Goal: Task Accomplishment & Management: Manage account settings

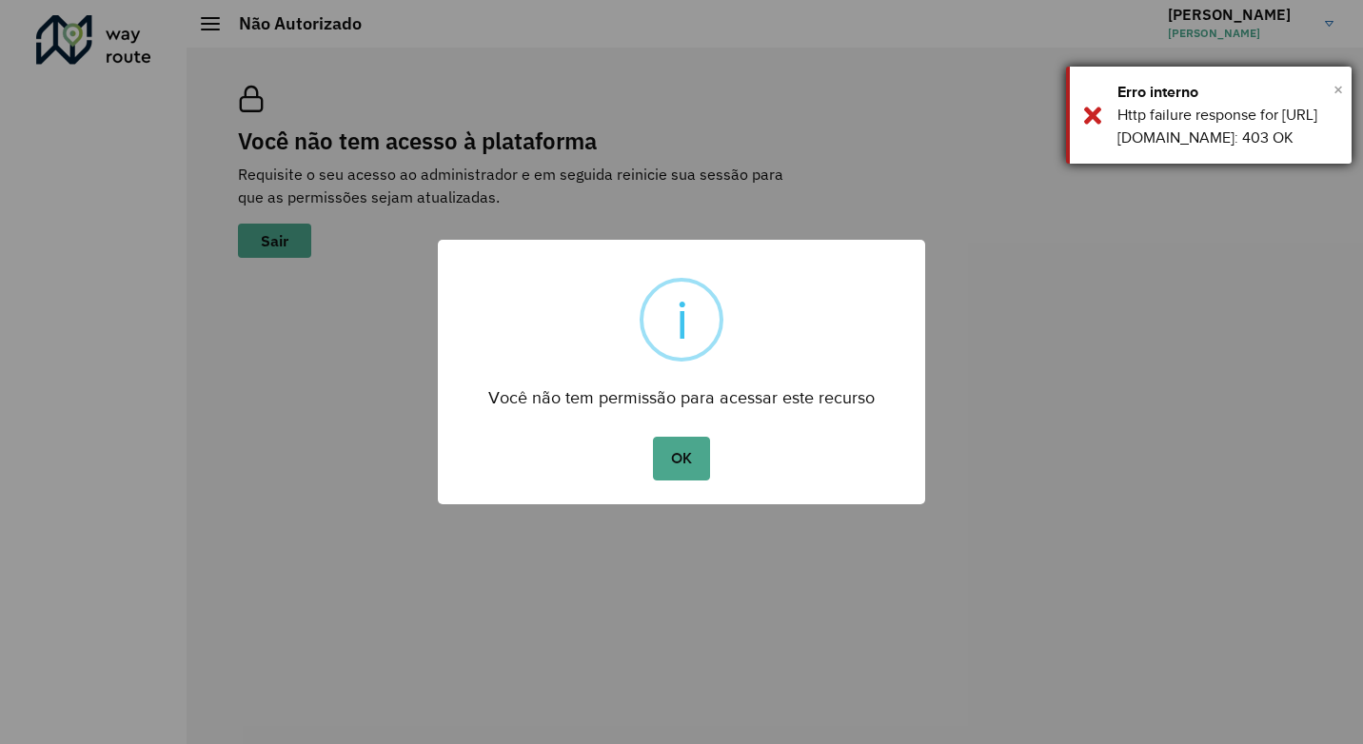
click at [1333, 82] on span "×" at bounding box center [1338, 89] width 10 height 29
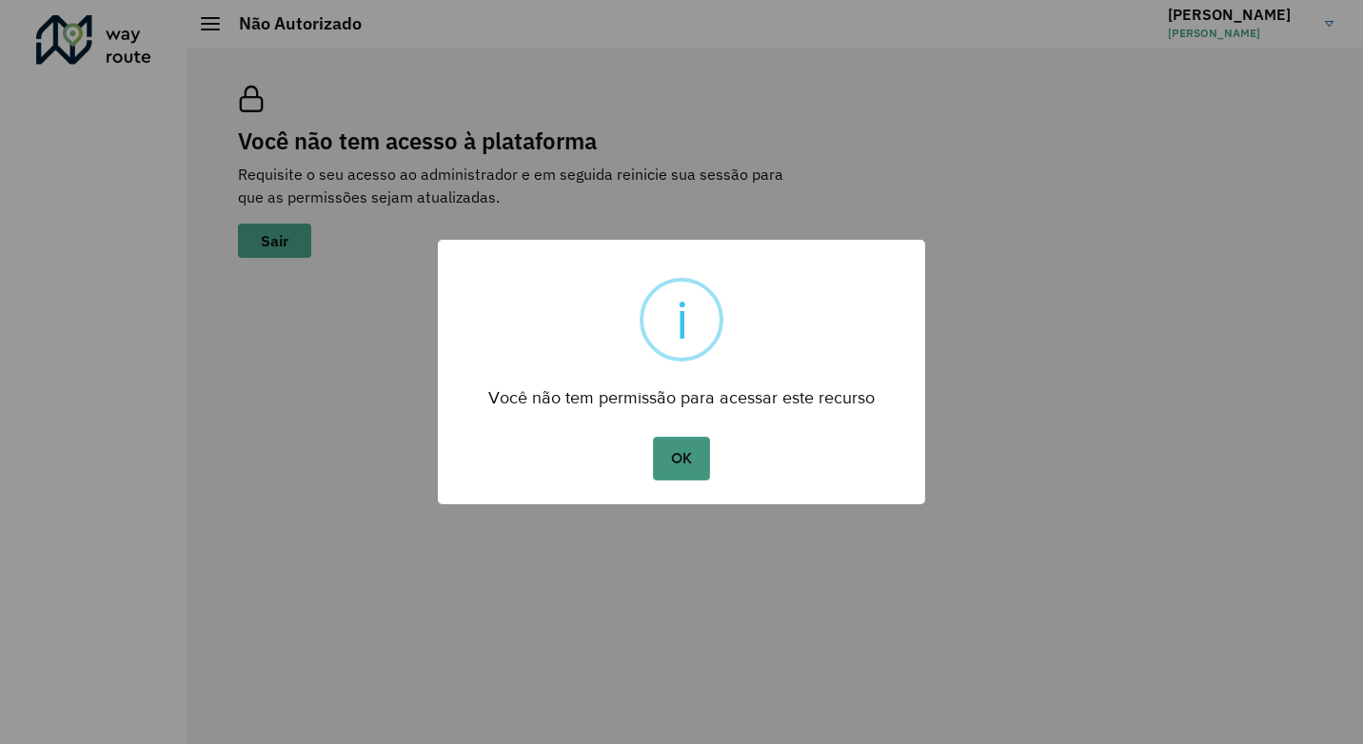
click at [677, 455] on button "OK" at bounding box center [681, 459] width 56 height 44
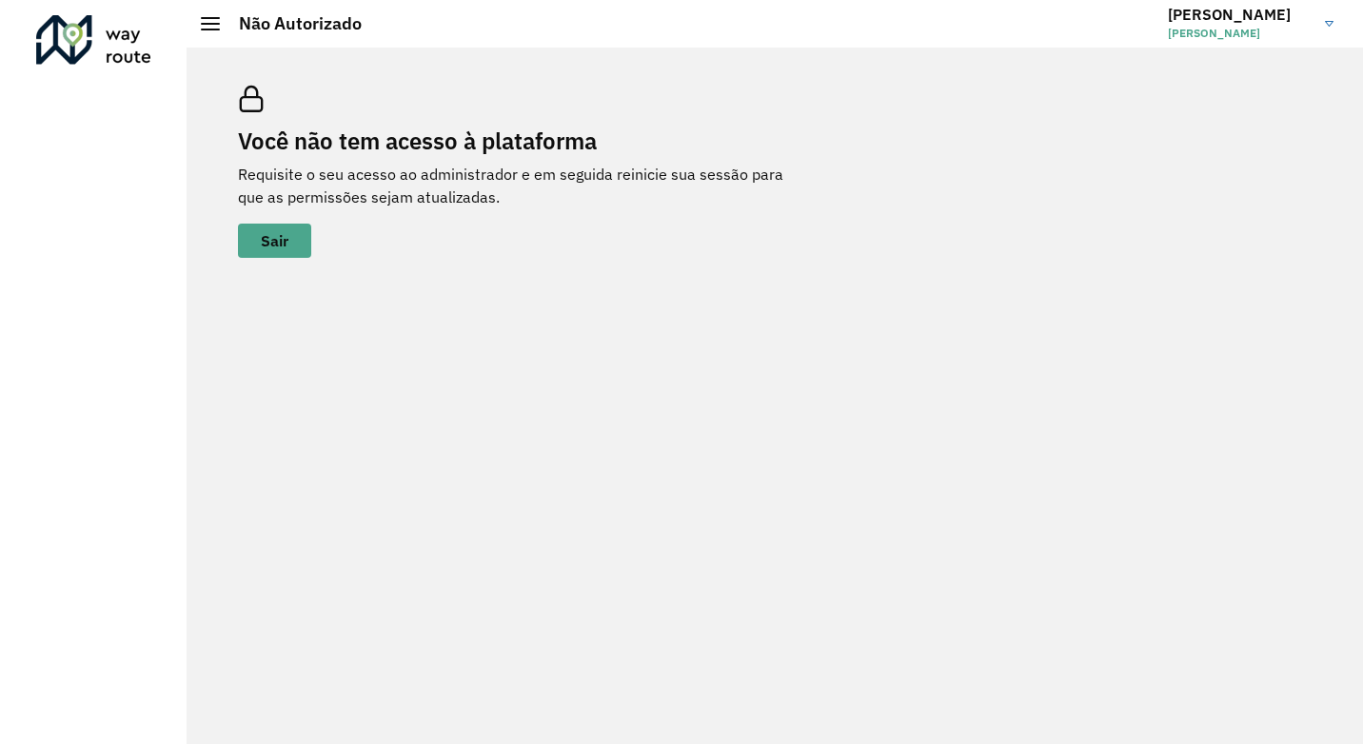
click at [1316, 24] on link "Renata Renata Fernandes Souza" at bounding box center [1258, 23] width 180 height 49
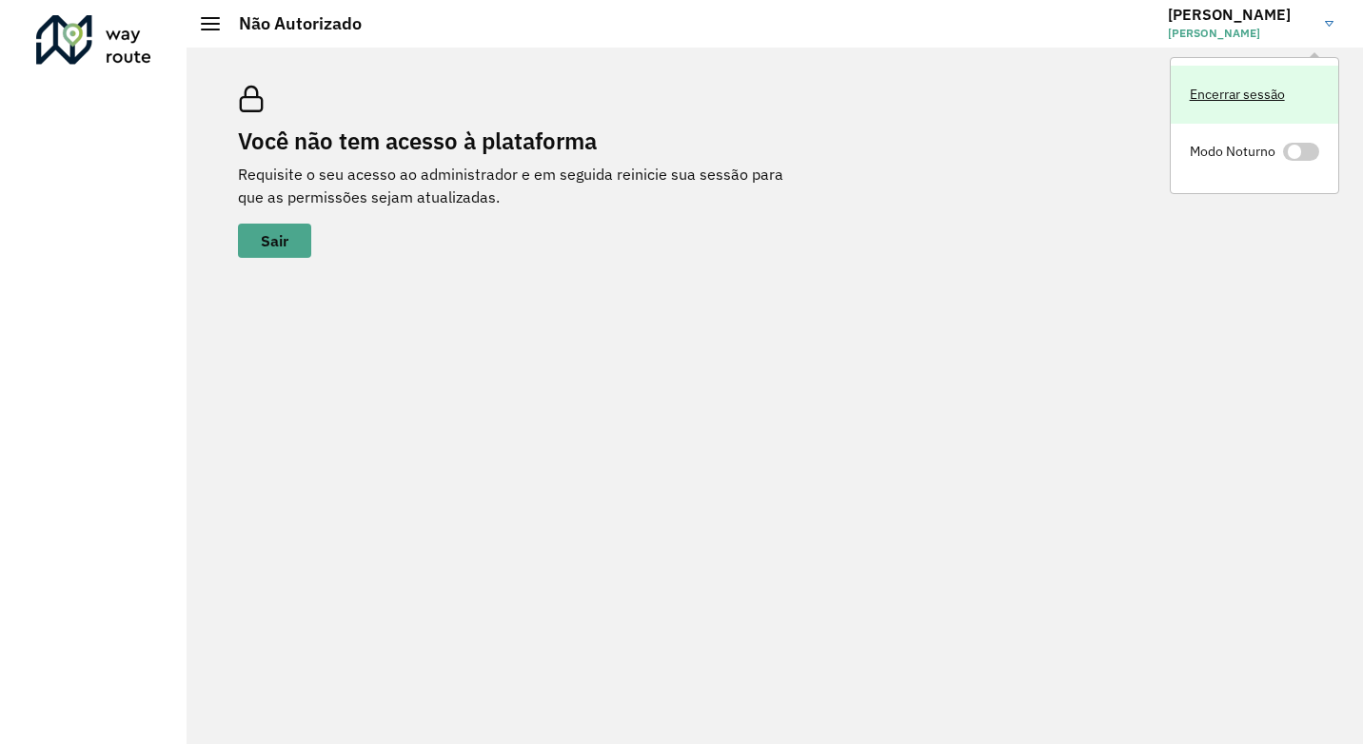
click at [1232, 97] on link "Encerrar sessão" at bounding box center [1255, 95] width 168 height 58
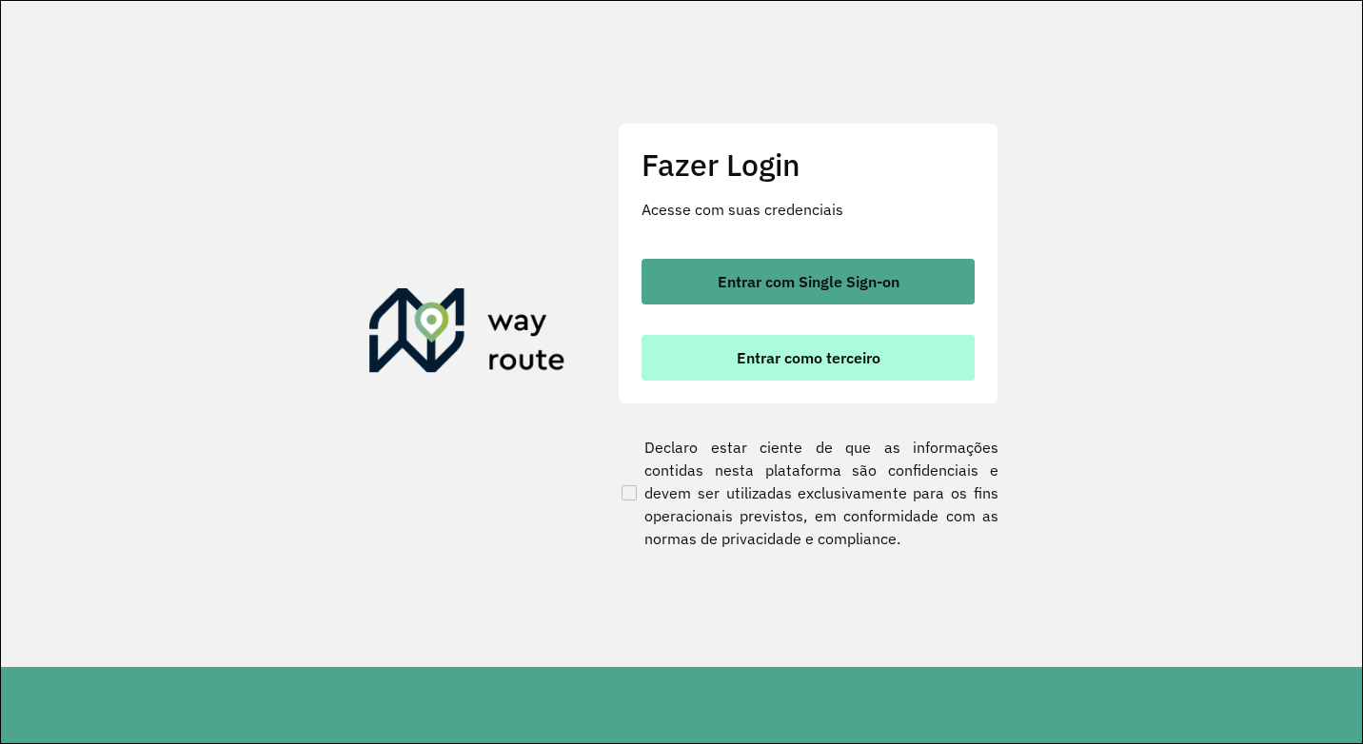
click at [800, 359] on span "Entrar como terceiro" at bounding box center [809, 357] width 144 height 15
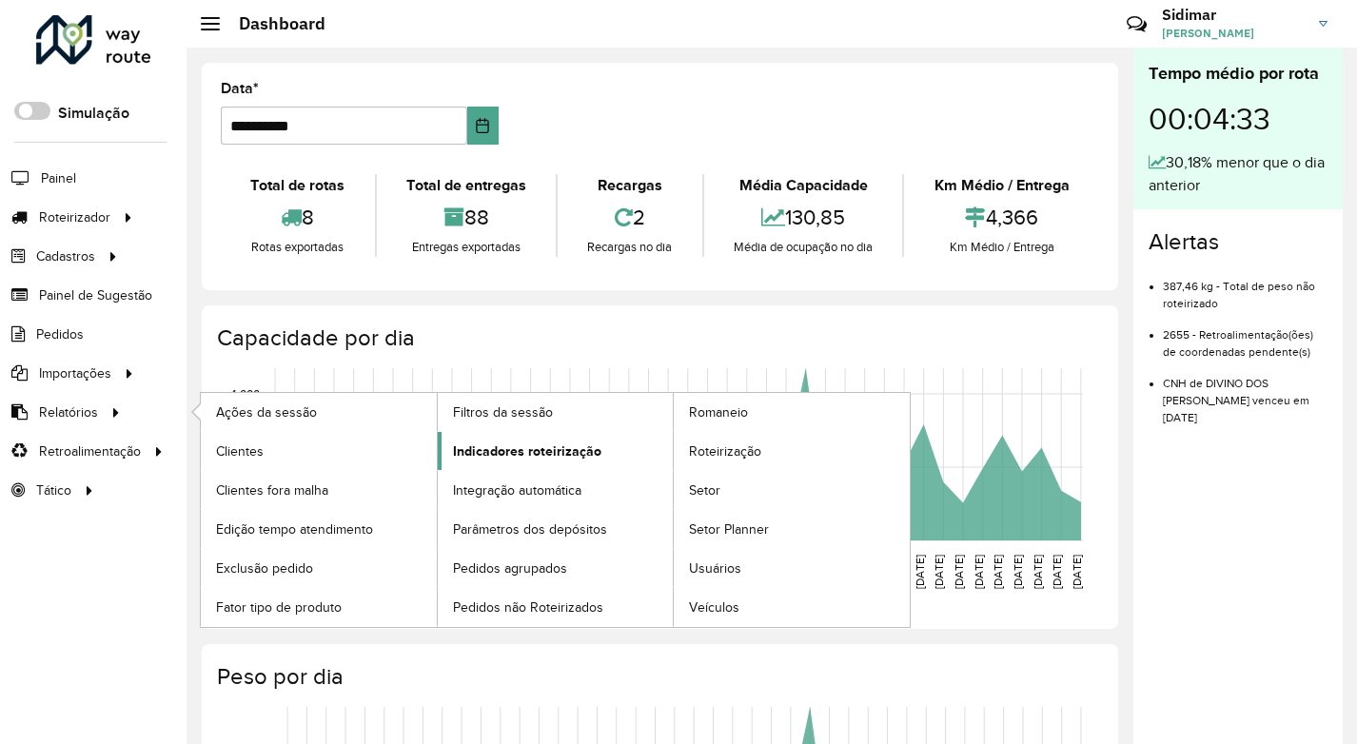
click at [482, 451] on span "Indicadores roteirização" at bounding box center [527, 452] width 148 height 20
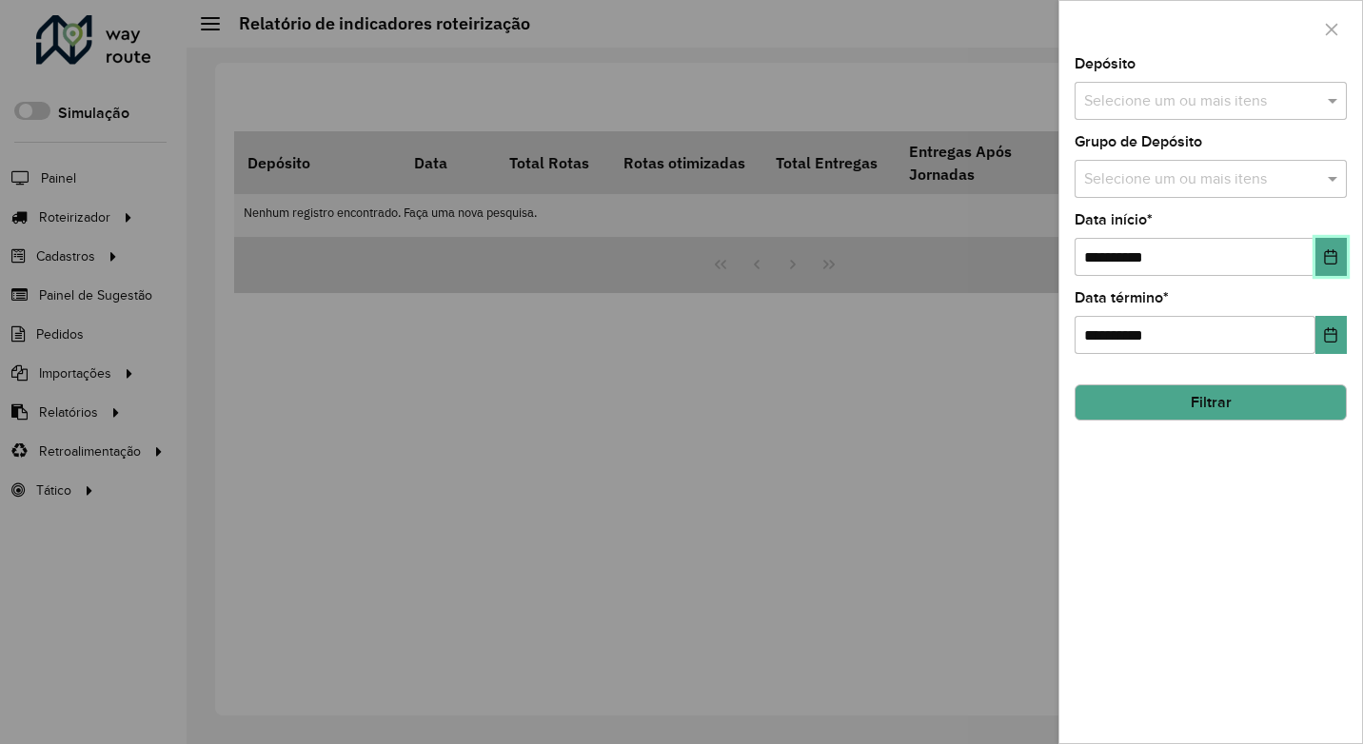
click at [1328, 257] on icon "Choose Date" at bounding box center [1331, 256] width 12 height 15
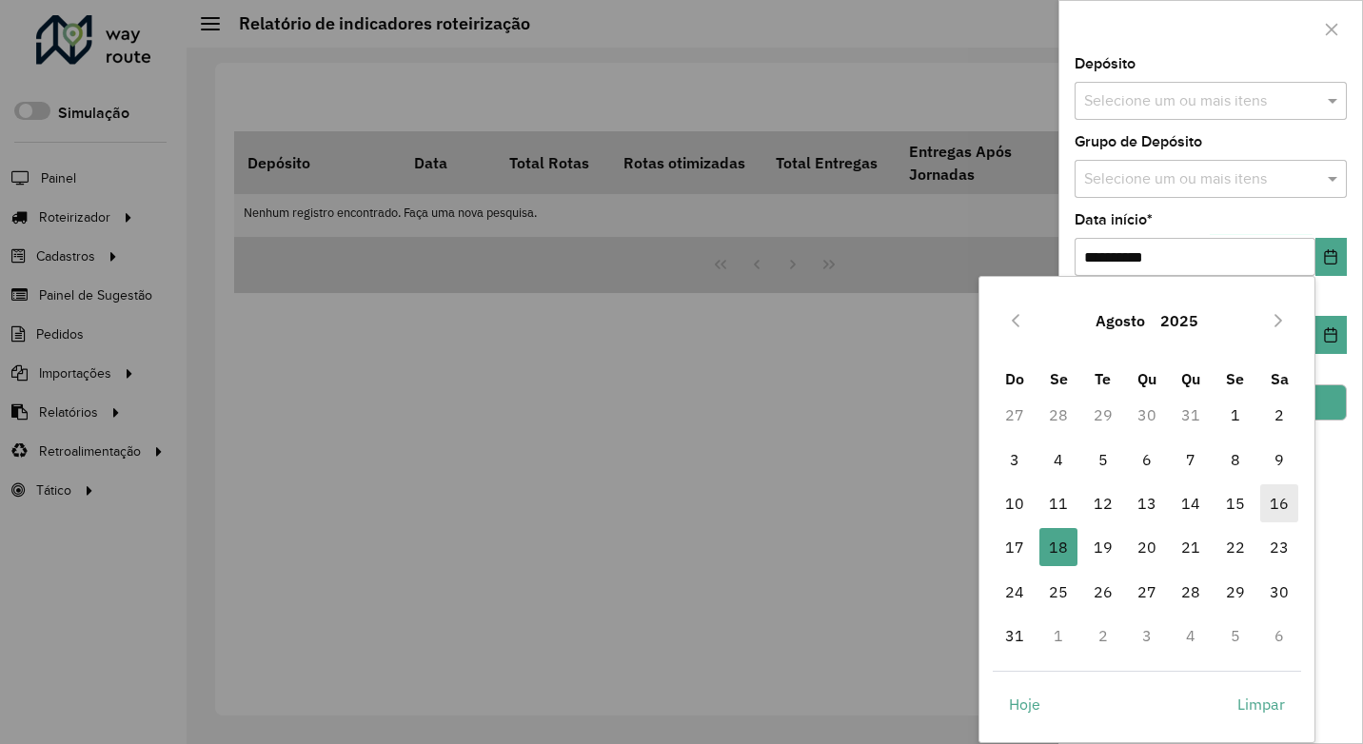
click at [1277, 501] on span "16" at bounding box center [1279, 503] width 38 height 38
type input "**********"
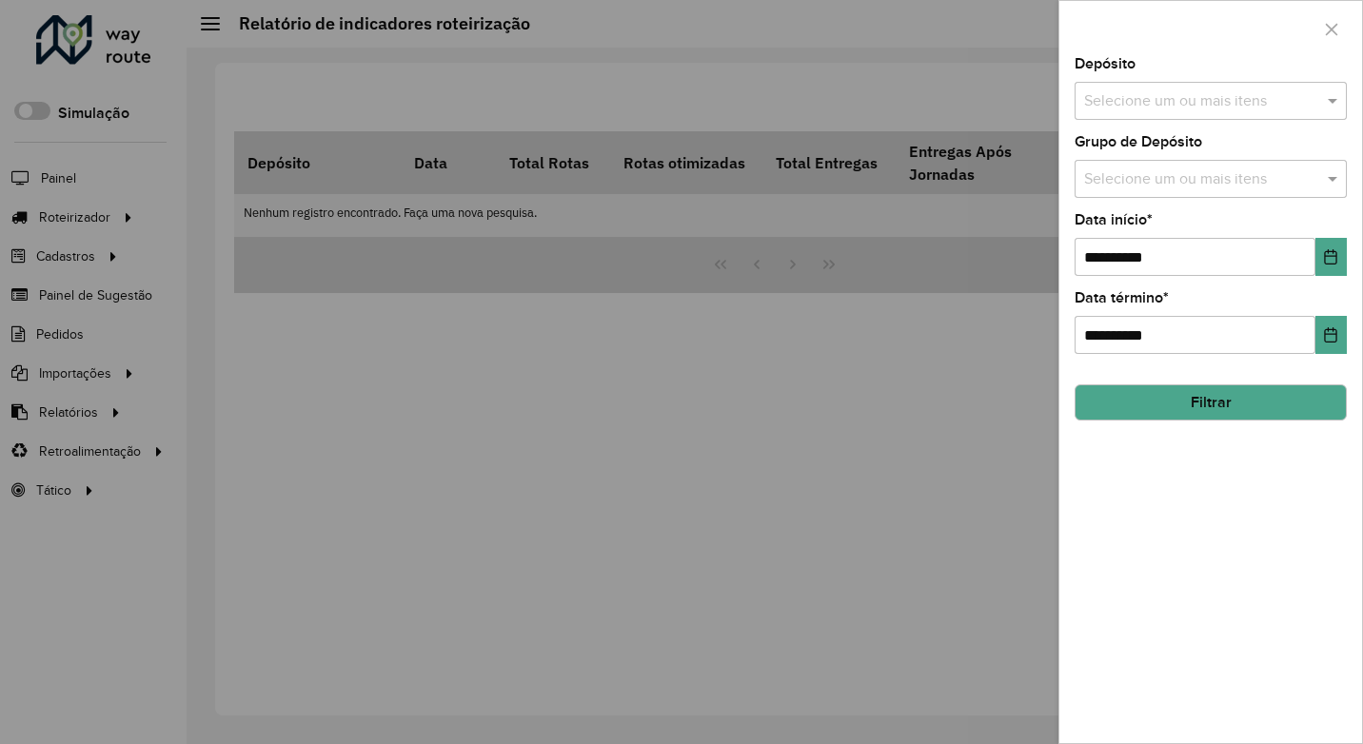
click at [1297, 397] on button "Filtrar" at bounding box center [1211, 403] width 272 height 36
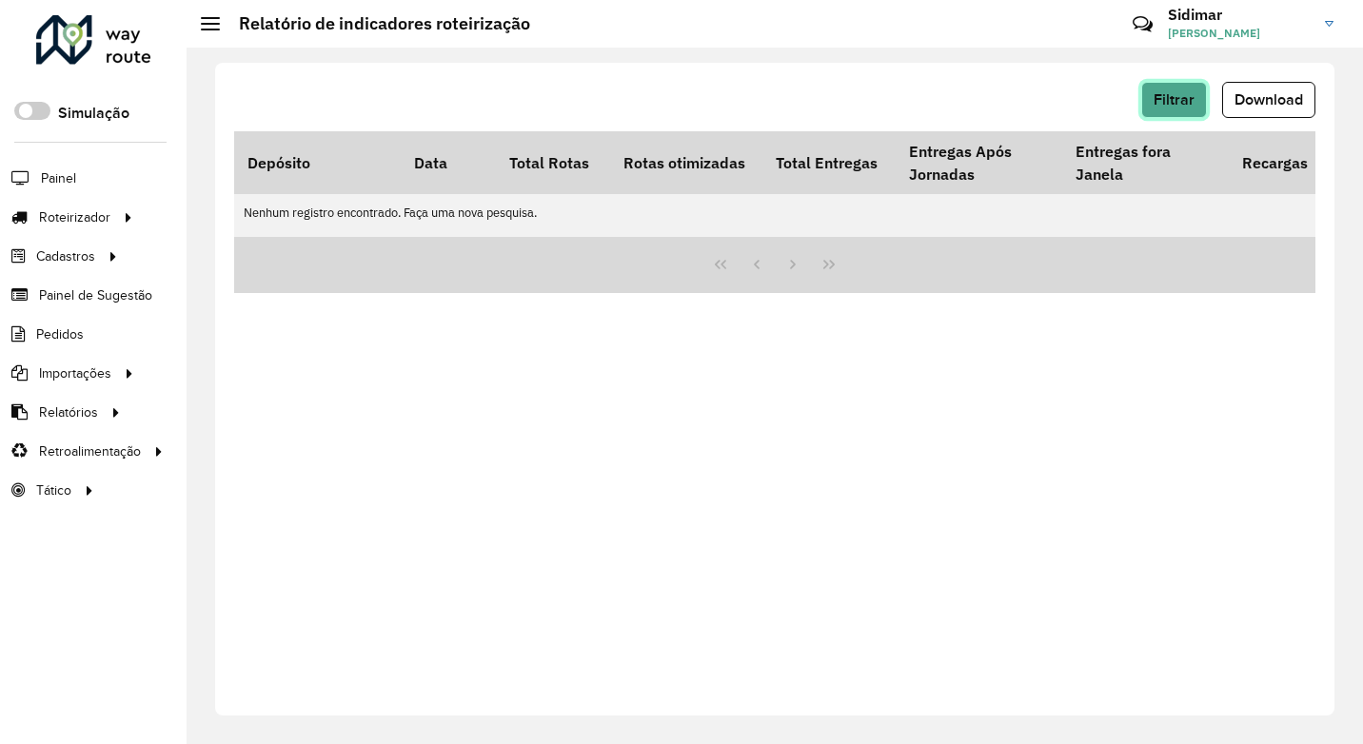
click at [1179, 101] on span "Filtrar" at bounding box center [1174, 99] width 41 height 16
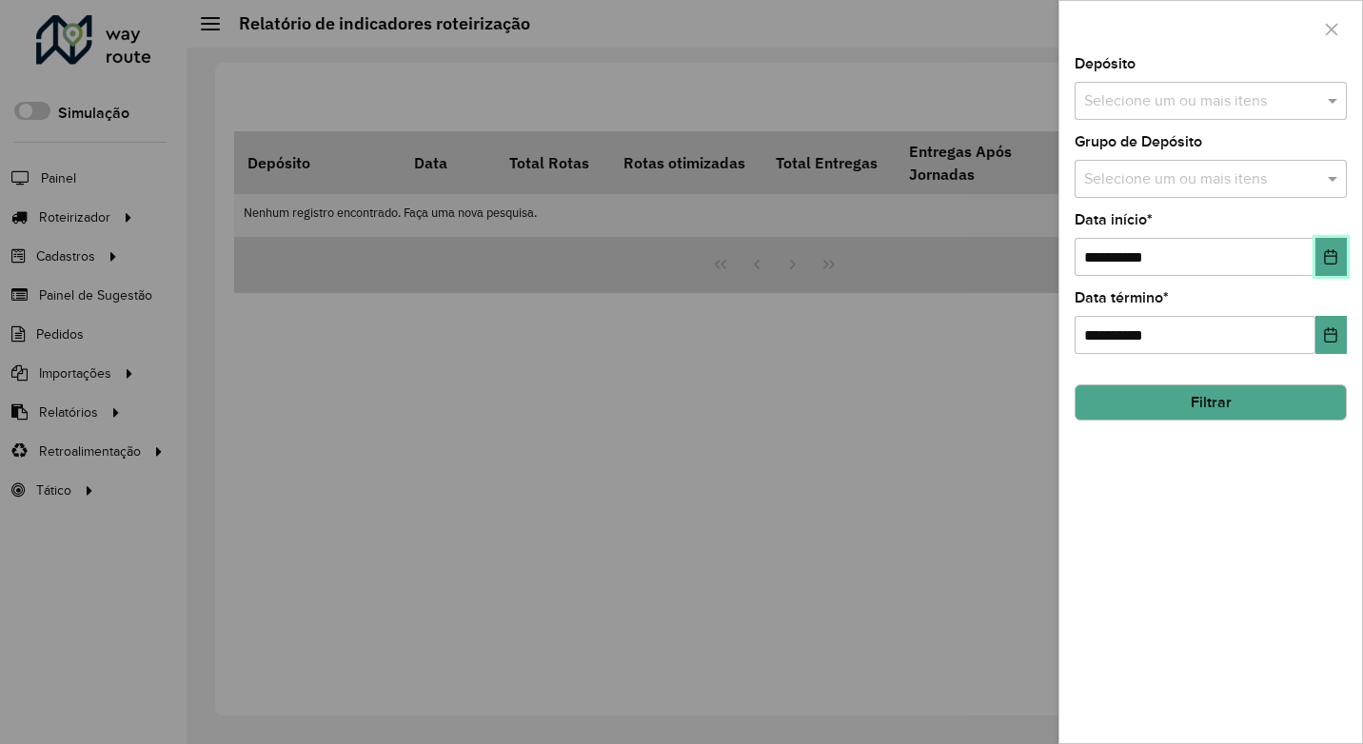
click at [1335, 240] on button "Choose Date" at bounding box center [1330, 257] width 31 height 38
click at [1224, 76] on div "Depósito Selecione um ou mais itens" at bounding box center [1211, 88] width 272 height 63
click at [1221, 94] on input "text" at bounding box center [1201, 101] width 244 height 23
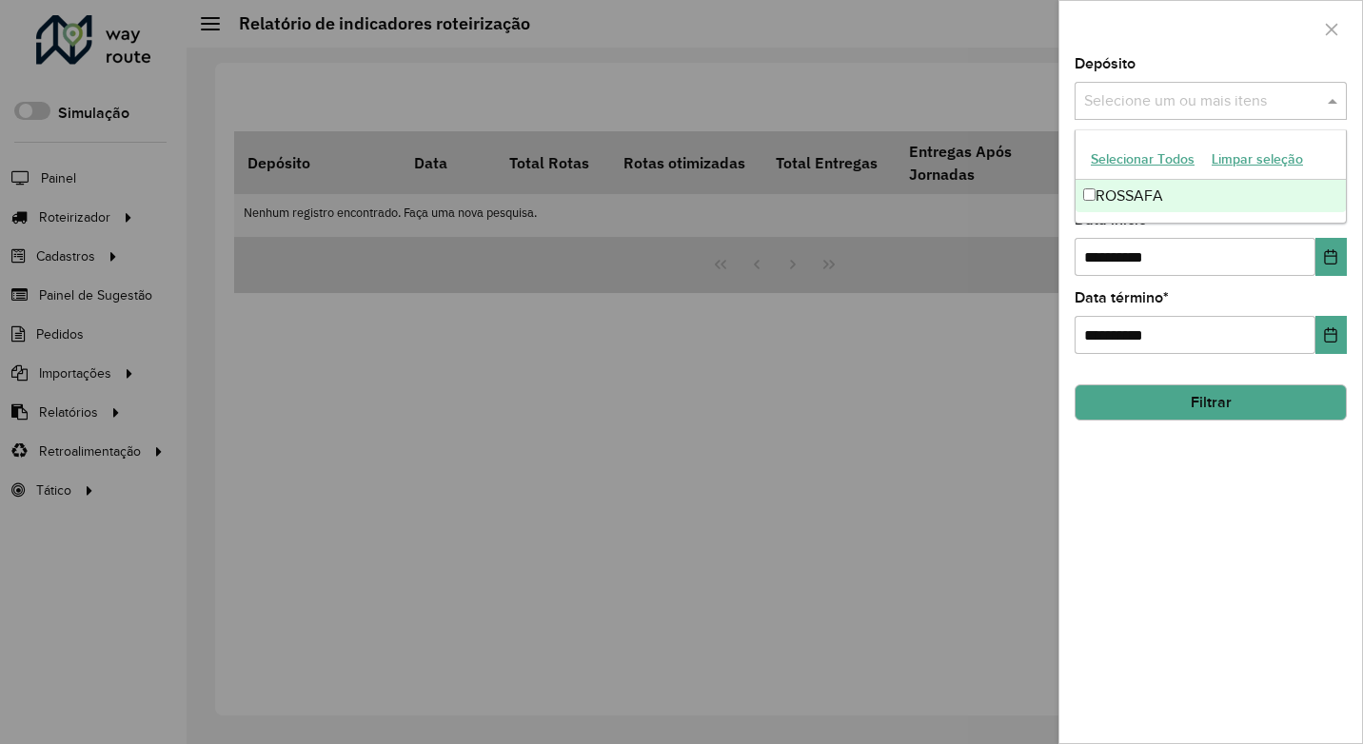
click at [1160, 187] on div "ROSSAFA" at bounding box center [1210, 196] width 270 height 32
click at [1238, 233] on div "**********" at bounding box center [1211, 244] width 272 height 63
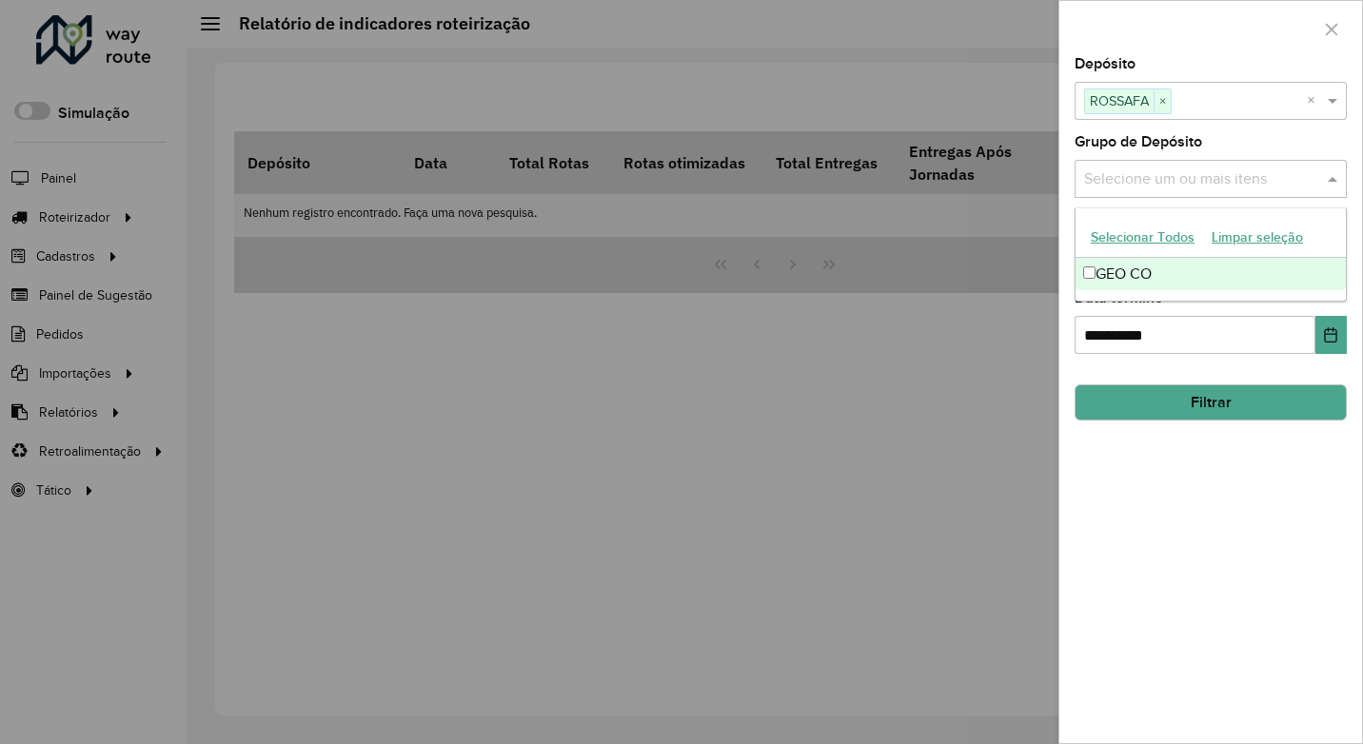
click at [1225, 187] on input "text" at bounding box center [1201, 179] width 244 height 23
click at [1171, 272] on div "GEO CO" at bounding box center [1210, 274] width 270 height 32
click at [1209, 410] on button "Filtrar" at bounding box center [1211, 403] width 272 height 36
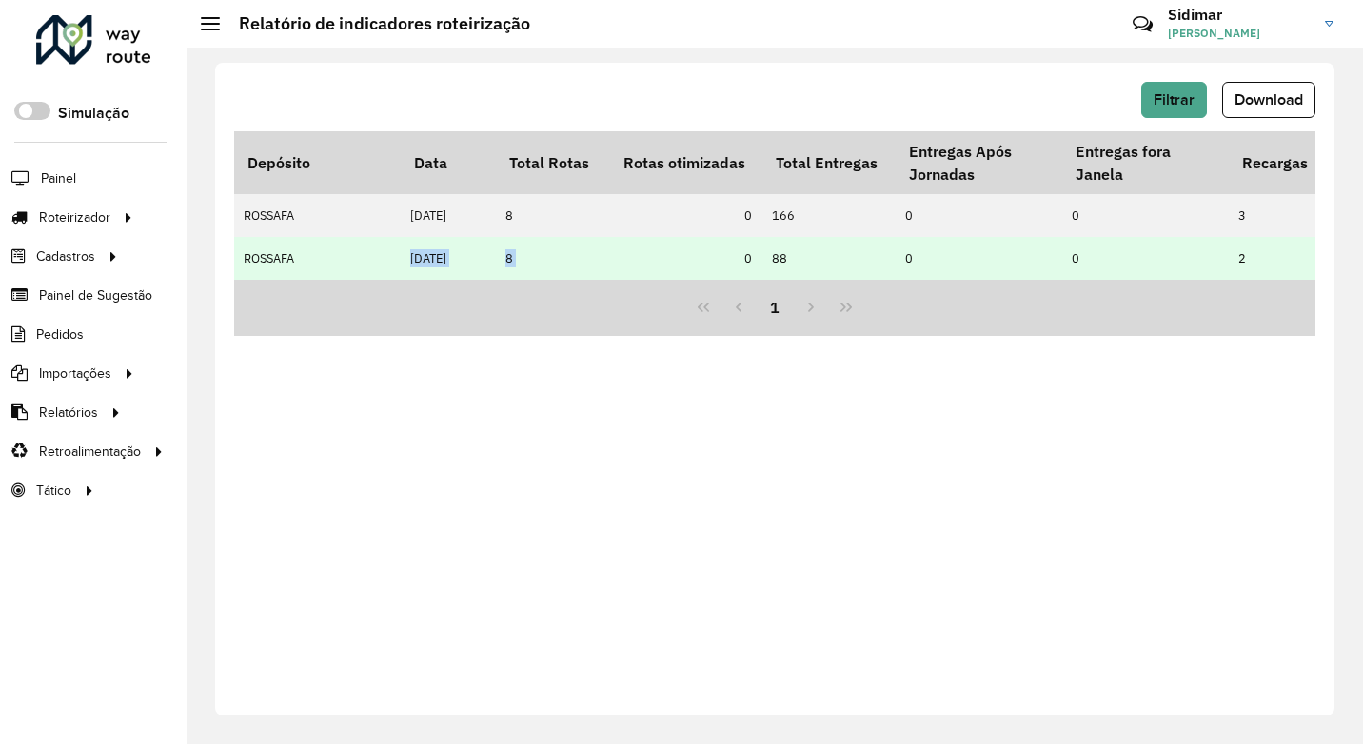
drag, startPoint x: 323, startPoint y: 280, endPoint x: 628, endPoint y: 280, distance: 305.5
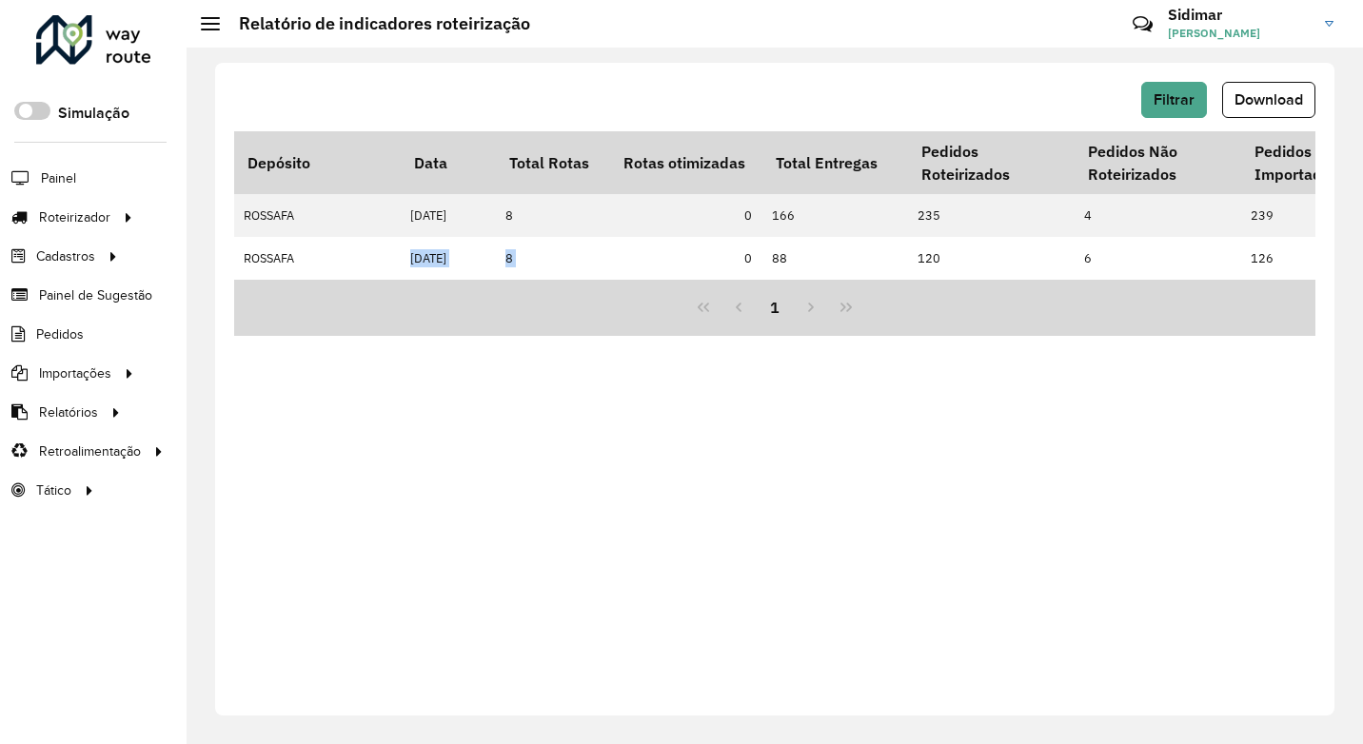
scroll to position [0, 5743]
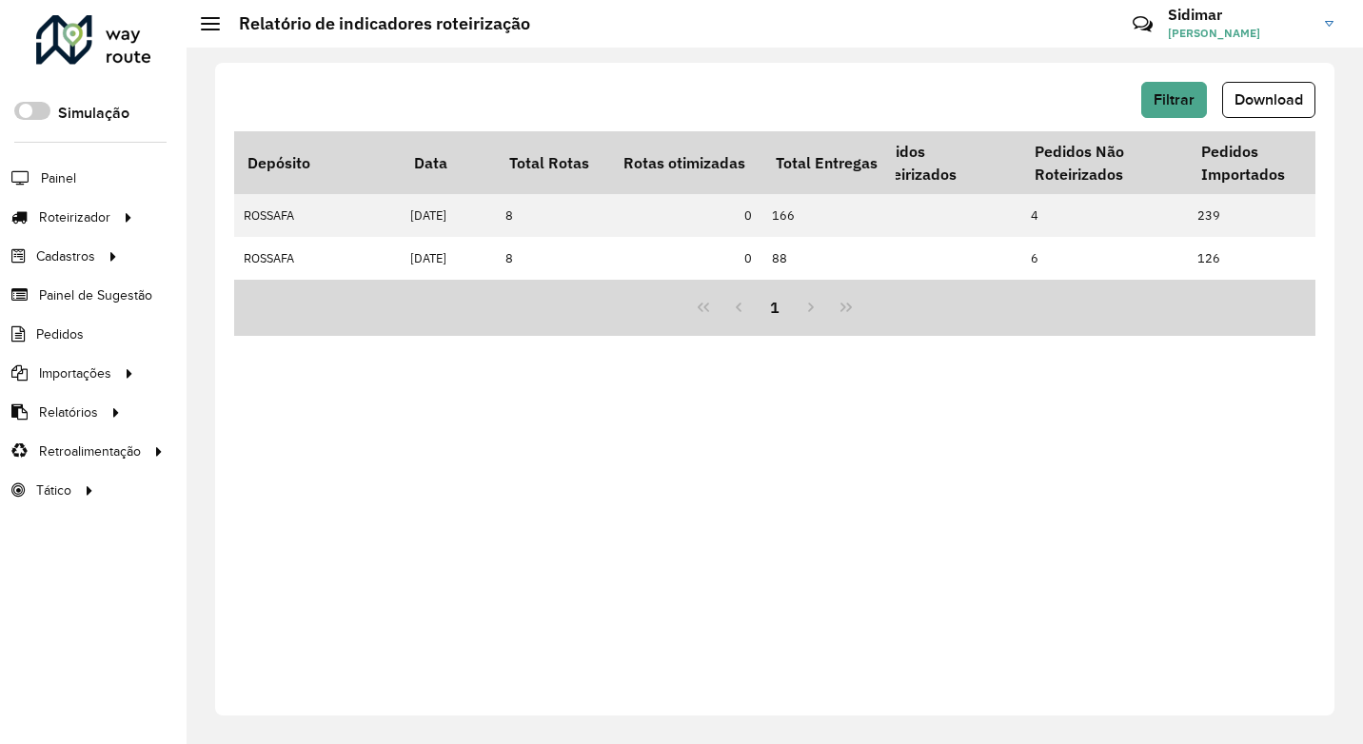
click at [700, 460] on div "Filtrar Download Depósito Data Total Rotas Rotas otimizadas Total Entregas Entr…" at bounding box center [774, 389] width 1119 height 653
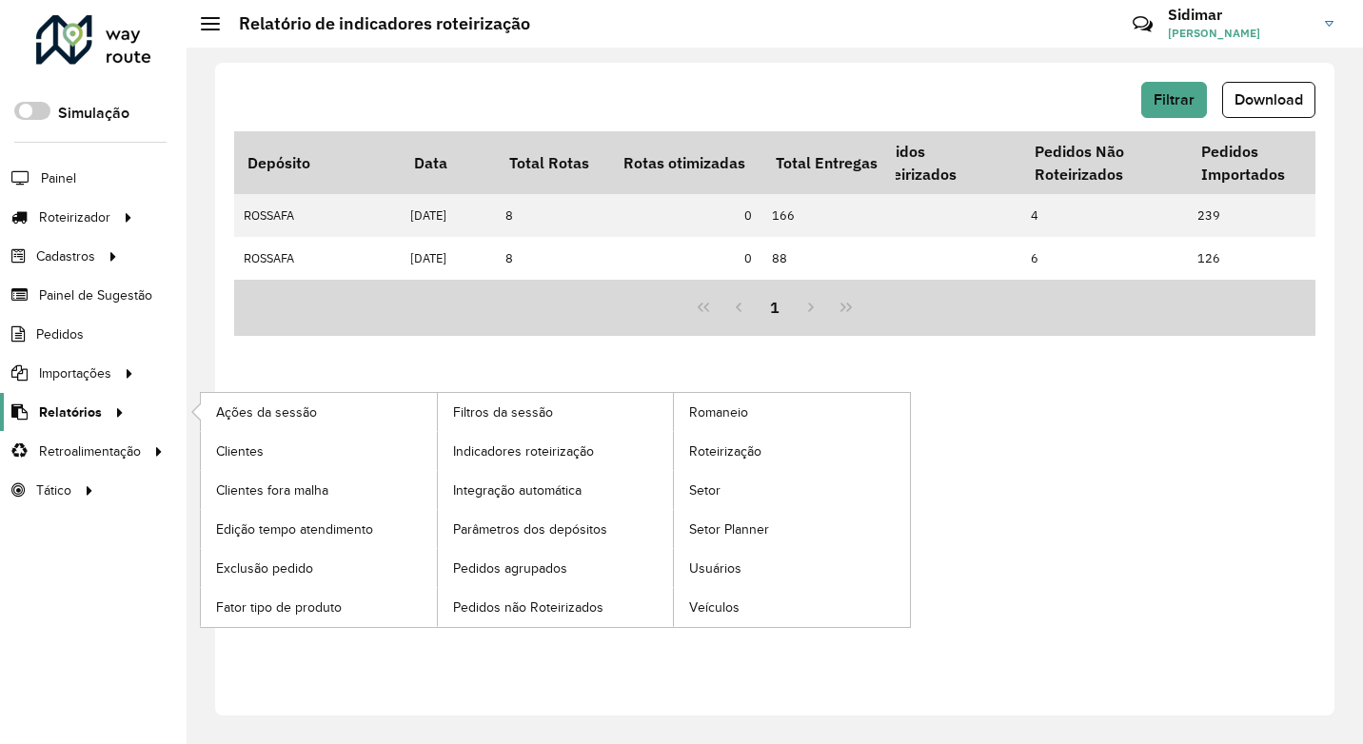
click at [119, 412] on icon at bounding box center [116, 411] width 16 height 29
click at [102, 407] on div at bounding box center [116, 413] width 29 height 20
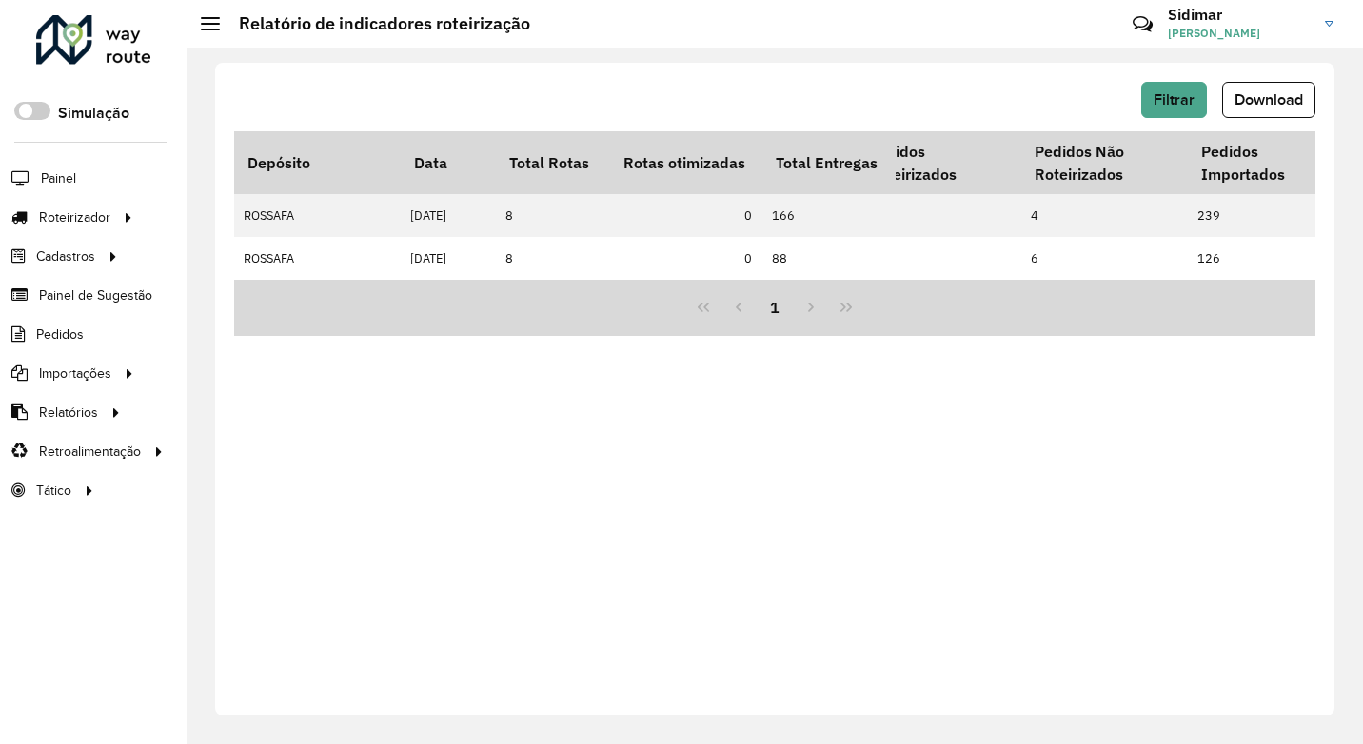
click at [67, 40] on div at bounding box center [93, 39] width 115 height 49
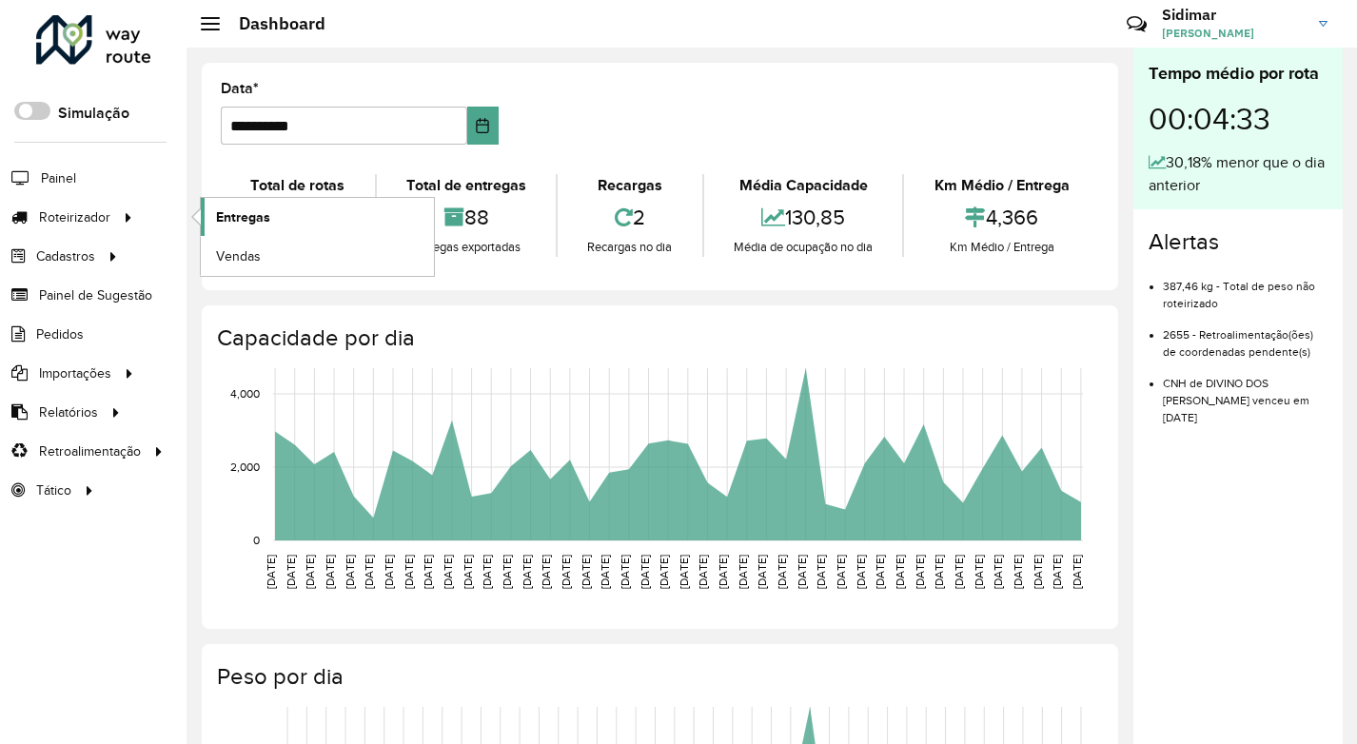
click at [233, 217] on span "Entregas" at bounding box center [243, 217] width 54 height 20
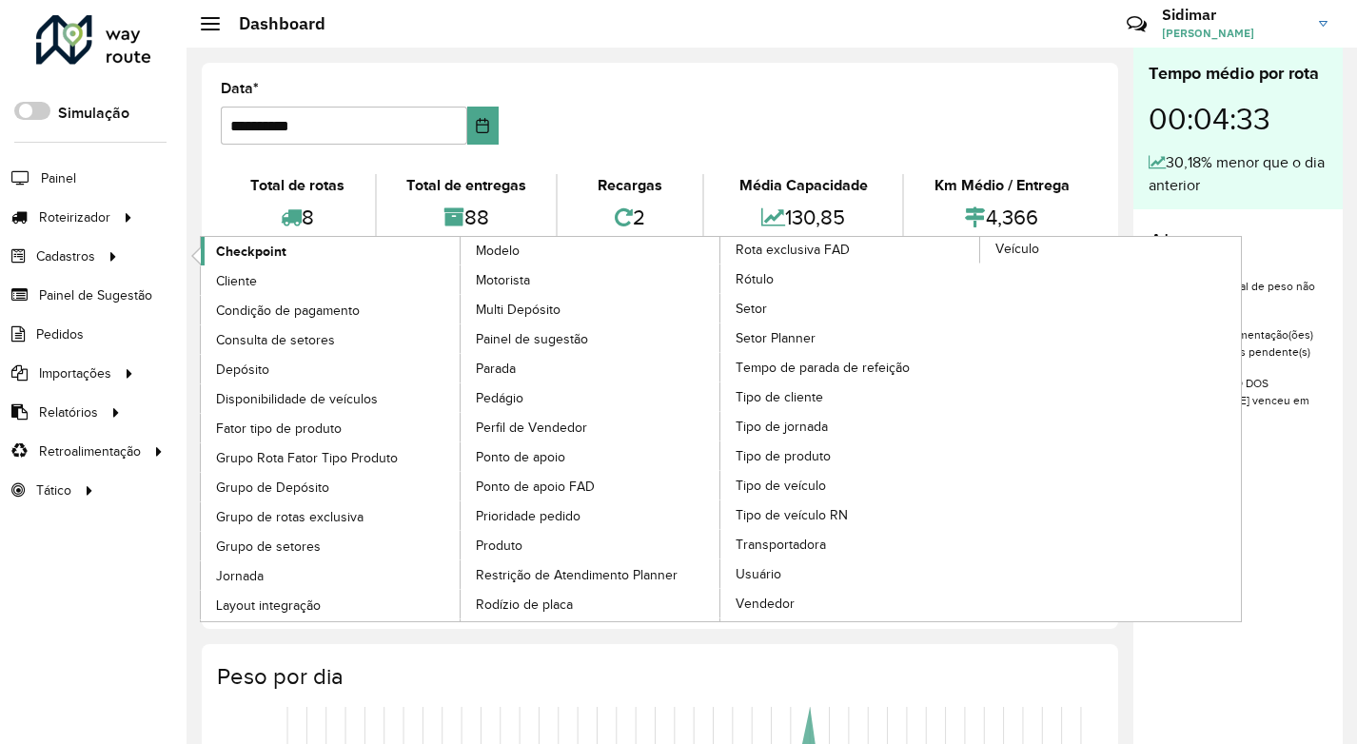
click at [270, 253] on span "Checkpoint" at bounding box center [251, 252] width 70 height 20
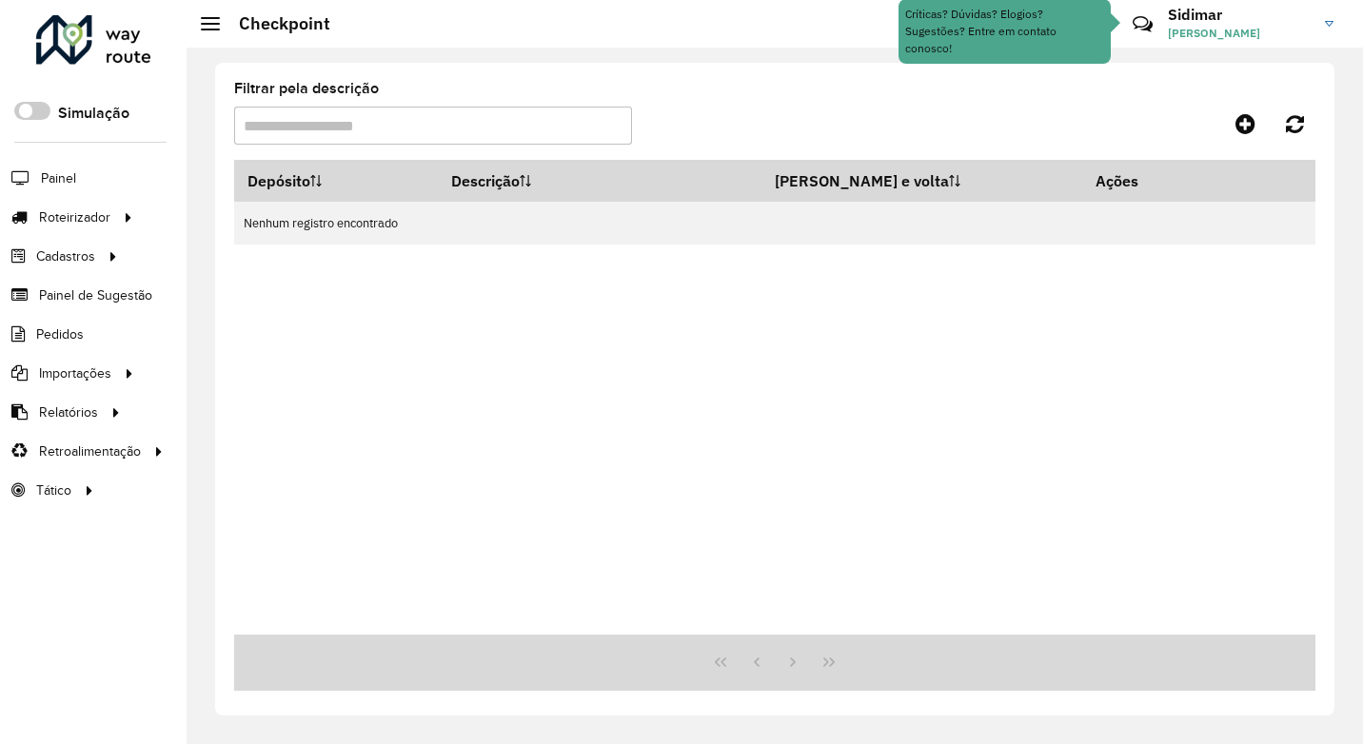
click at [306, 118] on input "Filtrar pela descrição" at bounding box center [433, 126] width 398 height 38
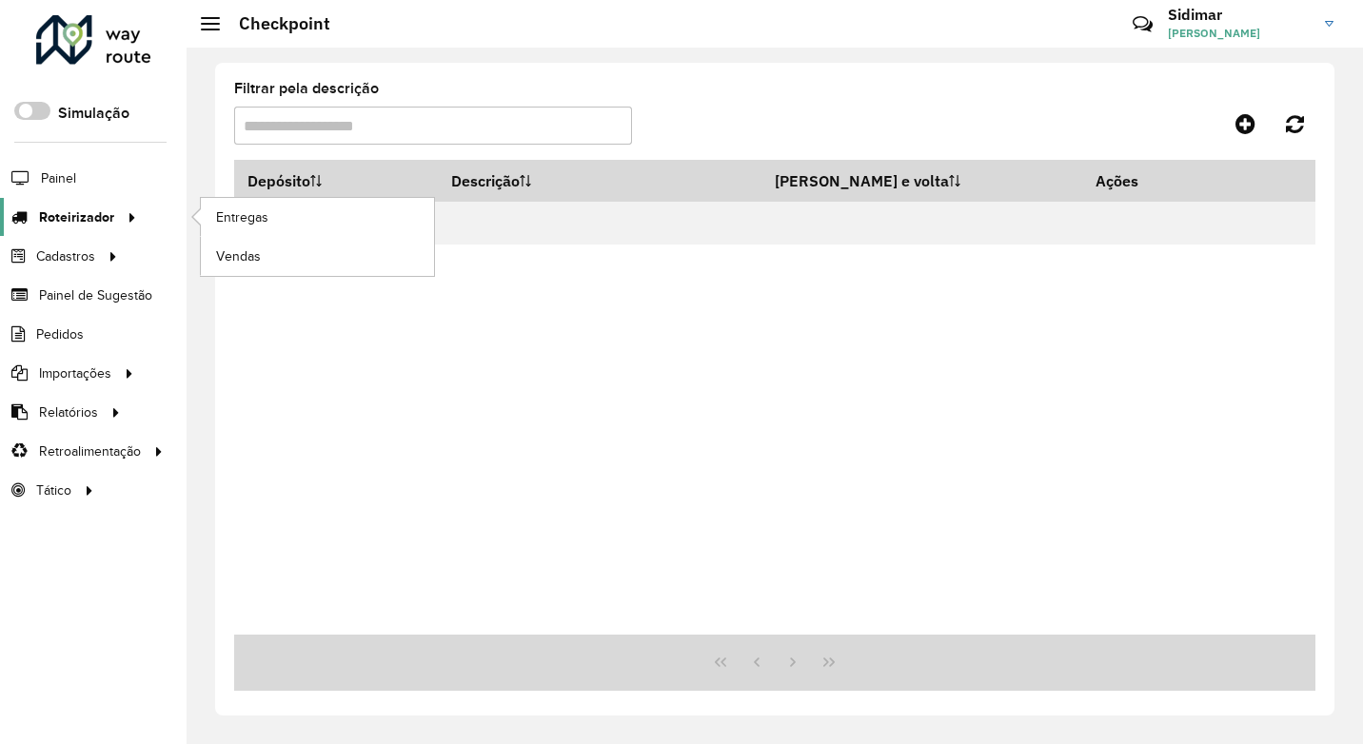
drag, startPoint x: 69, startPoint y: 216, endPoint x: 95, endPoint y: 229, distance: 28.9
click at [69, 217] on span "Roteirizador" at bounding box center [76, 217] width 75 height 20
click at [107, 229] on link "Roteirizador" at bounding box center [71, 217] width 143 height 38
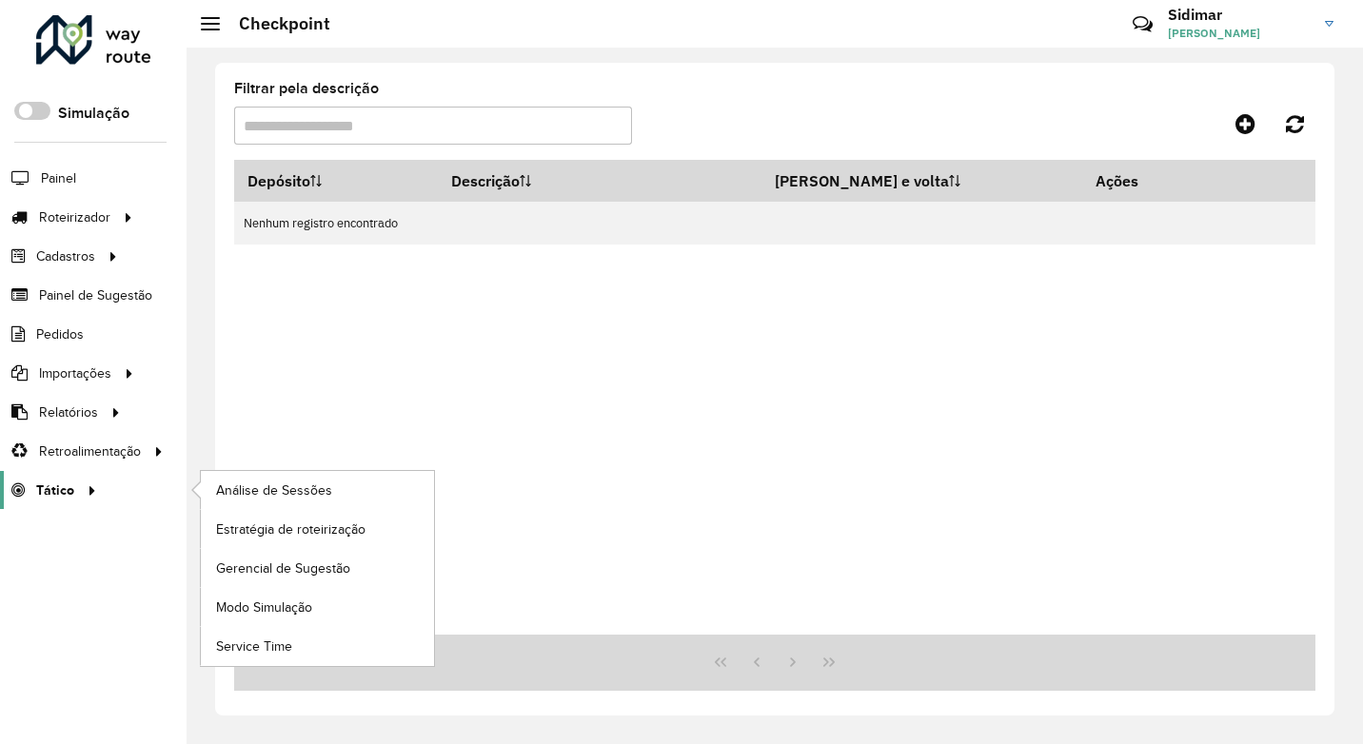
click at [66, 496] on span "Tático" at bounding box center [55, 491] width 38 height 20
click at [273, 535] on span "Estratégia de roteirização" at bounding box center [295, 530] width 159 height 20
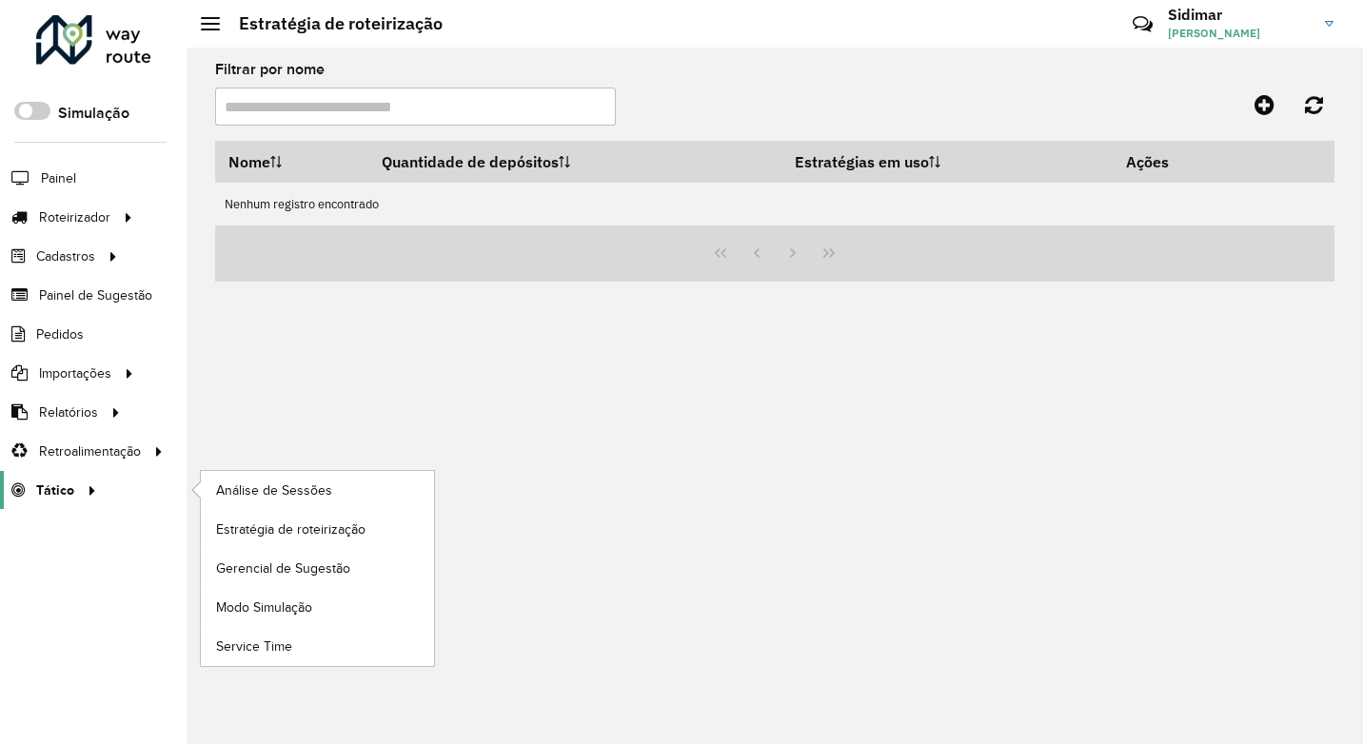
click at [98, 491] on div at bounding box center [88, 491] width 29 height 20
click at [49, 497] on span "Tático" at bounding box center [55, 491] width 38 height 20
click at [213, 483] on link "Análise de Sessões" at bounding box center [317, 490] width 233 height 38
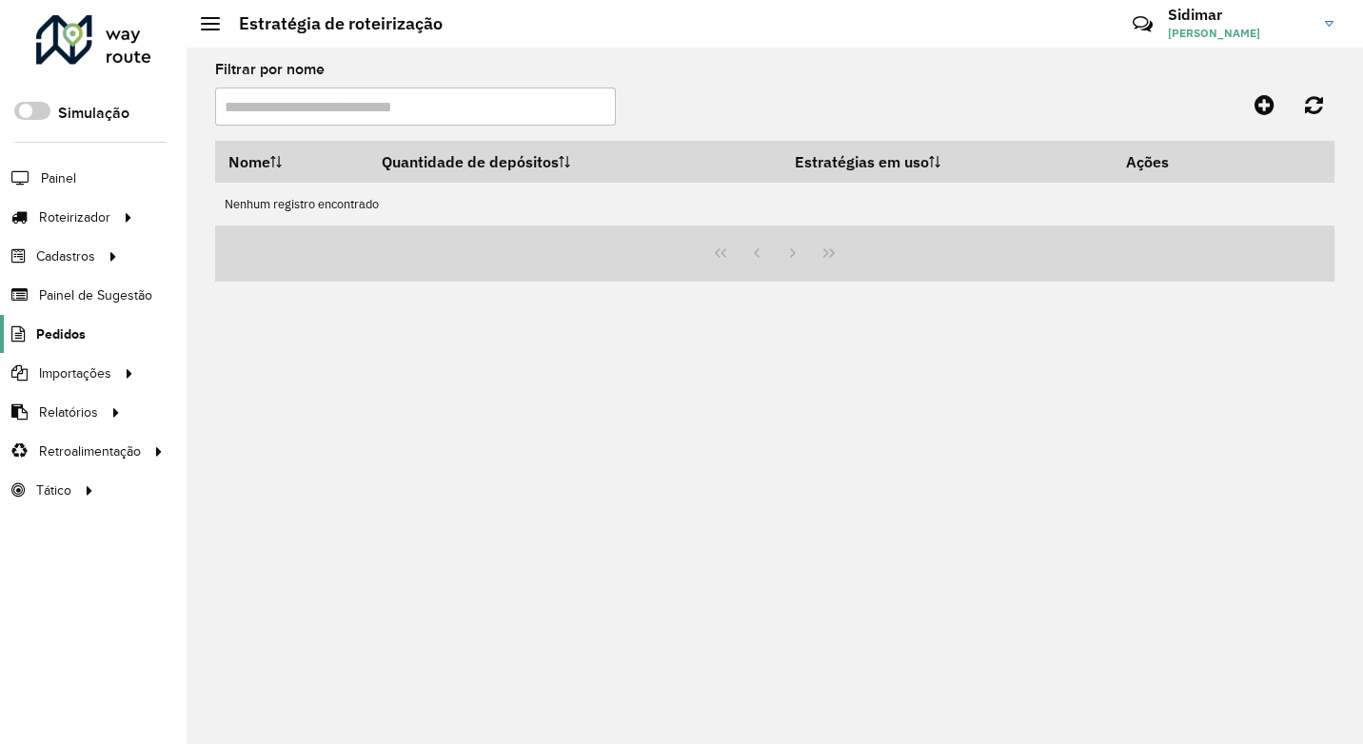
click at [72, 336] on span "Pedidos" at bounding box center [60, 335] width 49 height 20
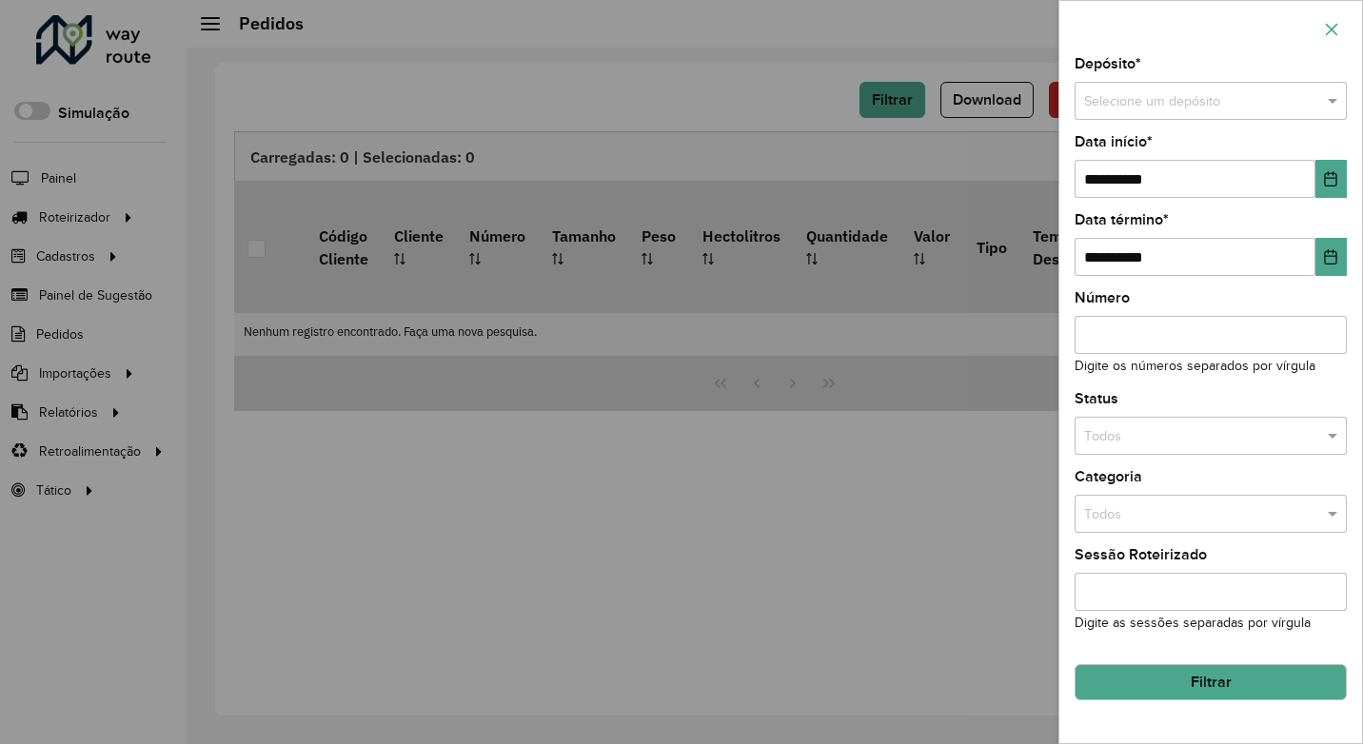
click at [1326, 36] on icon "button" at bounding box center [1331, 29] width 15 height 15
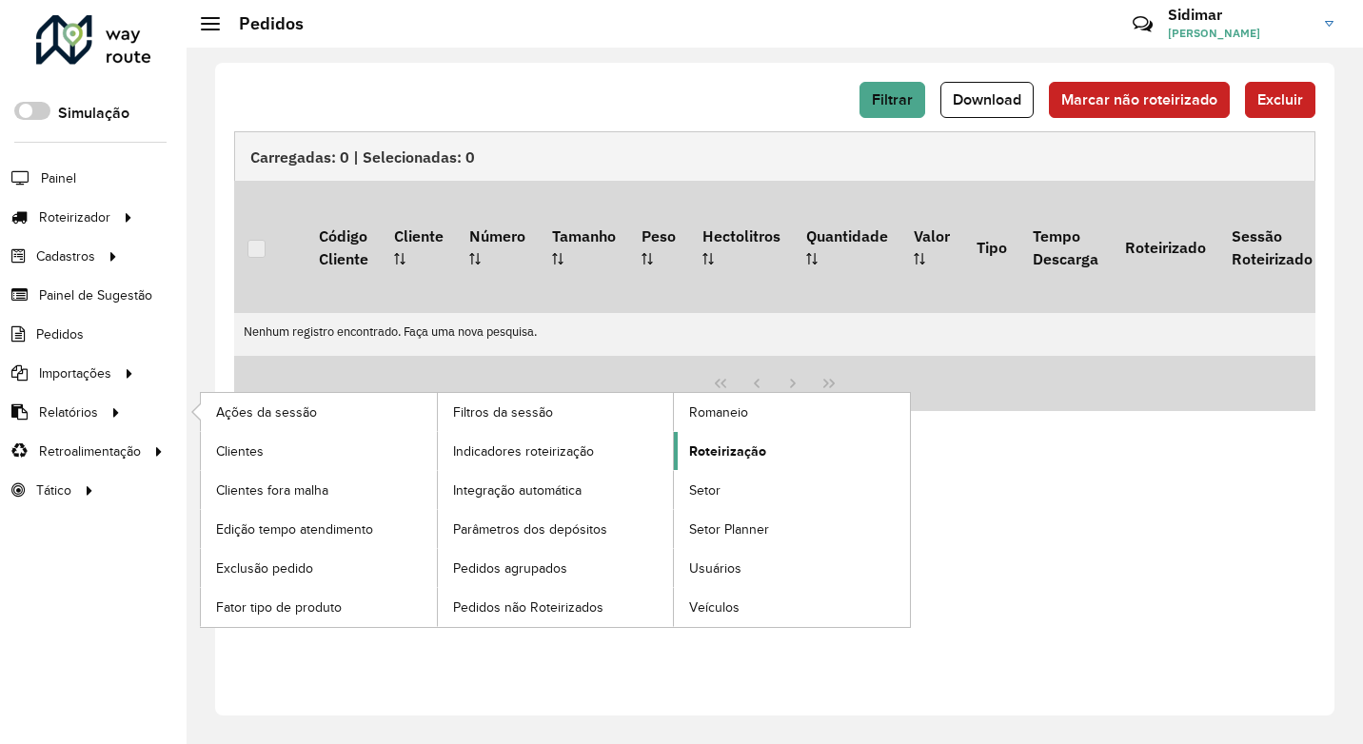
click at [701, 452] on span "Roteirização" at bounding box center [727, 452] width 77 height 20
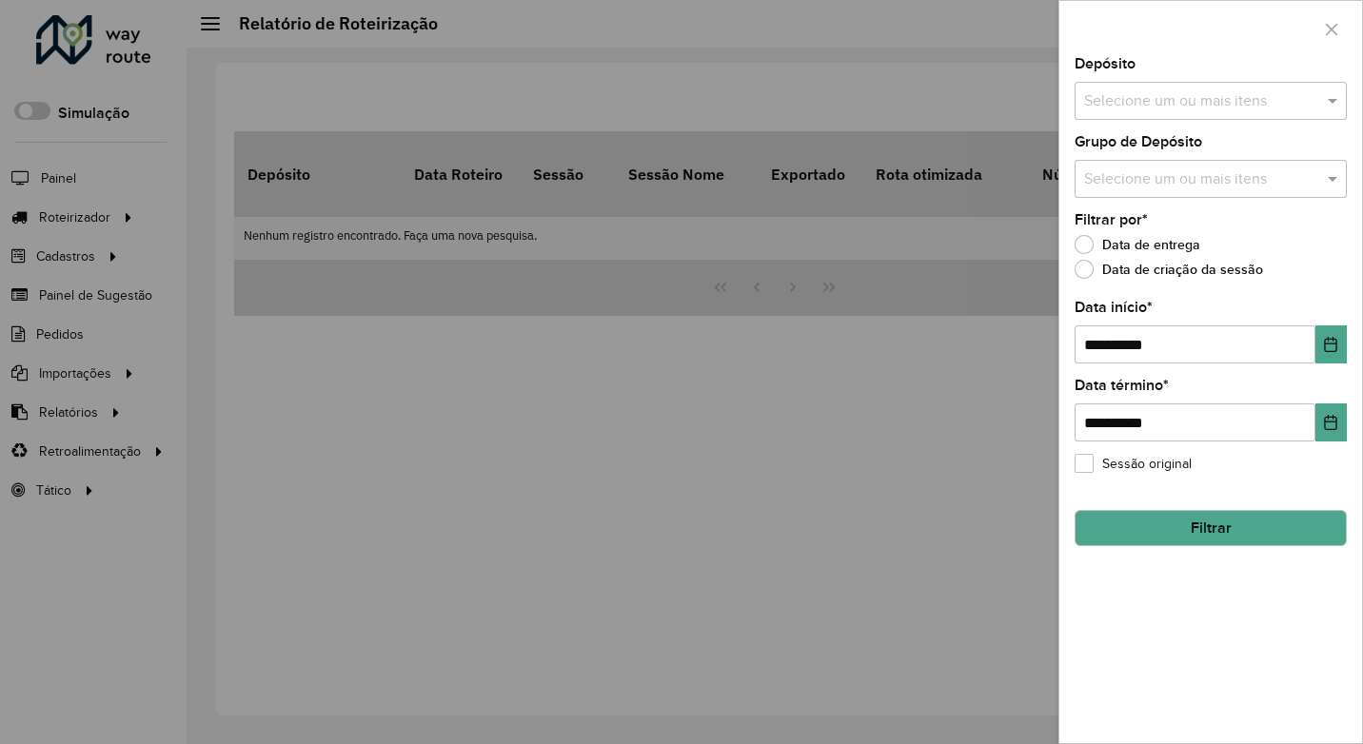
click at [1158, 72] on div "Depósito Selecione um ou mais itens" at bounding box center [1211, 88] width 272 height 63
drag, startPoint x: 1152, startPoint y: 89, endPoint x: 1136, endPoint y: 117, distance: 32.4
click at [1151, 89] on div "Selecione um ou mais itens" at bounding box center [1211, 101] width 272 height 38
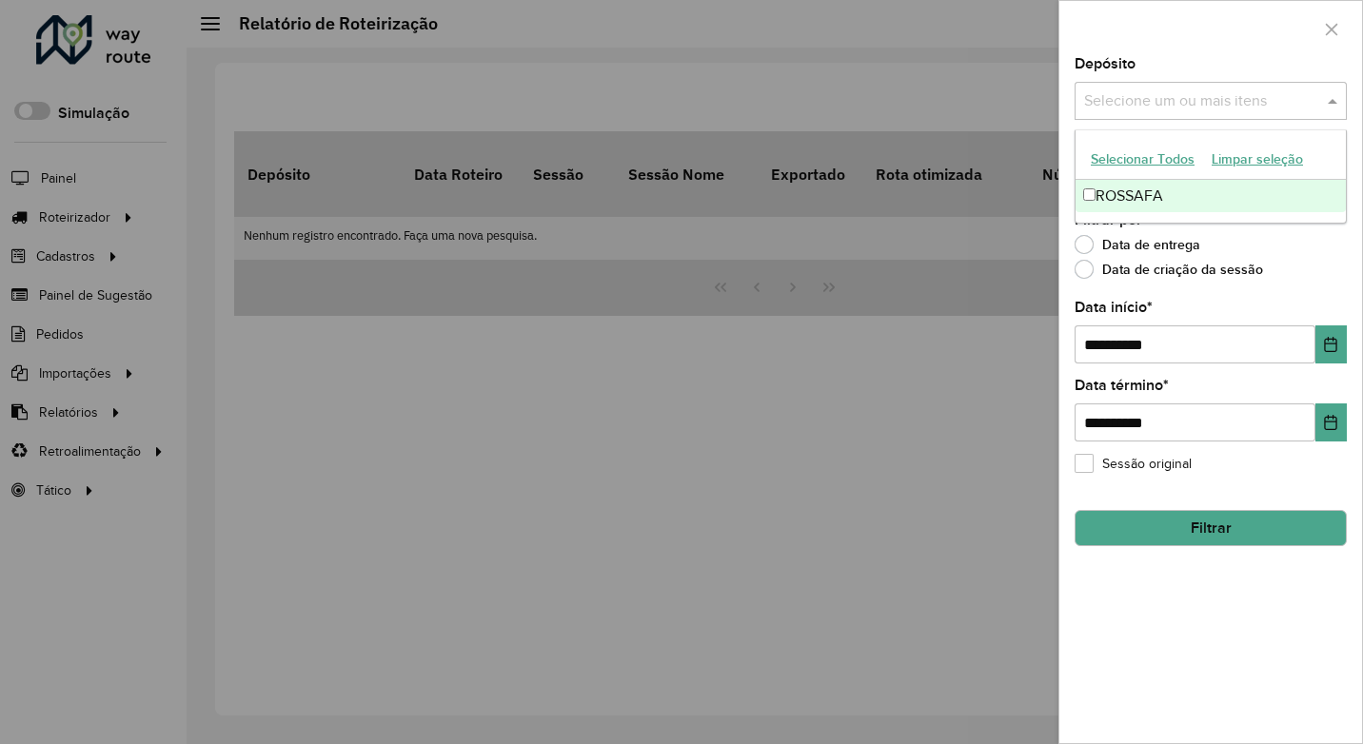
click at [1118, 192] on div "ROSSAFA" at bounding box center [1210, 196] width 270 height 32
click at [1260, 247] on div "Data de entrega" at bounding box center [1211, 249] width 272 height 23
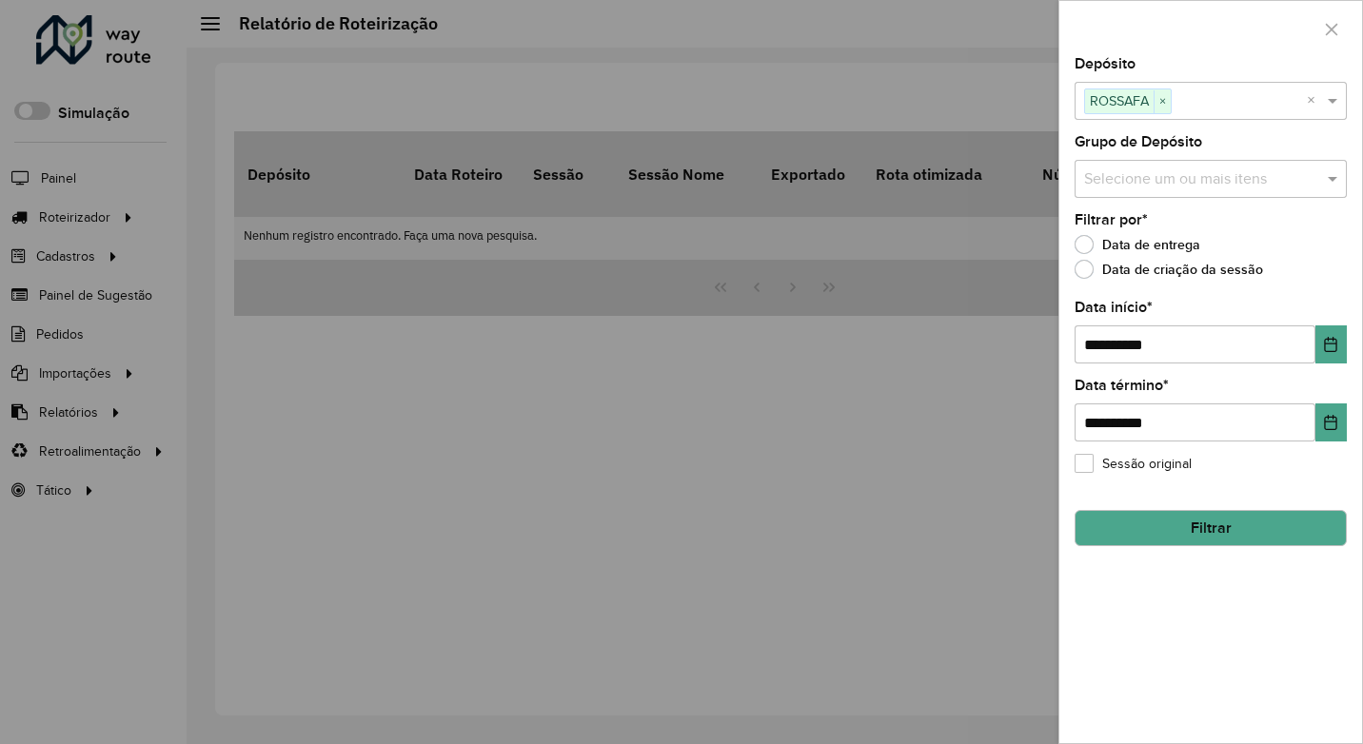
click at [1180, 176] on input "text" at bounding box center [1201, 179] width 244 height 23
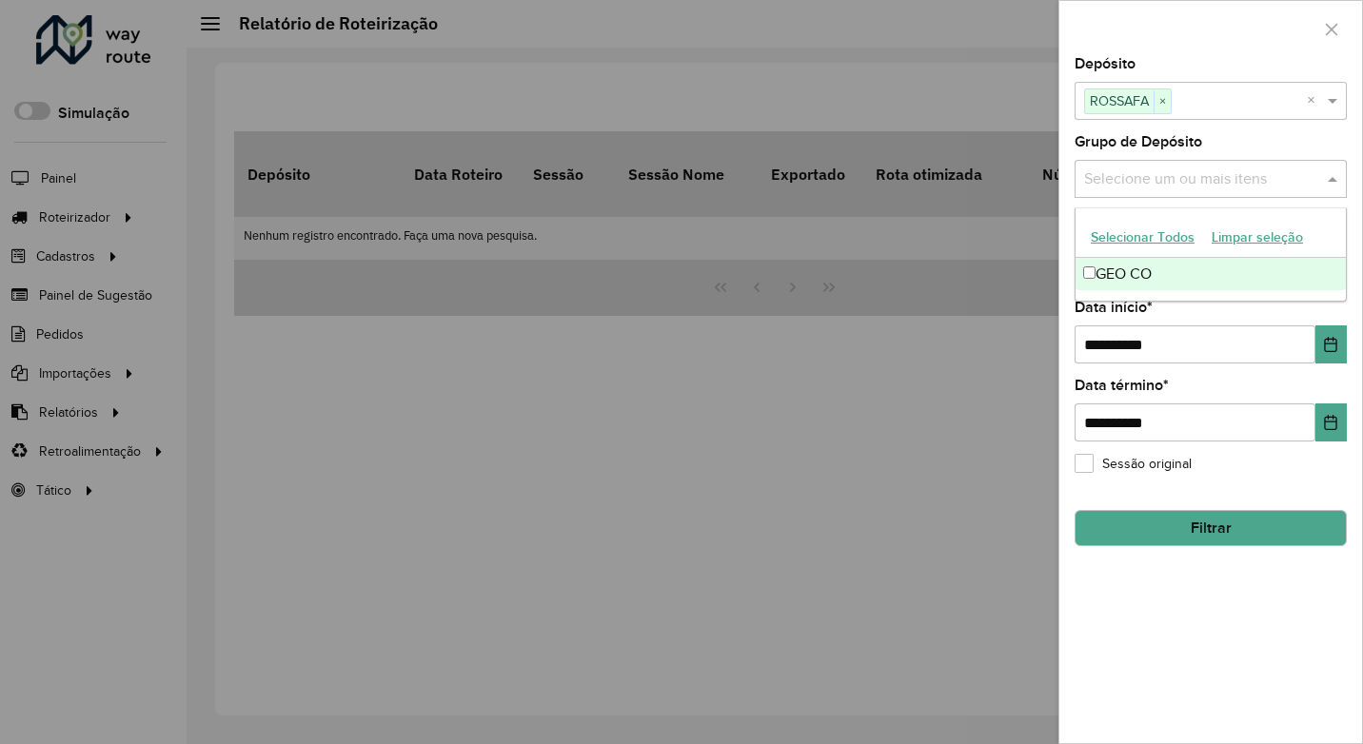
click at [1117, 264] on div "GEO CO" at bounding box center [1210, 274] width 270 height 32
drag, startPoint x: 1274, startPoint y: 311, endPoint x: 1250, endPoint y: 308, distance: 24.9
click at [1273, 312] on div "**********" at bounding box center [1211, 332] width 272 height 63
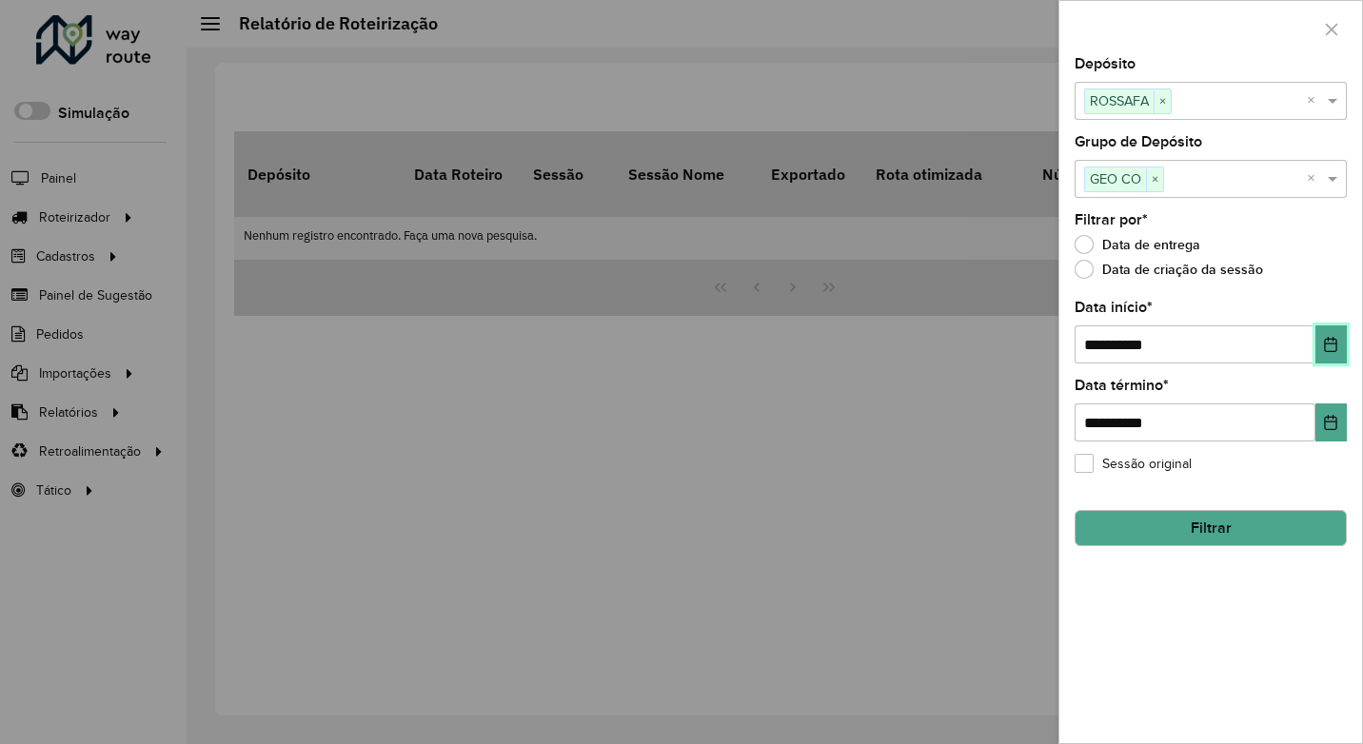
click at [1320, 339] on button "Choose Date" at bounding box center [1330, 344] width 31 height 38
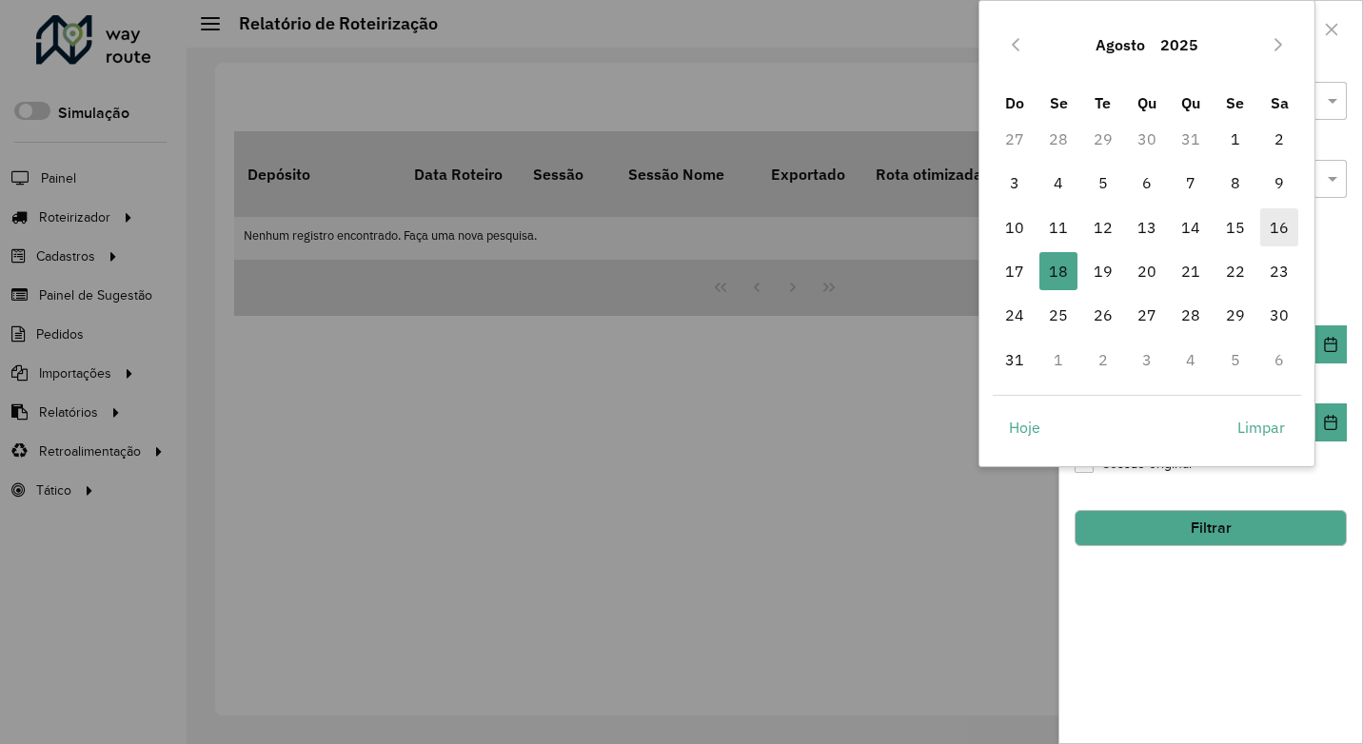
click at [1270, 228] on span "16" at bounding box center [1279, 227] width 38 height 38
type input "**********"
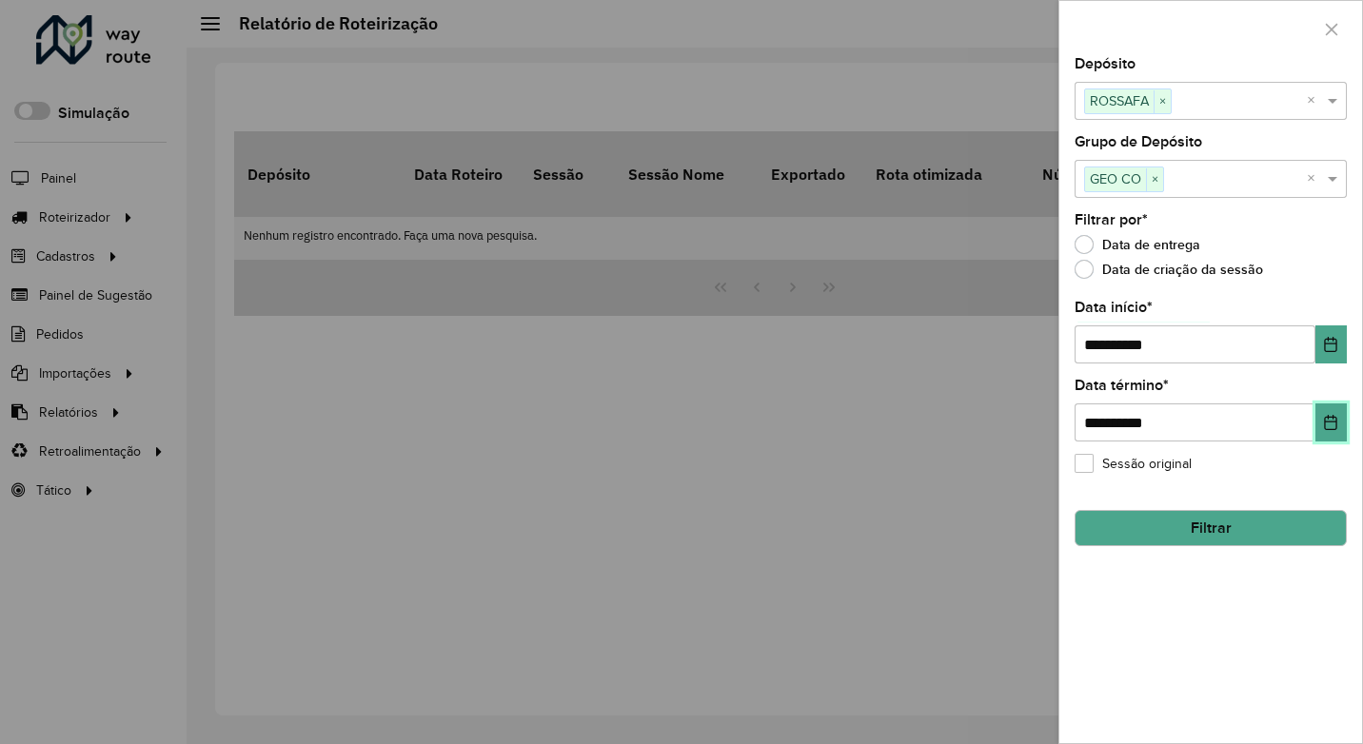
click at [1330, 419] on icon "Choose Date" at bounding box center [1330, 422] width 15 height 15
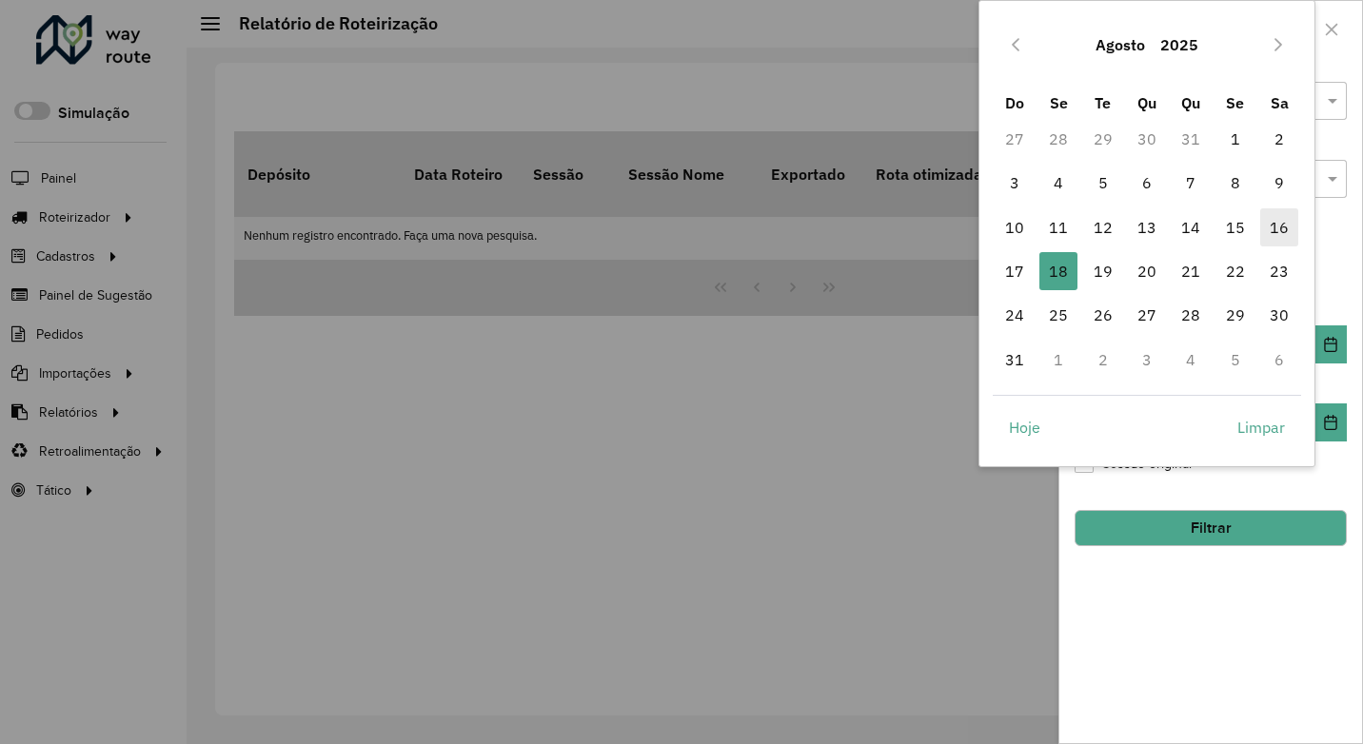
click at [1285, 227] on span "16" at bounding box center [1279, 227] width 38 height 38
type input "**********"
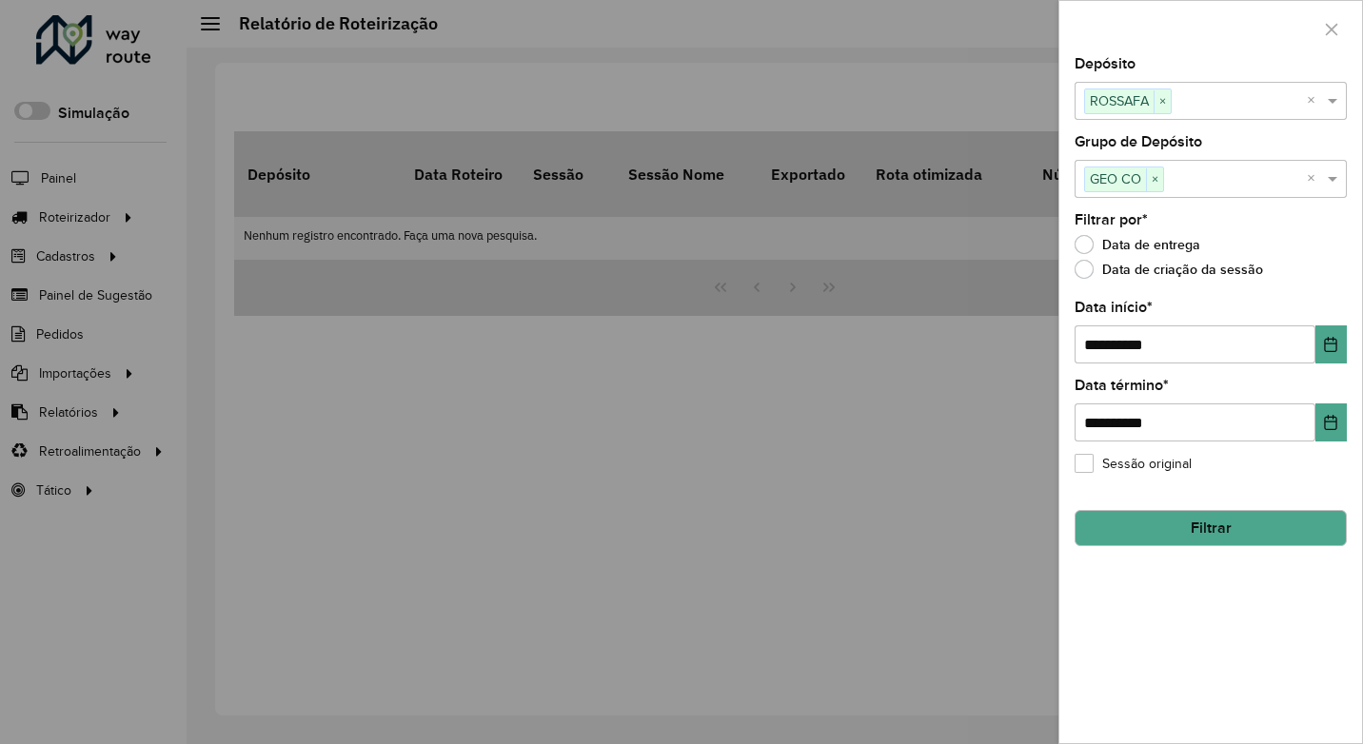
click at [1253, 535] on button "Filtrar" at bounding box center [1211, 528] width 272 height 36
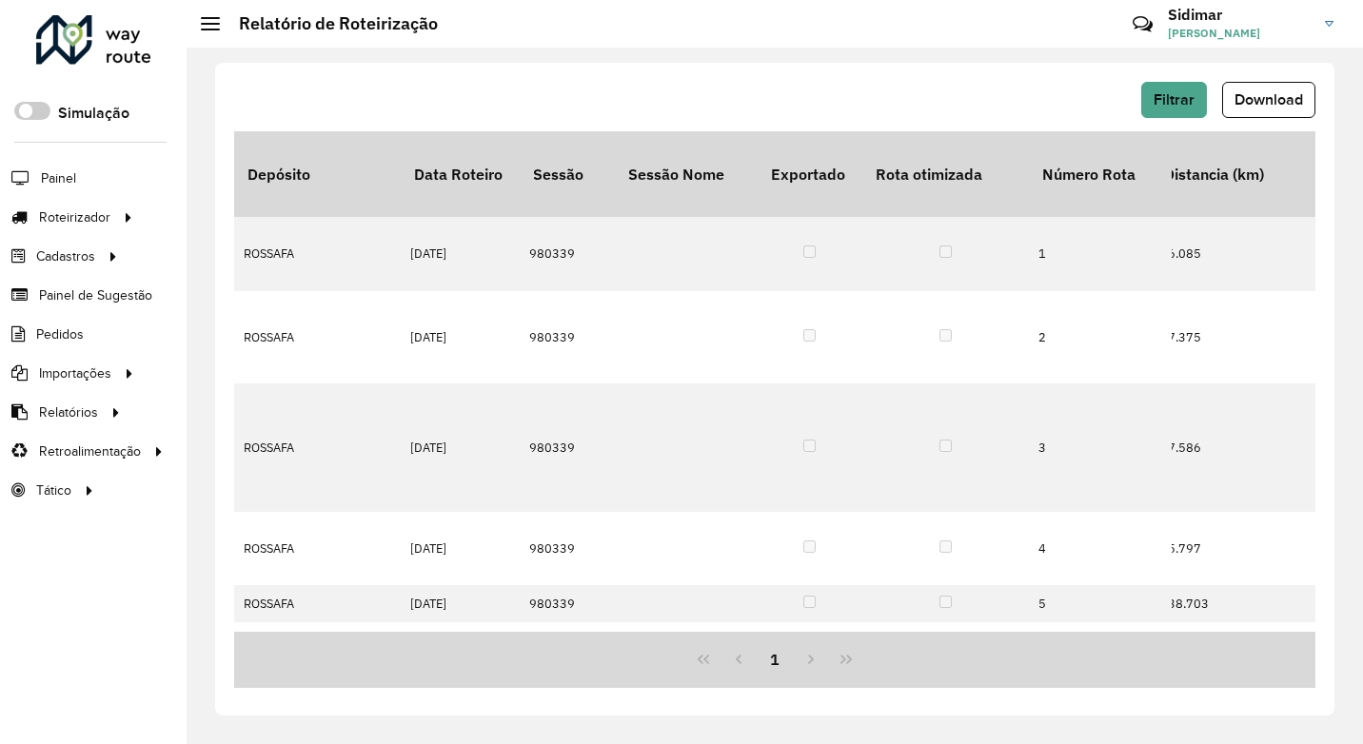
scroll to position [68, 4793]
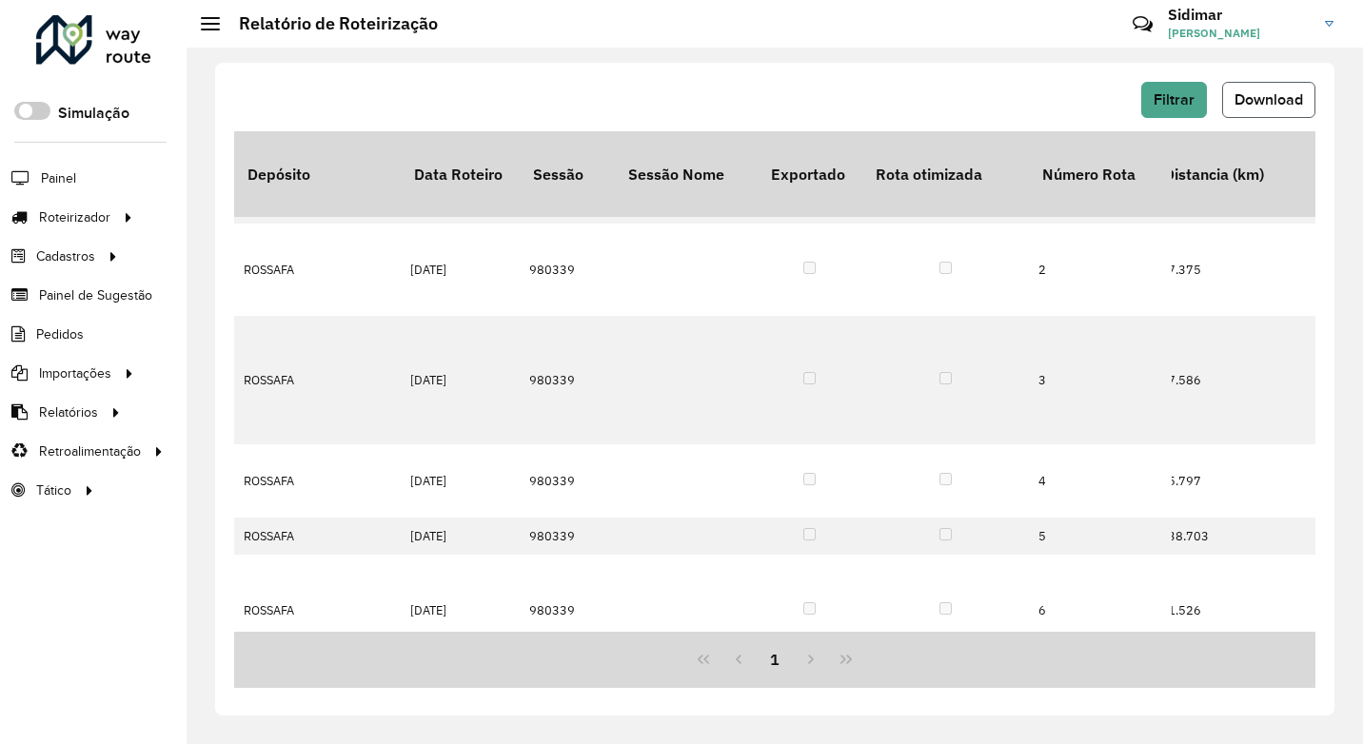
click at [1277, 83] on button "Download" at bounding box center [1268, 100] width 93 height 36
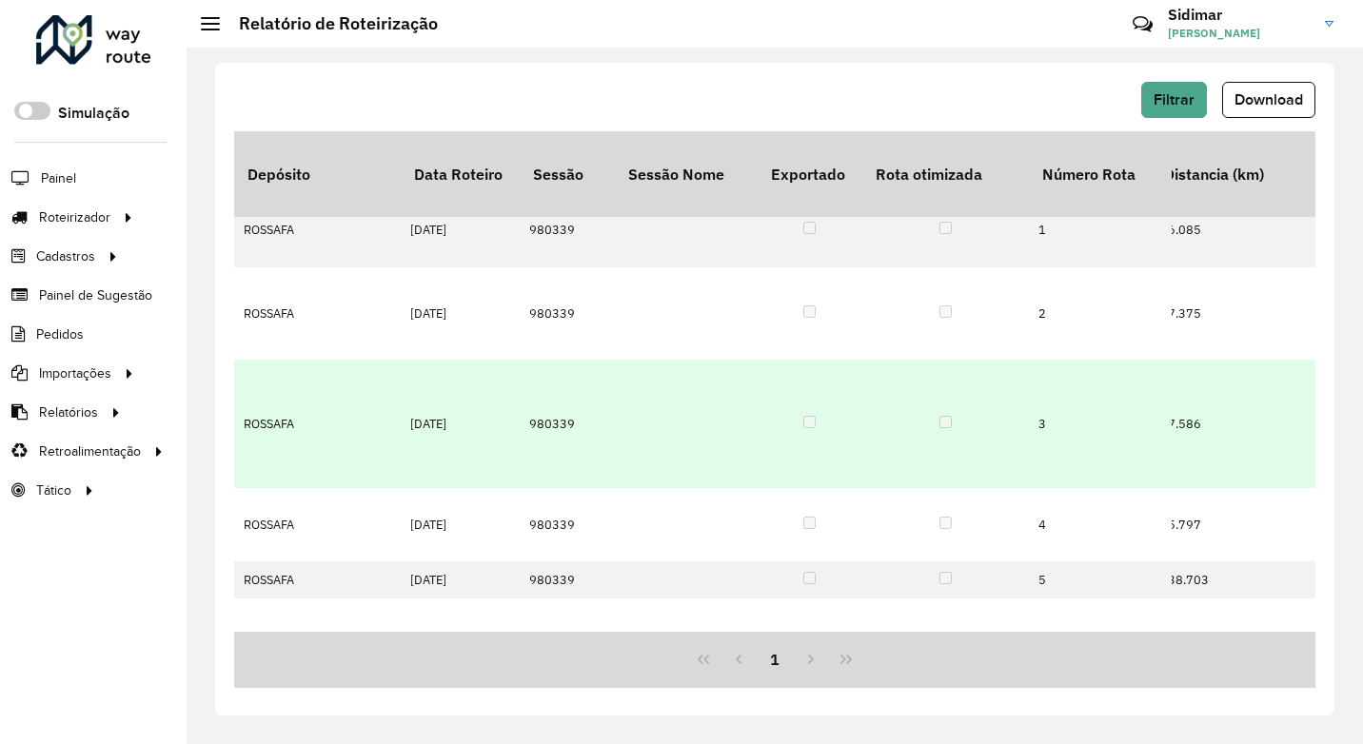
scroll to position [0, 4793]
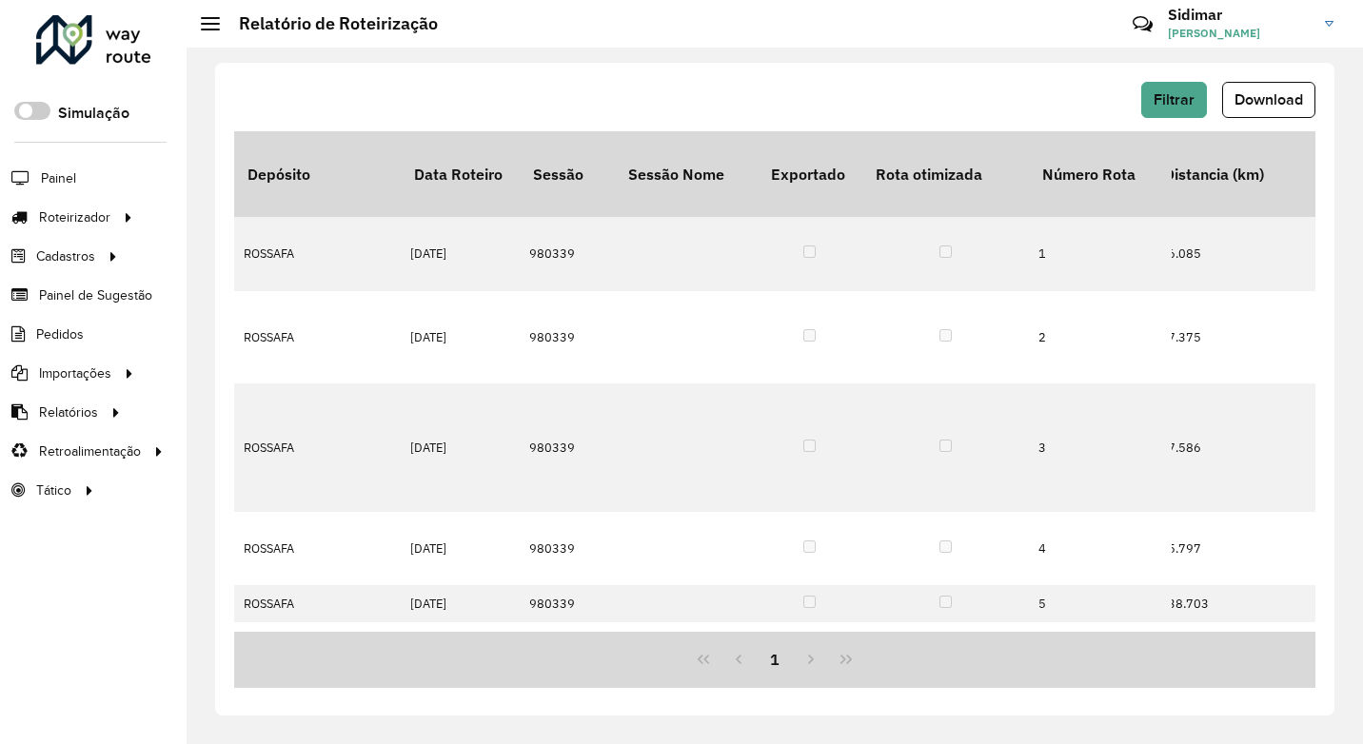
click at [616, 673] on div "1" at bounding box center [774, 660] width 1081 height 56
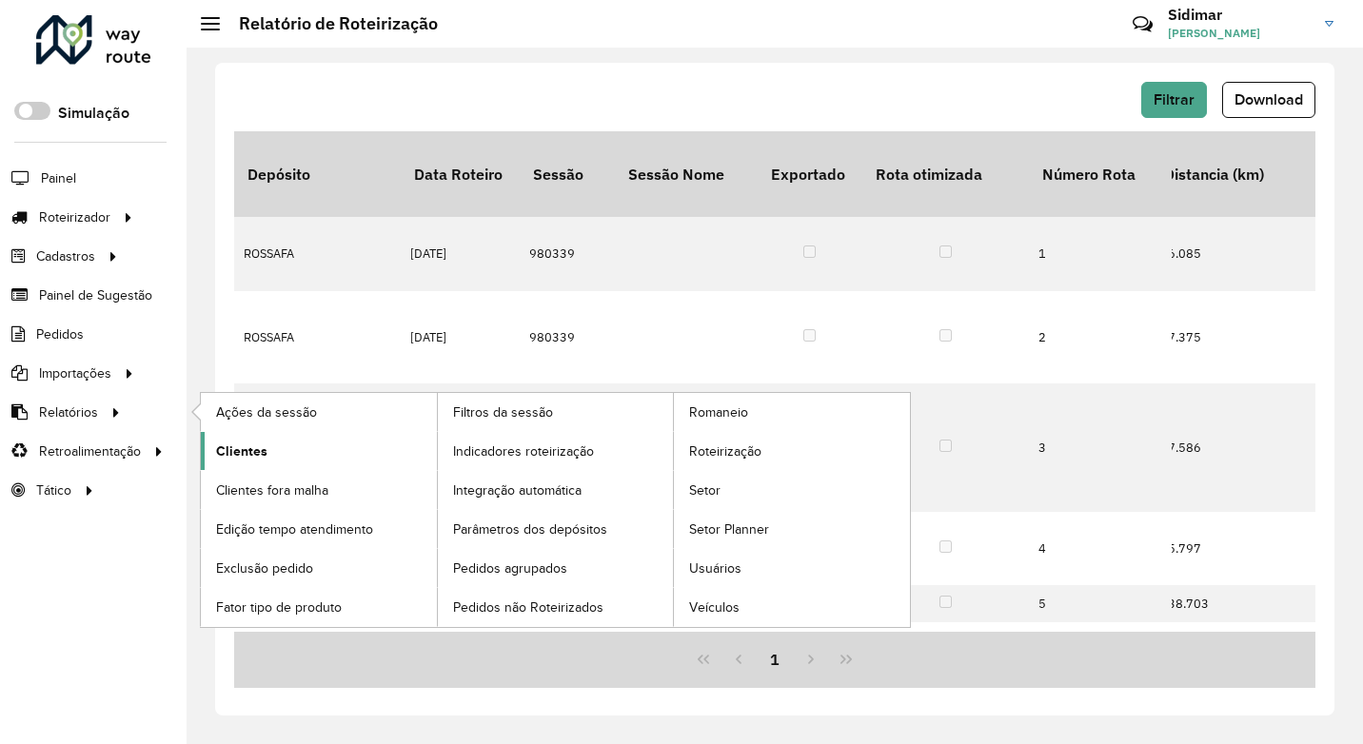
click at [235, 453] on span "Clientes" at bounding box center [241, 452] width 51 height 20
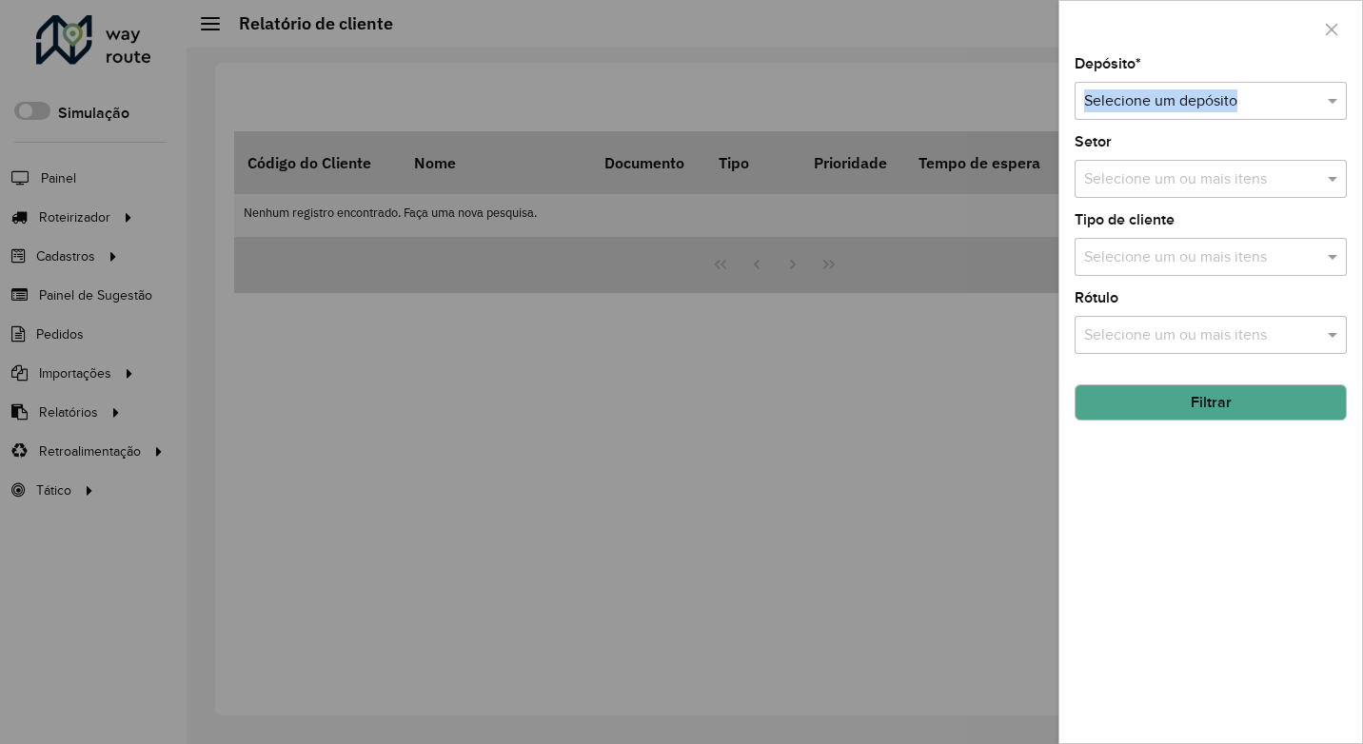
drag, startPoint x: 1240, startPoint y: 76, endPoint x: 1233, endPoint y: 103, distance: 27.7
click at [1237, 93] on div "Depósito * Selecione um depósito" at bounding box center [1211, 88] width 272 height 63
click at [1301, 100] on div at bounding box center [1211, 101] width 272 height 24
click at [1159, 156] on div "ROSSAFA" at bounding box center [1210, 156] width 270 height 32
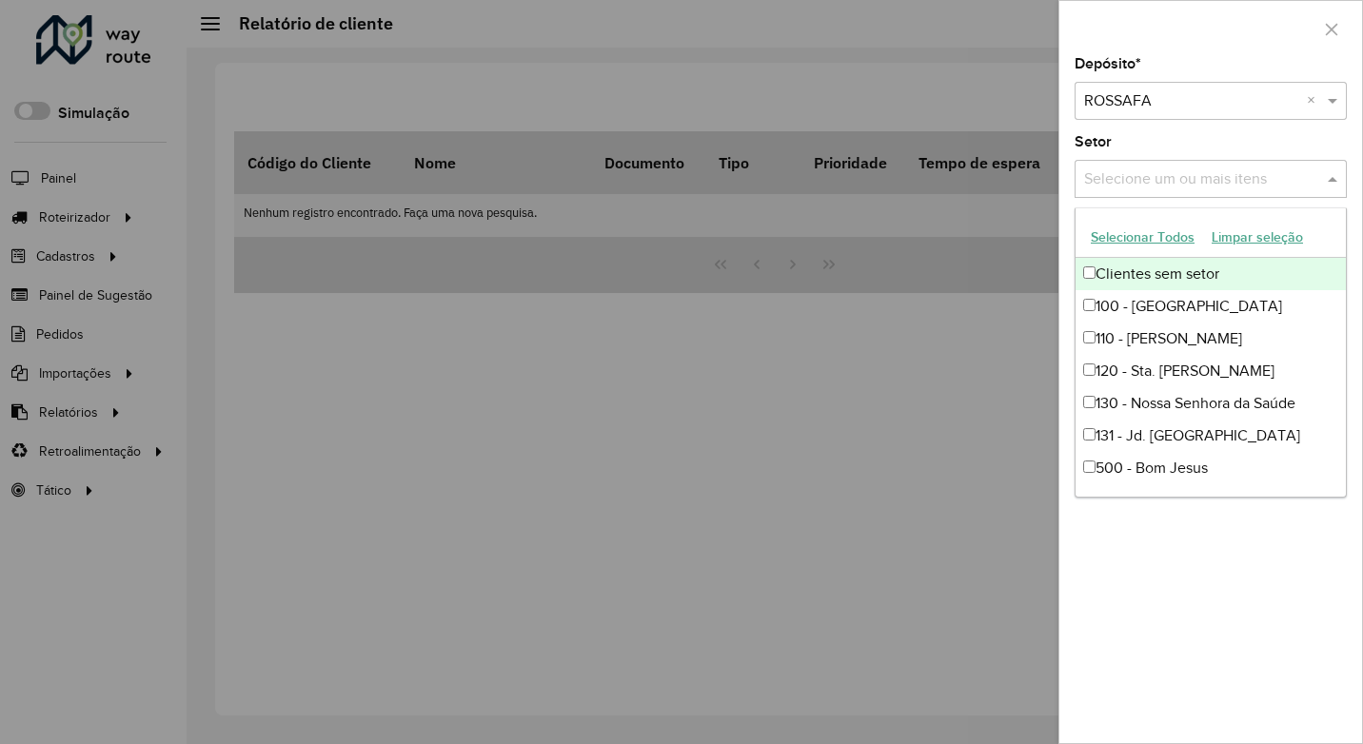
click at [1157, 180] on input "text" at bounding box center [1201, 179] width 244 height 23
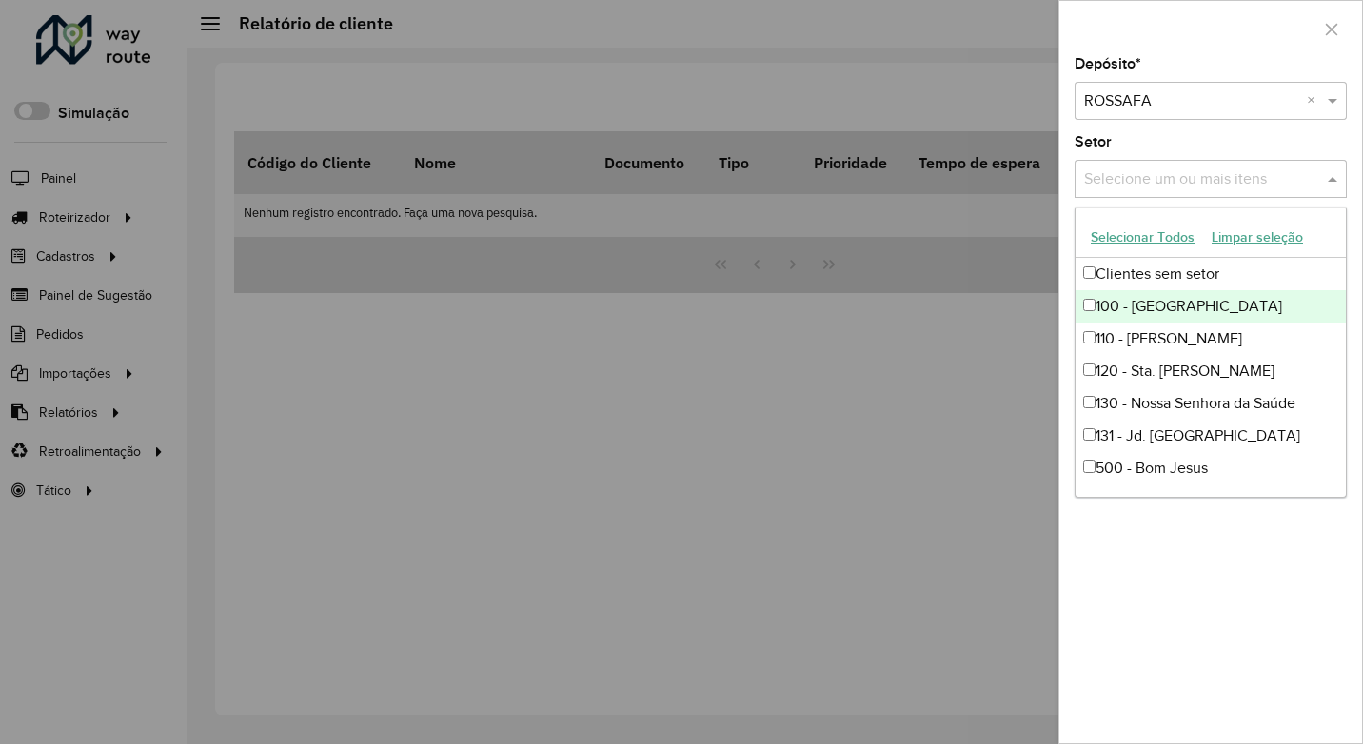
click at [1135, 308] on div "100 - Jardim Adelaide" at bounding box center [1210, 306] width 270 height 32
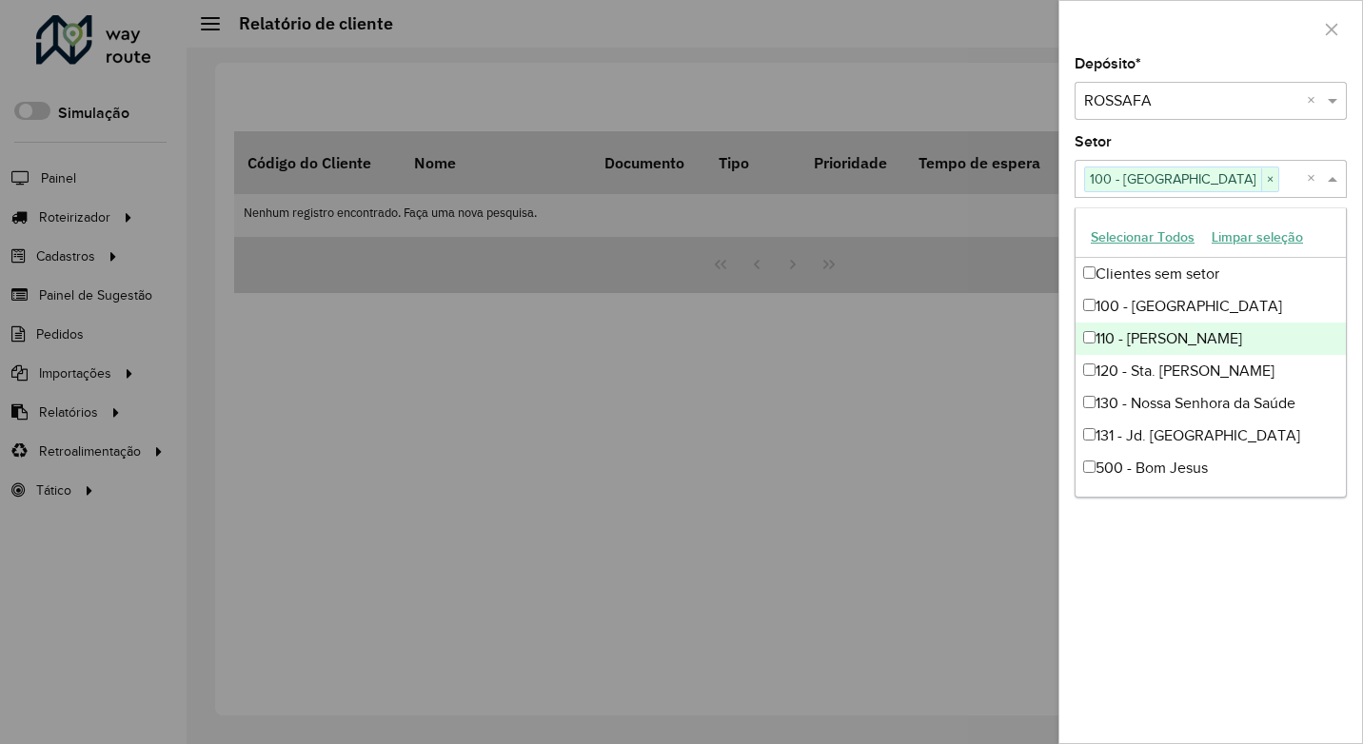
click at [1164, 326] on div "110 - Juca Arantes" at bounding box center [1210, 339] width 270 height 32
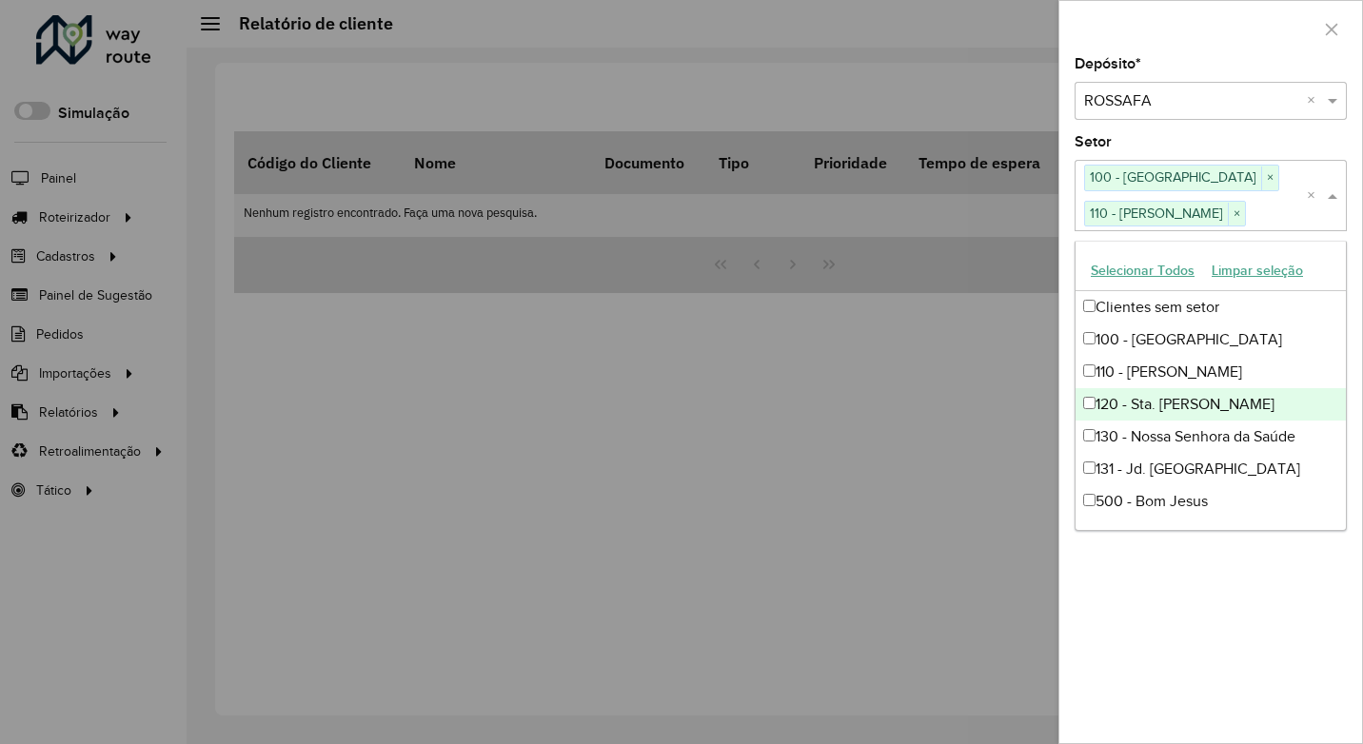
click at [1138, 412] on div "120 - Sta. Rita" at bounding box center [1210, 404] width 270 height 32
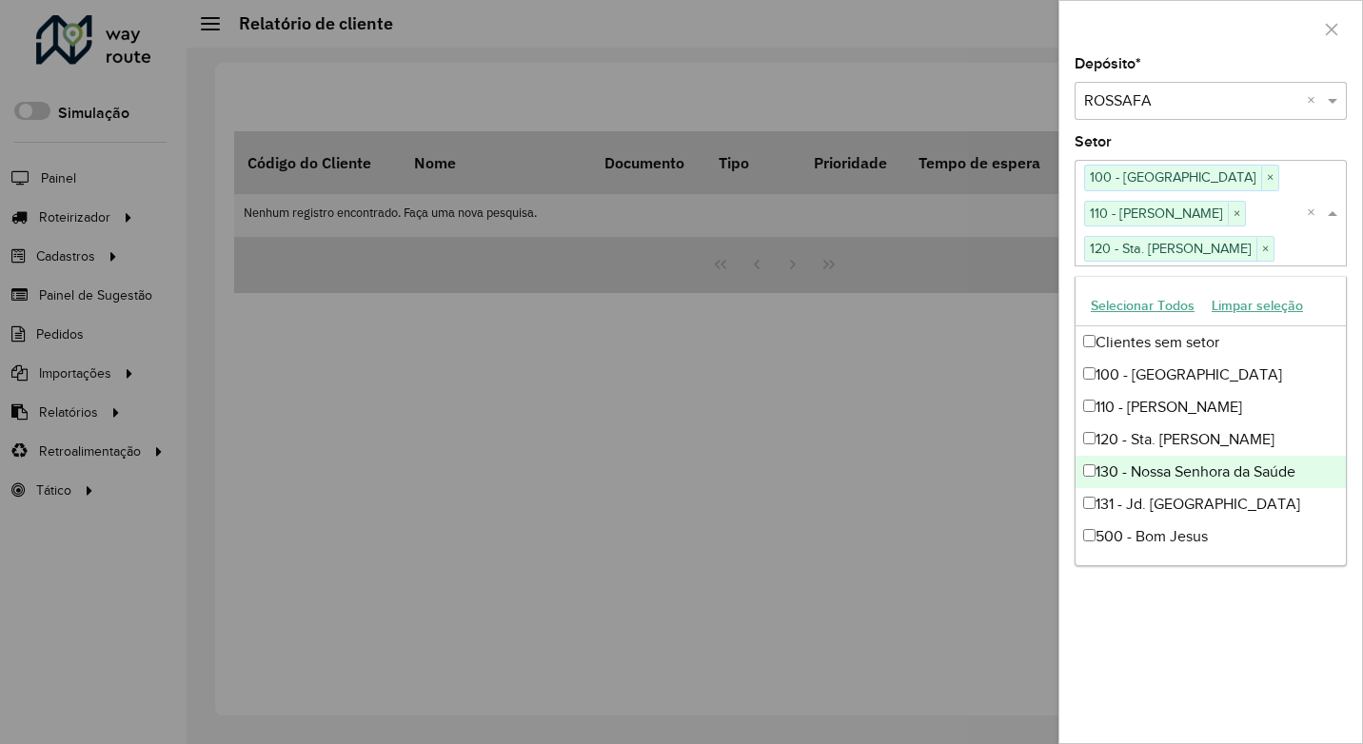
click at [1140, 464] on div "130 - Nossa Senhora da Saúde" at bounding box center [1210, 472] width 270 height 32
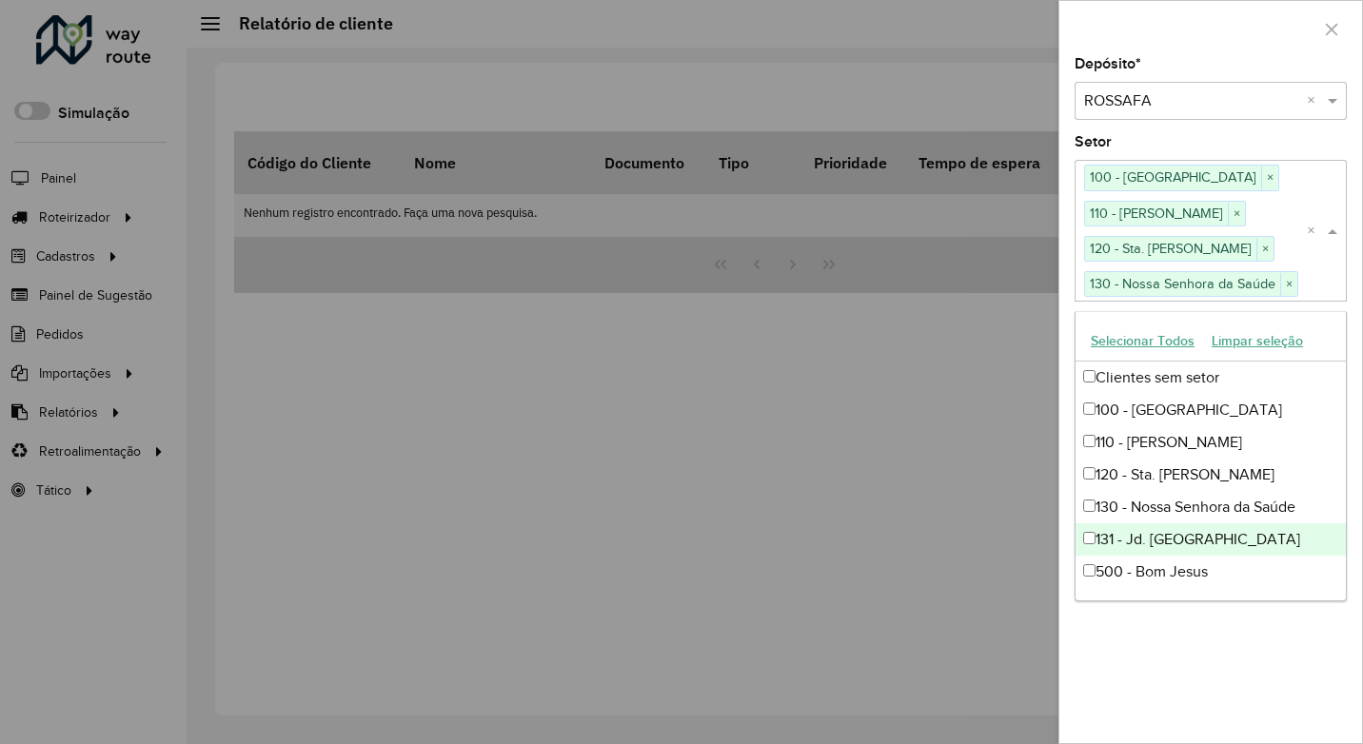
click at [1140, 541] on div "131 - Jd. América" at bounding box center [1210, 539] width 270 height 32
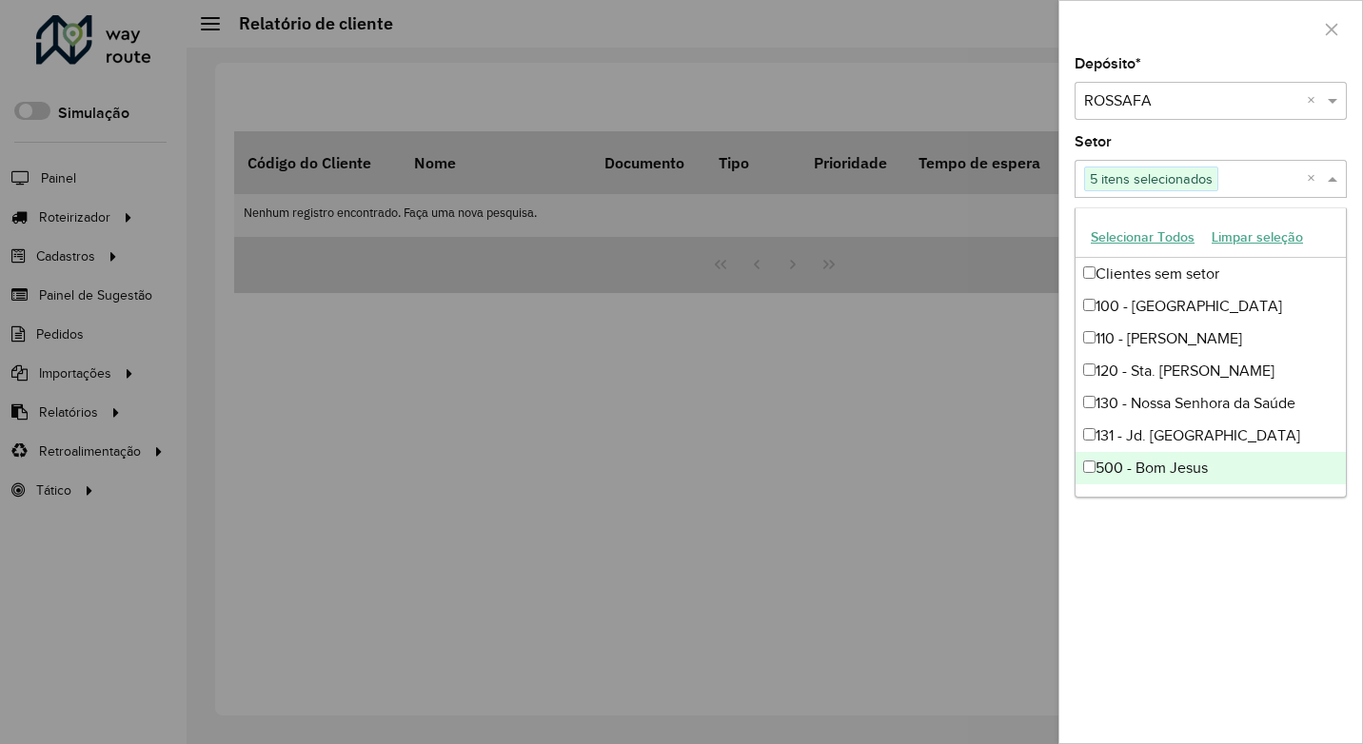
click at [1150, 466] on div "500 - Bom Jesus" at bounding box center [1210, 468] width 270 height 32
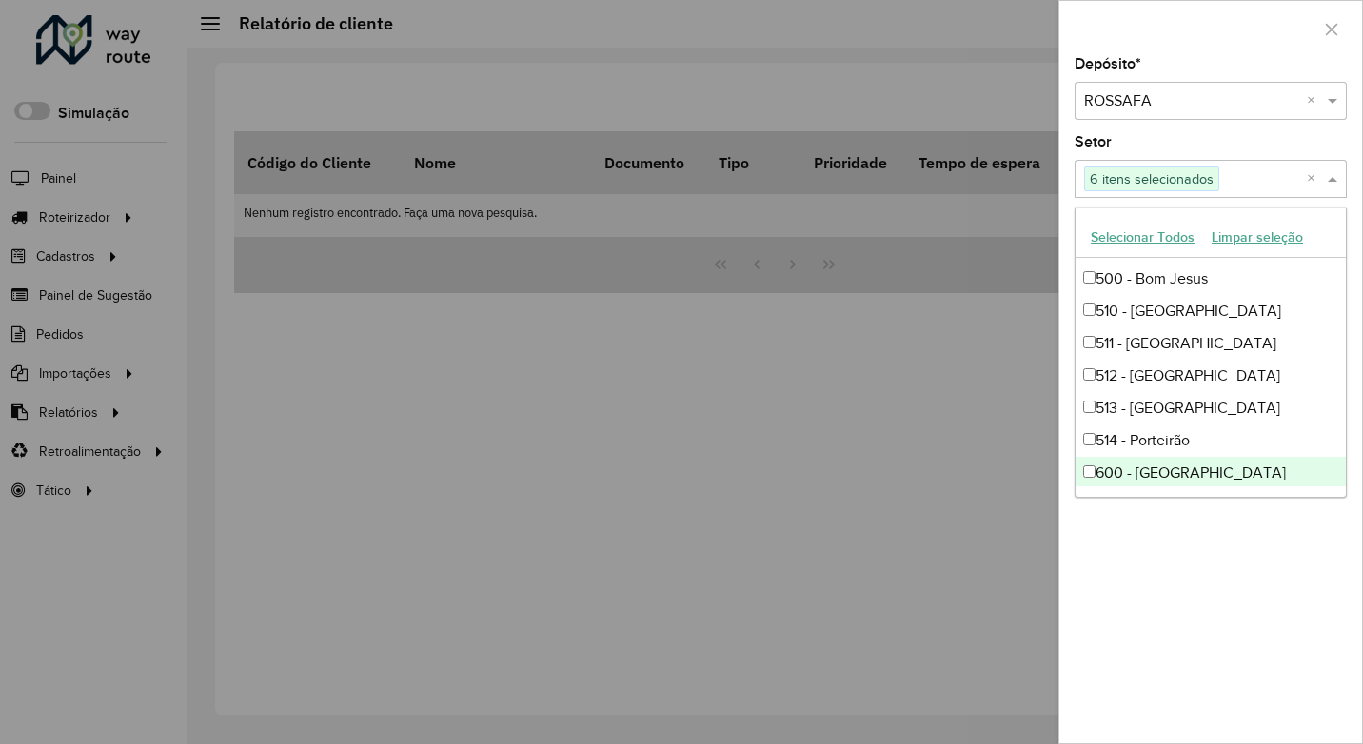
scroll to position [190, 0]
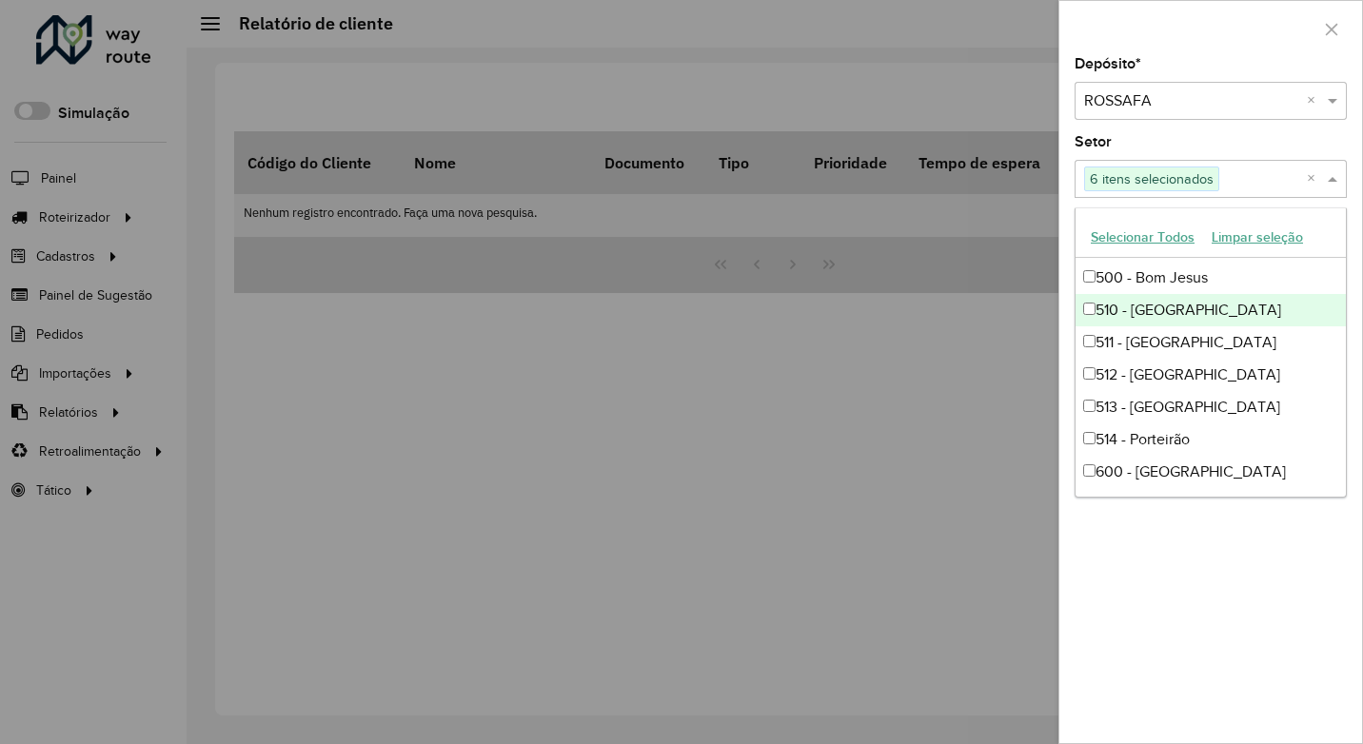
click at [1149, 301] on div "510 - Maurilândia" at bounding box center [1210, 310] width 270 height 32
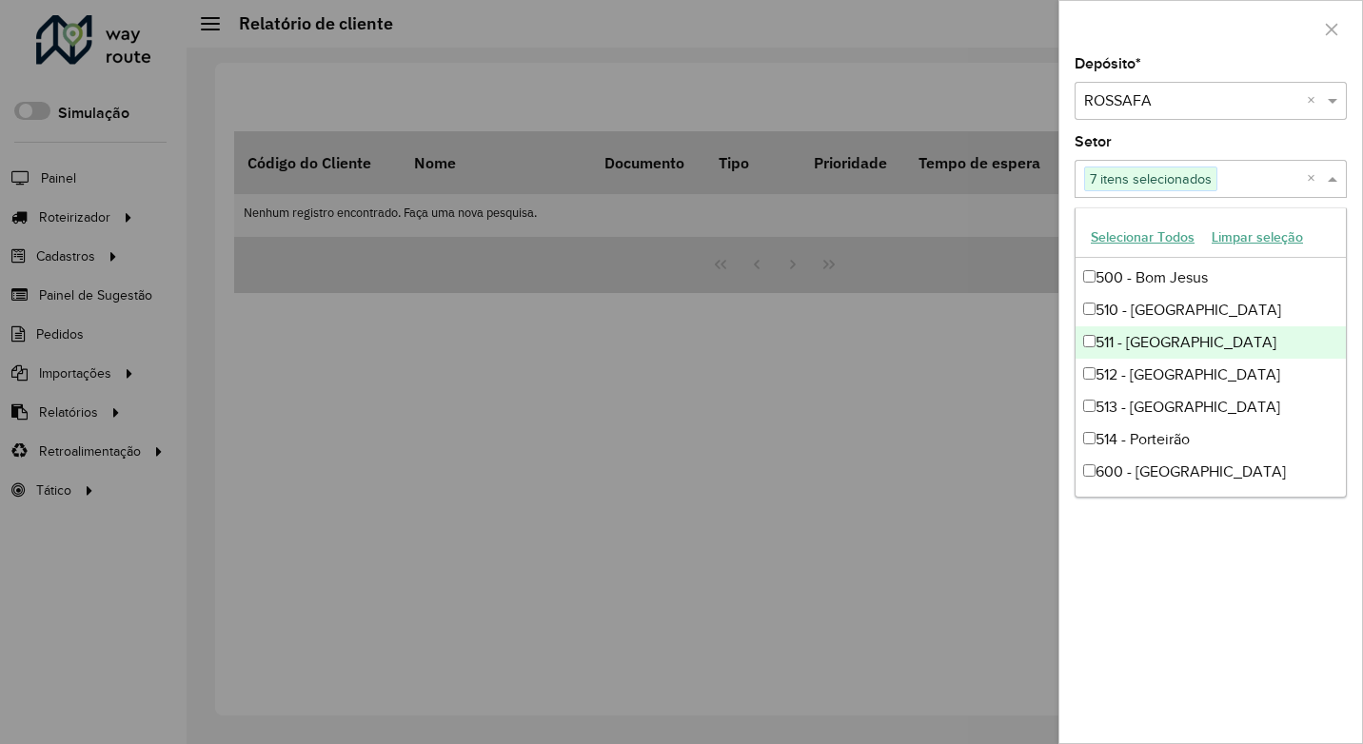
click at [1149, 345] on div "511 - Castelândia" at bounding box center [1210, 342] width 270 height 32
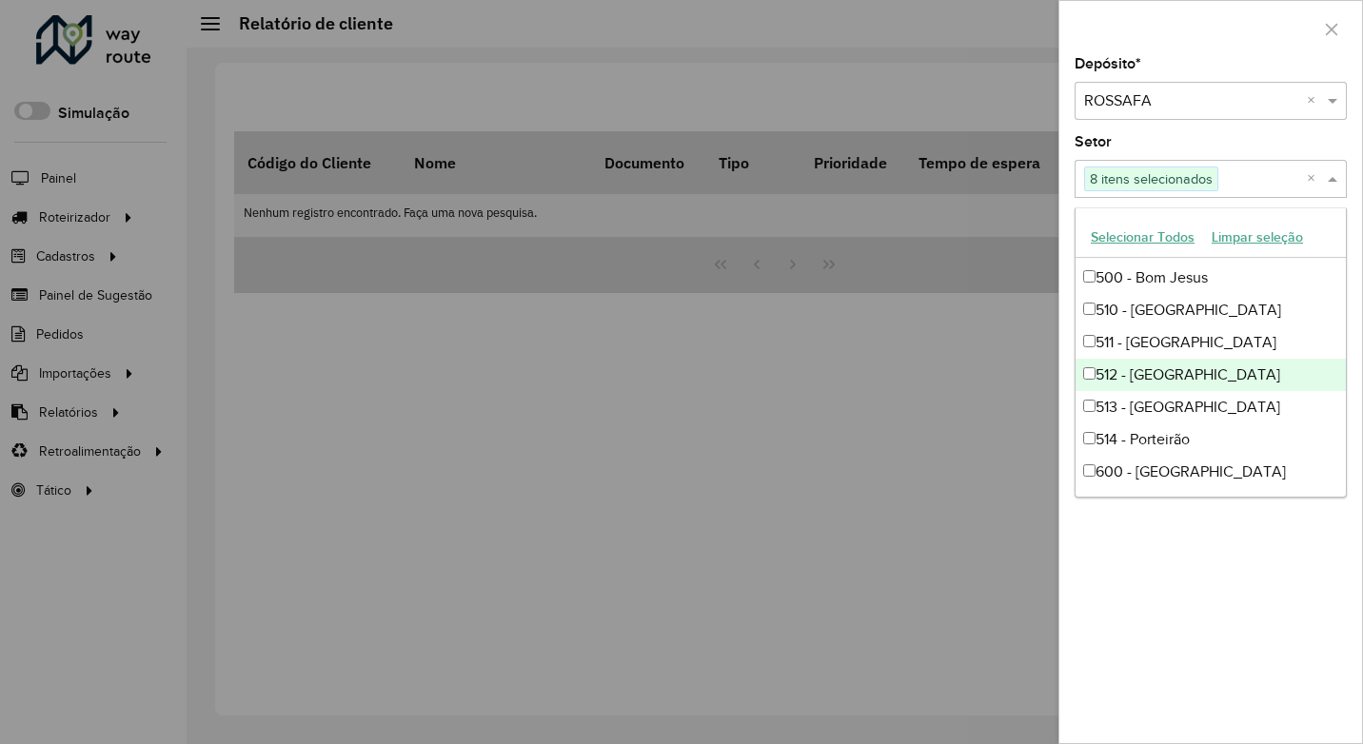
click at [1150, 377] on div "512 - Marcianópolis" at bounding box center [1210, 375] width 270 height 32
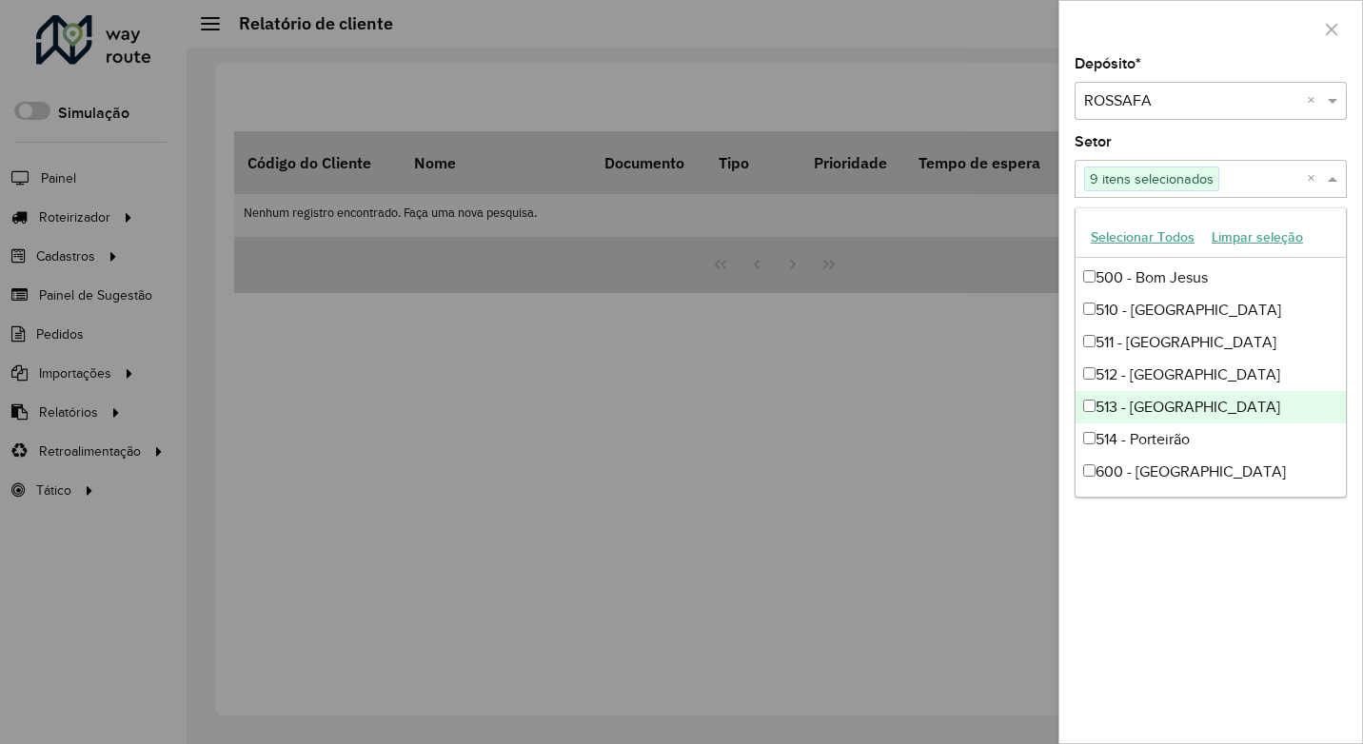
click at [1146, 411] on div "513 - Tuverlândia" at bounding box center [1210, 407] width 270 height 32
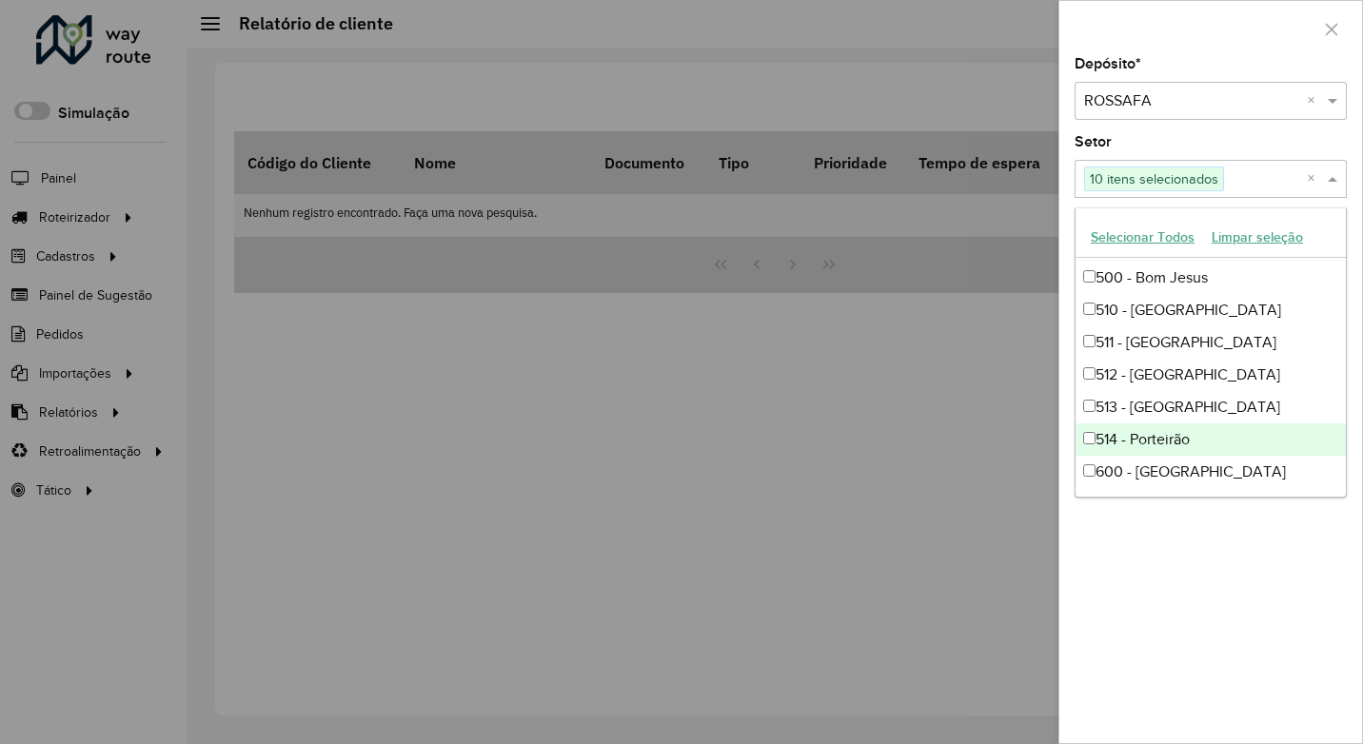
click at [1144, 442] on div "514 - Porteirão" at bounding box center [1210, 440] width 270 height 32
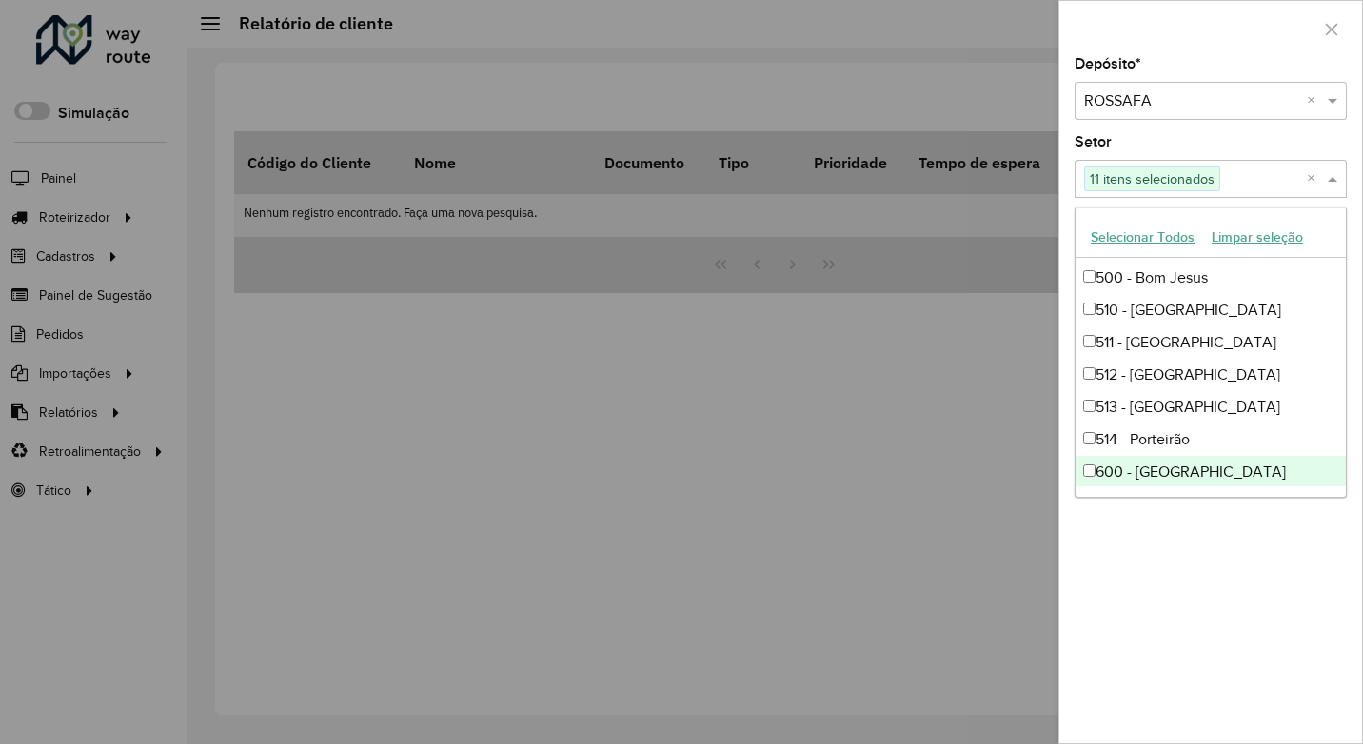
click at [1141, 467] on div "600 - Cachoeira Dourada" at bounding box center [1210, 472] width 270 height 32
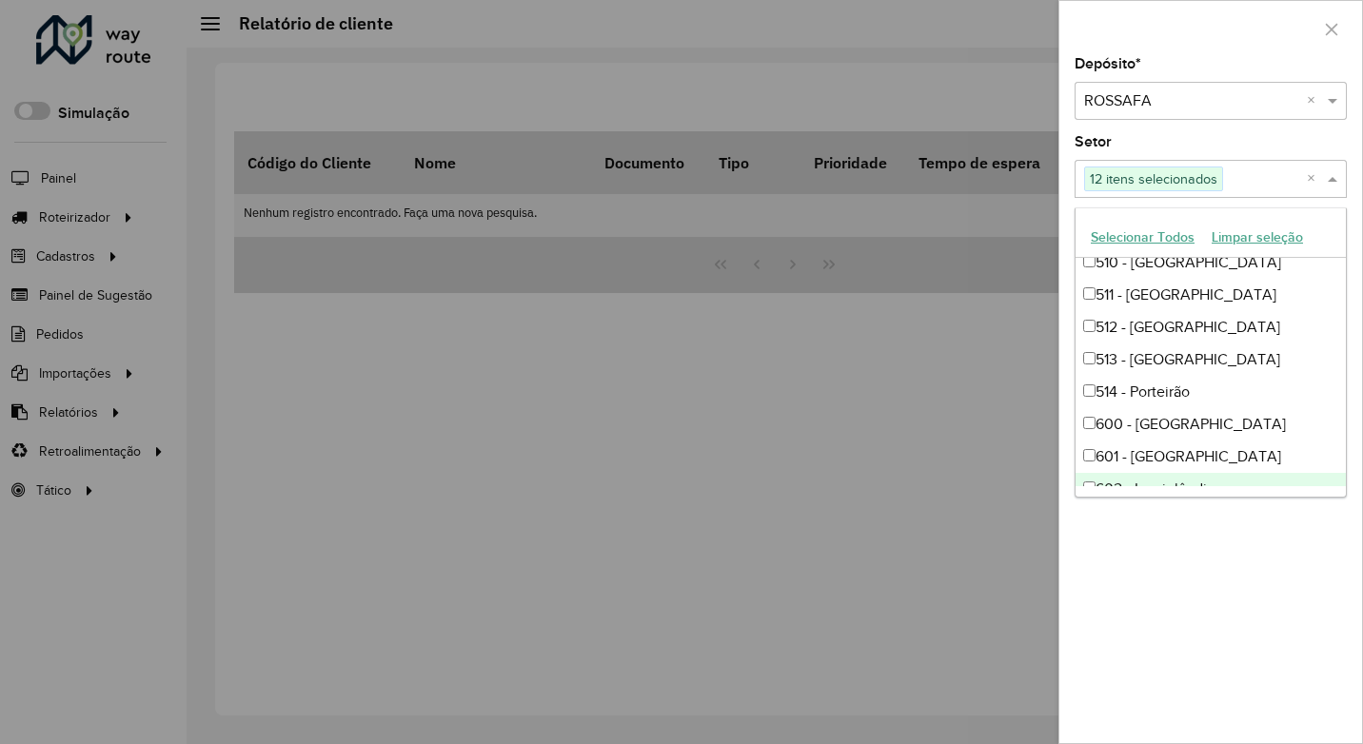
scroll to position [322, 0]
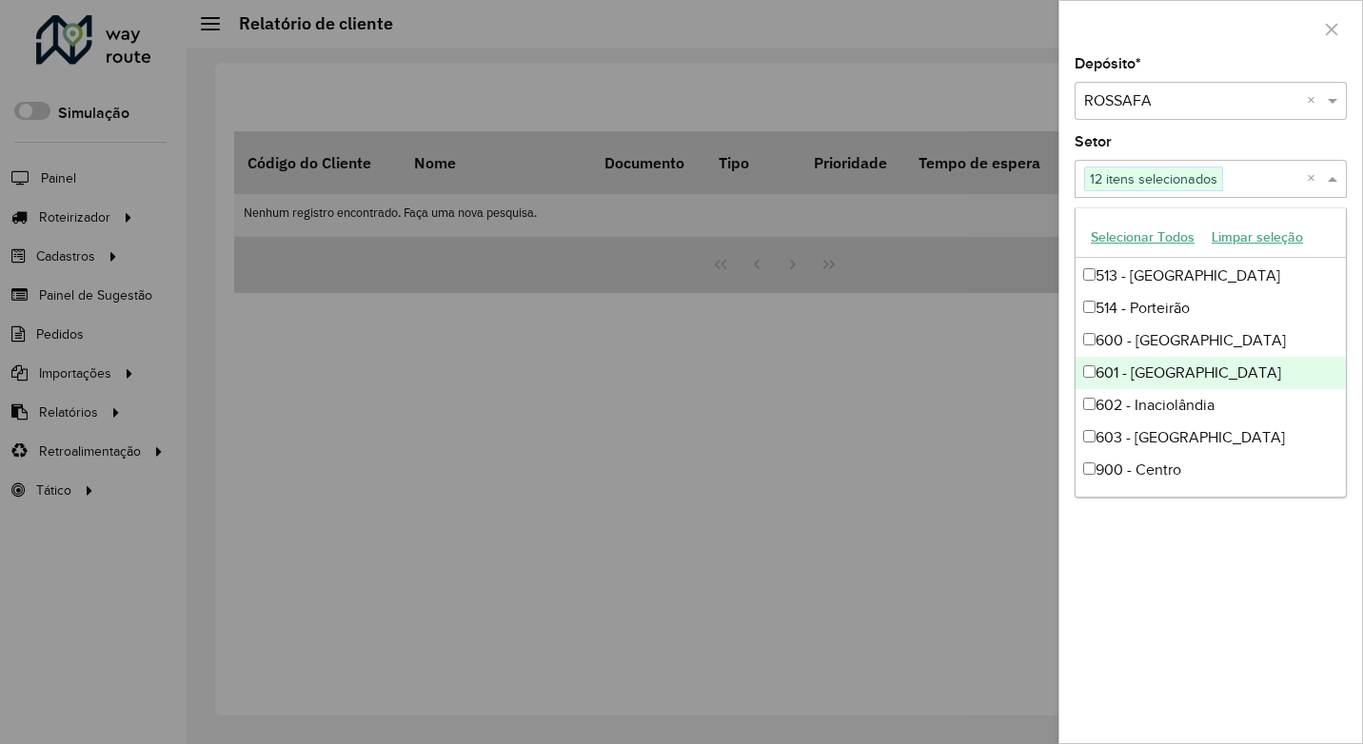
click at [1154, 378] on div "601 - Gouvelândia" at bounding box center [1210, 373] width 270 height 32
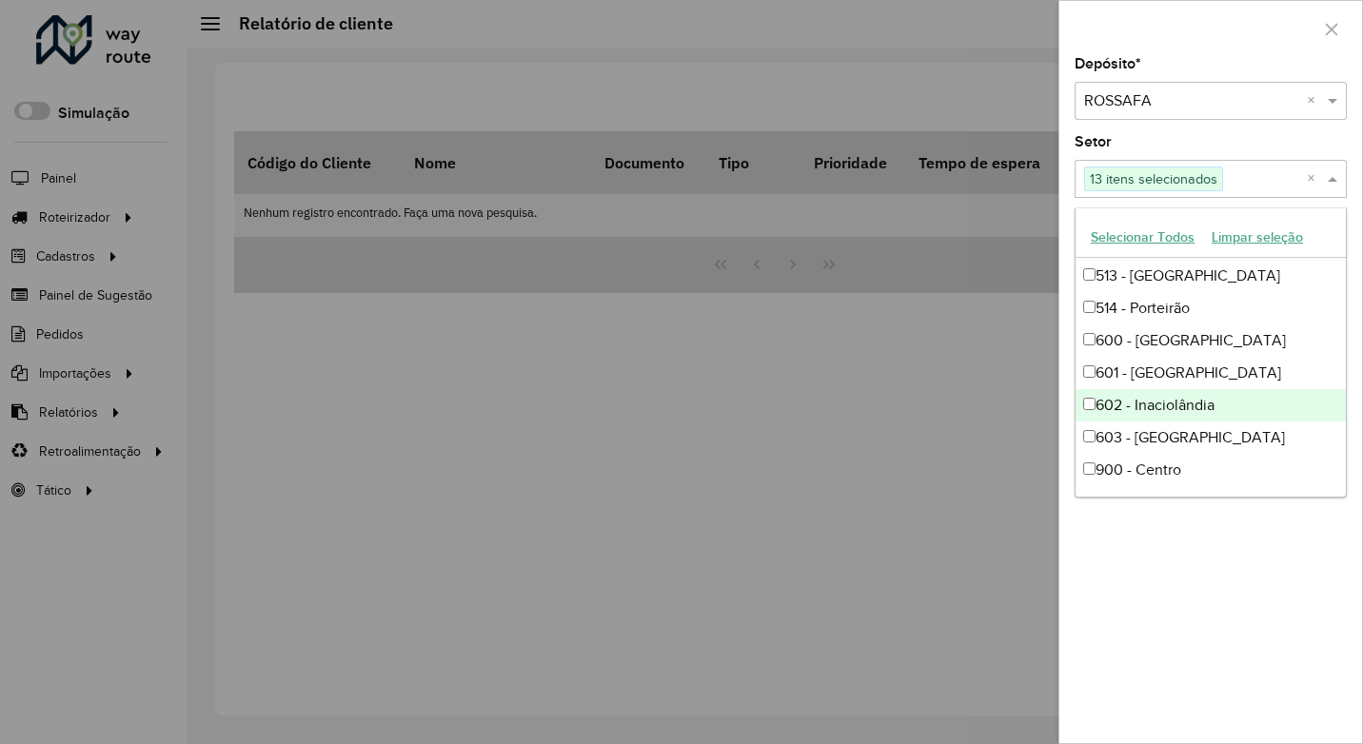
click at [1154, 410] on div "602 - Inaciolândia" at bounding box center [1210, 405] width 270 height 32
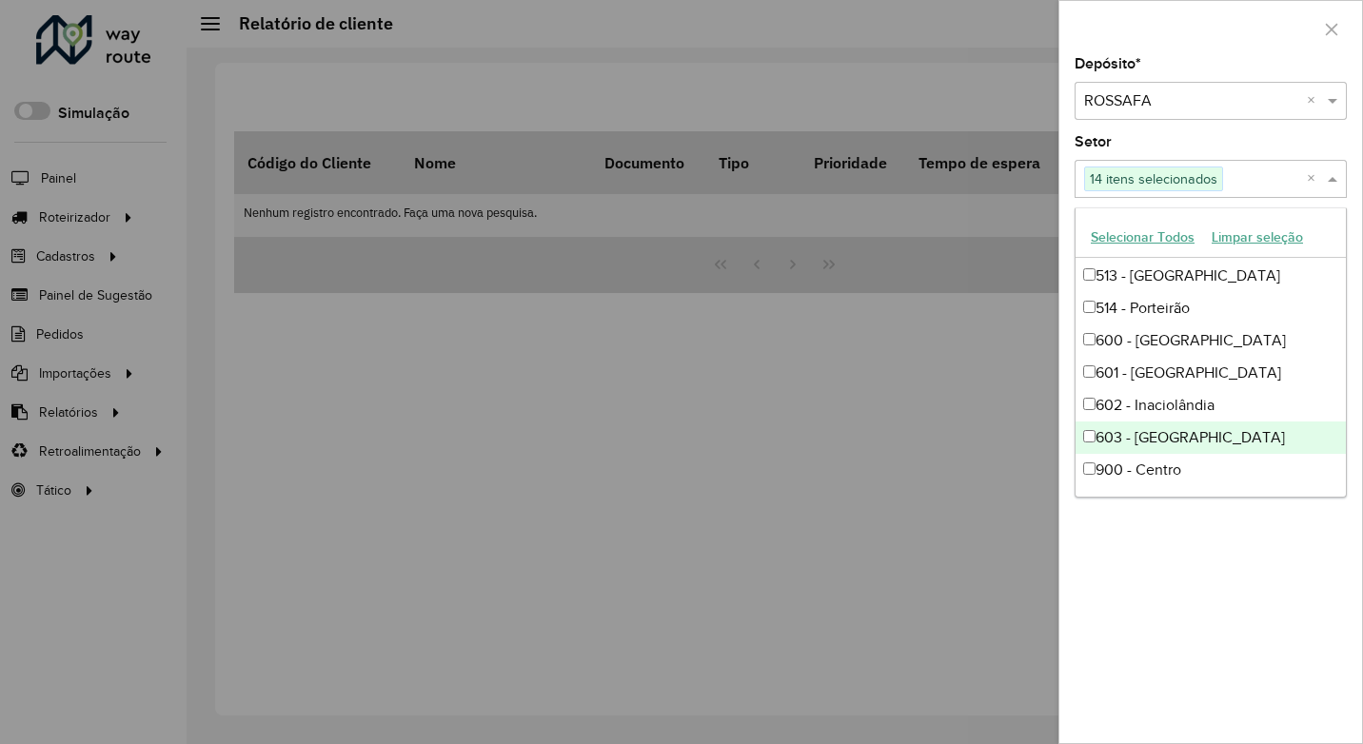
click at [1154, 438] on div "603 - Quirinópolis" at bounding box center [1210, 438] width 270 height 32
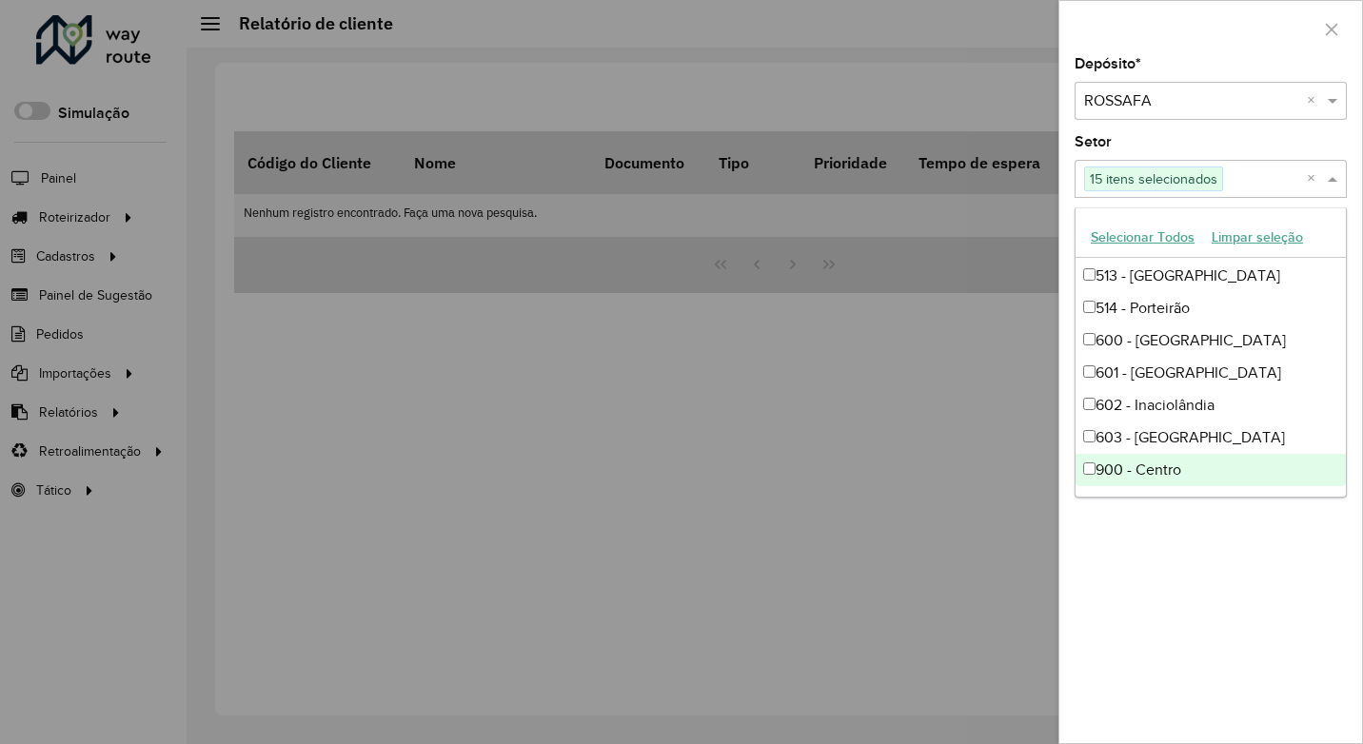
click at [1156, 471] on div "900 - Centro" at bounding box center [1210, 470] width 270 height 32
click at [1163, 545] on div "Depósito * Selecione um depósito × ROSSAFA × Setor Selecione um ou mais itens 1…" at bounding box center [1210, 400] width 303 height 686
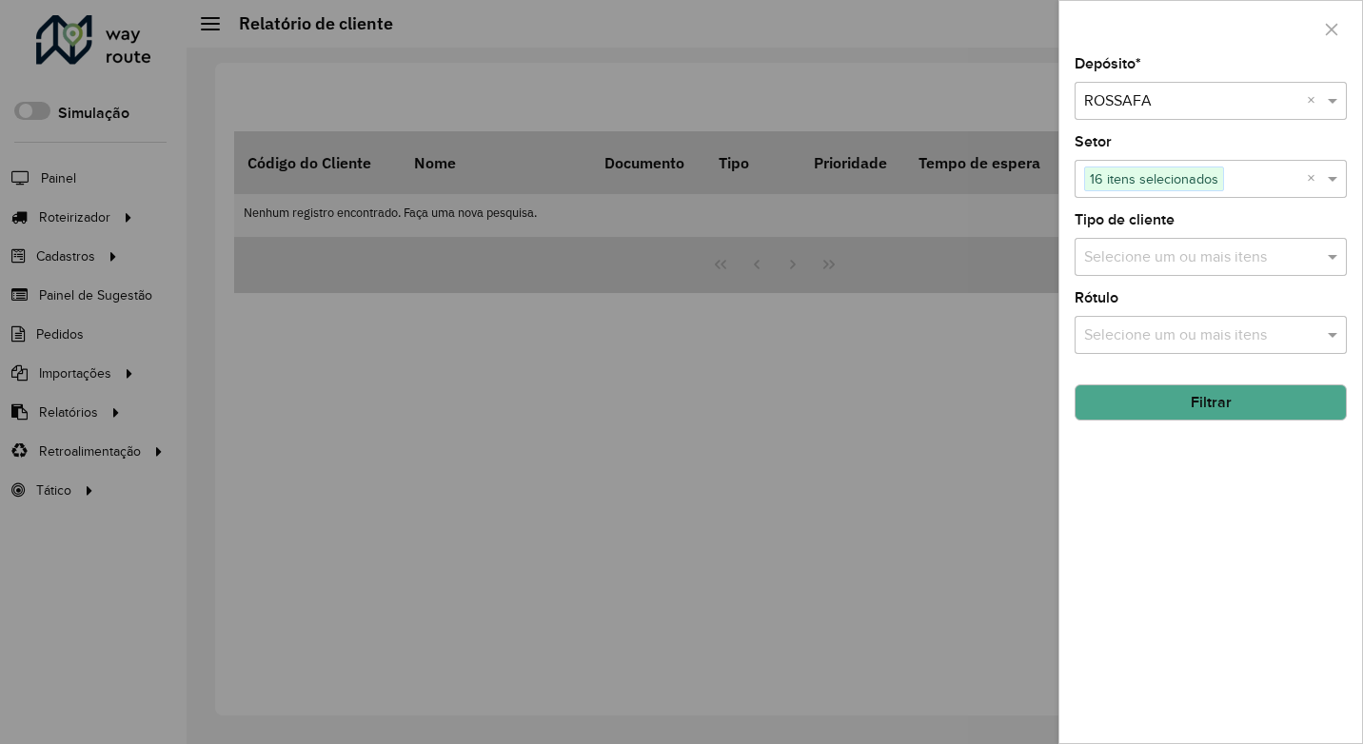
click at [1154, 271] on div "Selecione um ou mais itens" at bounding box center [1211, 257] width 272 height 38
click at [1131, 308] on button "Selecionar Todos" at bounding box center [1142, 316] width 121 height 30
click at [1120, 314] on button "Selecionar Todos" at bounding box center [1142, 316] width 121 height 30
click at [1208, 482] on div "Depósito * Selecione um depósito × ROSSAFA × Setor Selecione um ou mais itens 1…" at bounding box center [1210, 400] width 303 height 686
click at [1151, 260] on input "text" at bounding box center [1201, 258] width 244 height 23
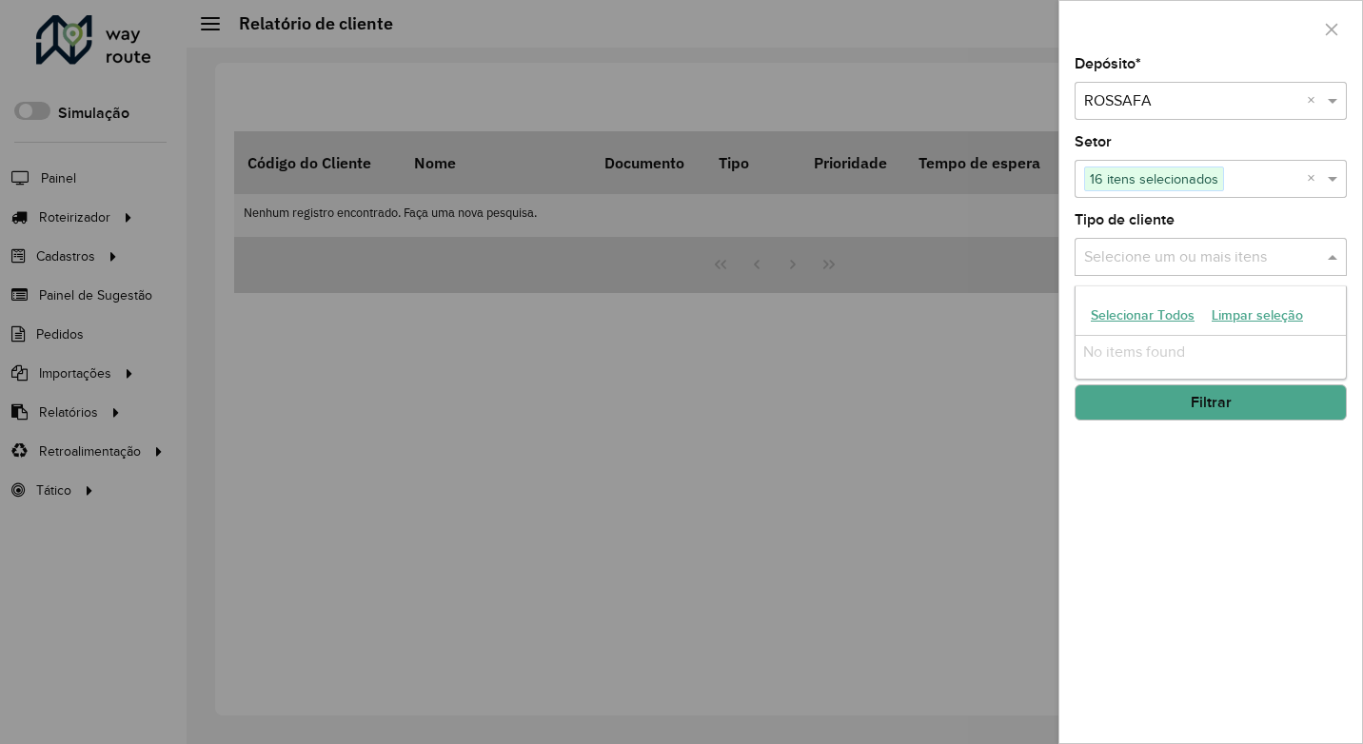
click at [1135, 313] on button "Selecionar Todos" at bounding box center [1142, 316] width 121 height 30
click at [1187, 452] on div "Depósito * Selecione um depósito × ROSSAFA × Setor Selecione um ou mais itens 1…" at bounding box center [1210, 400] width 303 height 686
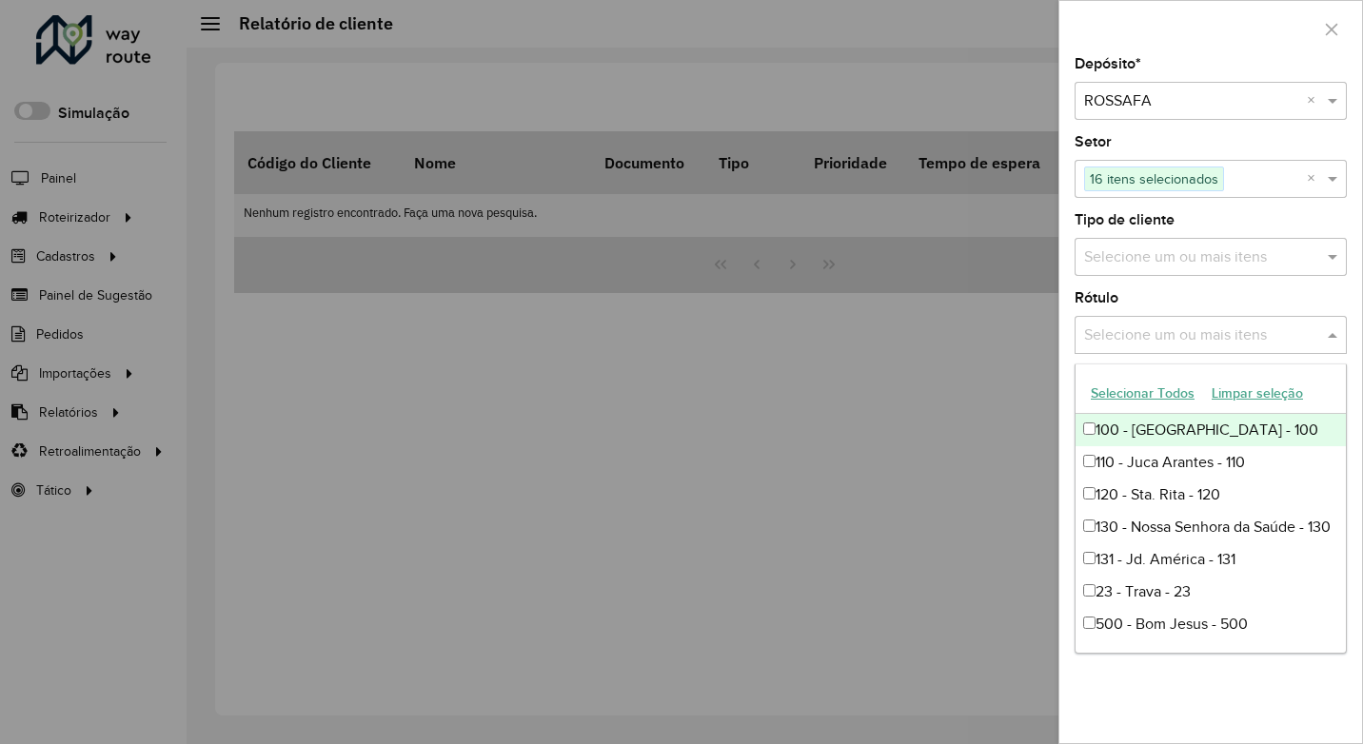
click at [1155, 348] on div "Selecione um ou mais itens" at bounding box center [1211, 335] width 272 height 38
click at [1149, 388] on button "Selecionar Todos" at bounding box center [1142, 394] width 121 height 30
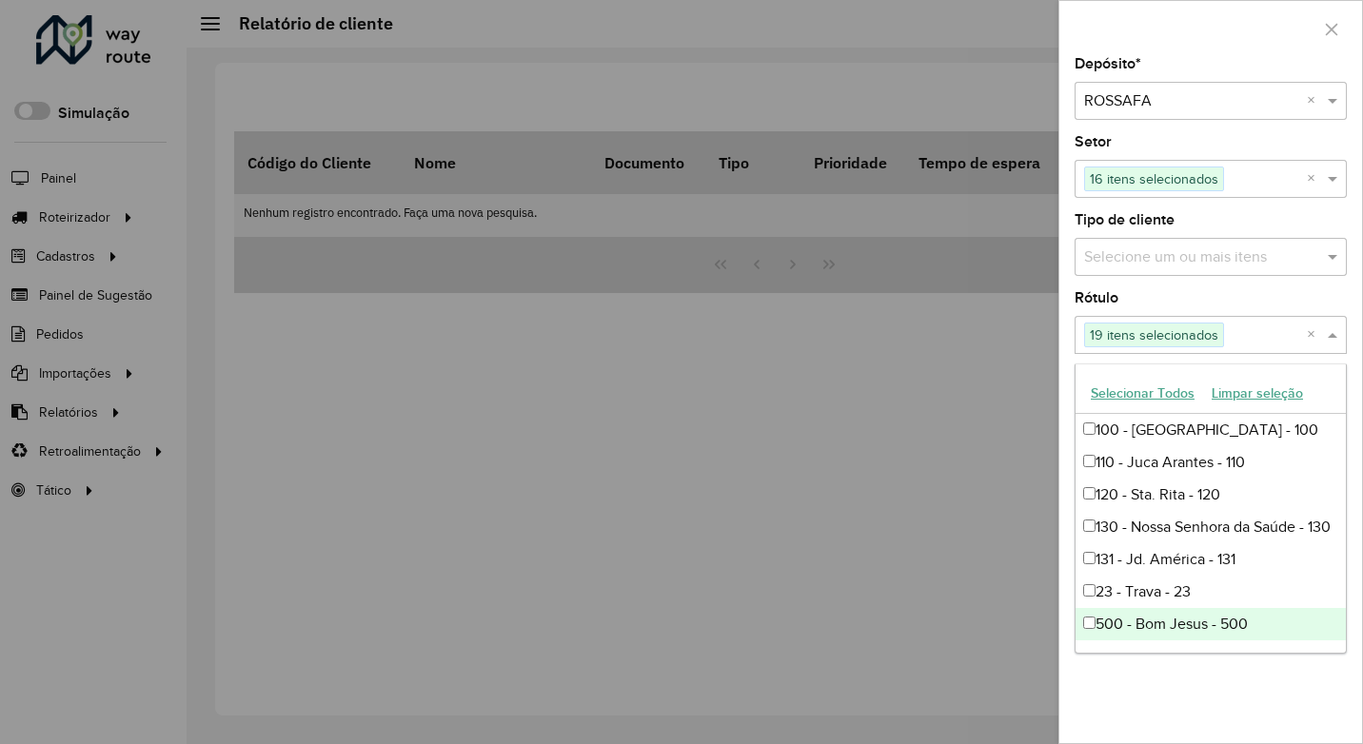
click at [1251, 725] on div "Depósito * Selecione um depósito × ROSSAFA × Setor Selecione um ou mais itens 1…" at bounding box center [1210, 400] width 303 height 686
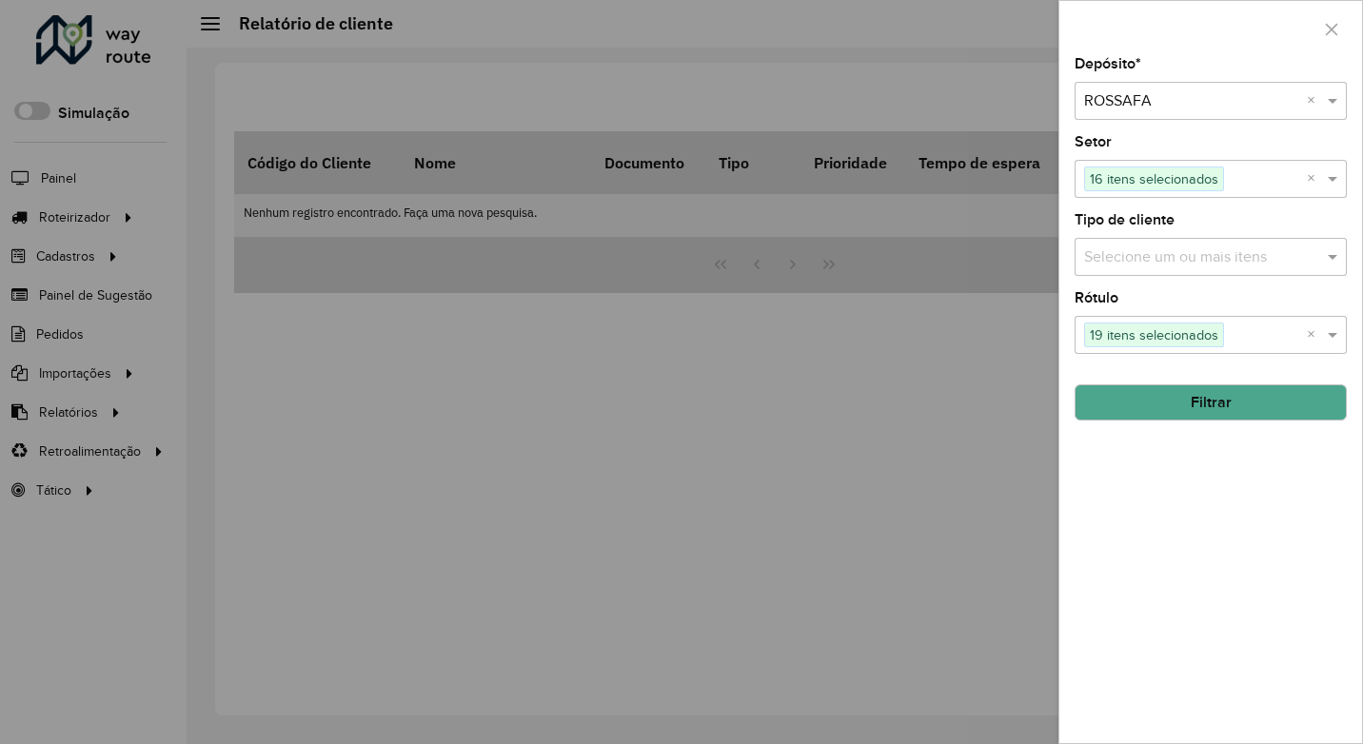
click at [1241, 404] on button "Filtrar" at bounding box center [1211, 403] width 272 height 36
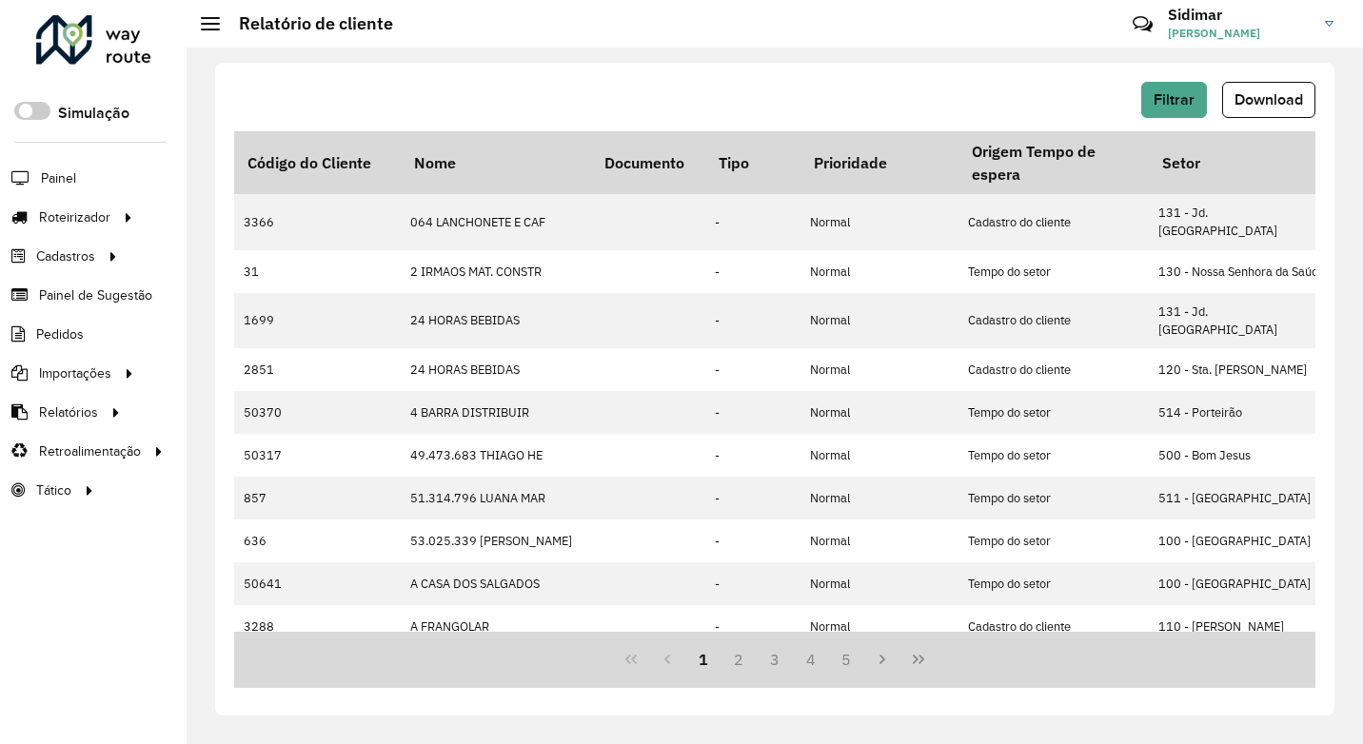
scroll to position [0, 0]
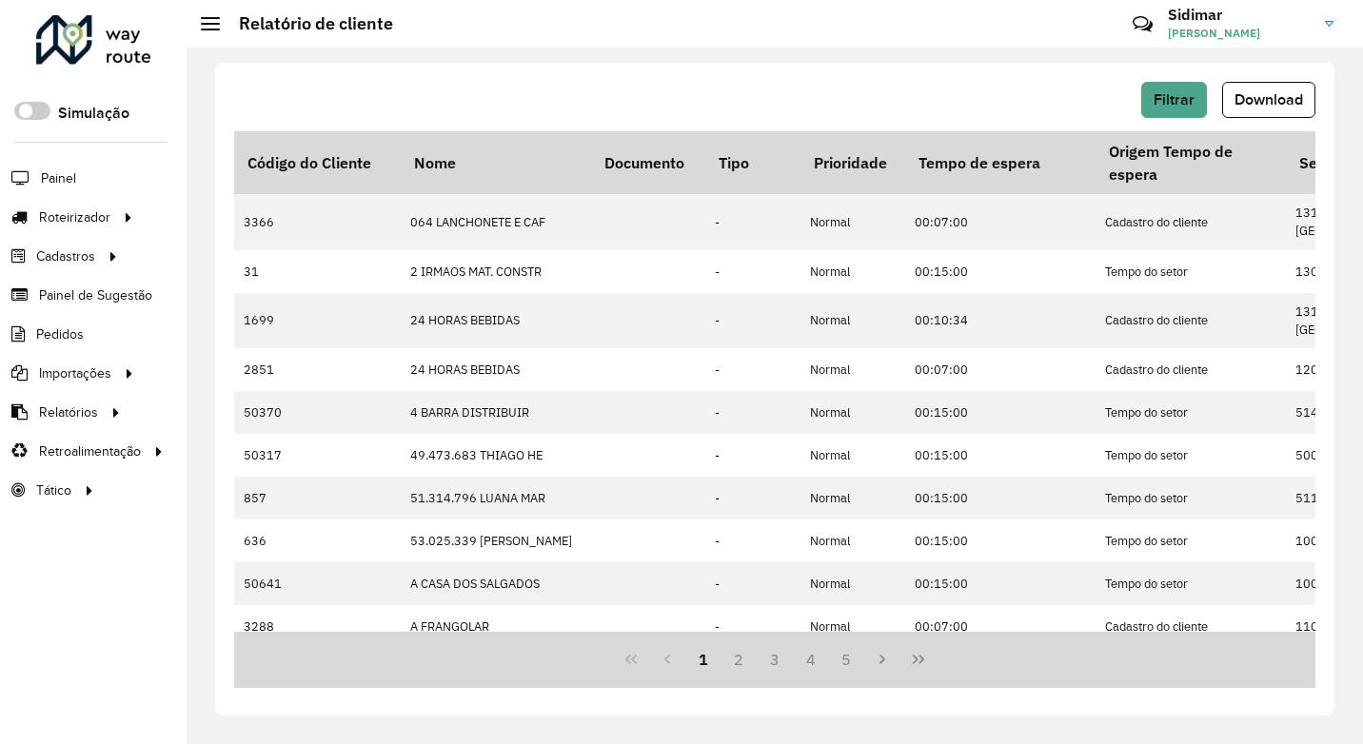
click at [0, 0] on span "Romaneio" at bounding box center [0, 0] width 0 height 0
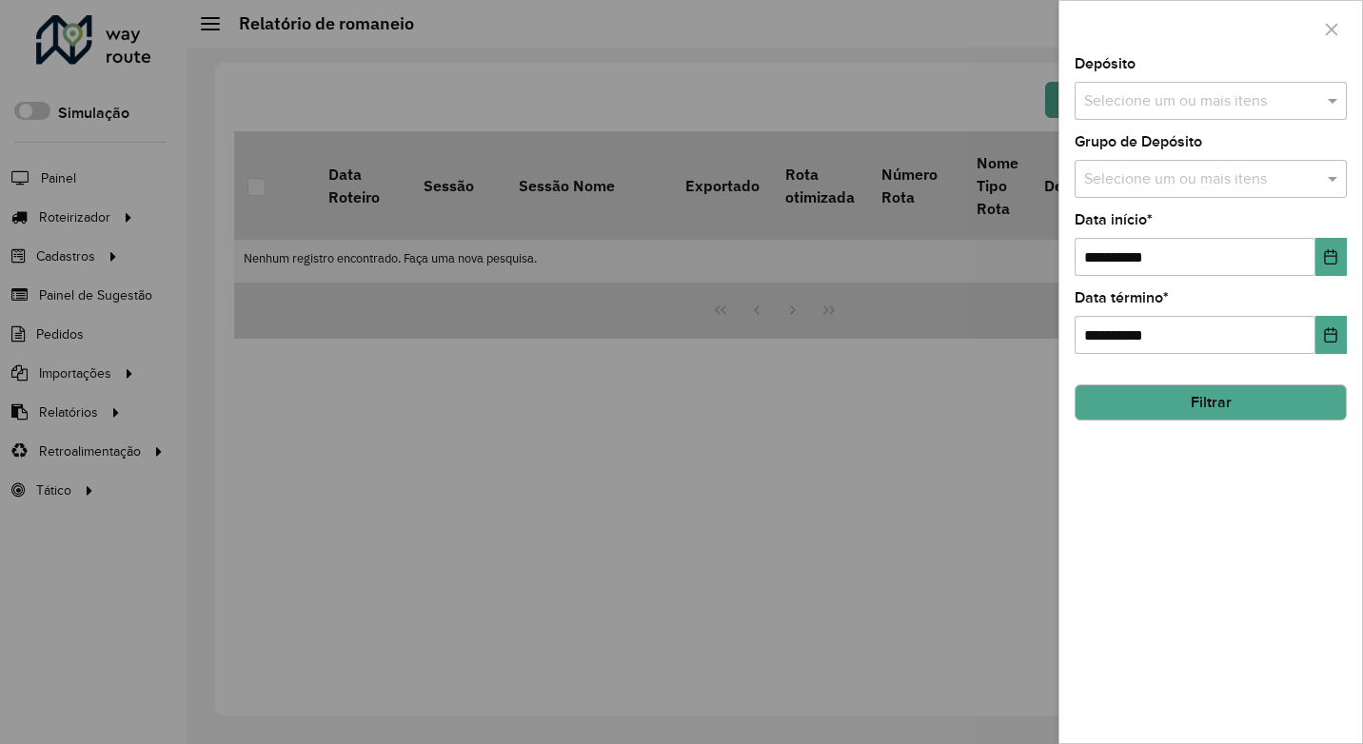
drag, startPoint x: 527, startPoint y: 283, endPoint x: 677, endPoint y: 284, distance: 149.4
click at [676, 283] on div at bounding box center [681, 372] width 1363 height 744
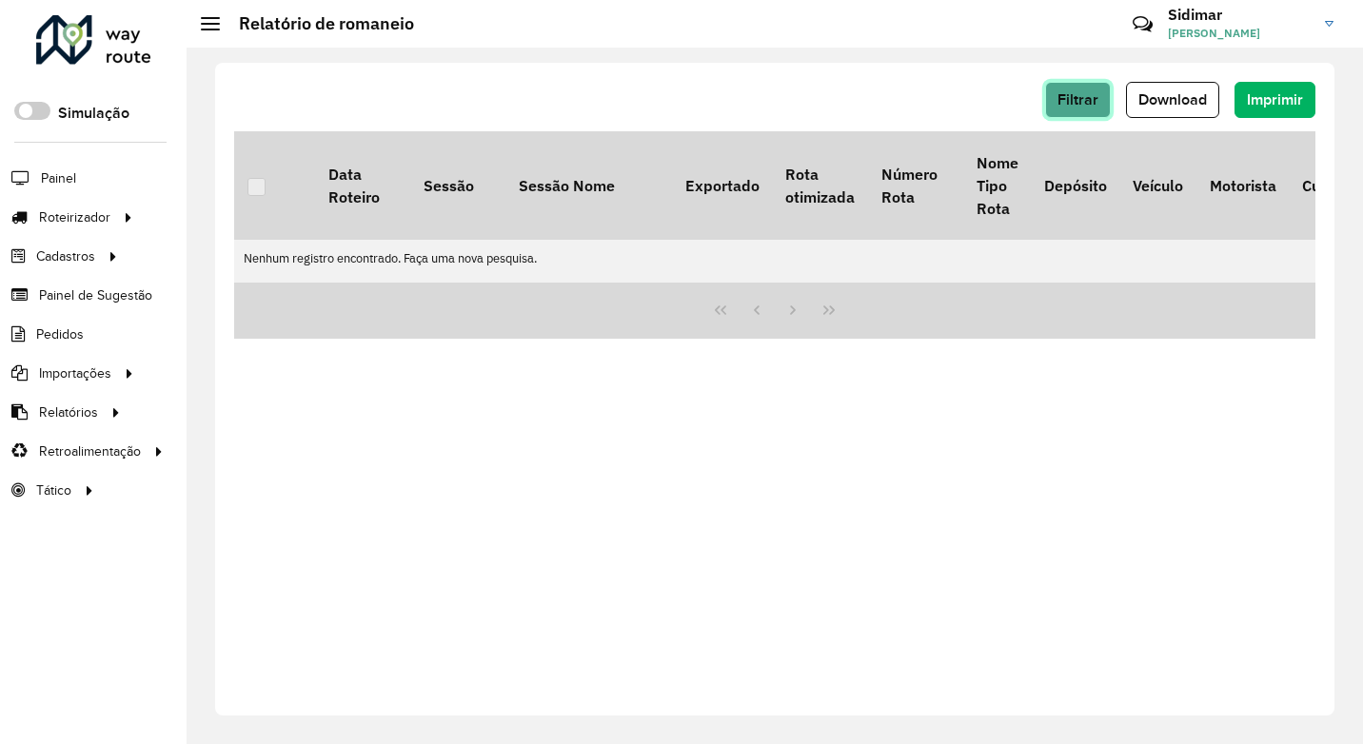
click at [1087, 98] on span "Filtrar" at bounding box center [1077, 99] width 41 height 16
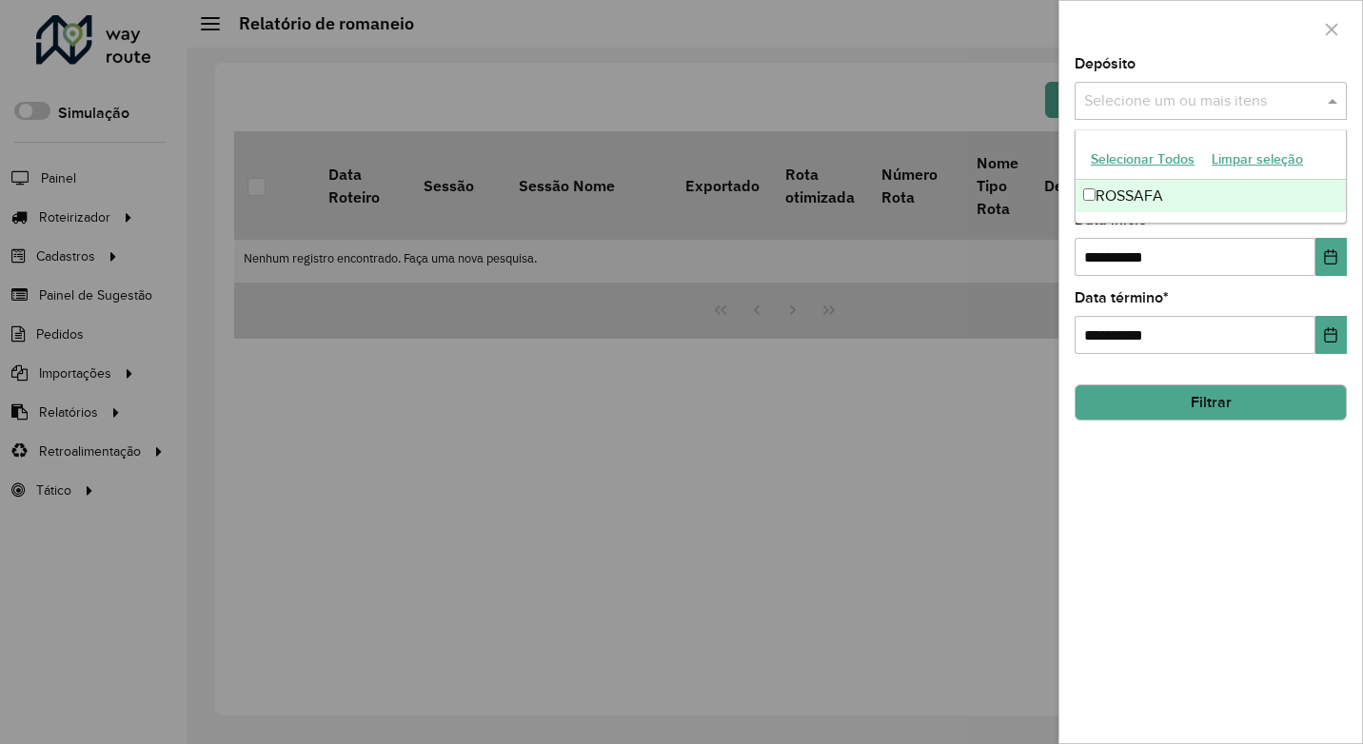
click at [1145, 107] on input "text" at bounding box center [1201, 101] width 244 height 23
drag, startPoint x: 1135, startPoint y: 187, endPoint x: 1142, endPoint y: 201, distance: 15.8
click at [1135, 187] on div "ROSSAFA" at bounding box center [1210, 196] width 270 height 32
click at [1194, 231] on div "**********" at bounding box center [1211, 244] width 272 height 63
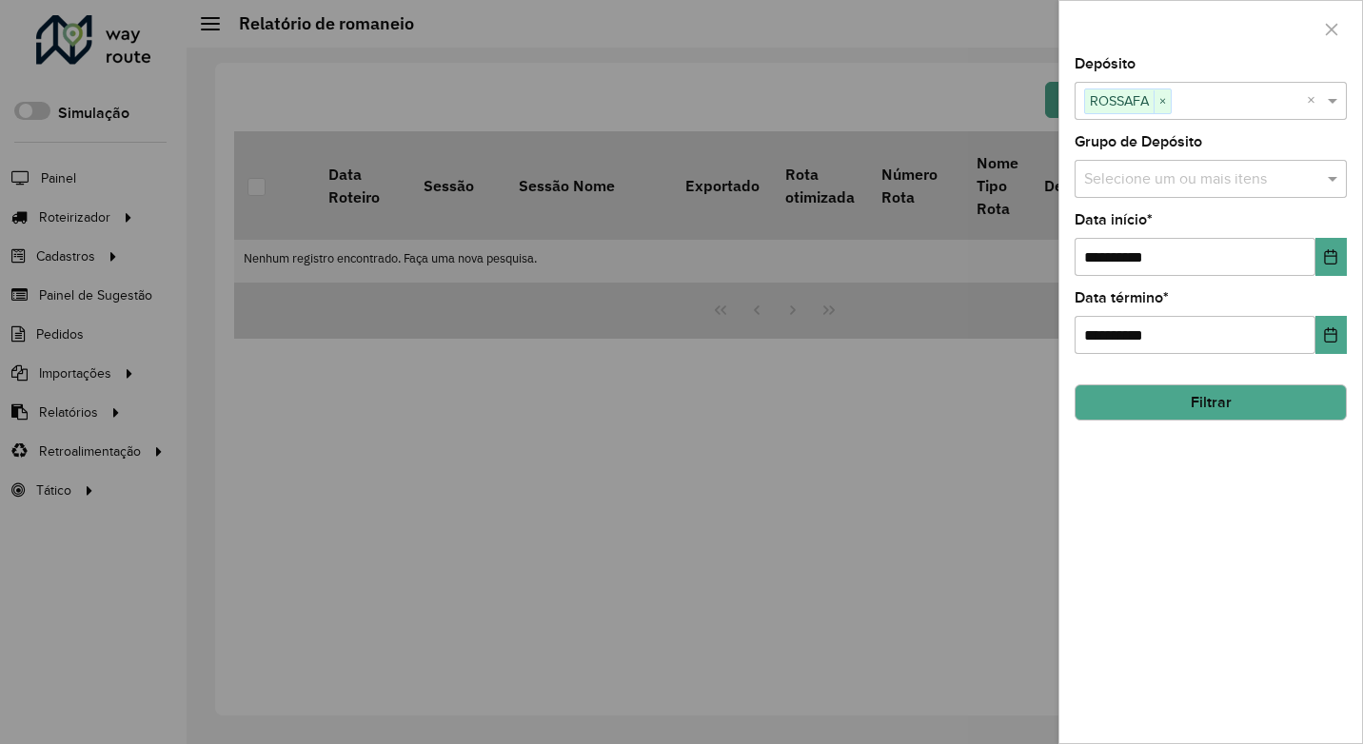
click at [1183, 183] on input "text" at bounding box center [1201, 179] width 244 height 23
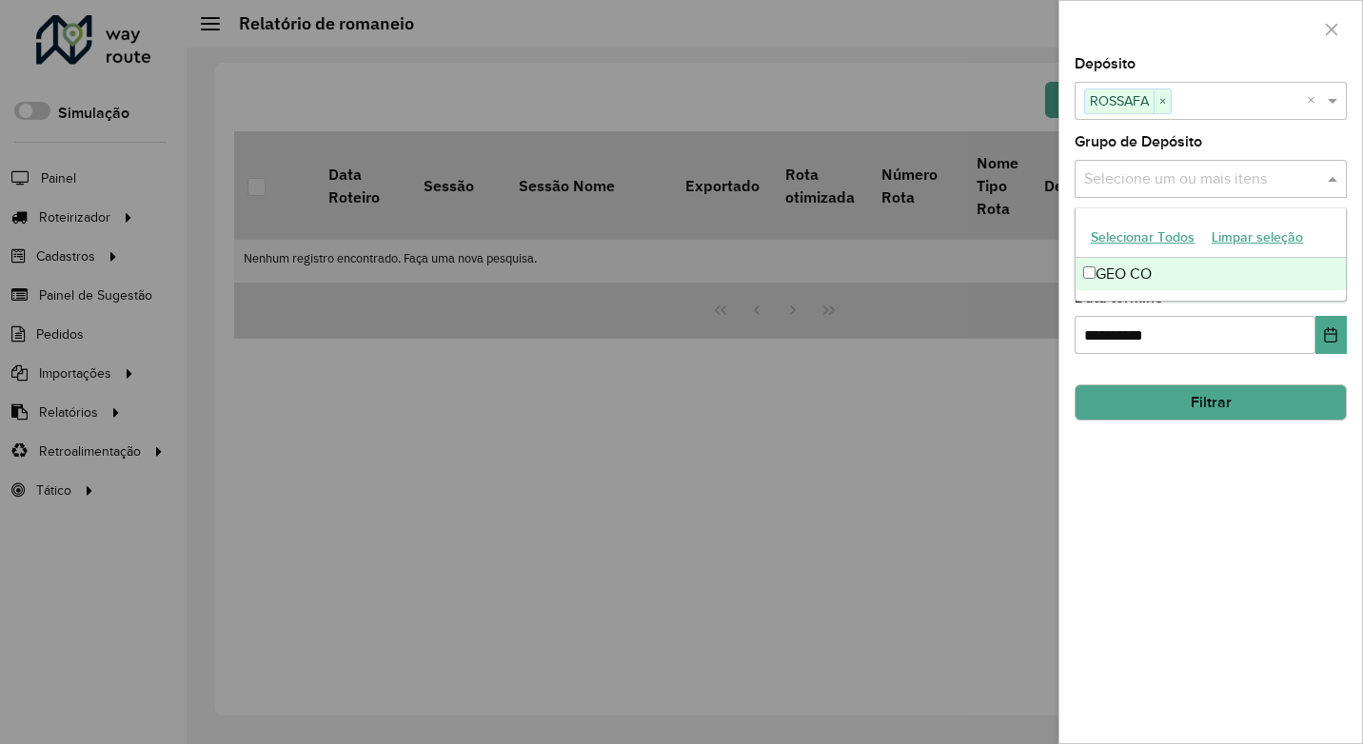
click at [1139, 272] on div "GEO CO" at bounding box center [1210, 274] width 270 height 32
click at [1217, 303] on div "**********" at bounding box center [1211, 322] width 272 height 63
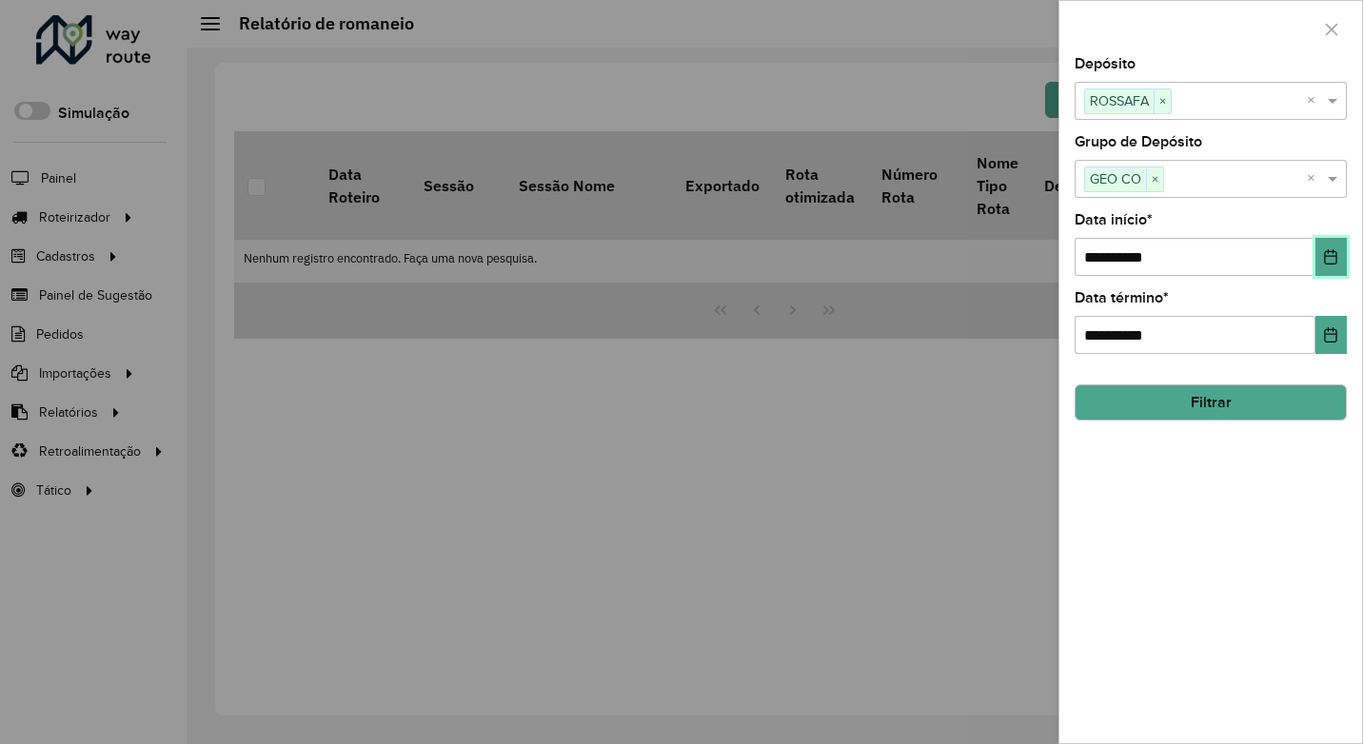
click at [1321, 264] on button "Choose Date" at bounding box center [1330, 257] width 31 height 38
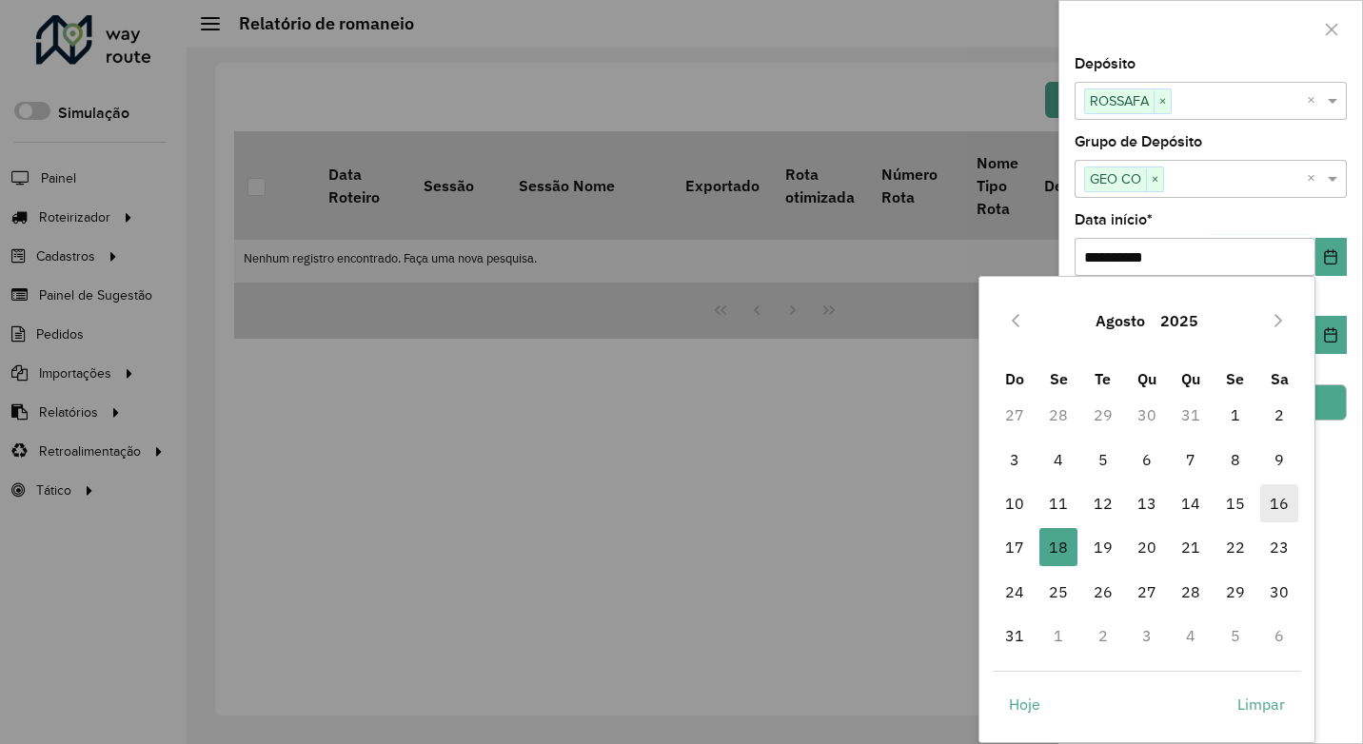
click at [1280, 520] on span "16" at bounding box center [1279, 503] width 38 height 38
type input "**********"
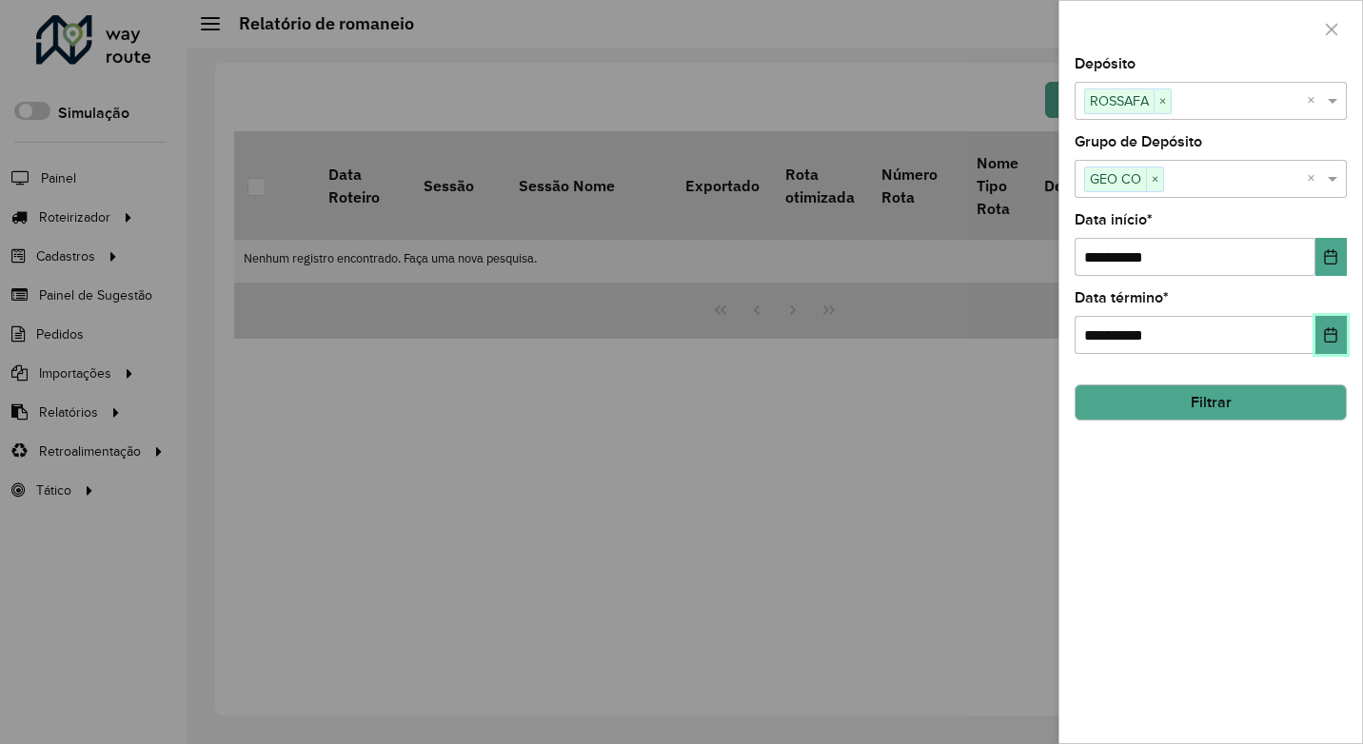
click at [1332, 325] on button "Choose Date" at bounding box center [1330, 335] width 31 height 38
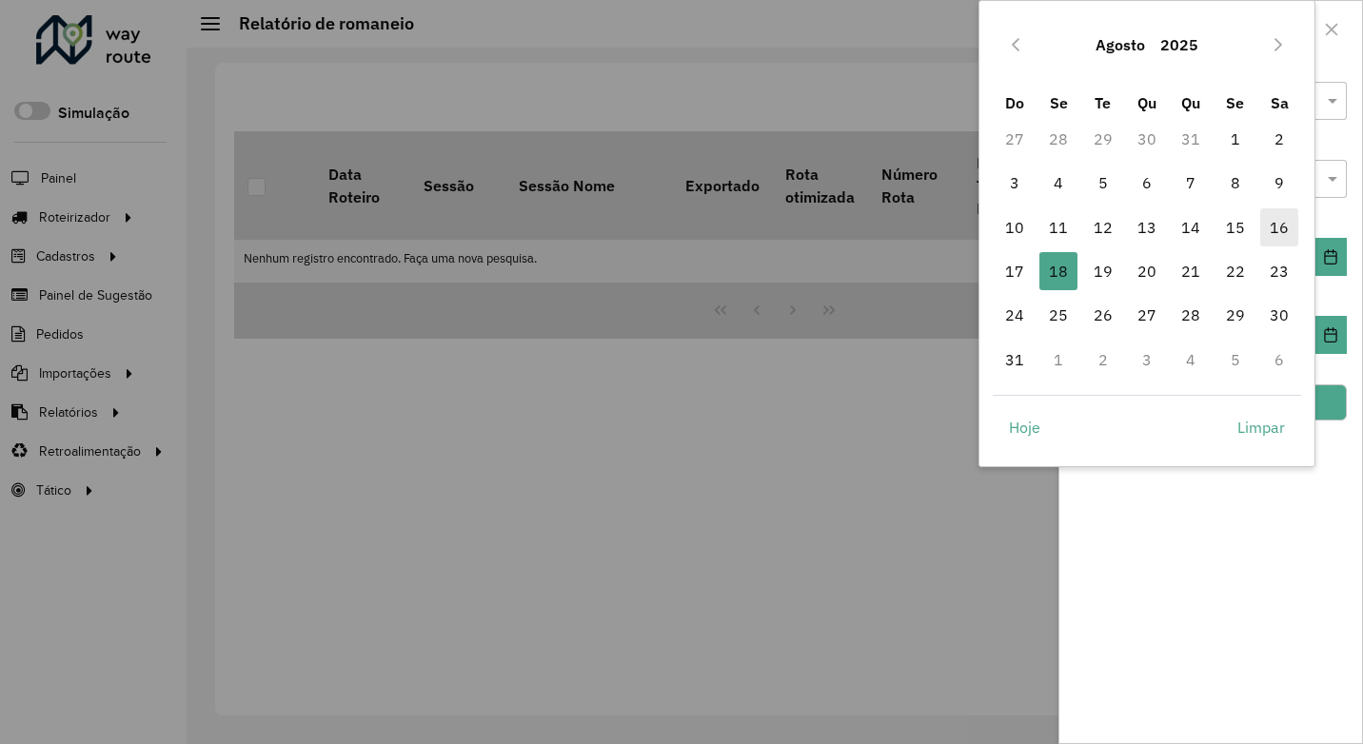
click at [1275, 230] on span "16" at bounding box center [1279, 227] width 38 height 38
type input "**********"
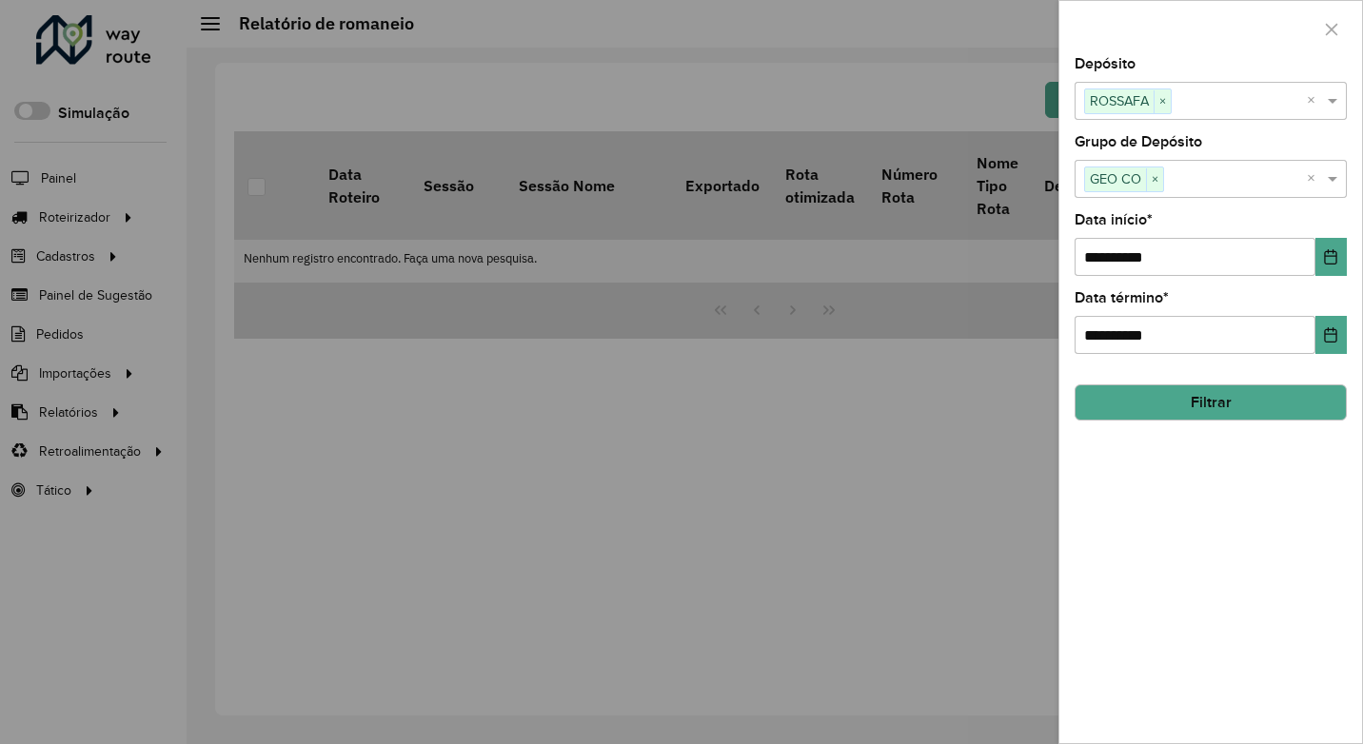
click at [1331, 409] on button "Filtrar" at bounding box center [1211, 403] width 272 height 36
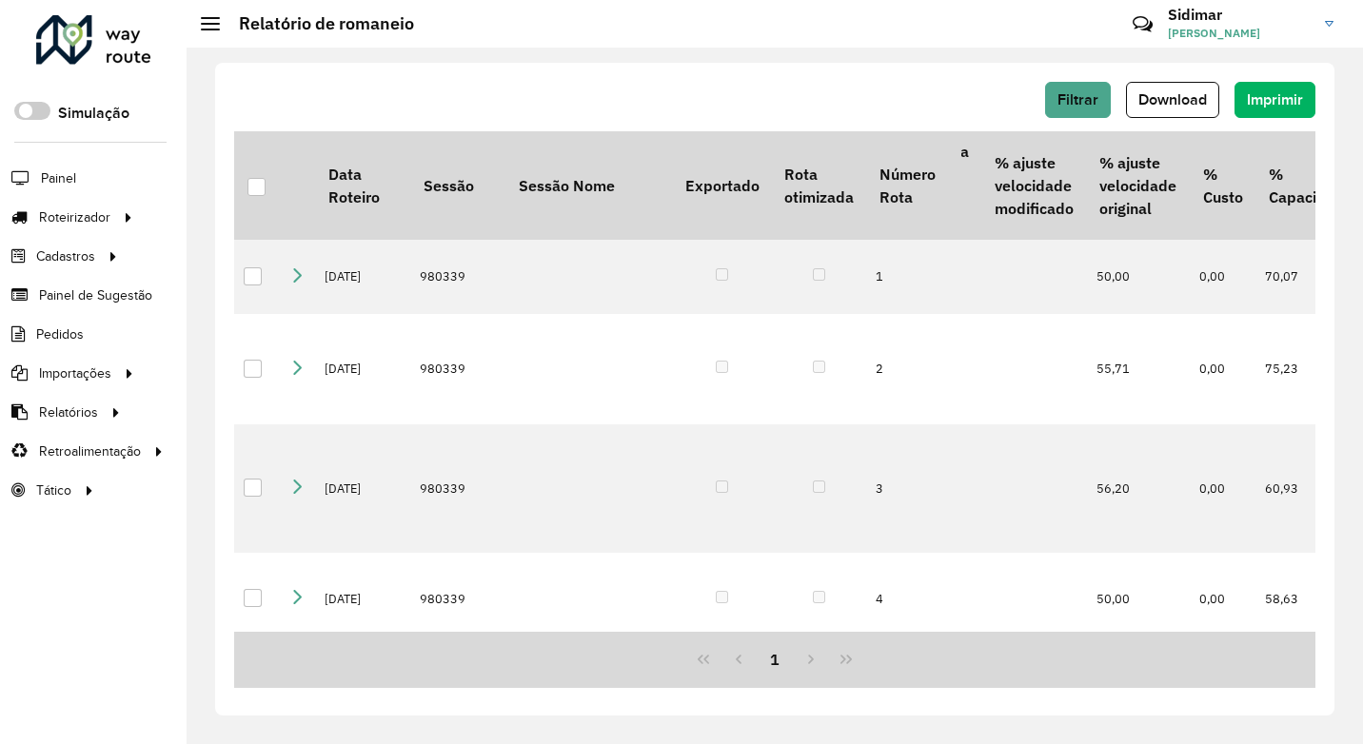
scroll to position [0, 902]
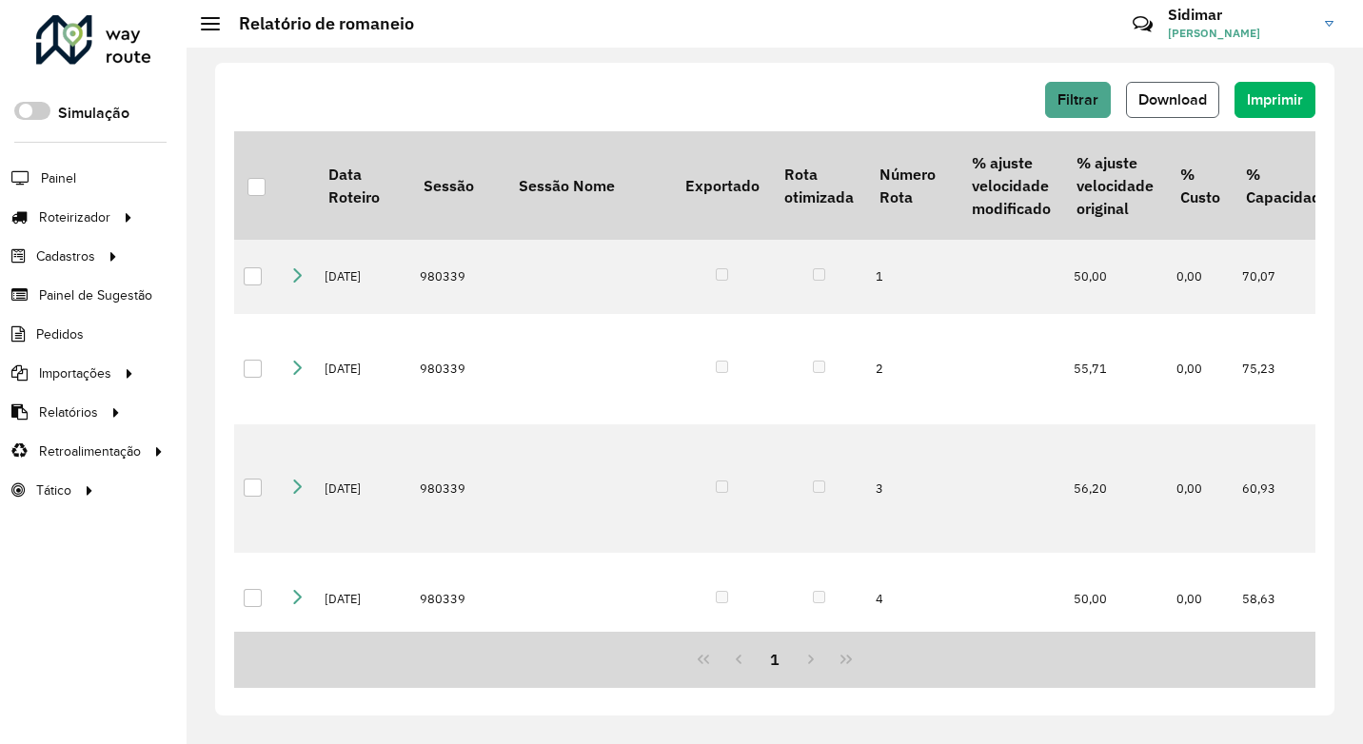
click at [1166, 92] on span "Download" at bounding box center [1172, 99] width 69 height 16
click at [108, 571] on div "Roteirizador AmbevTech Simulação Painel Roteirizador Entregas Vendas Cadastros …" at bounding box center [93, 372] width 187 height 744
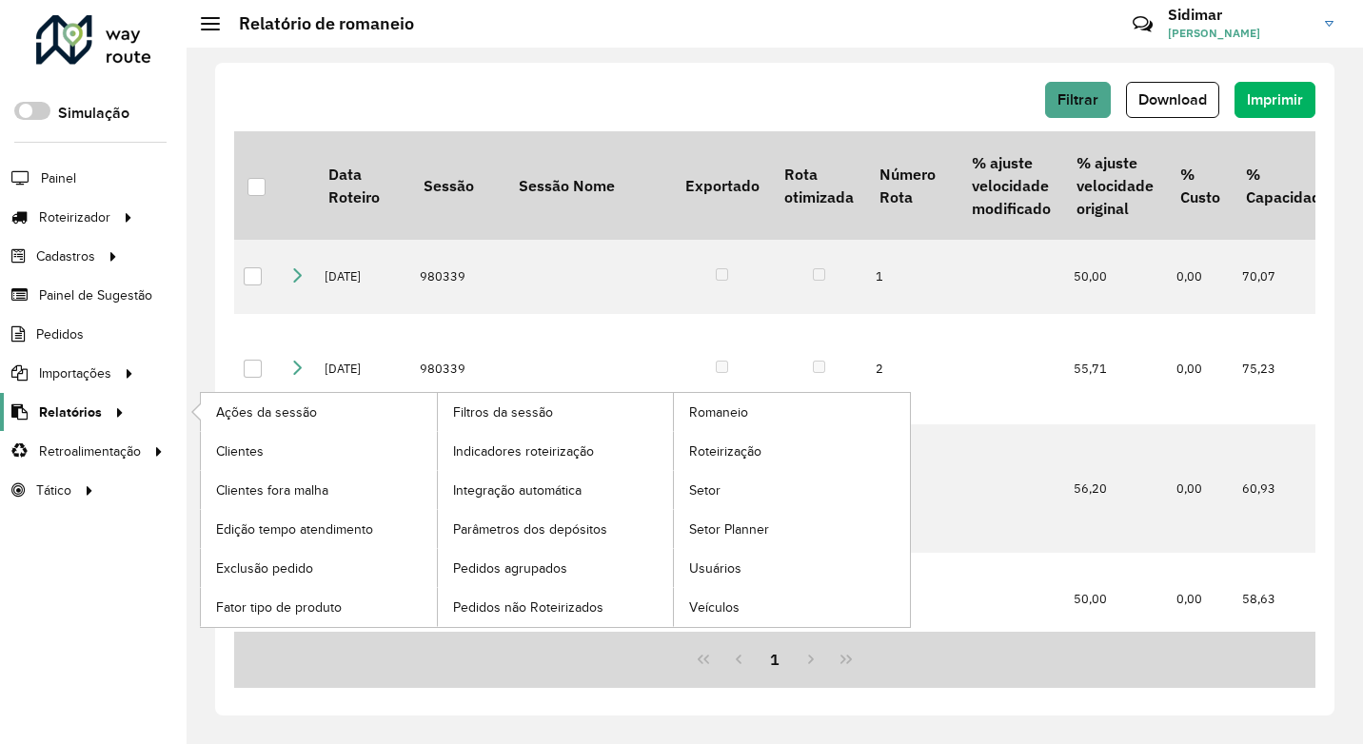
click at [120, 424] on icon at bounding box center [116, 411] width 16 height 29
click at [142, 408] on li "Relatórios Ações da sessão Clientes Clientes fora malha Edição tempo atendiment…" at bounding box center [93, 412] width 187 height 39
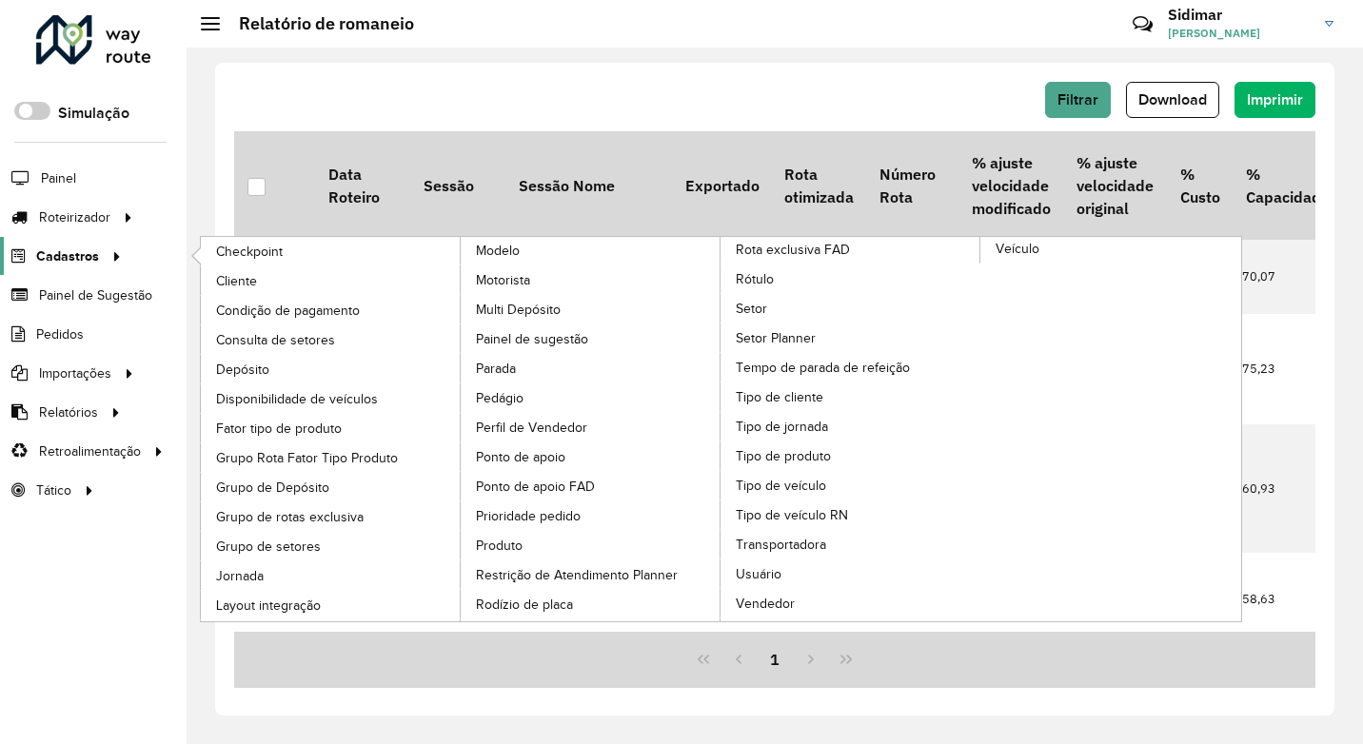
click at [67, 258] on span "Cadastros" at bounding box center [67, 257] width 63 height 20
click at [767, 551] on span "Transportadora" at bounding box center [783, 545] width 94 height 20
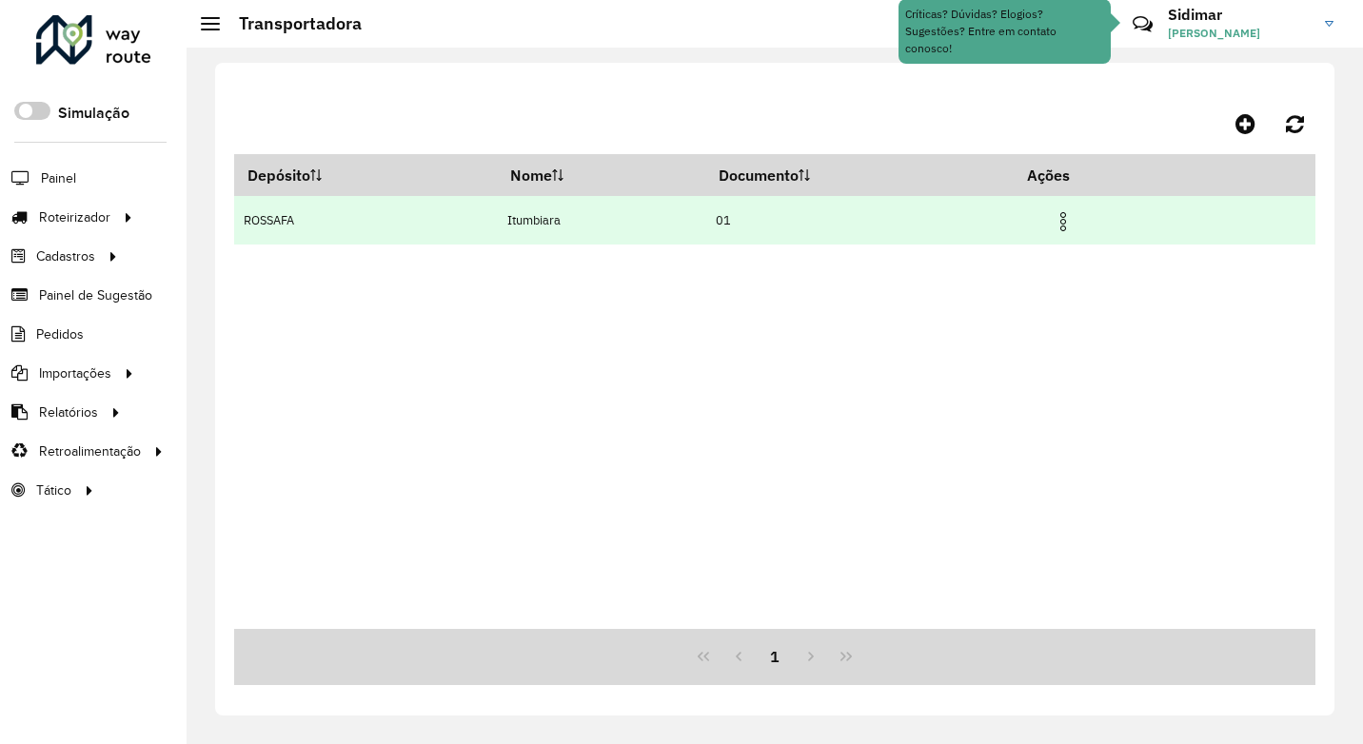
click at [1070, 221] on img at bounding box center [1063, 221] width 23 height 23
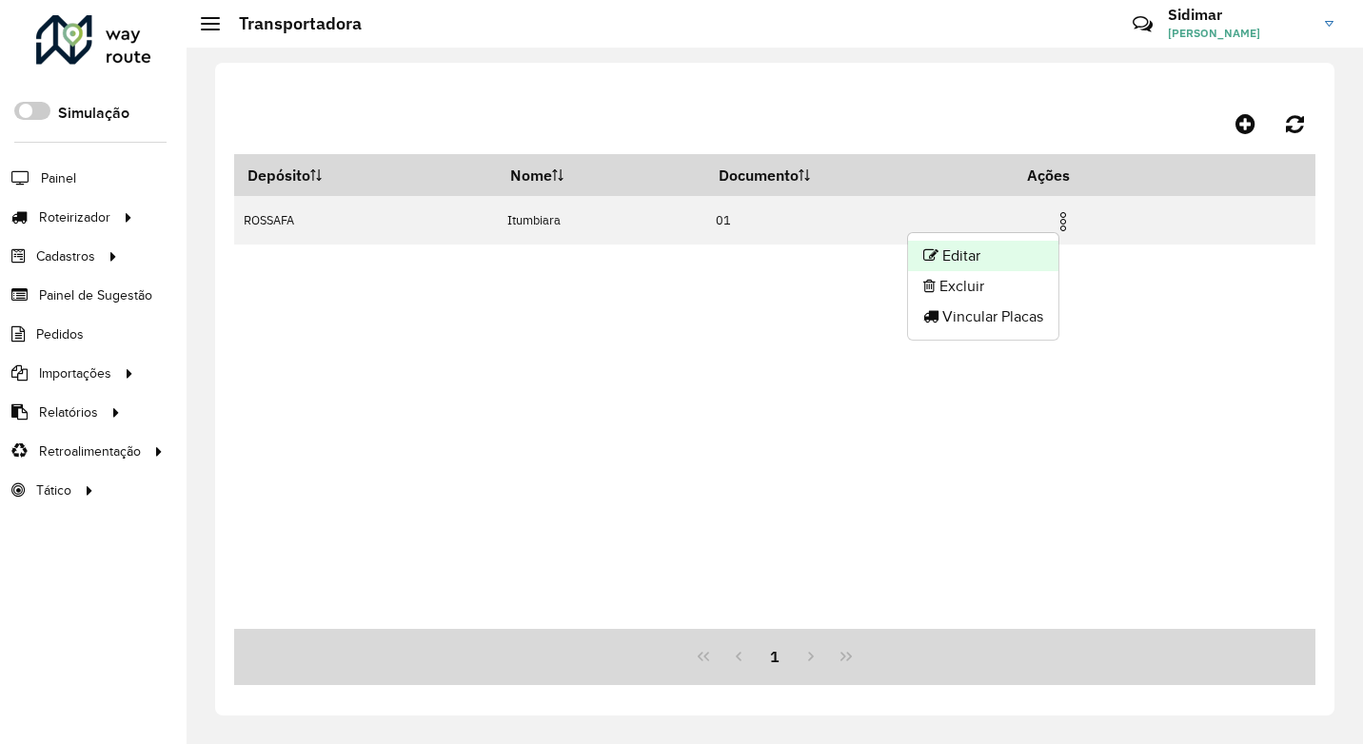
click at [967, 256] on li "Editar" at bounding box center [983, 256] width 150 height 30
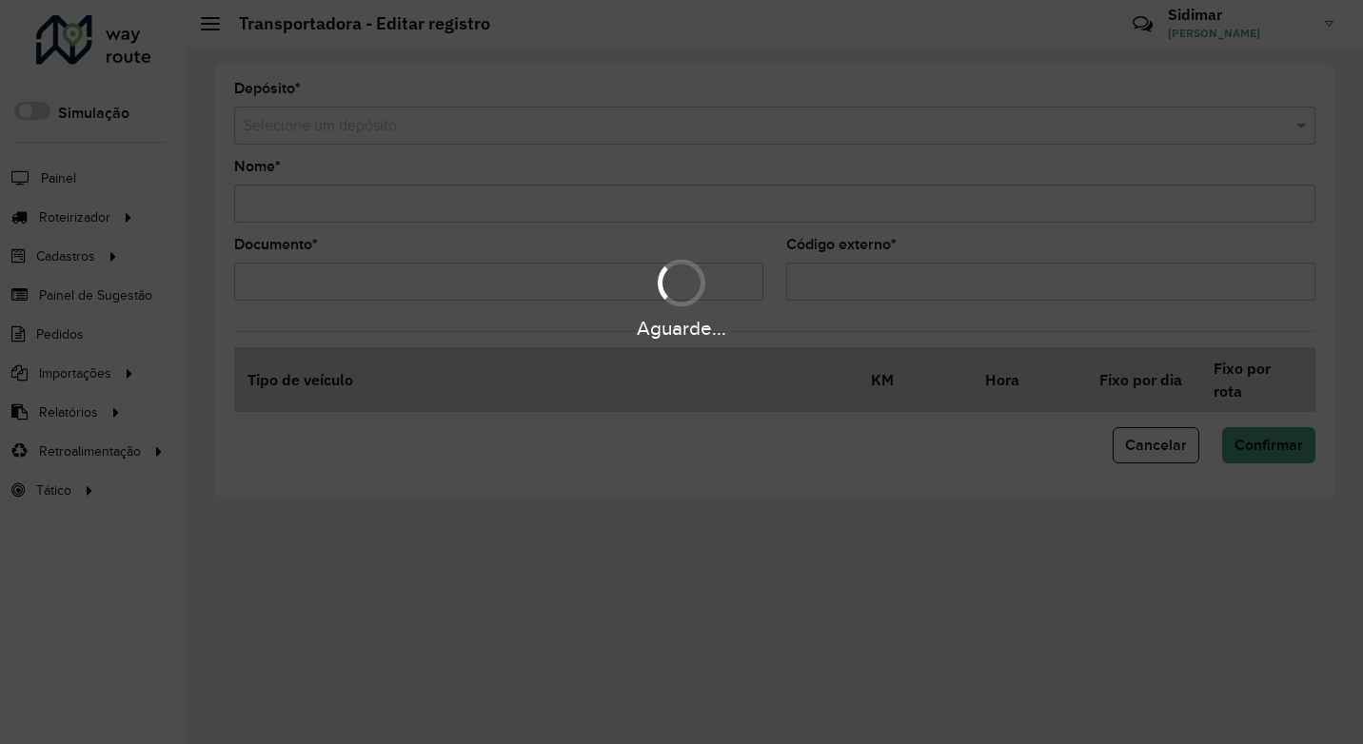
type input "*********"
type input "**"
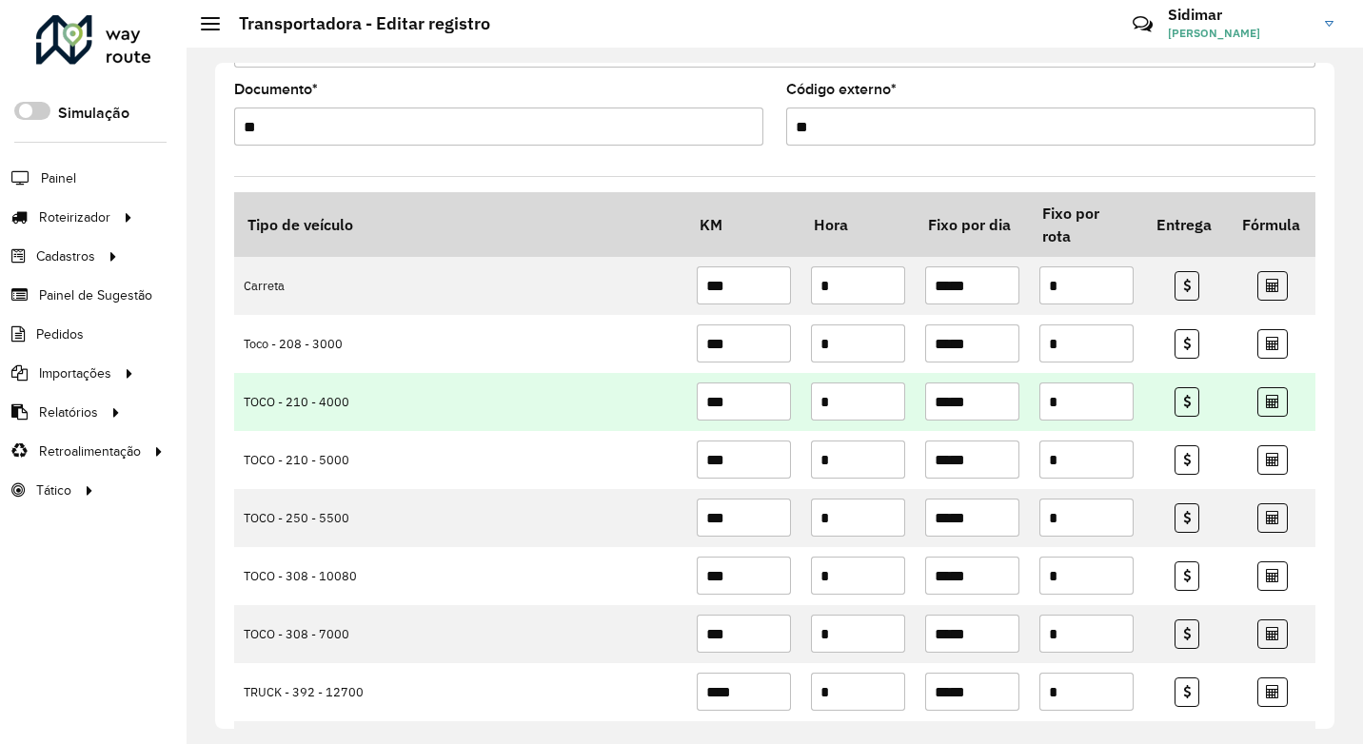
scroll to position [190, 0]
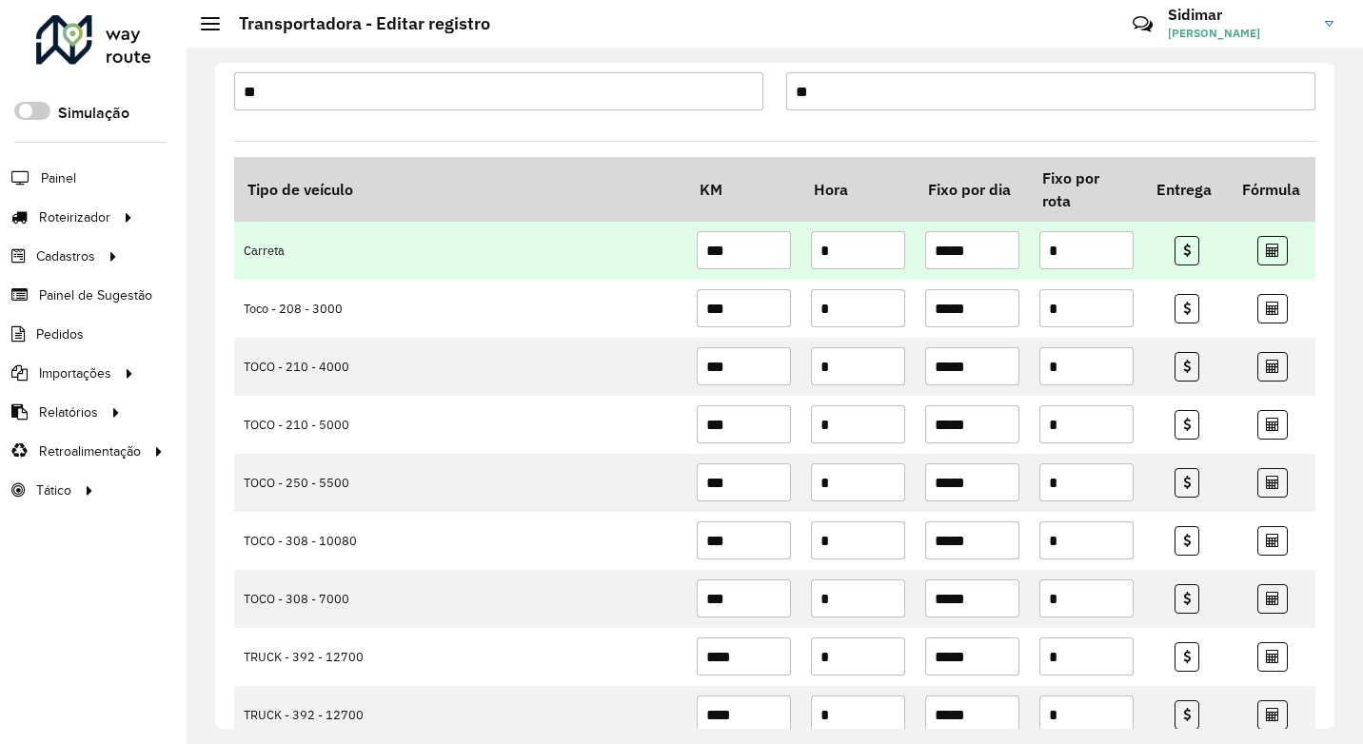
drag, startPoint x: 983, startPoint y: 252, endPoint x: 913, endPoint y: 246, distance: 70.7
click at [925, 243] on input "*****" at bounding box center [972, 250] width 94 height 38
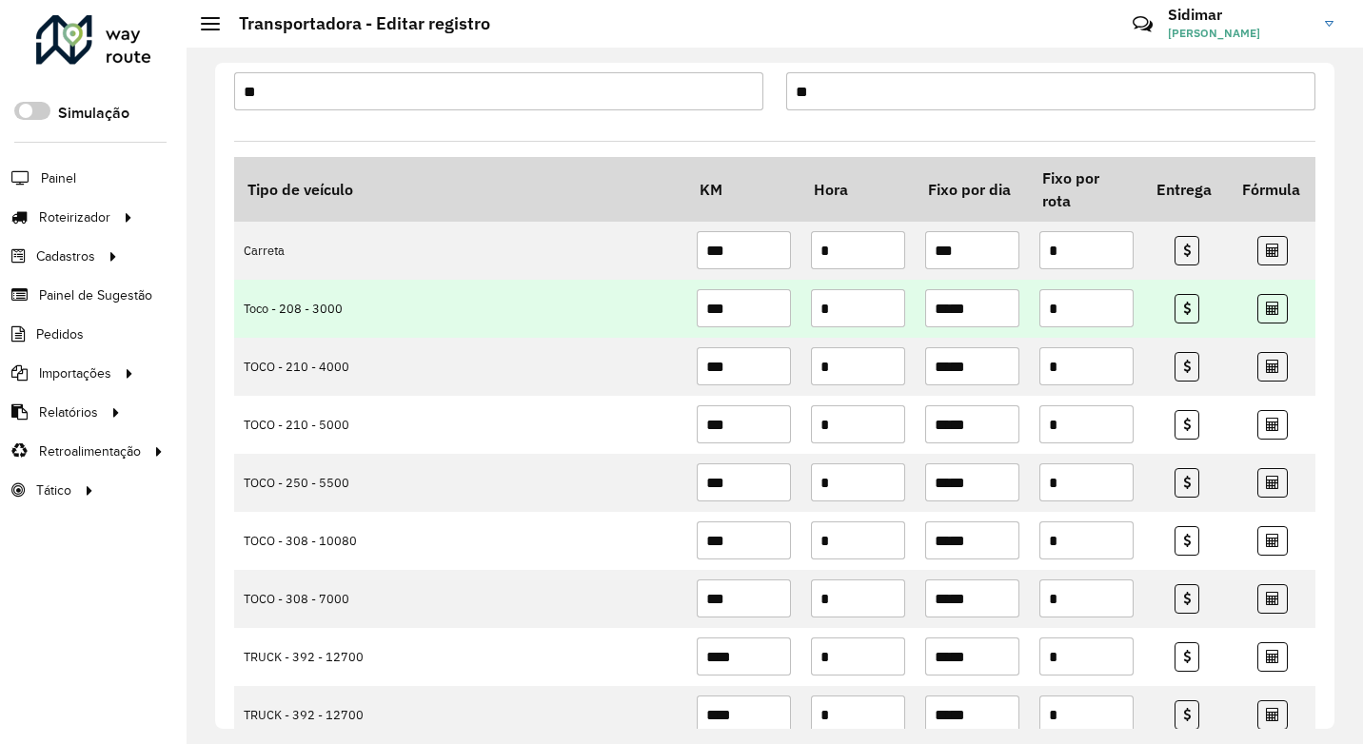
type input "***"
click at [979, 290] on input "*****" at bounding box center [972, 308] width 94 height 38
drag, startPoint x: 966, startPoint y: 296, endPoint x: 901, endPoint y: 295, distance: 64.7
click at [901, 295] on tr "Toco - 208 - 3000 *** * ***** *" at bounding box center [774, 309] width 1081 height 58
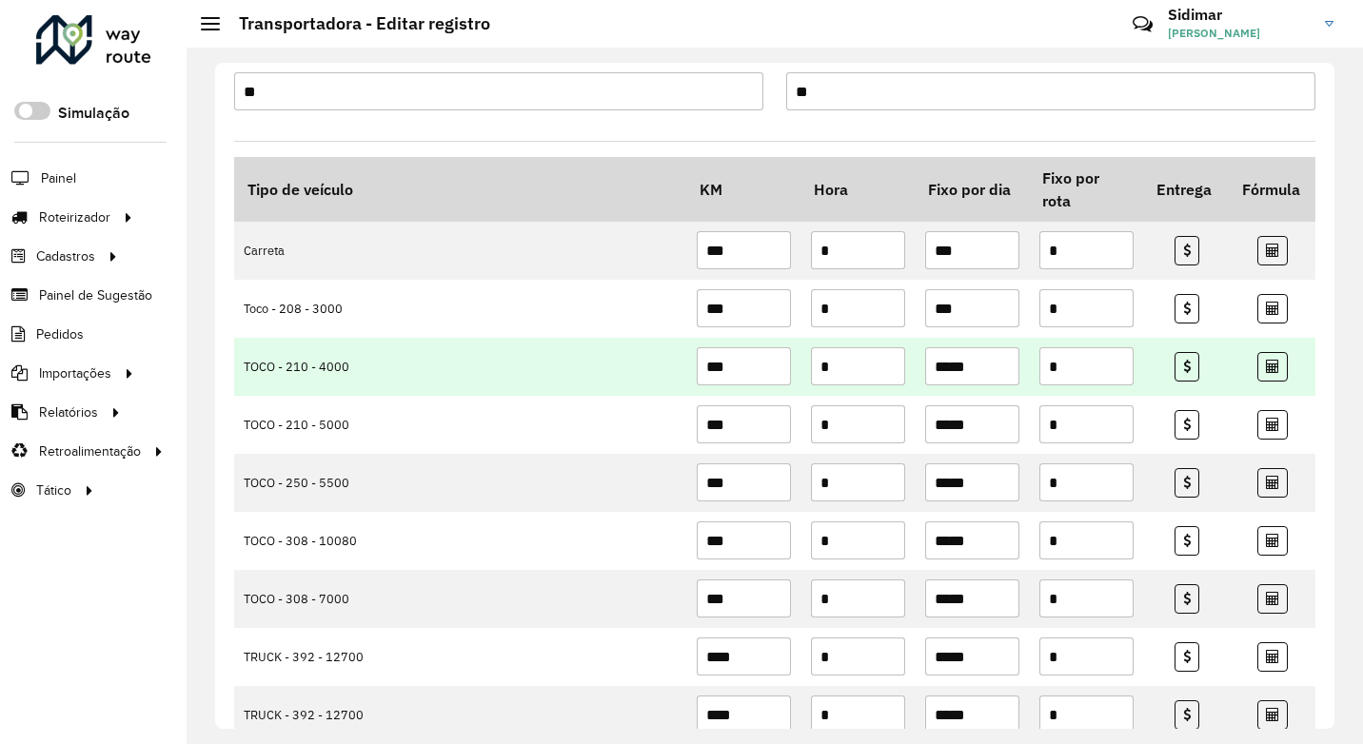
type input "***"
drag, startPoint x: 884, startPoint y: 369, endPoint x: 780, endPoint y: 368, distance: 103.7
click at [786, 369] on tr "TOCO - 210 - 4000 *** * ***** *" at bounding box center [774, 367] width 1081 height 58
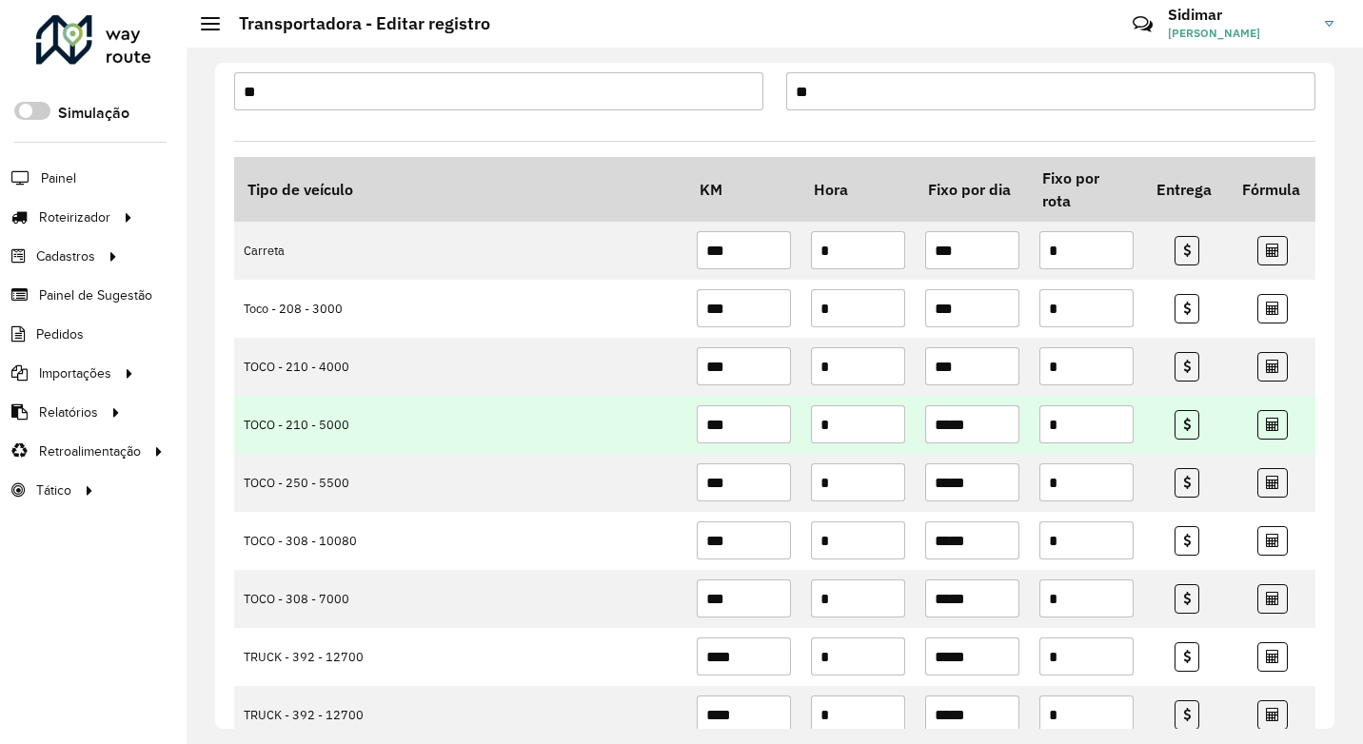
type input "***"
drag, startPoint x: 983, startPoint y: 429, endPoint x: 878, endPoint y: 427, distance: 104.7
click at [878, 427] on tr "TOCO - 210 - 5000 *** * ***** *" at bounding box center [774, 425] width 1081 height 58
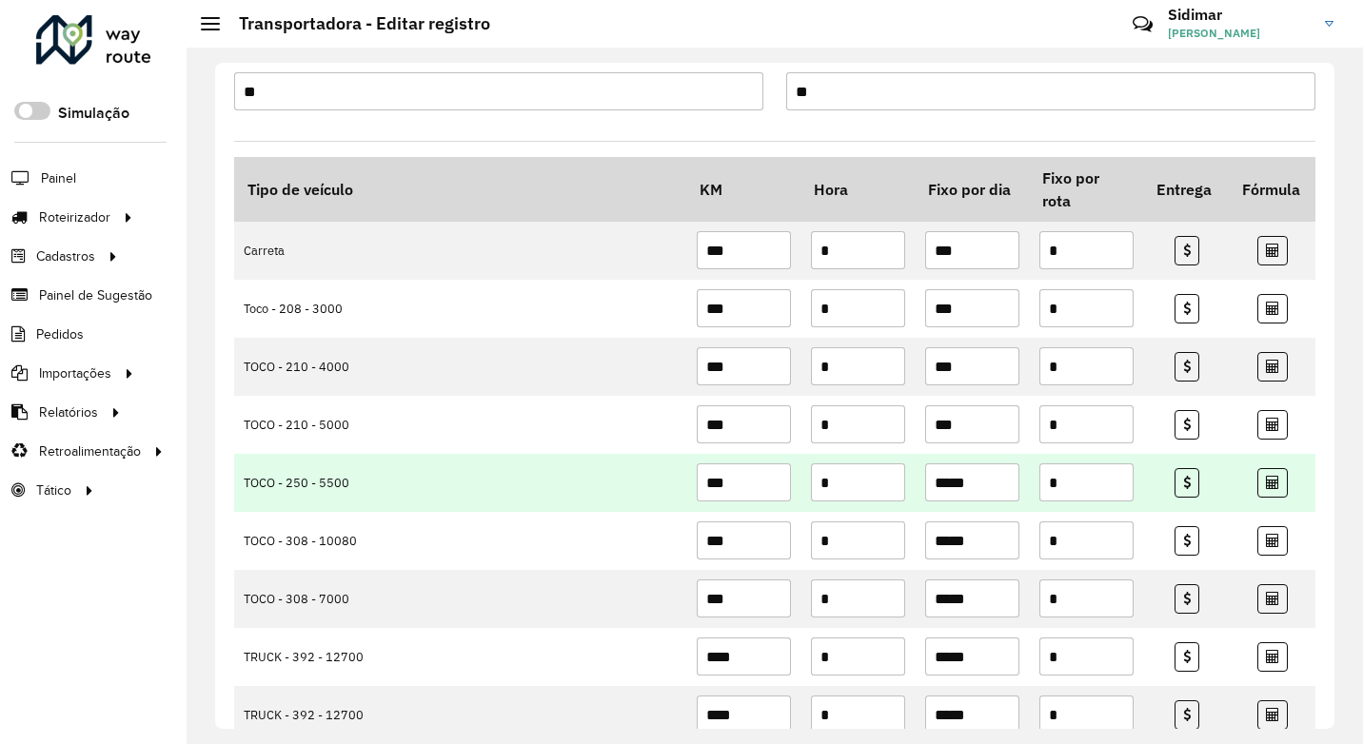
type input "***"
drag, startPoint x: 1000, startPoint y: 484, endPoint x: 813, endPoint y: 487, distance: 187.5
click at [840, 488] on tr "TOCO - 250 - 5500 *** * ***** *" at bounding box center [774, 483] width 1081 height 58
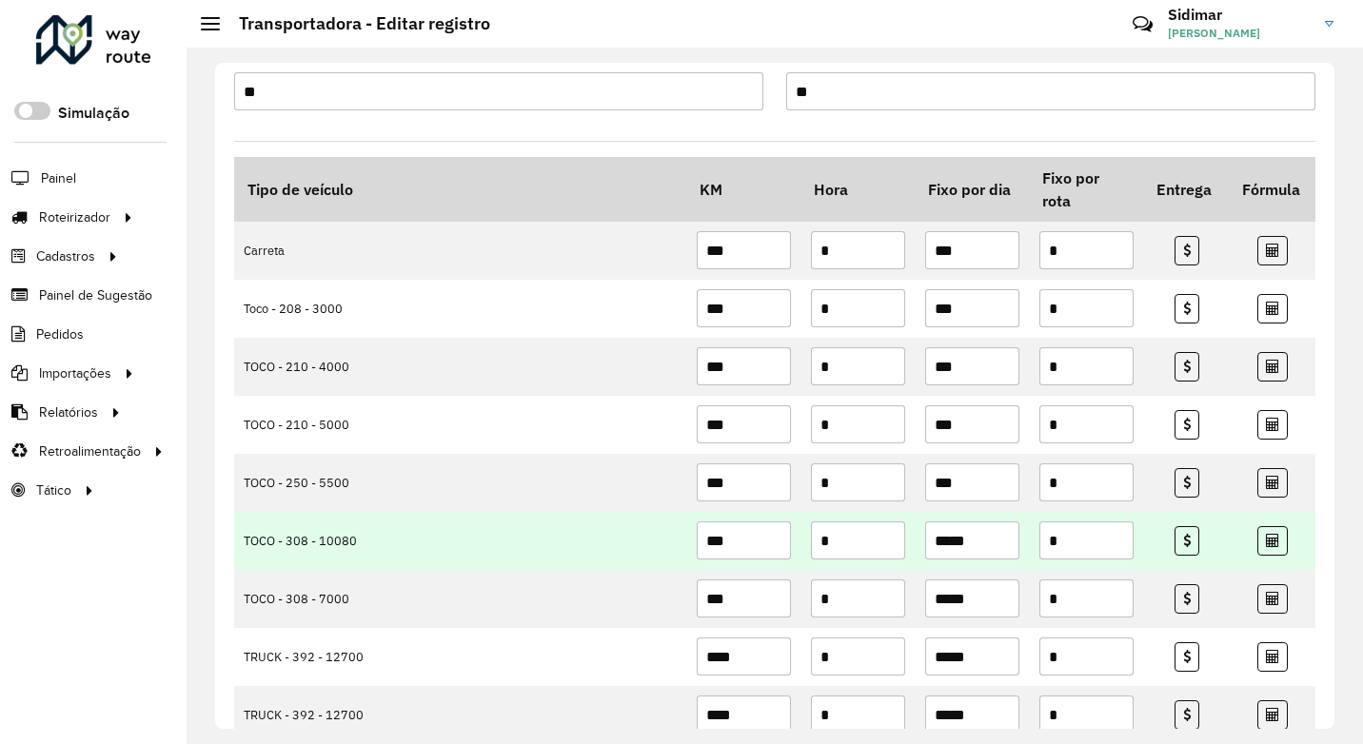
type input "***"
drag, startPoint x: 972, startPoint y: 546, endPoint x: 858, endPoint y: 546, distance: 114.2
click at [858, 546] on tr "TOCO - 308 - 10080 *** * ***** *" at bounding box center [774, 541] width 1081 height 58
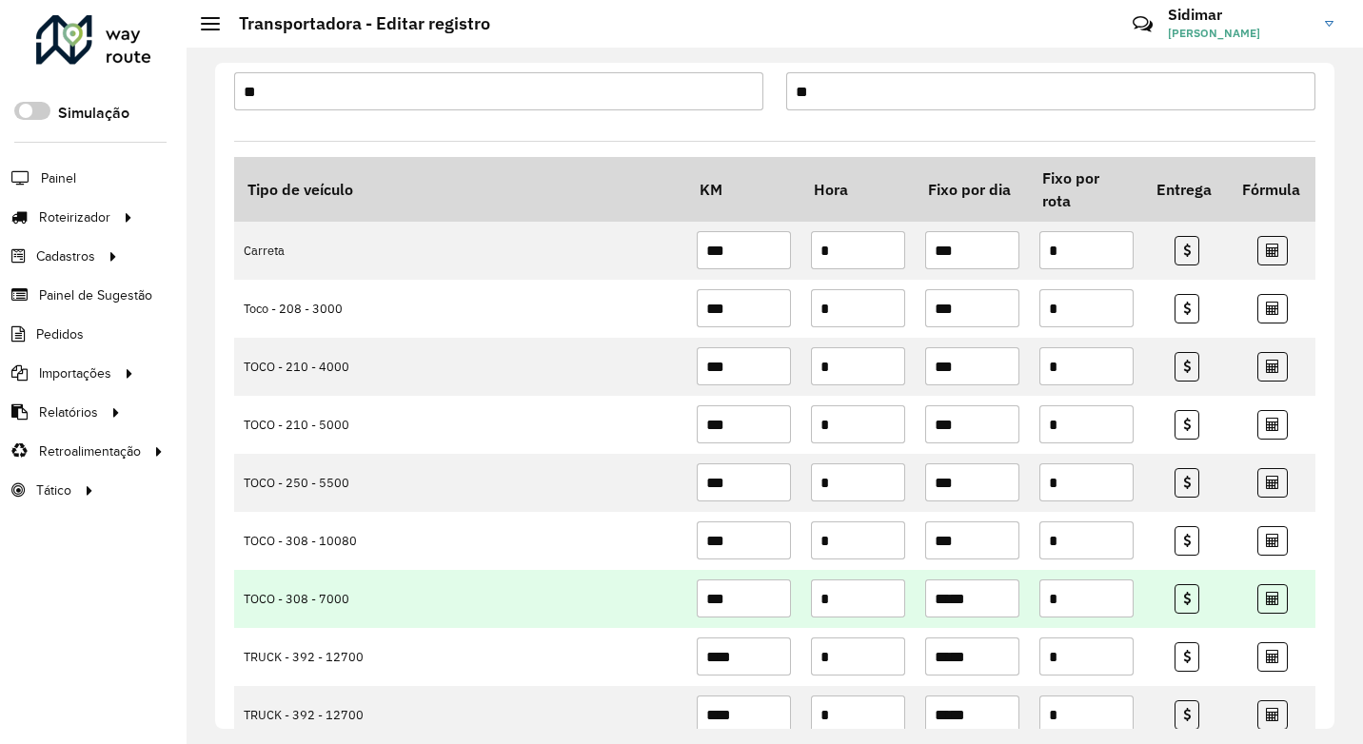
type input "***"
drag, startPoint x: 982, startPoint y: 600, endPoint x: 843, endPoint y: 595, distance: 139.0
click at [856, 597] on tr "TOCO - 308 - 7000 *** * ***** *" at bounding box center [774, 599] width 1081 height 58
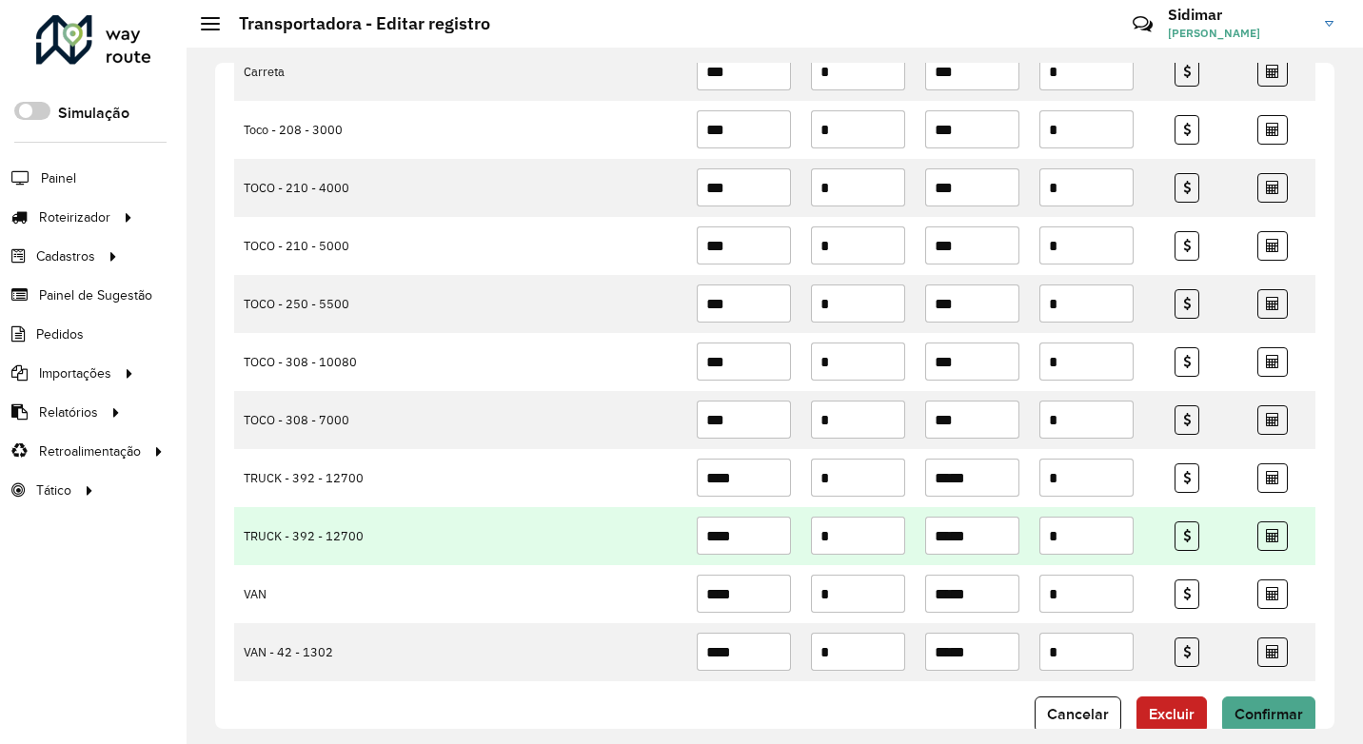
scroll to position [381, 0]
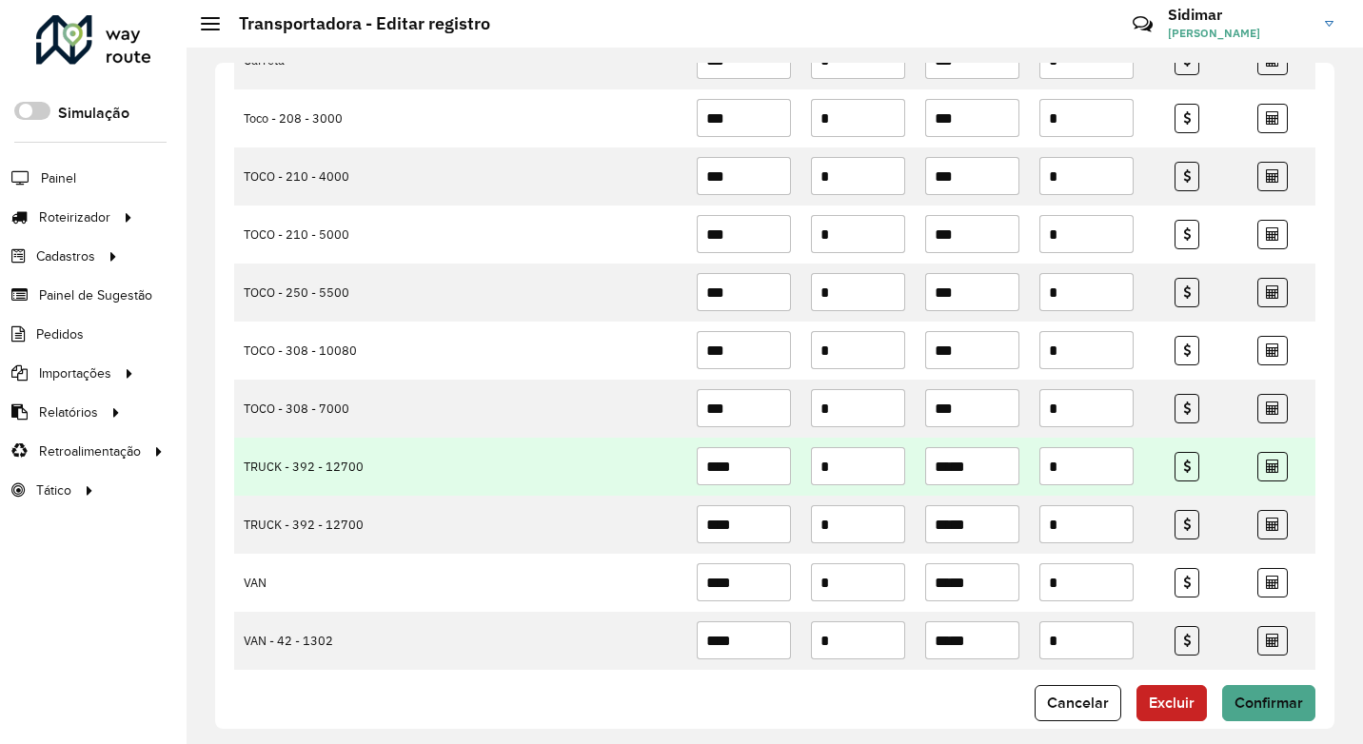
type input "***"
drag, startPoint x: 979, startPoint y: 465, endPoint x: 829, endPoint y: 463, distance: 150.4
click at [858, 464] on tr "TRUCK - 392 - 12700 **** * ***** *" at bounding box center [774, 467] width 1081 height 58
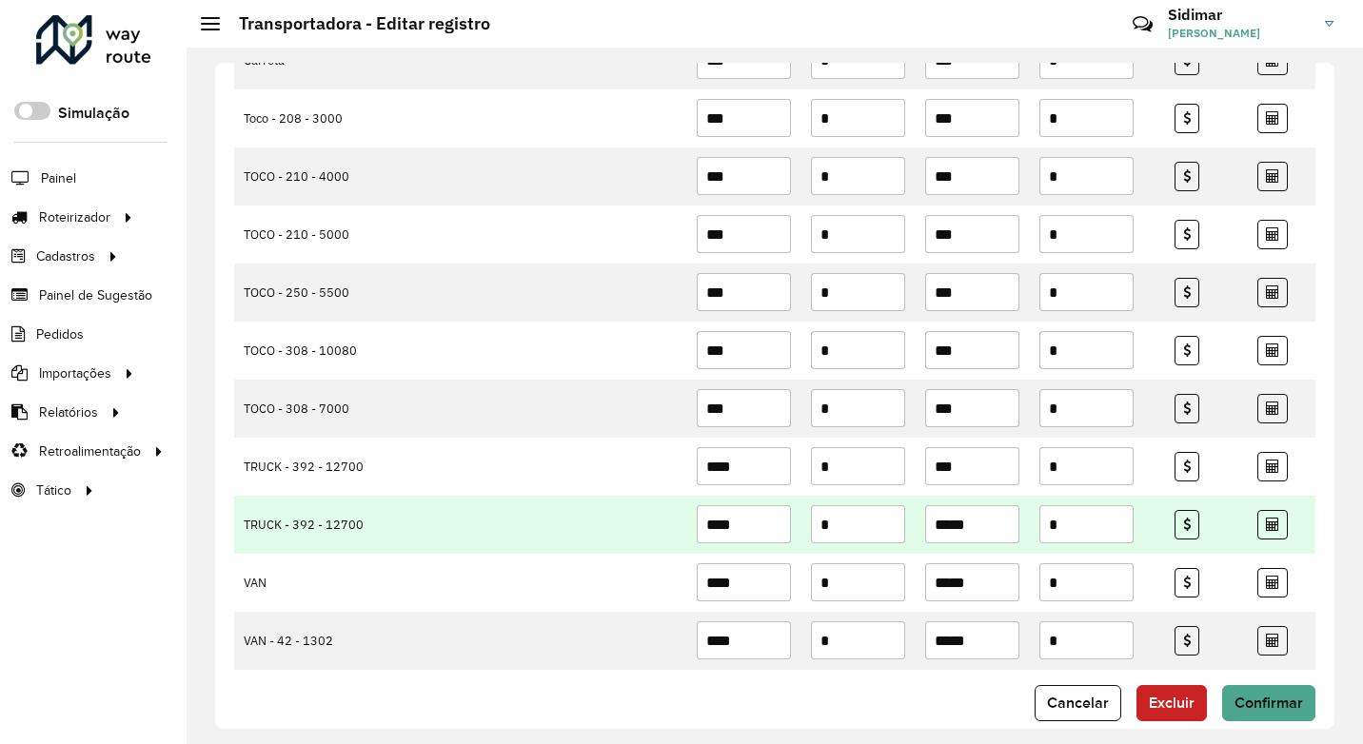
type input "***"
drag, startPoint x: 990, startPoint y: 530, endPoint x: 880, endPoint y: 528, distance: 109.5
click at [888, 530] on tr "TRUCK - 392 - 12700 **** * ***** *" at bounding box center [774, 525] width 1081 height 58
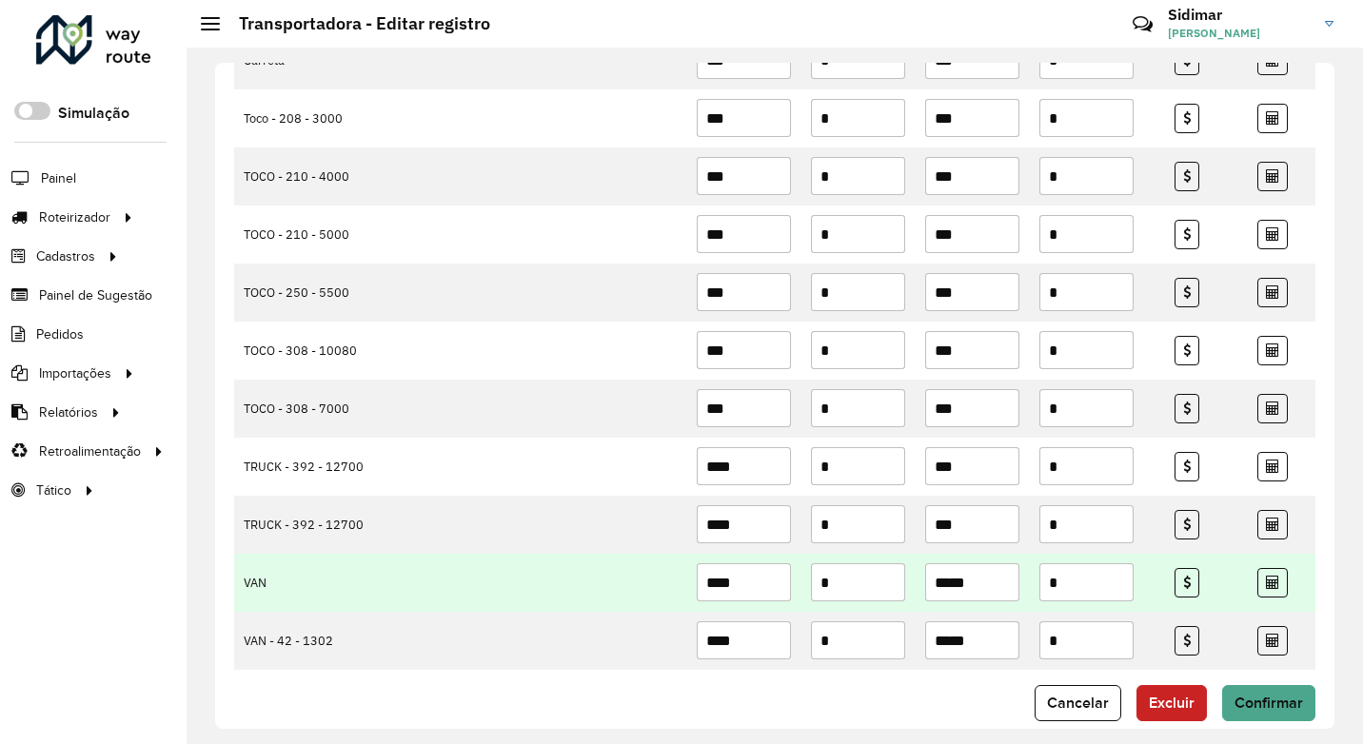
type input "***"
drag, startPoint x: 974, startPoint y: 589, endPoint x: 856, endPoint y: 583, distance: 118.2
click at [857, 583] on tr "VAN **** * ***** *" at bounding box center [774, 583] width 1081 height 58
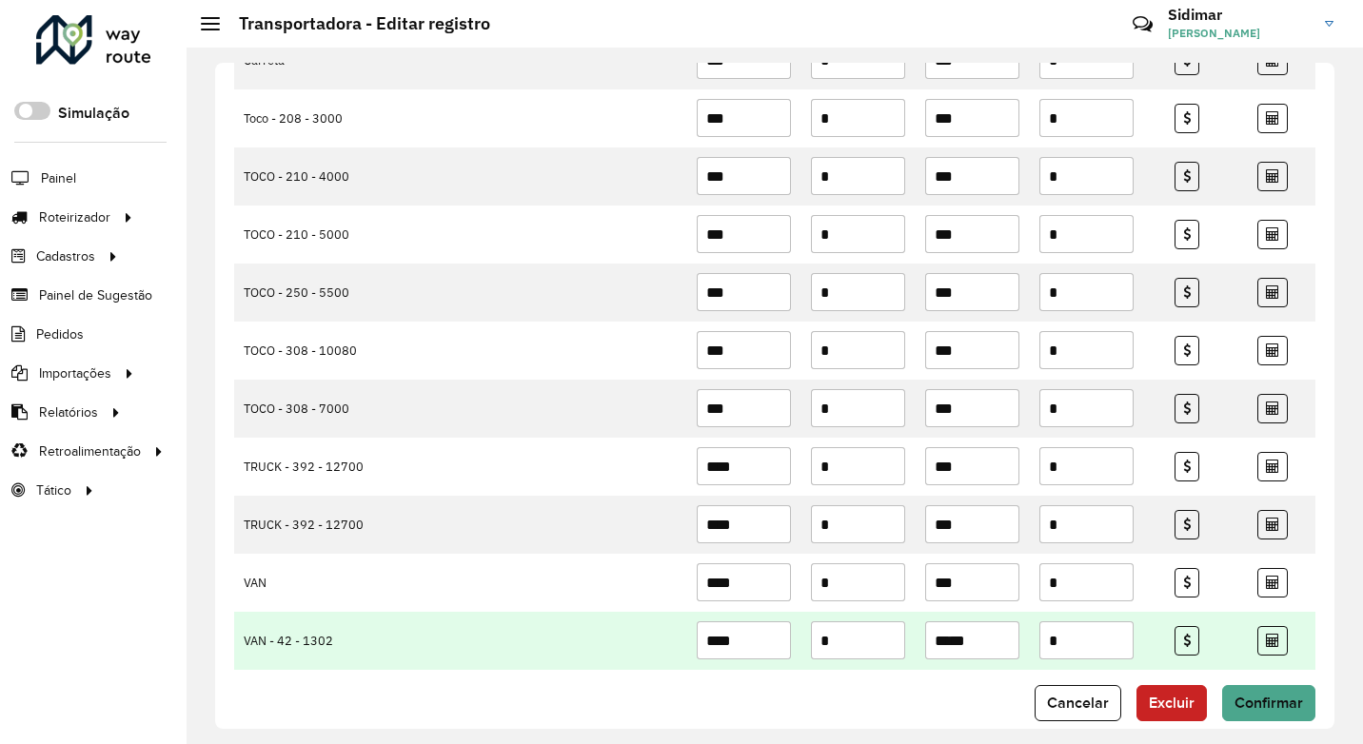
type input "***"
drag, startPoint x: 977, startPoint y: 641, endPoint x: 778, endPoint y: 648, distance: 200.0
click at [800, 646] on tr "VAN - 42 - 1302 **** * ***** *" at bounding box center [774, 641] width 1081 height 58
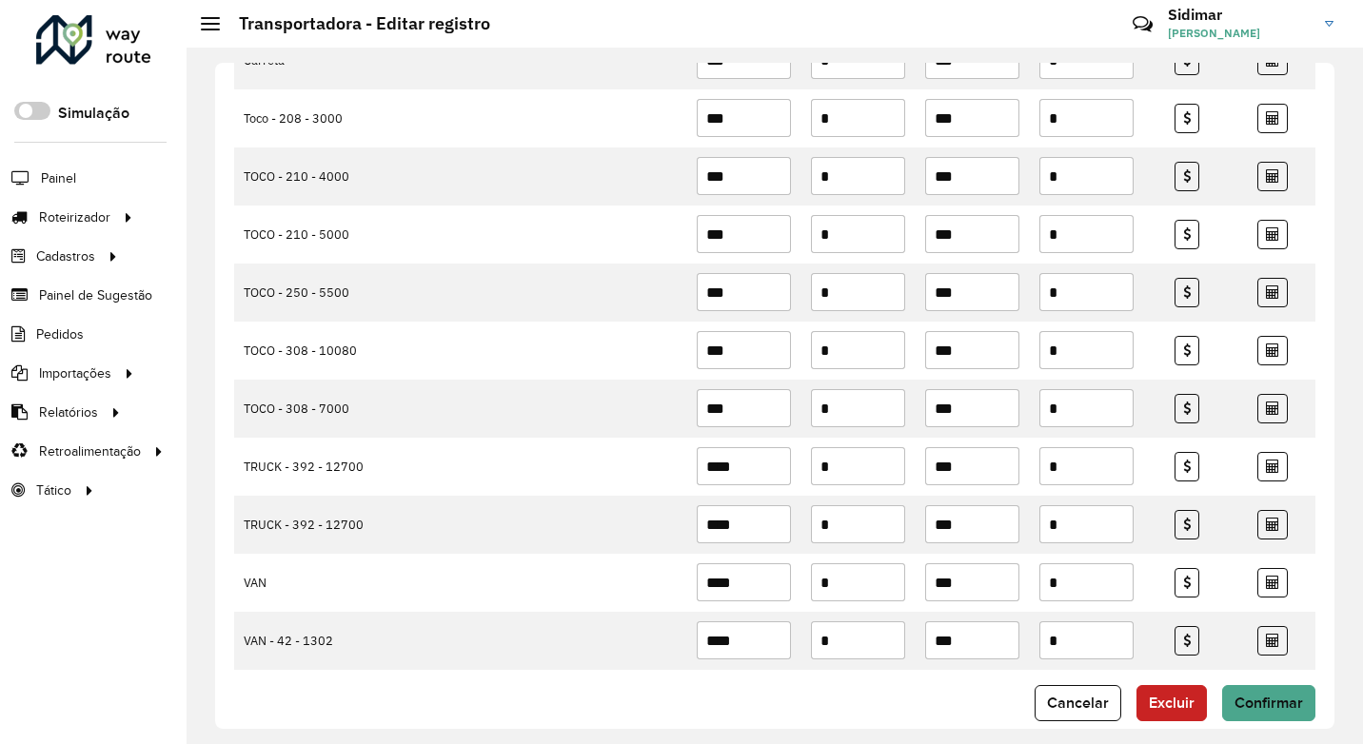
type input "***"
drag, startPoint x: 872, startPoint y: 716, endPoint x: 984, endPoint y: 706, distance: 112.7
click at [874, 715] on div "Cancelar Excluir Confirmar" at bounding box center [774, 703] width 1081 height 36
click at [1249, 700] on span "Confirmar" at bounding box center [1268, 703] width 69 height 16
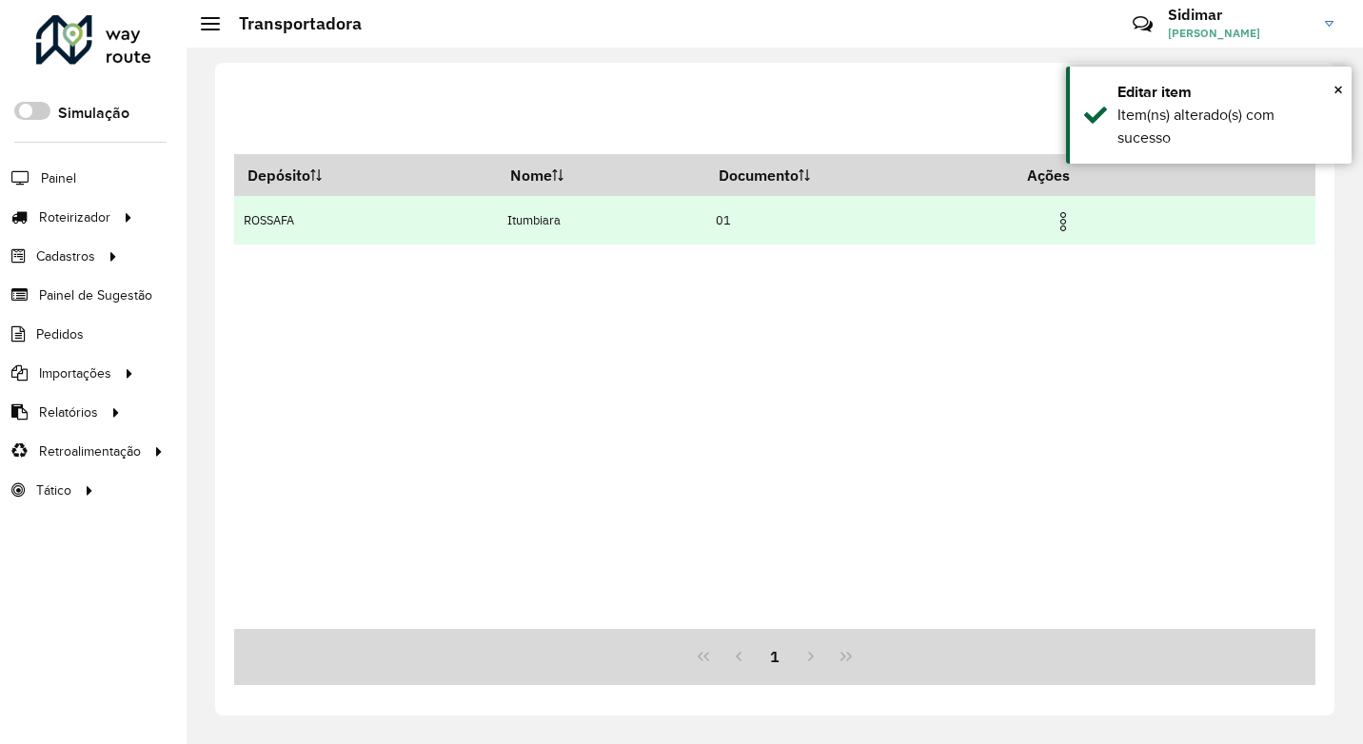
drag, startPoint x: 1076, startPoint y: 224, endPoint x: 1075, endPoint y: 235, distance: 11.5
click at [1075, 224] on img at bounding box center [1063, 221] width 23 height 23
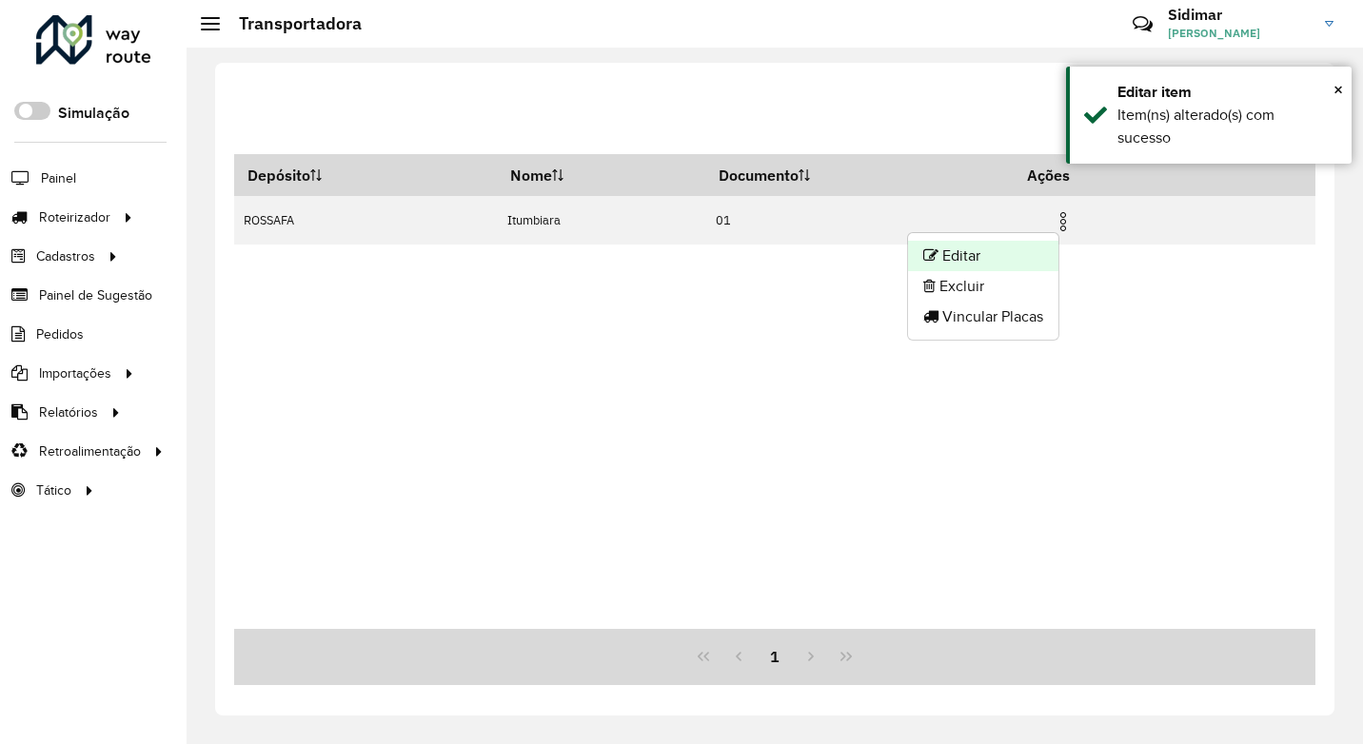
click at [958, 249] on li "Editar" at bounding box center [983, 256] width 150 height 30
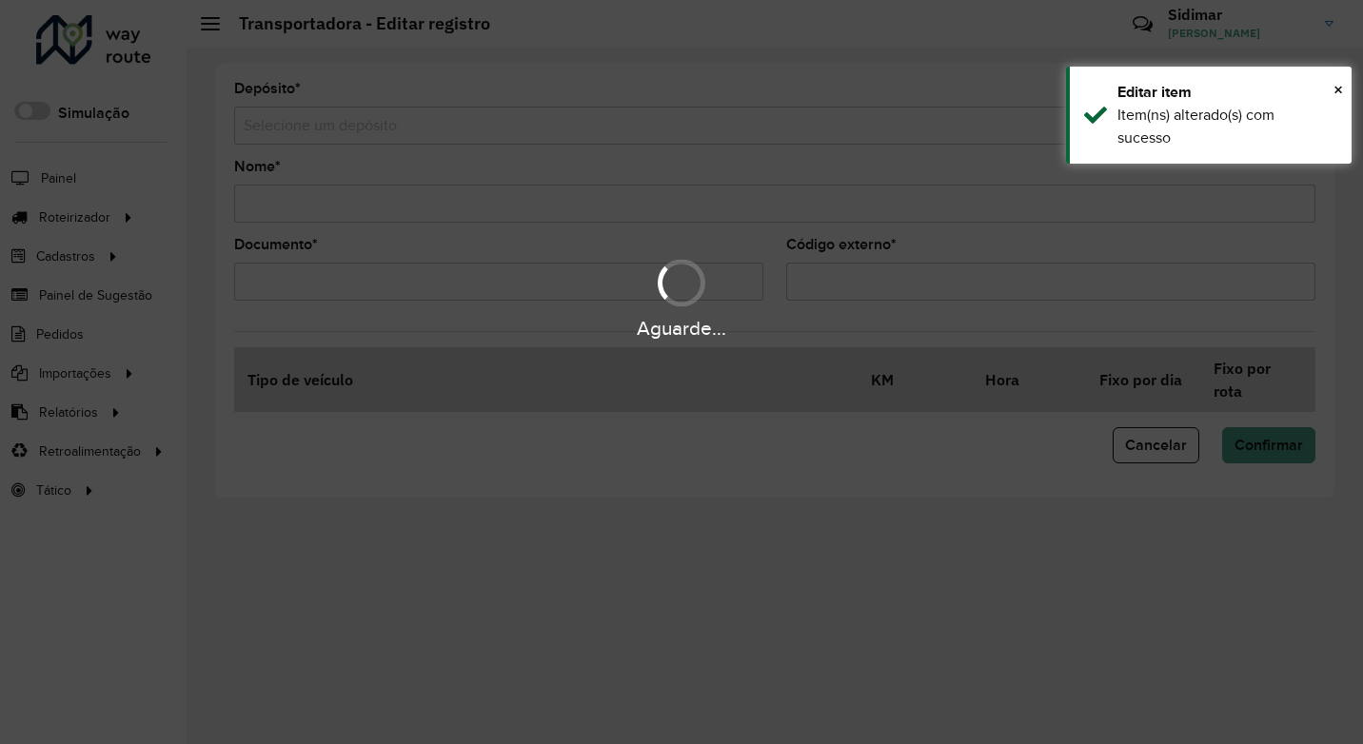
type input "*********"
type input "**"
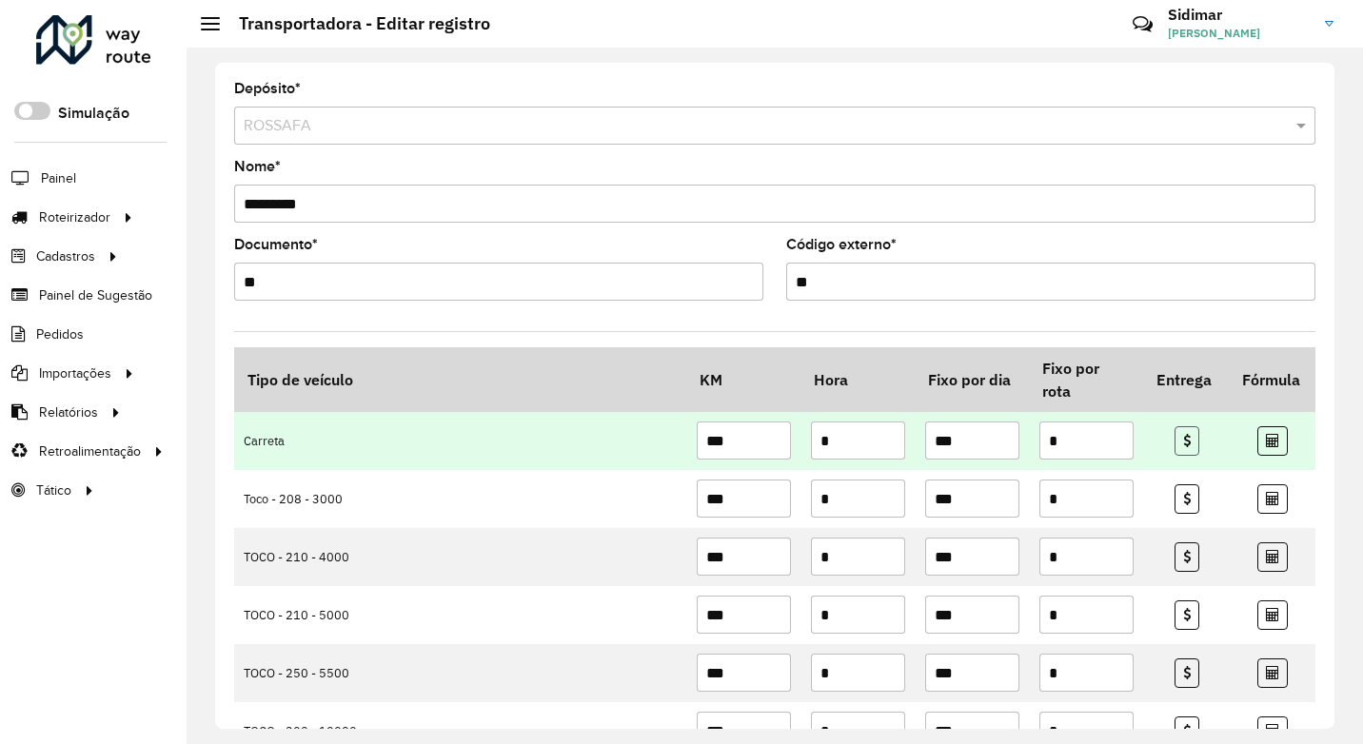
click at [1184, 442] on icon at bounding box center [1187, 440] width 8 height 13
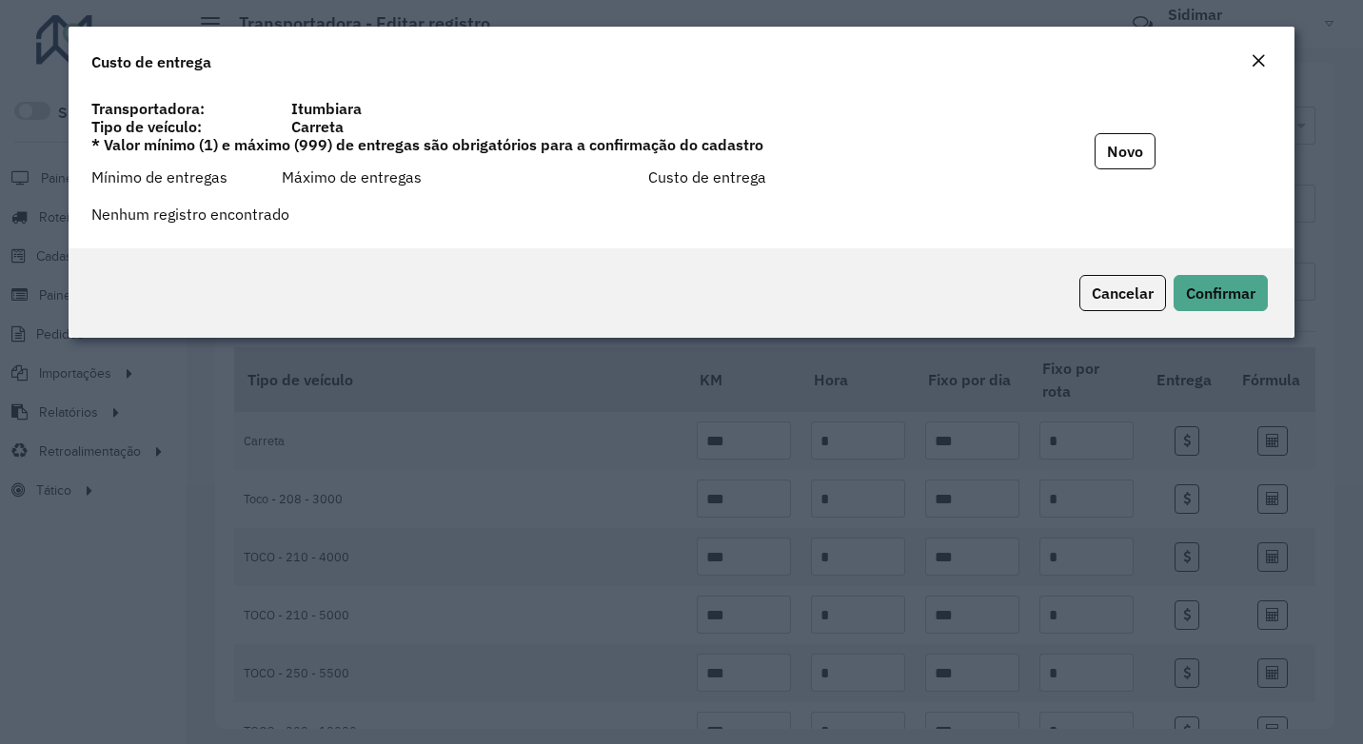
click at [1255, 68] on em "Close" at bounding box center [1258, 60] width 15 height 15
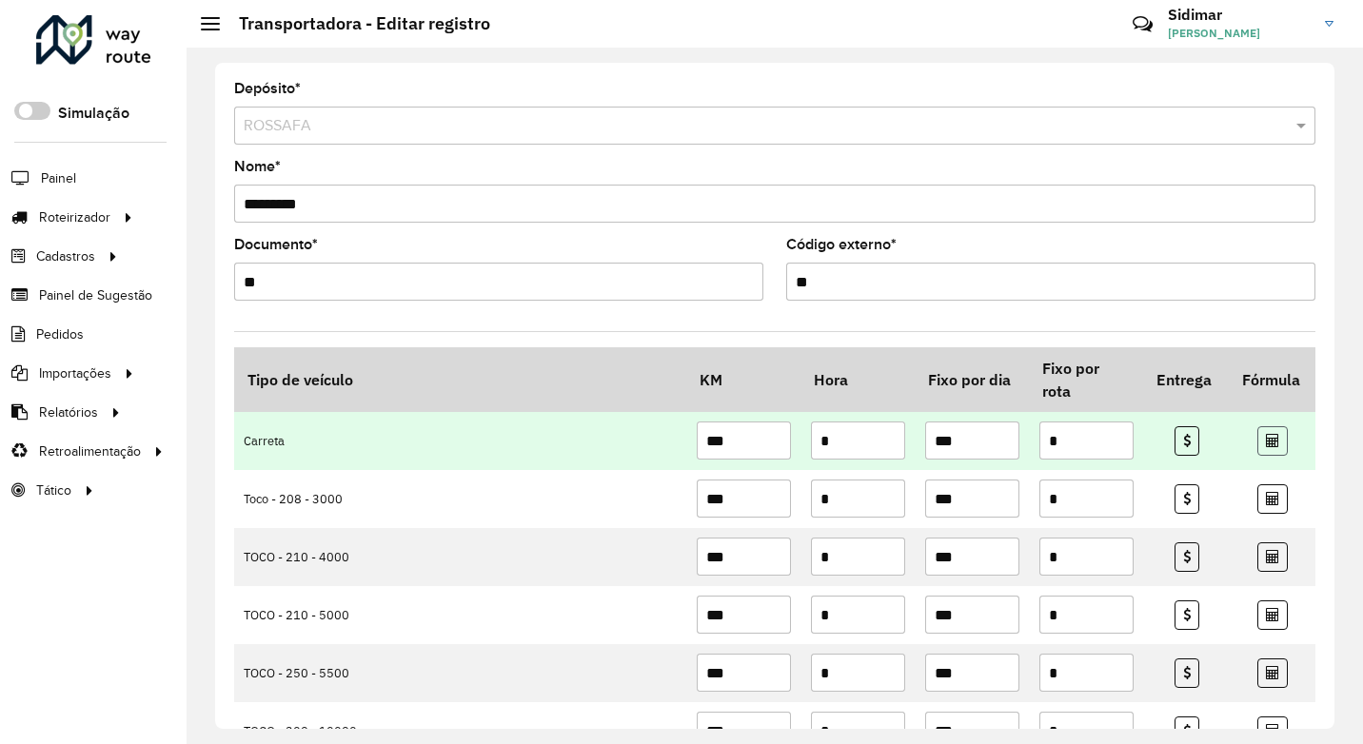
click at [1266, 438] on icon at bounding box center [1272, 440] width 13 height 13
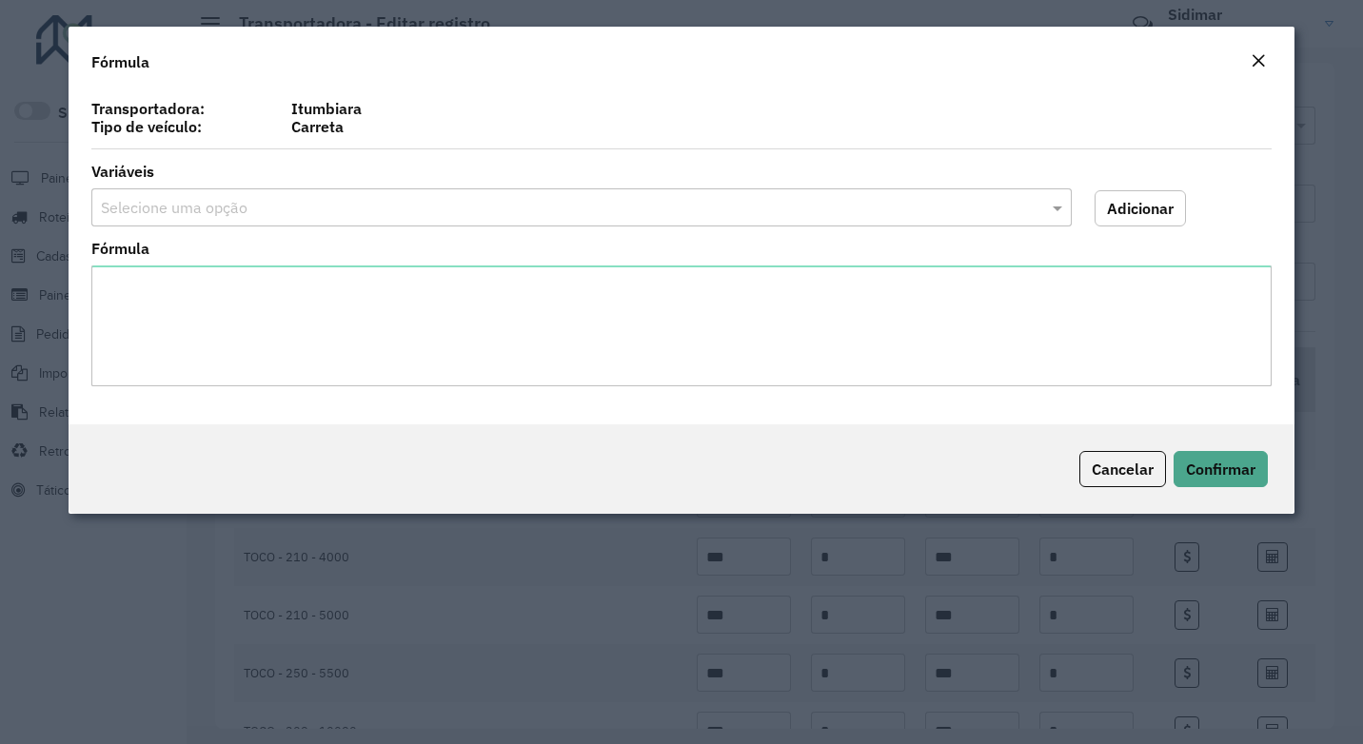
click at [1260, 61] on em "Close" at bounding box center [1258, 60] width 15 height 15
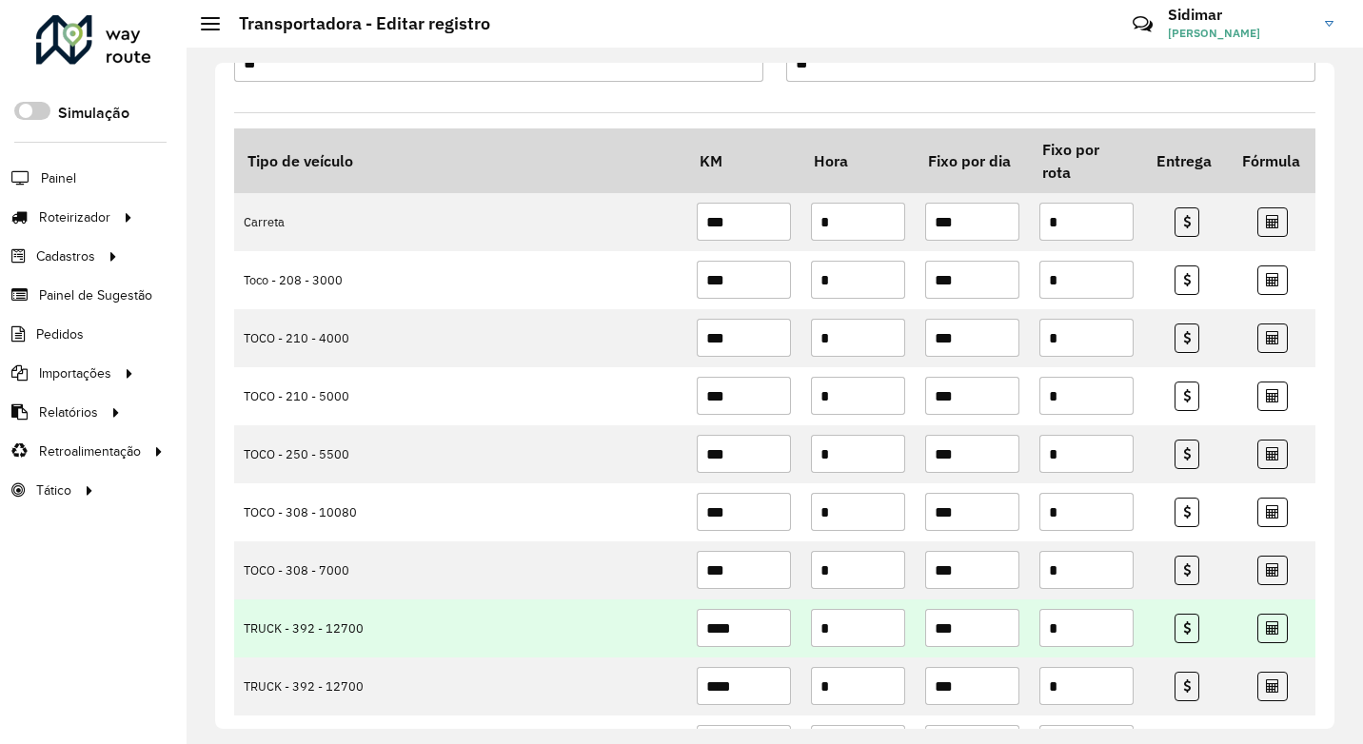
scroll to position [217, 0]
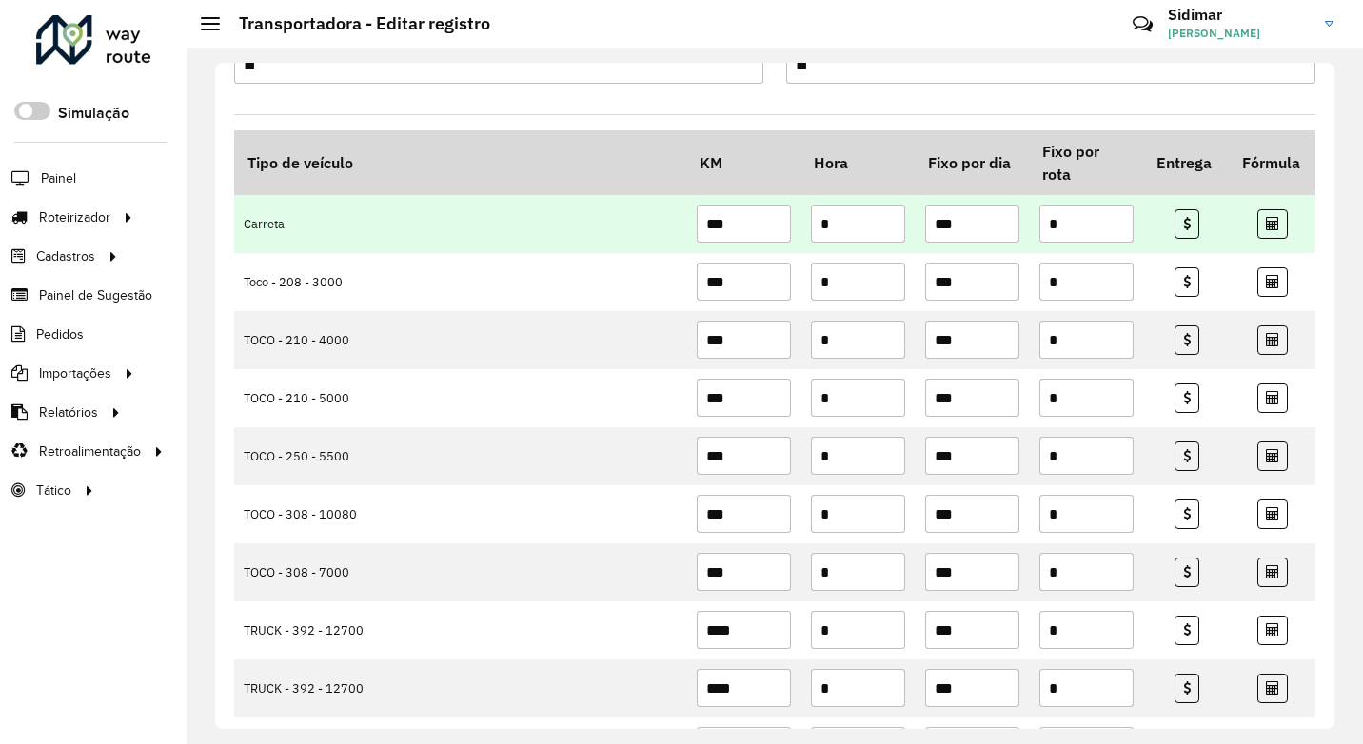
drag, startPoint x: 733, startPoint y: 221, endPoint x: 693, endPoint y: 223, distance: 40.0
click at [697, 223] on input "***" at bounding box center [744, 224] width 94 height 38
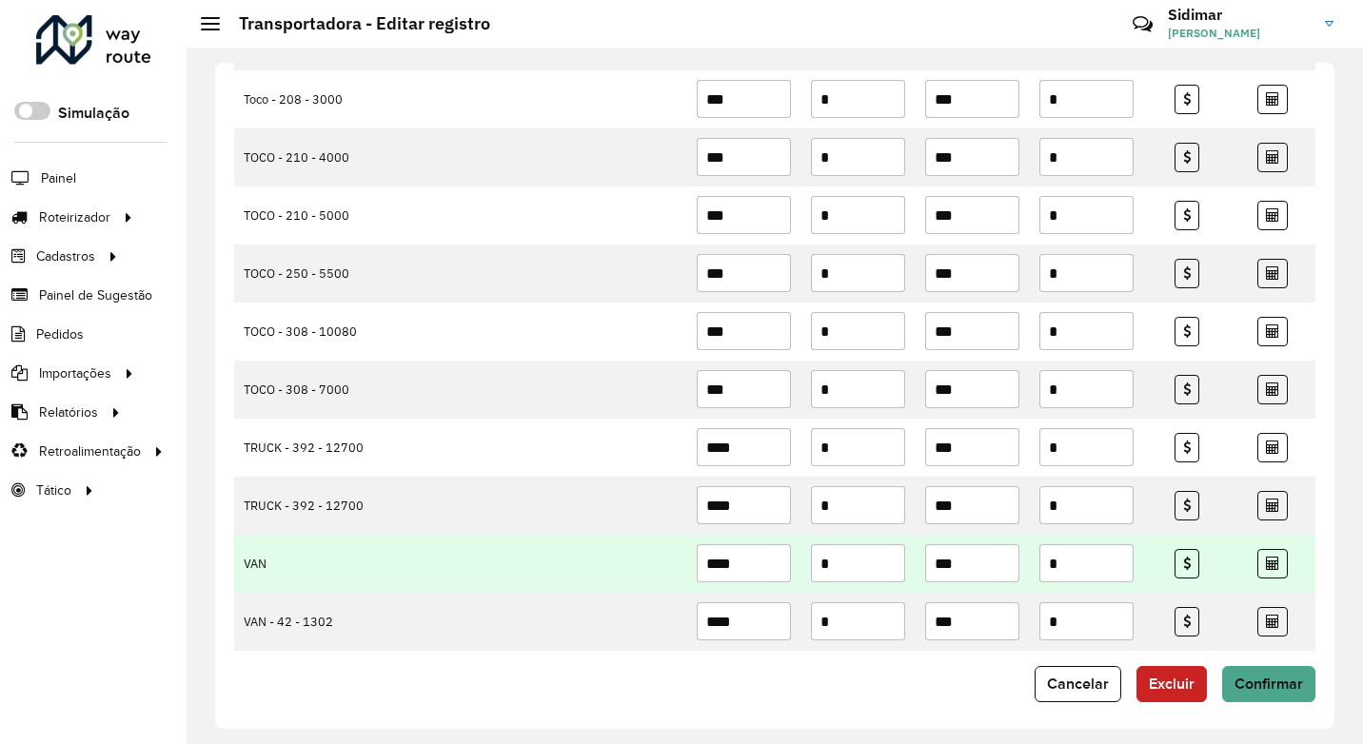
scroll to position [407, 0]
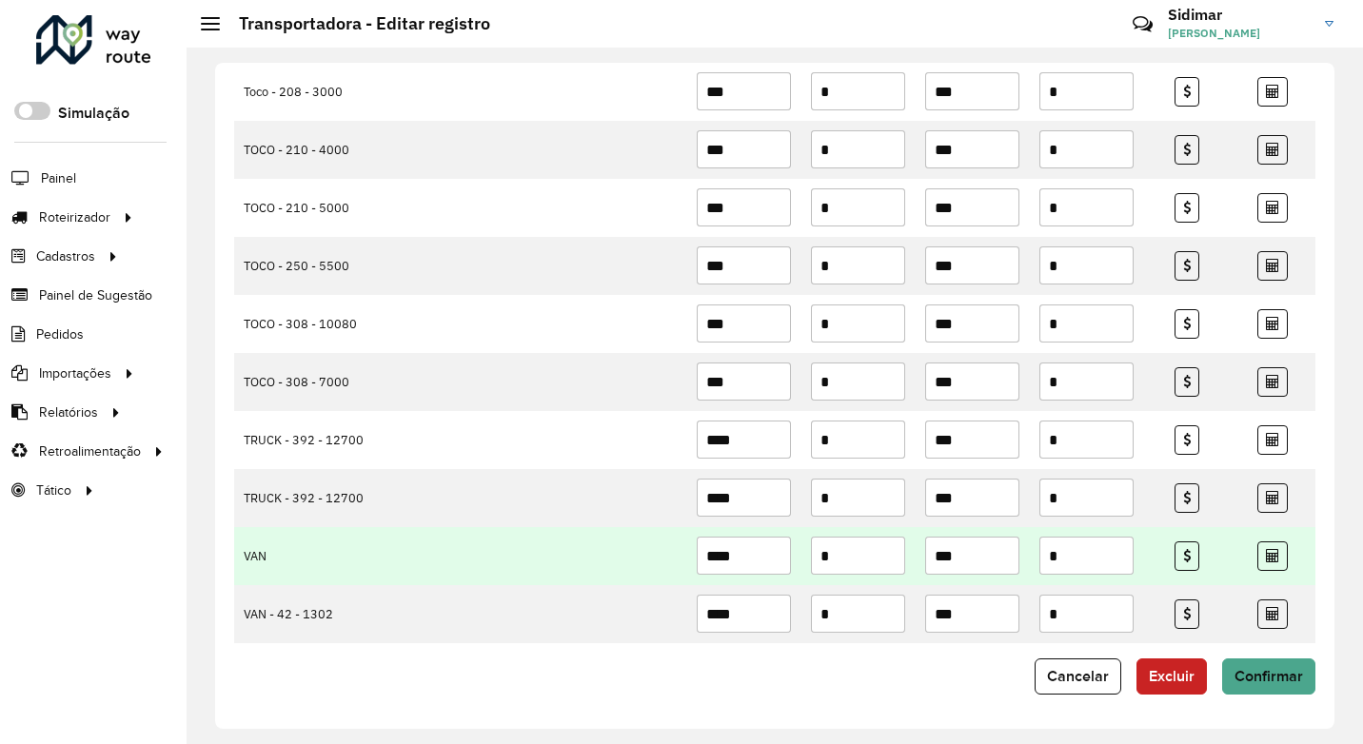
drag, startPoint x: 978, startPoint y: 562, endPoint x: 882, endPoint y: 559, distance: 96.2
click at [883, 559] on tr "VAN **** * *** *" at bounding box center [774, 556] width 1081 height 58
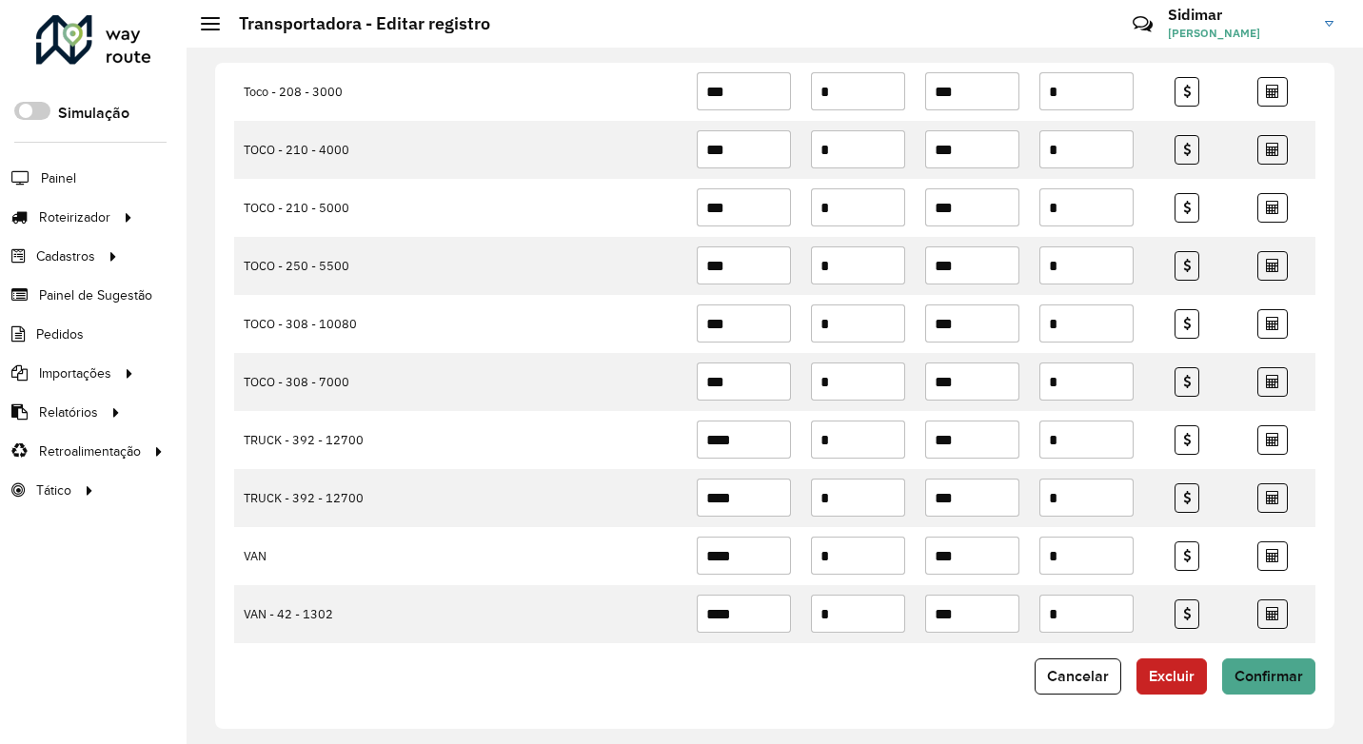
type input "***"
click at [554, 659] on div "Cancelar Excluir Confirmar" at bounding box center [774, 677] width 1081 height 36
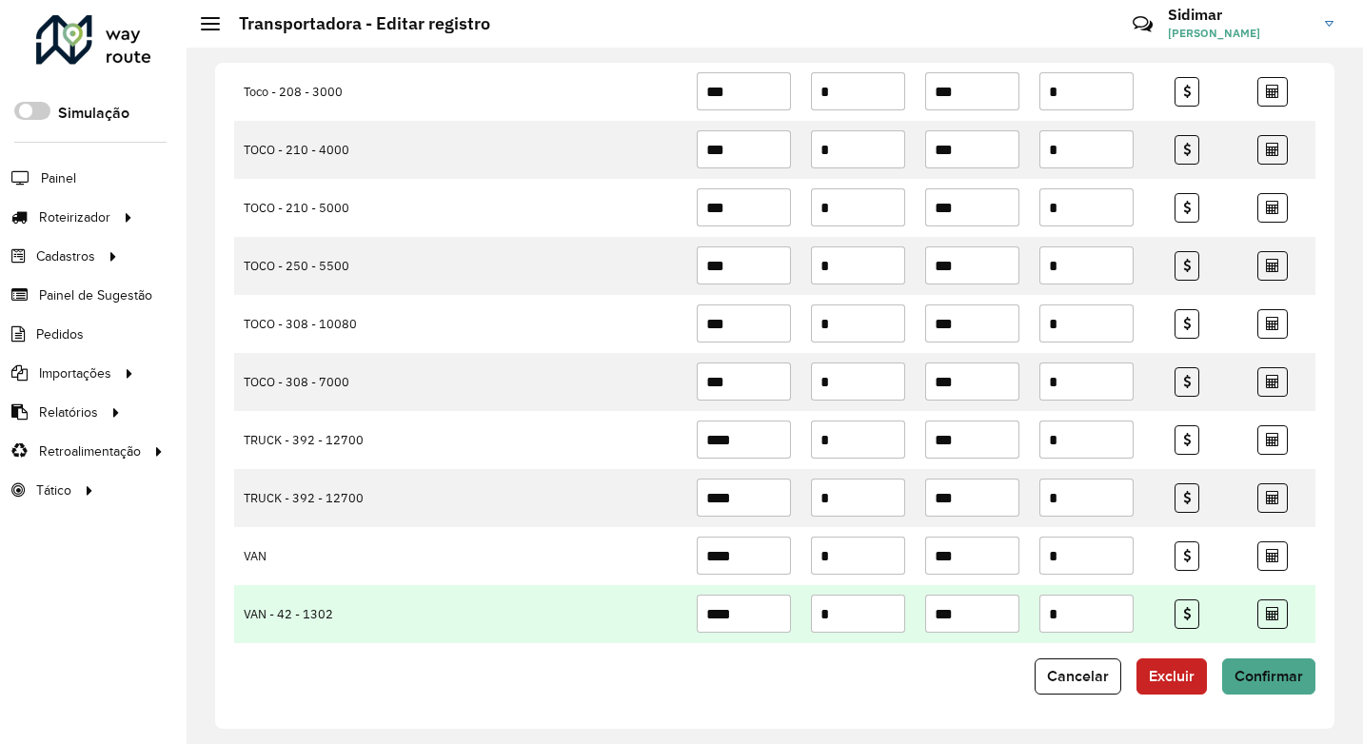
drag, startPoint x: 970, startPoint y: 618, endPoint x: 910, endPoint y: 621, distance: 60.0
click at [916, 621] on td "***" at bounding box center [973, 614] width 114 height 58
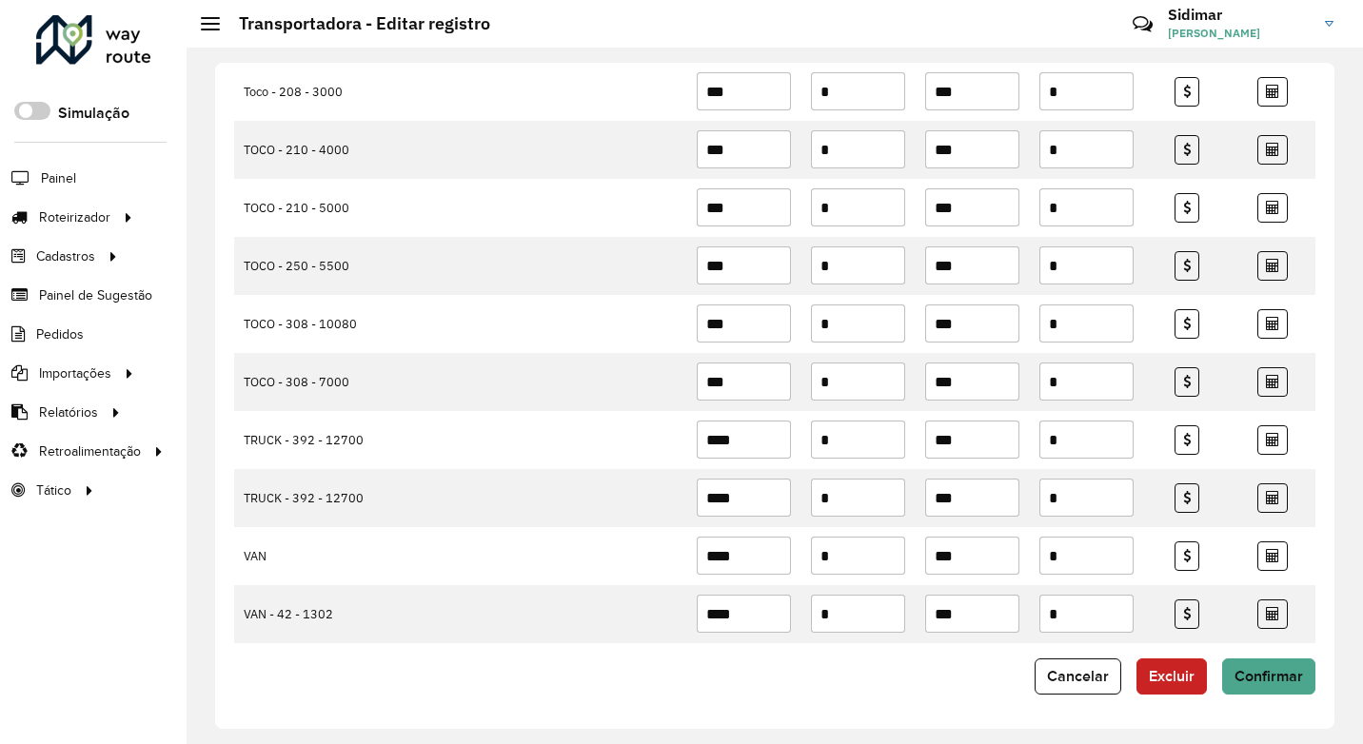
click at [850, 687] on div "Cancelar Excluir Confirmar" at bounding box center [774, 677] width 1081 height 36
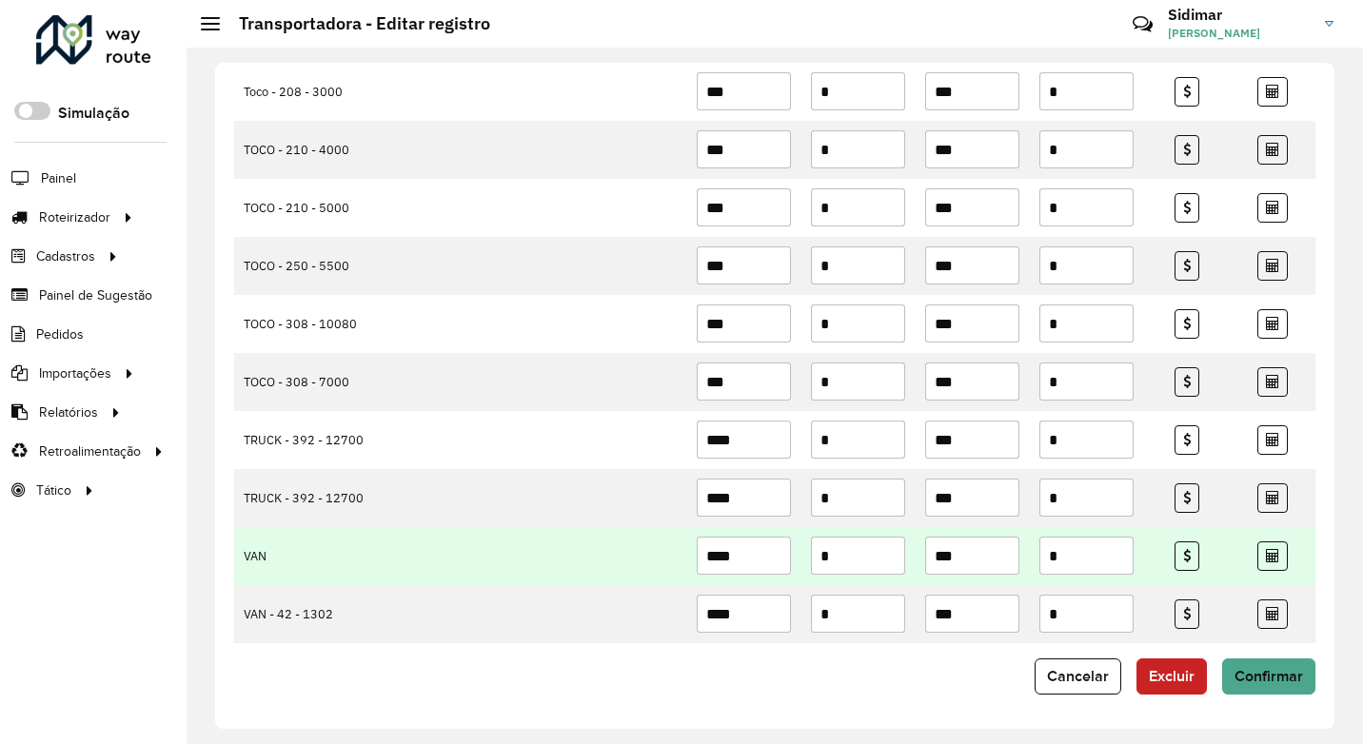
click at [1007, 555] on input "***" at bounding box center [972, 556] width 94 height 38
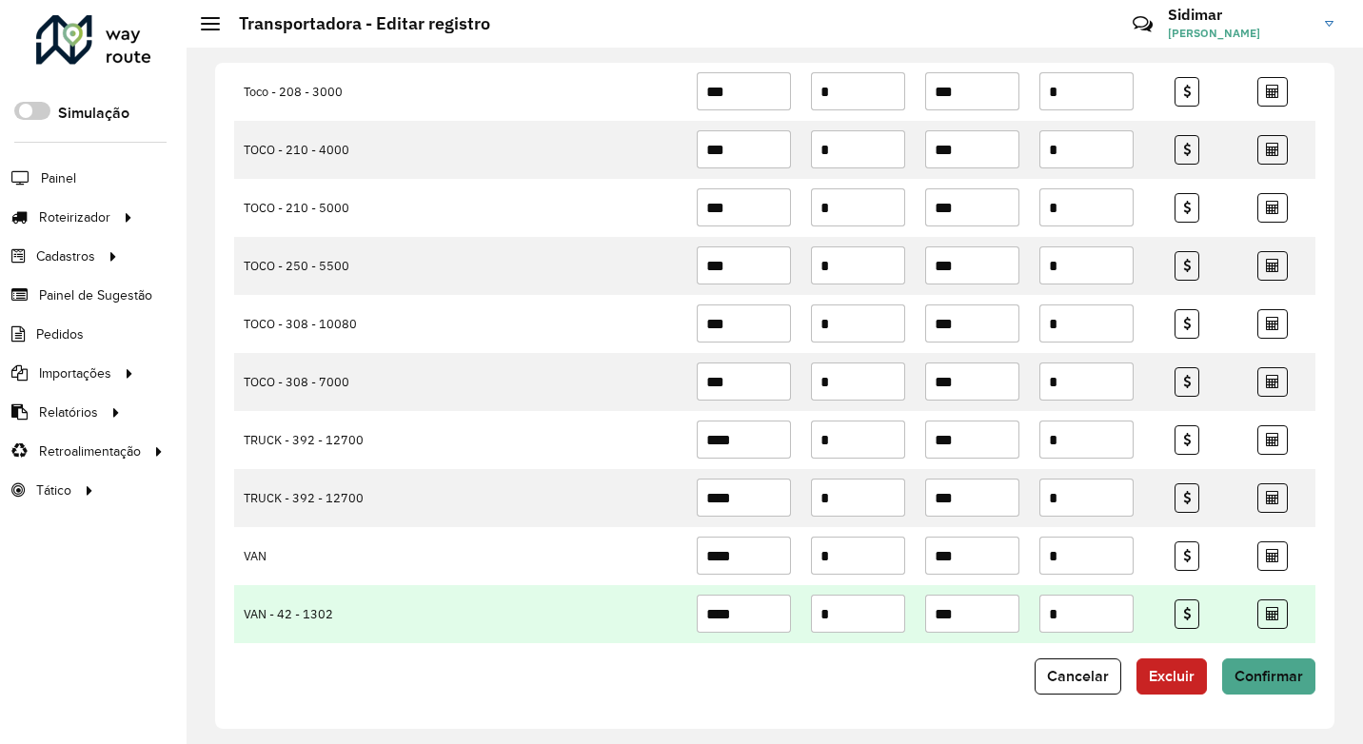
drag, startPoint x: 980, startPoint y: 618, endPoint x: 844, endPoint y: 621, distance: 136.2
click at [863, 621] on tr "VAN - 42 - 1302 **** * *** *" at bounding box center [774, 614] width 1081 height 58
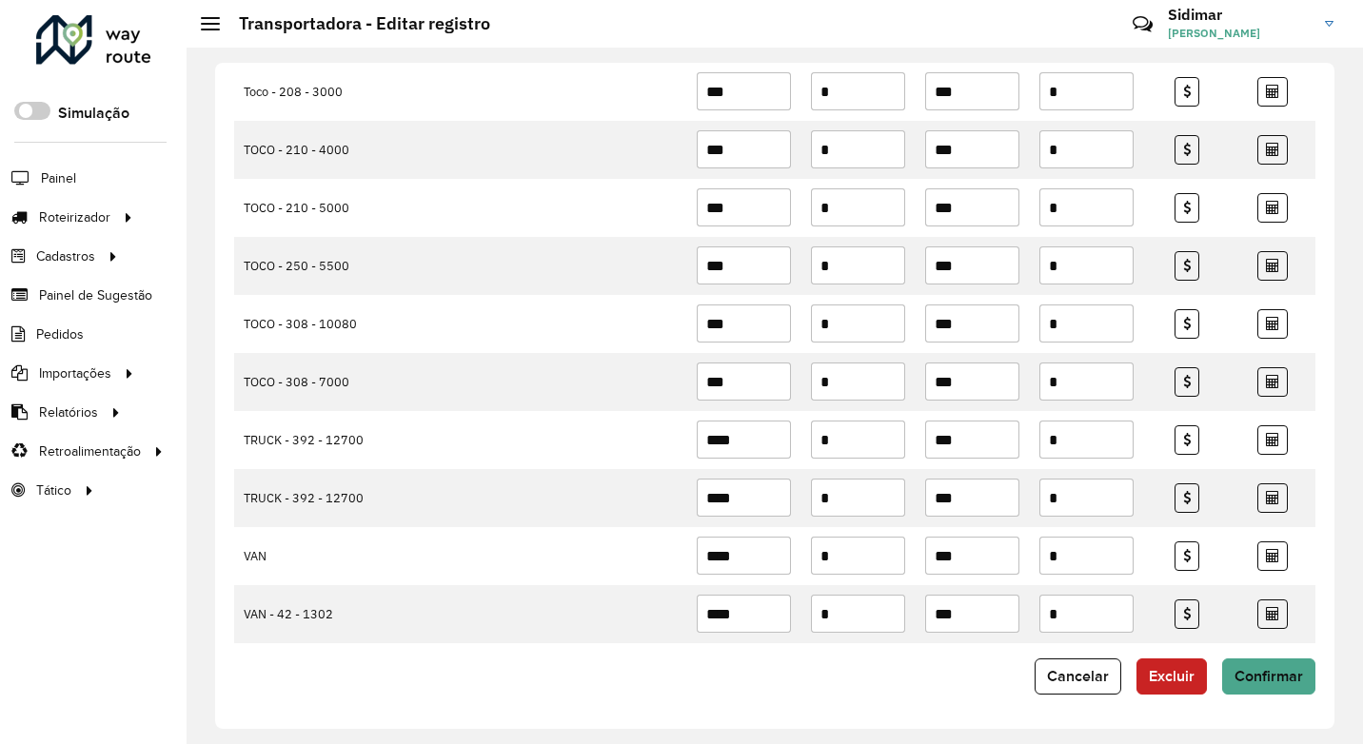
type input "***"
click at [988, 715] on div "Depósito * Selecione um depósito × ROSSAFA Nome * ********* Documento * ** Códi…" at bounding box center [774, 396] width 1119 height 666
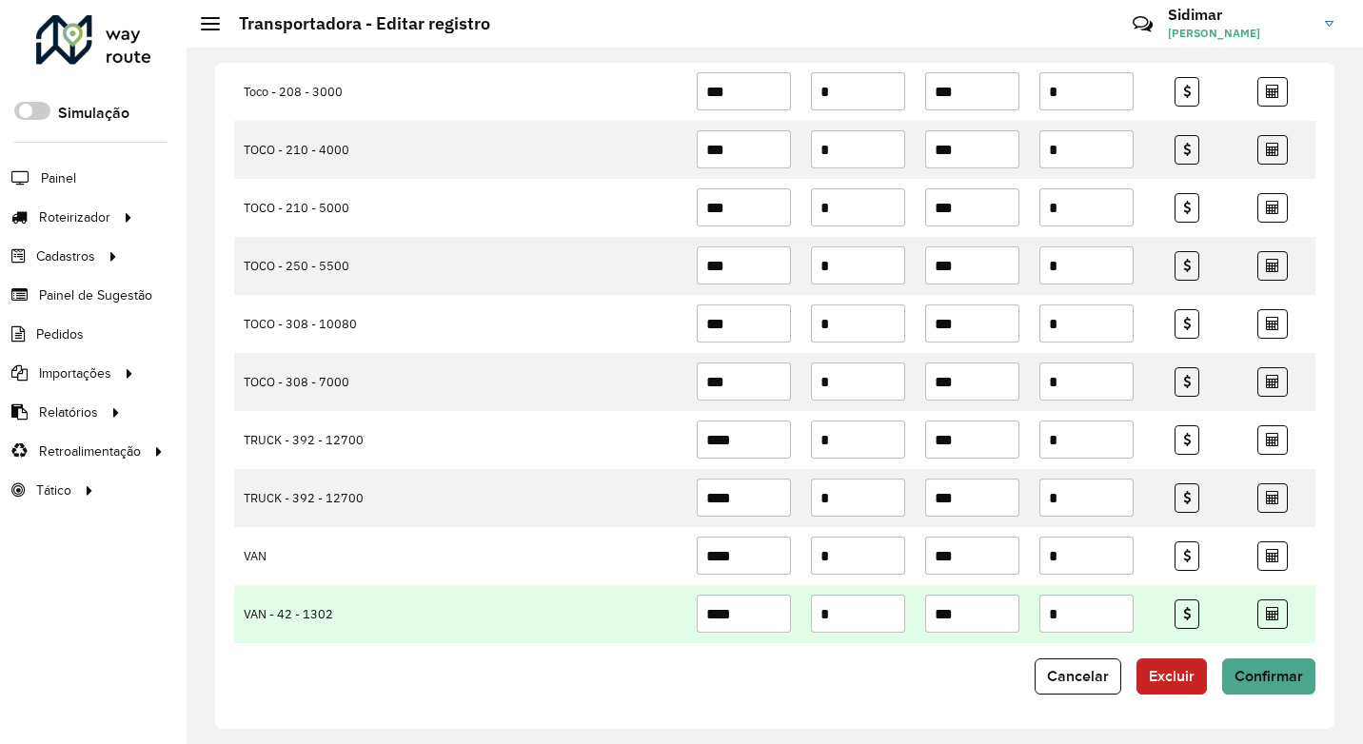
click at [276, 619] on td "VAN - 42 - 1302" at bounding box center [460, 614] width 453 height 58
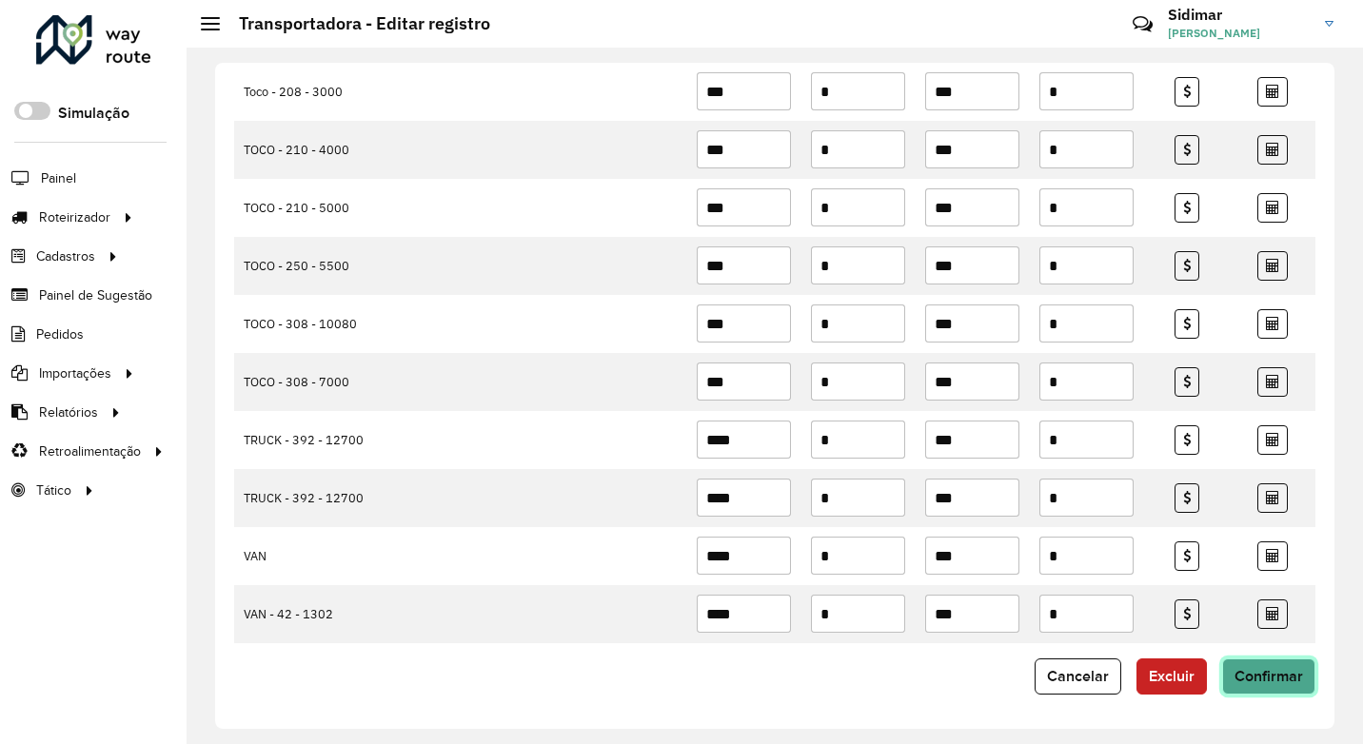
click at [1258, 677] on span "Confirmar" at bounding box center [1268, 676] width 69 height 16
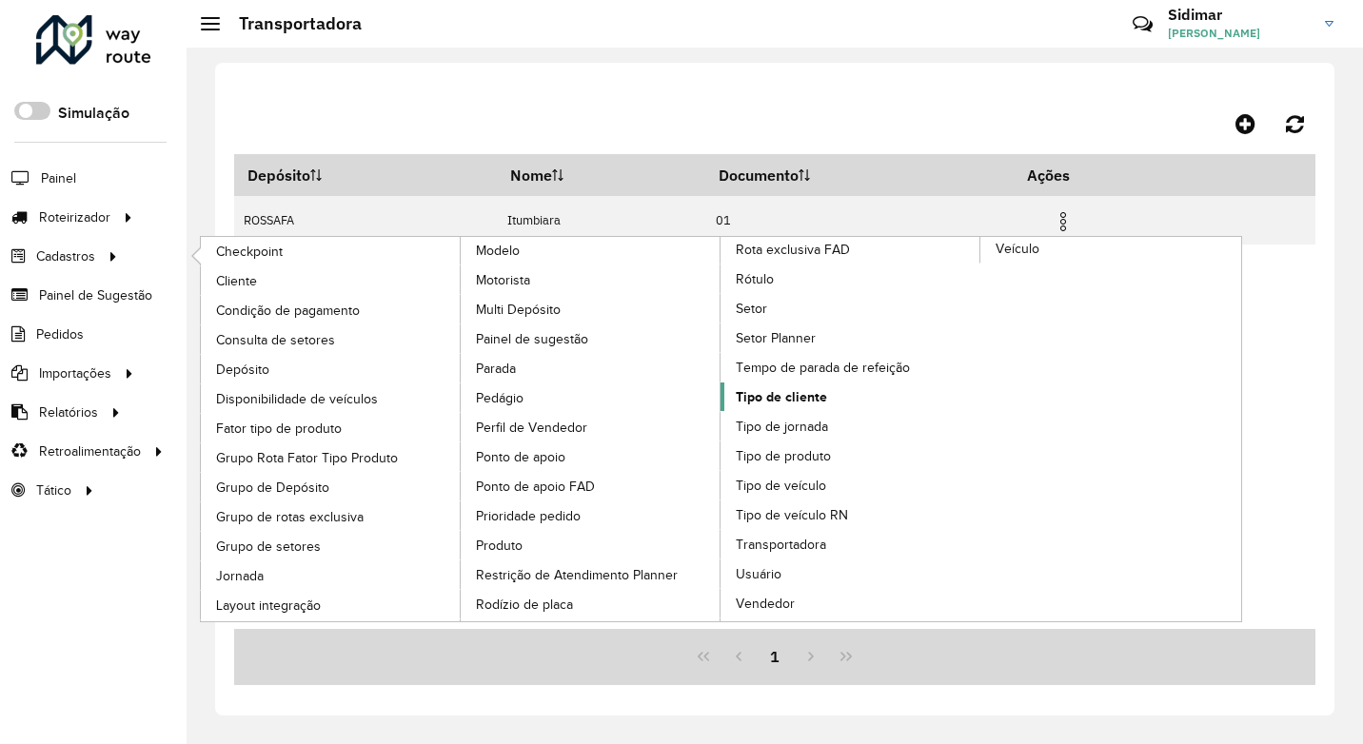
click at [799, 401] on span "Tipo de cliente" at bounding box center [781, 397] width 91 height 20
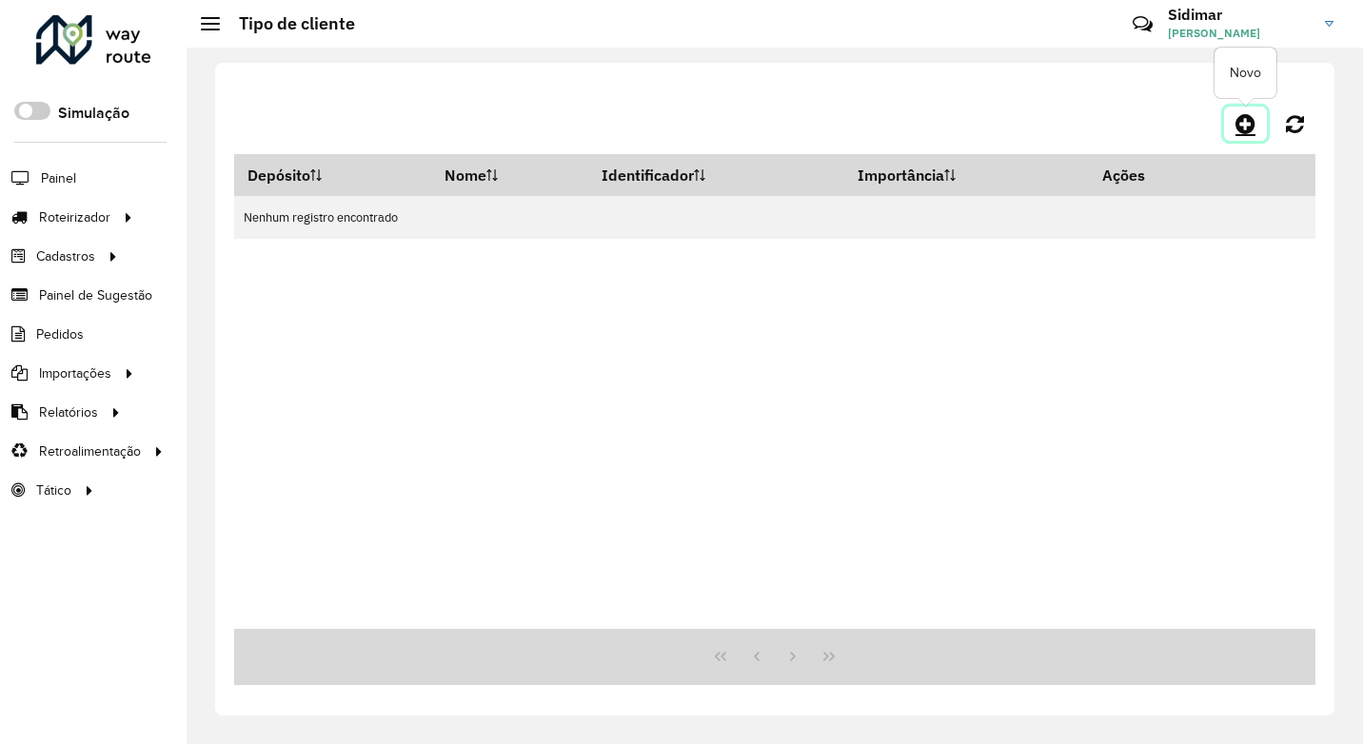
click at [1242, 120] on icon at bounding box center [1245, 123] width 20 height 23
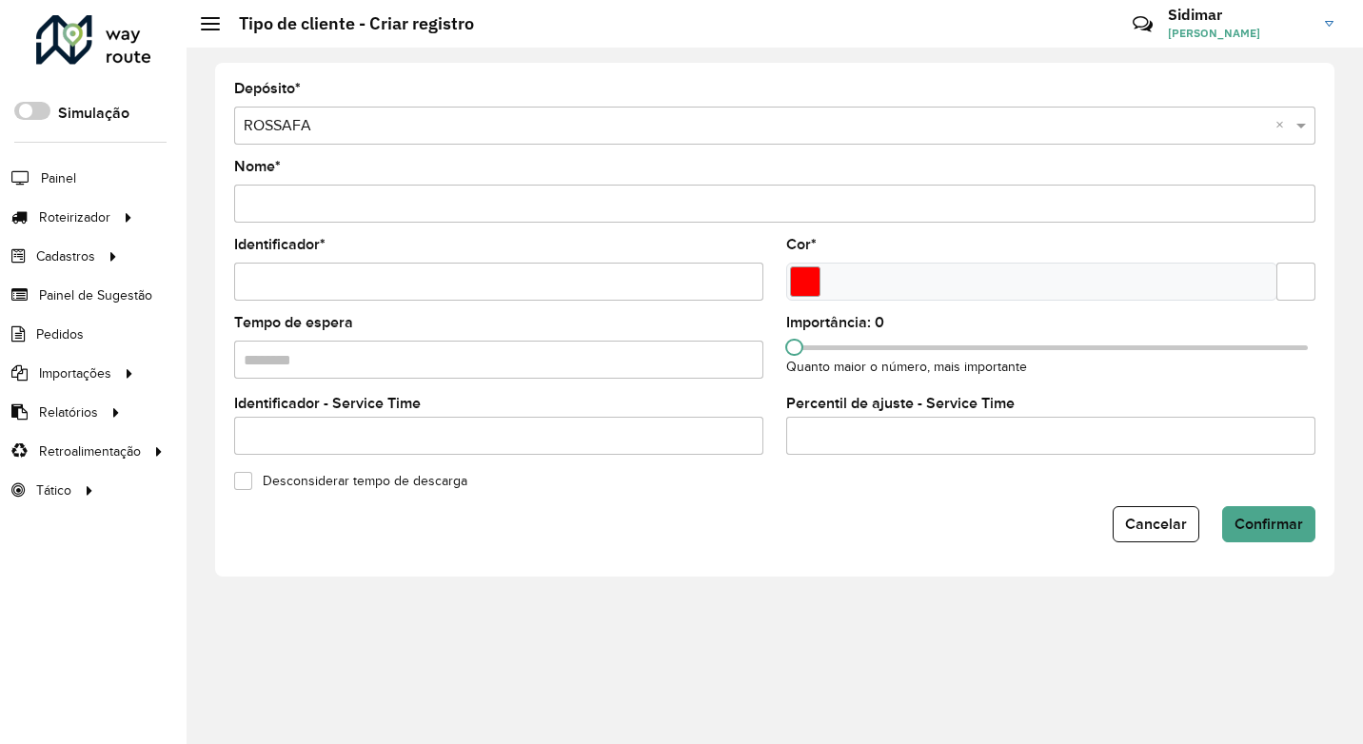
click at [328, 553] on div "Depósito * Selecione um depósito × ROSSAFA × Nome * Identificador * Cor * Tempo…" at bounding box center [774, 320] width 1119 height 514
click at [1156, 521] on span "Cancelar" at bounding box center [1156, 524] width 62 height 16
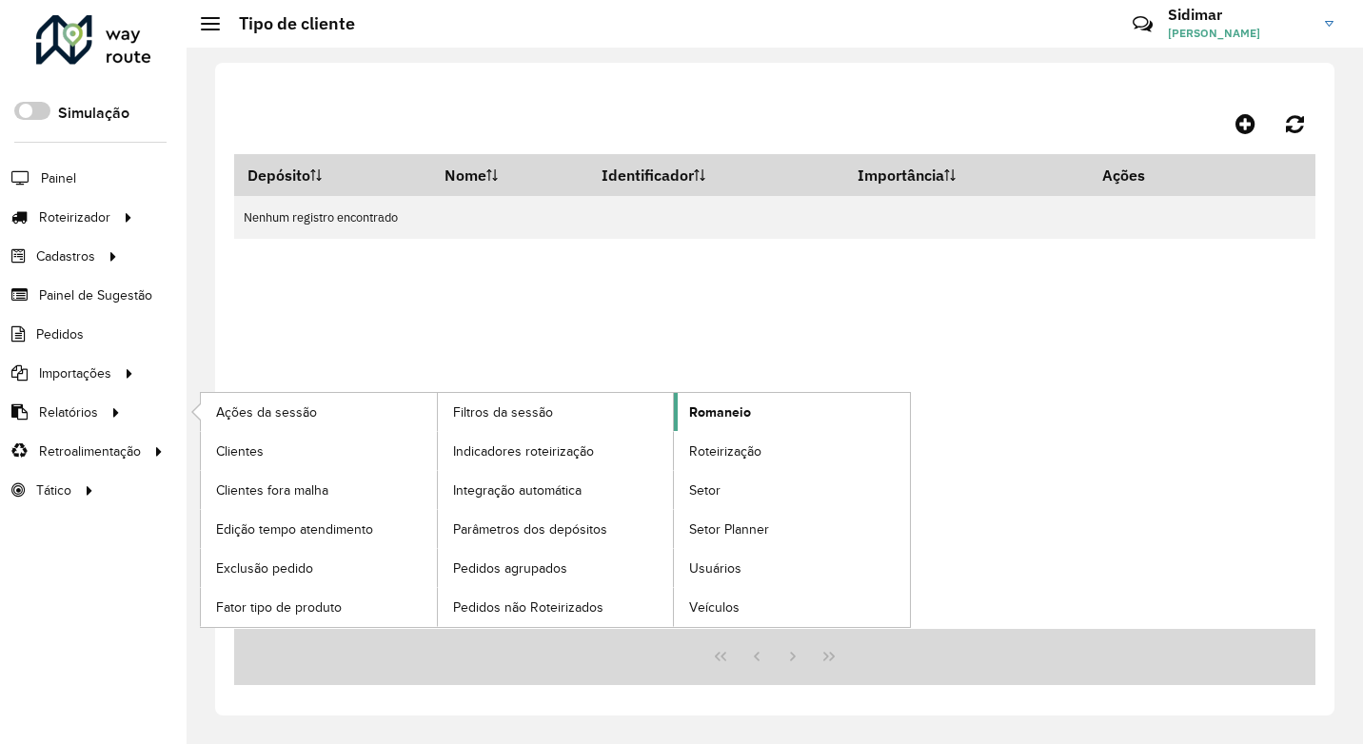
click at [720, 410] on span "Romaneio" at bounding box center [720, 413] width 62 height 20
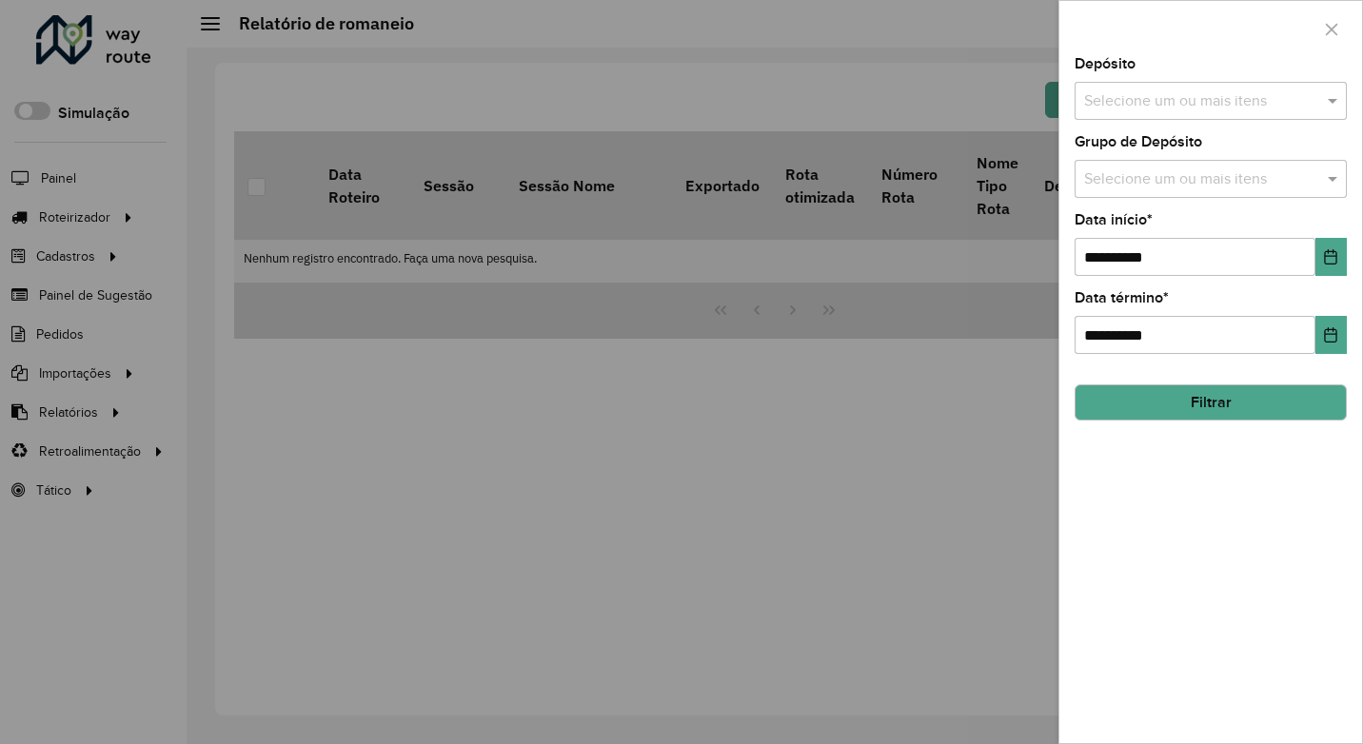
drag, startPoint x: 1220, startPoint y: 83, endPoint x: 1210, endPoint y: 114, distance: 33.1
click at [1220, 84] on div "Selecione um ou mais itens" at bounding box center [1211, 101] width 272 height 38
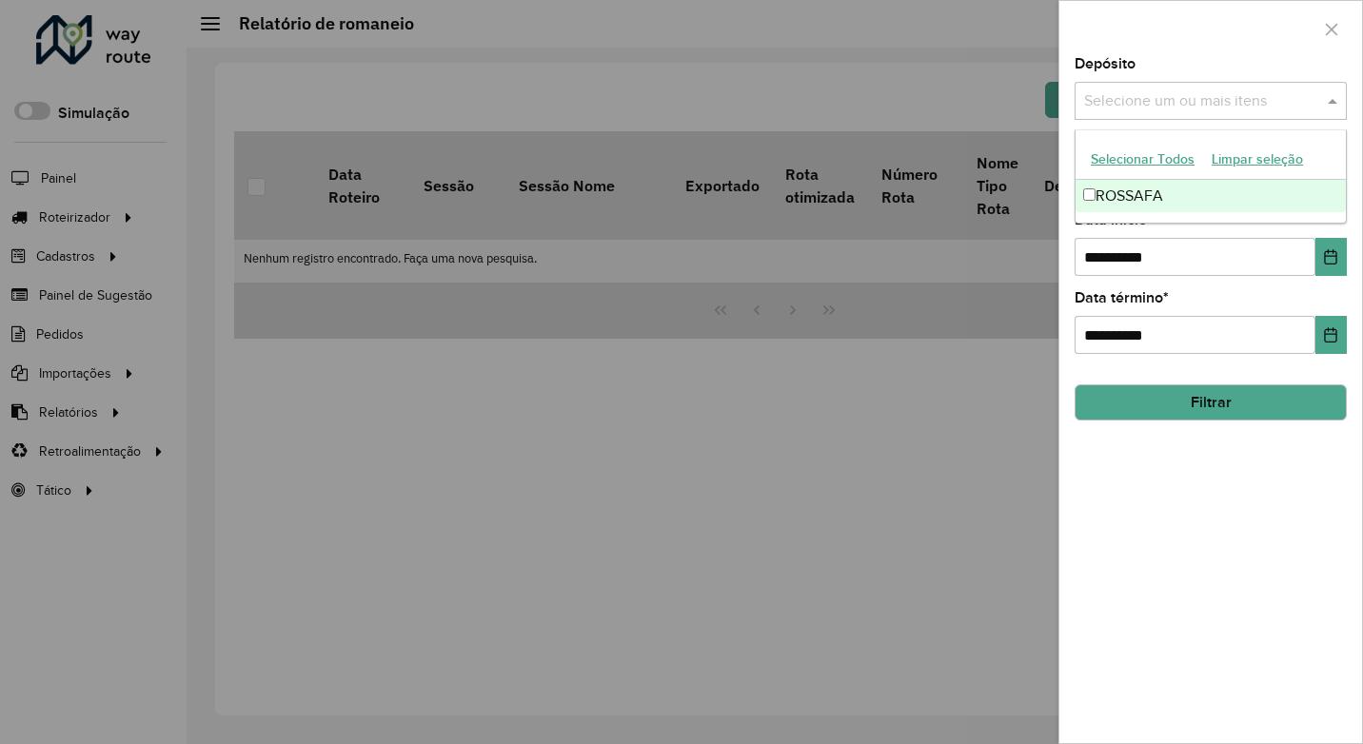
click at [1140, 186] on div "ROSSAFA" at bounding box center [1210, 196] width 270 height 32
click at [1067, 236] on div "**********" at bounding box center [1210, 400] width 303 height 686
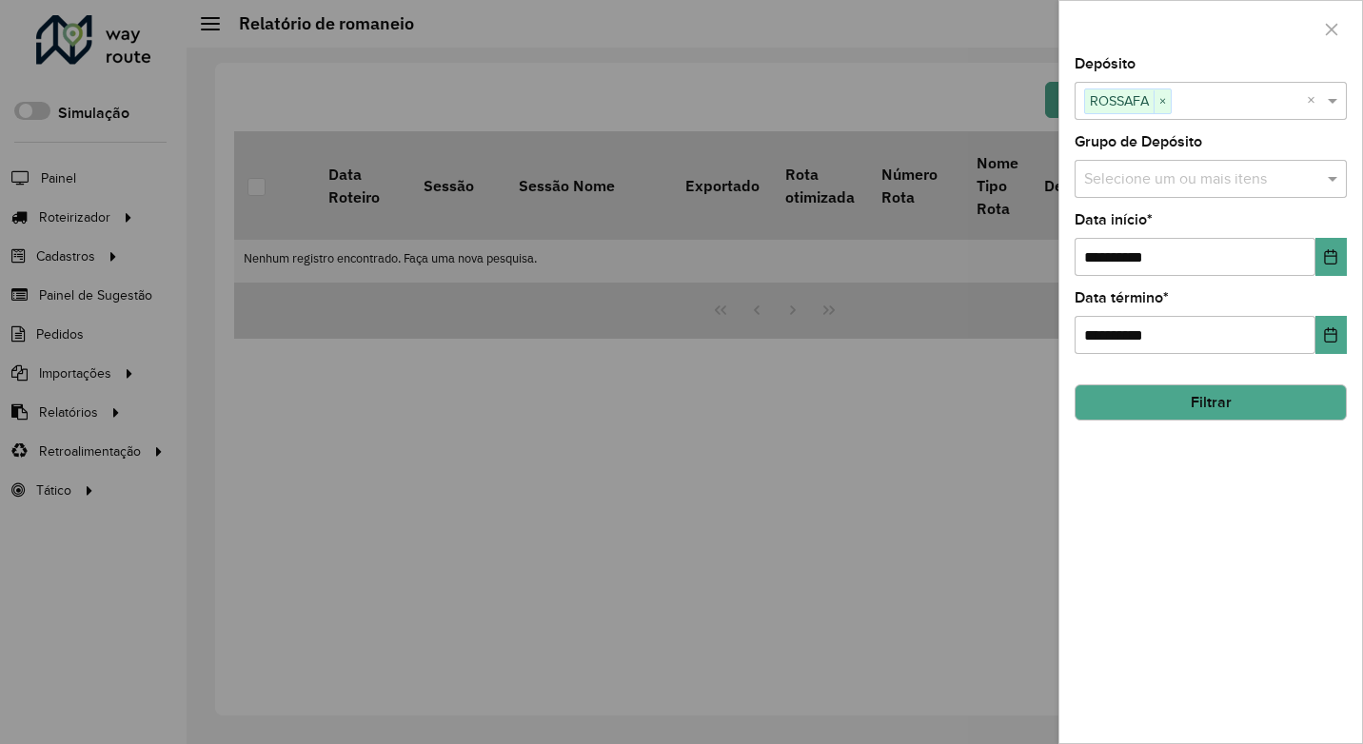
click at [1143, 173] on input "text" at bounding box center [1201, 179] width 244 height 23
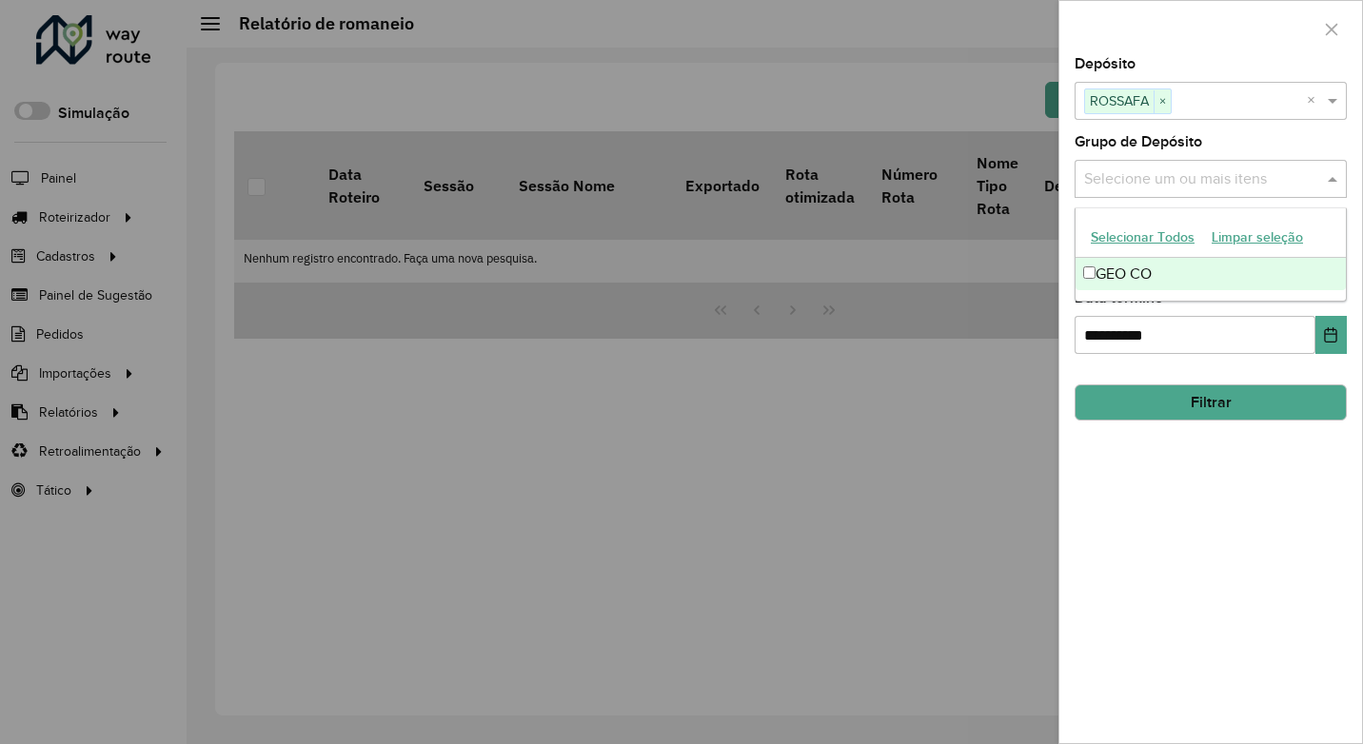
click at [1121, 273] on div "GEO CO" at bounding box center [1210, 274] width 270 height 32
click at [1069, 216] on div "**********" at bounding box center [1210, 400] width 303 height 686
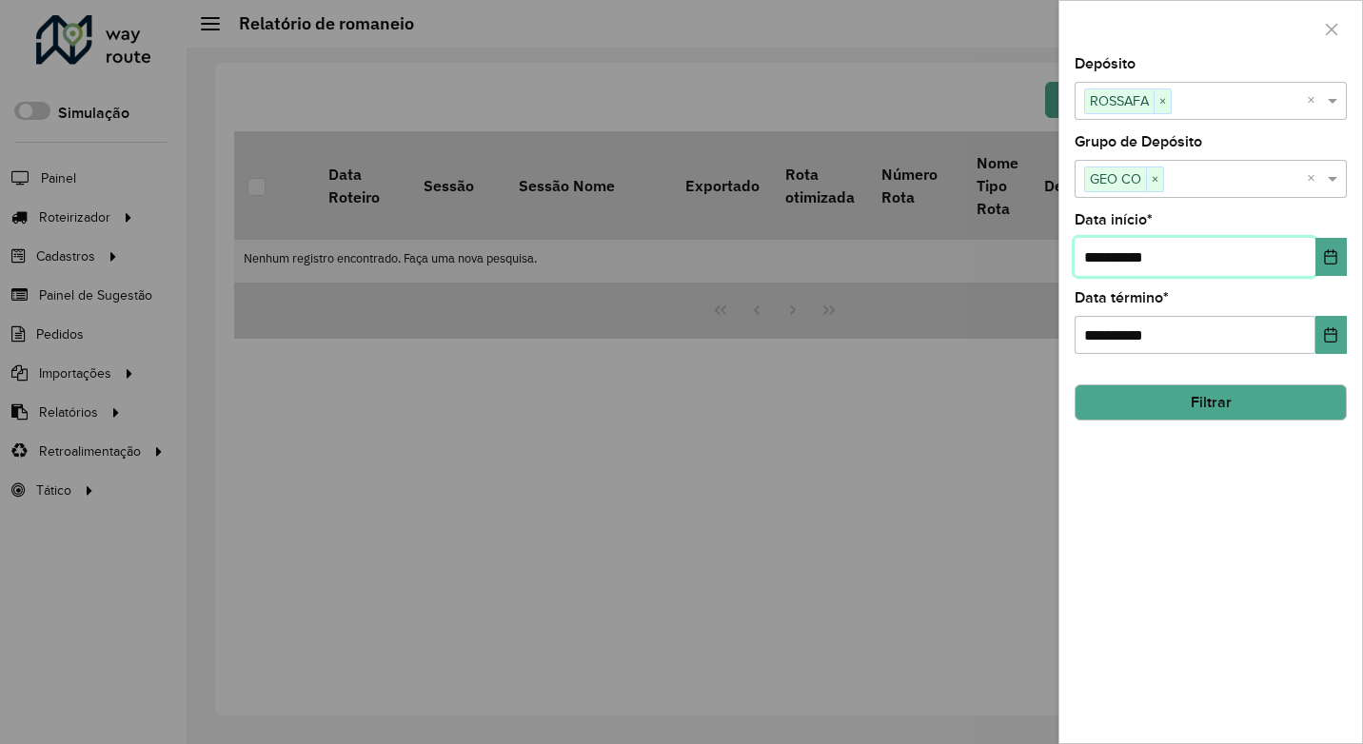
click at [1118, 247] on input "**********" at bounding box center [1195, 257] width 241 height 38
click at [1342, 263] on button "Choose Date" at bounding box center [1330, 257] width 31 height 38
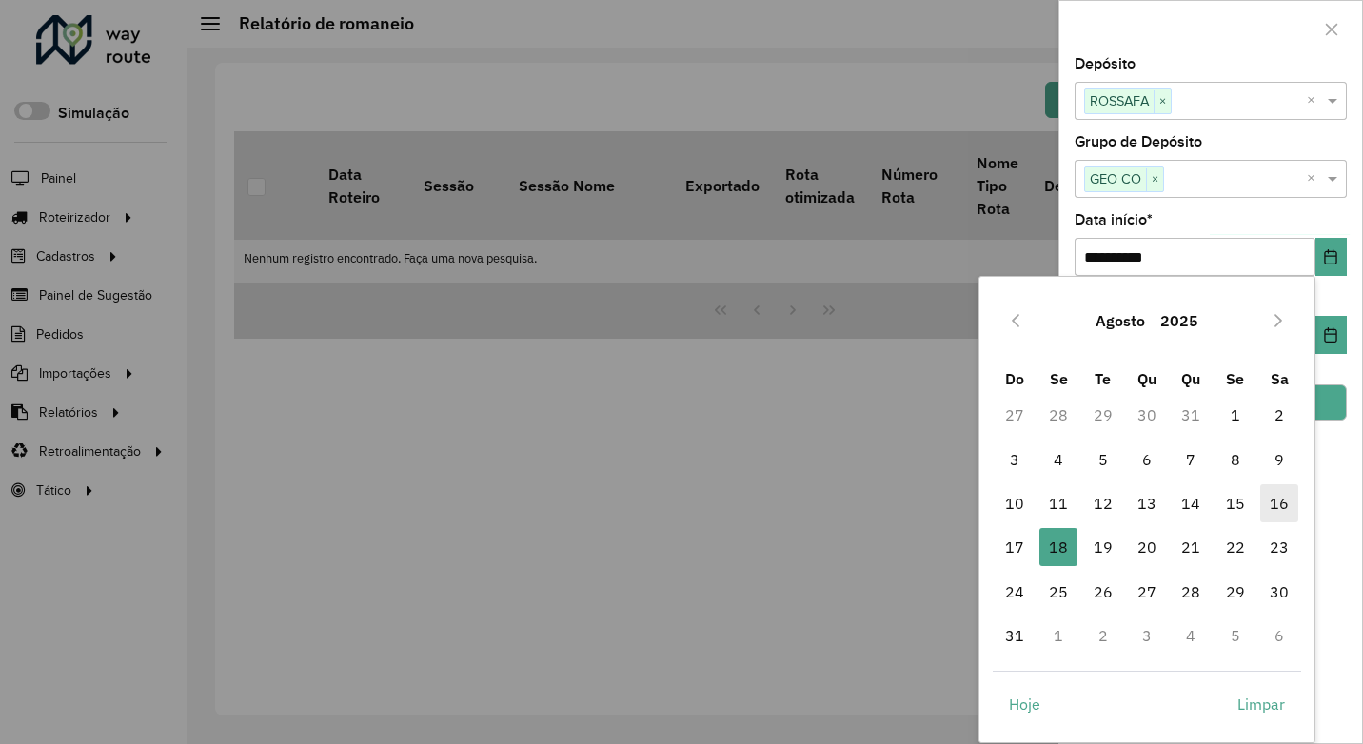
click at [1275, 504] on span "16" at bounding box center [1279, 503] width 38 height 38
type input "**********"
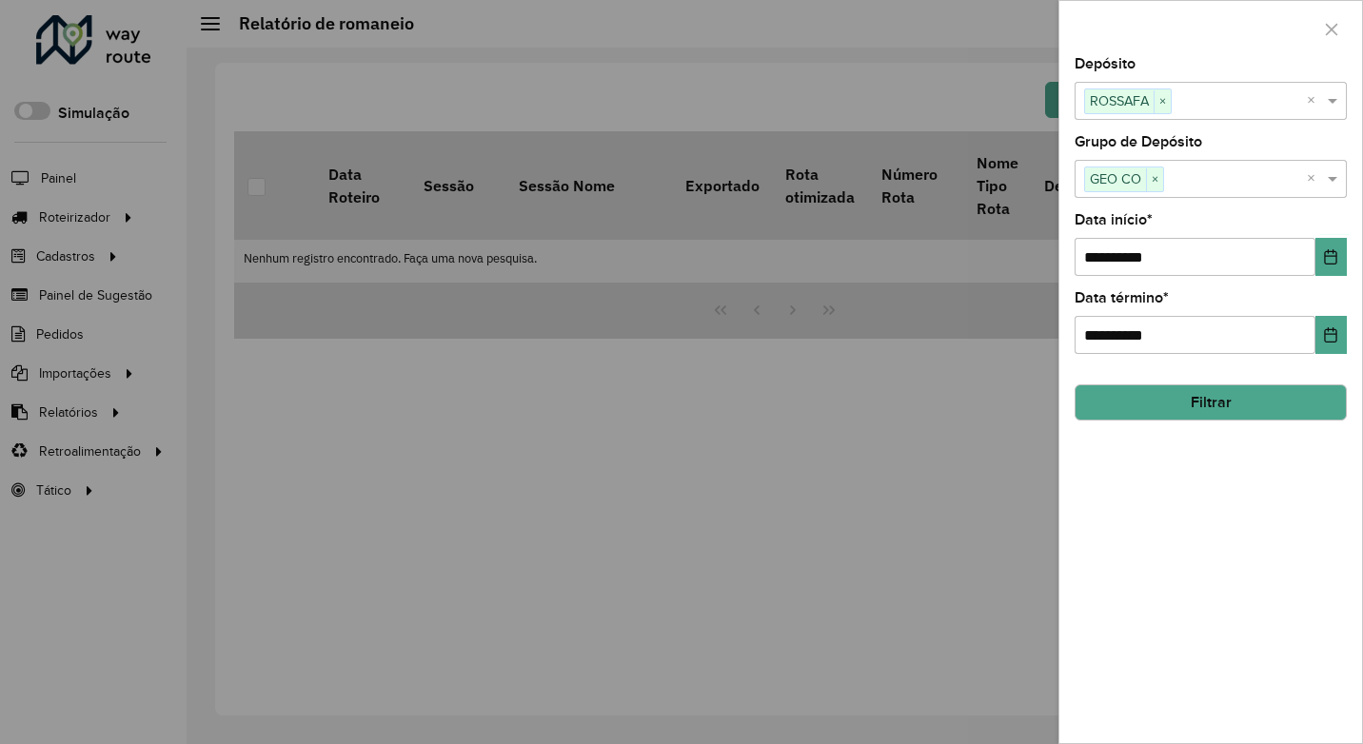
click at [1227, 220] on div "**********" at bounding box center [1211, 244] width 272 height 63
click at [1329, 331] on icon "Choose Date" at bounding box center [1331, 334] width 12 height 15
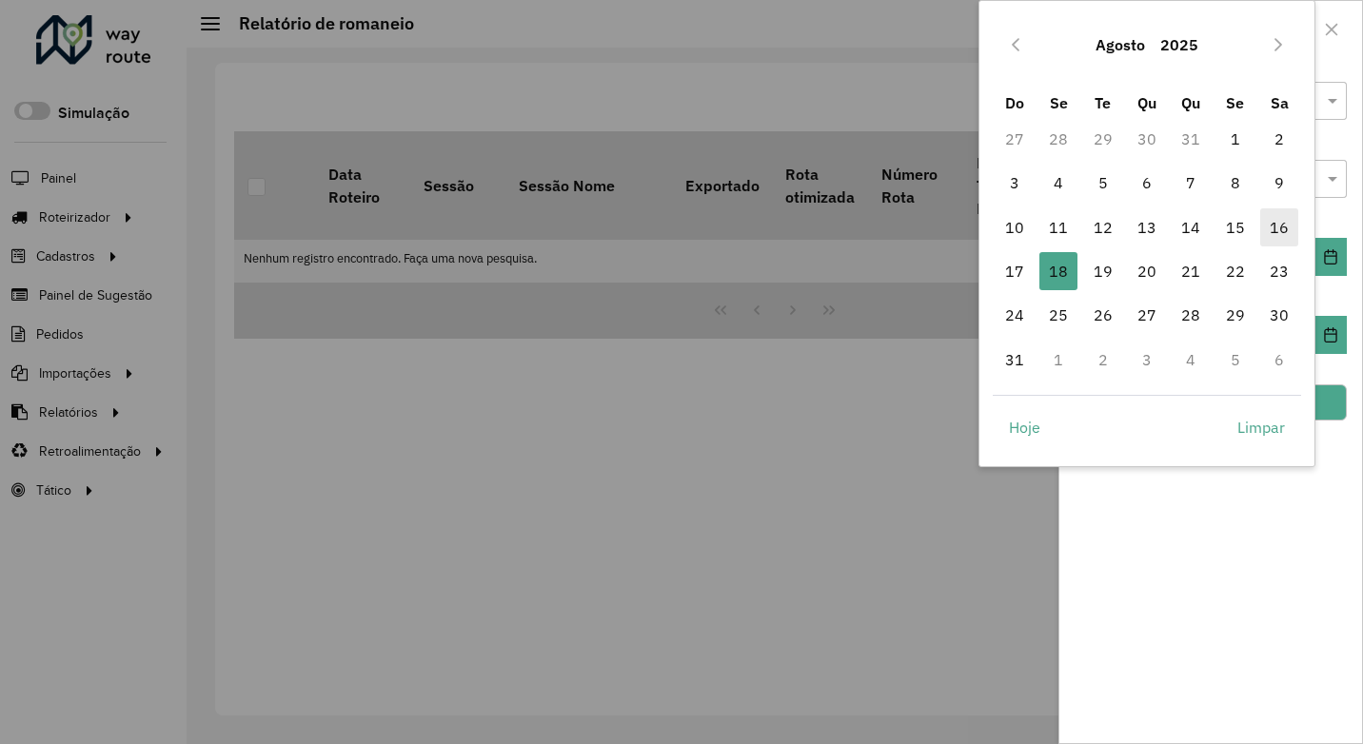
click at [1275, 231] on span "16" at bounding box center [1279, 227] width 38 height 38
type input "**********"
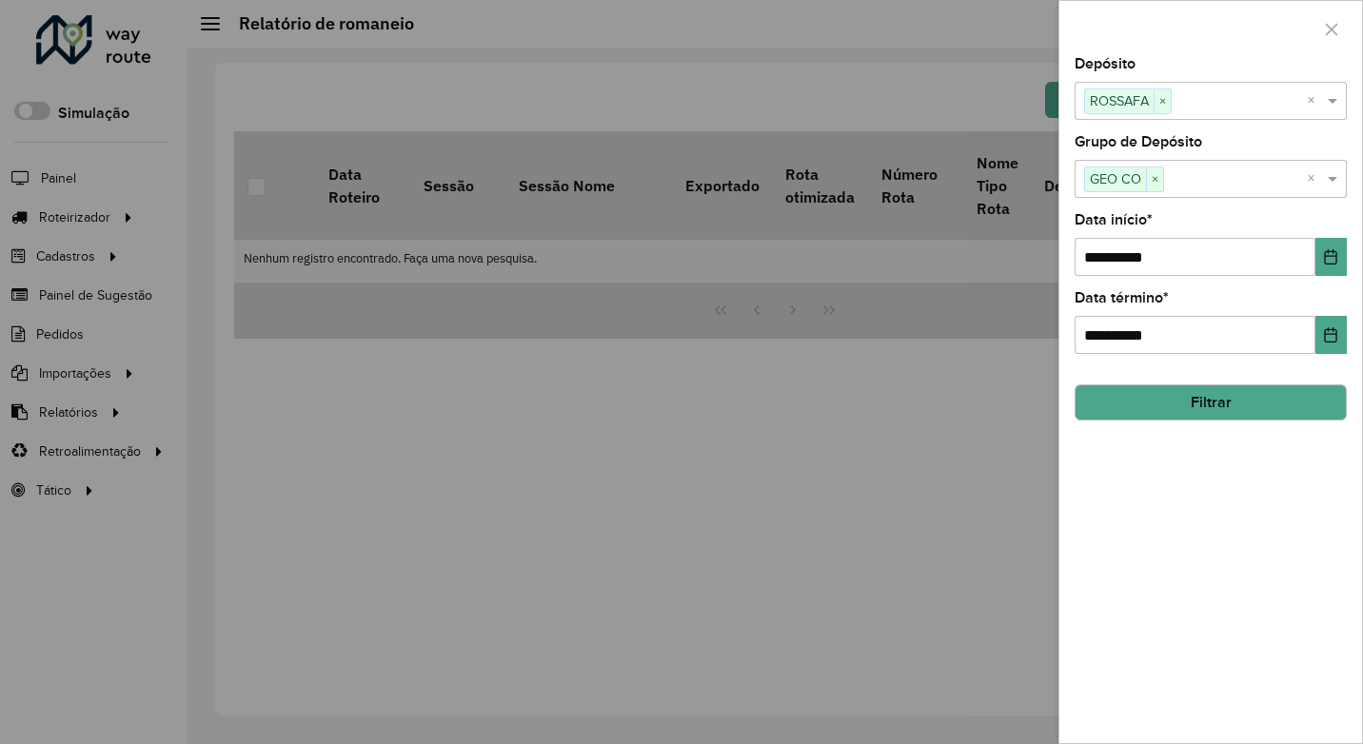
click at [1281, 399] on button "Filtrar" at bounding box center [1211, 403] width 272 height 36
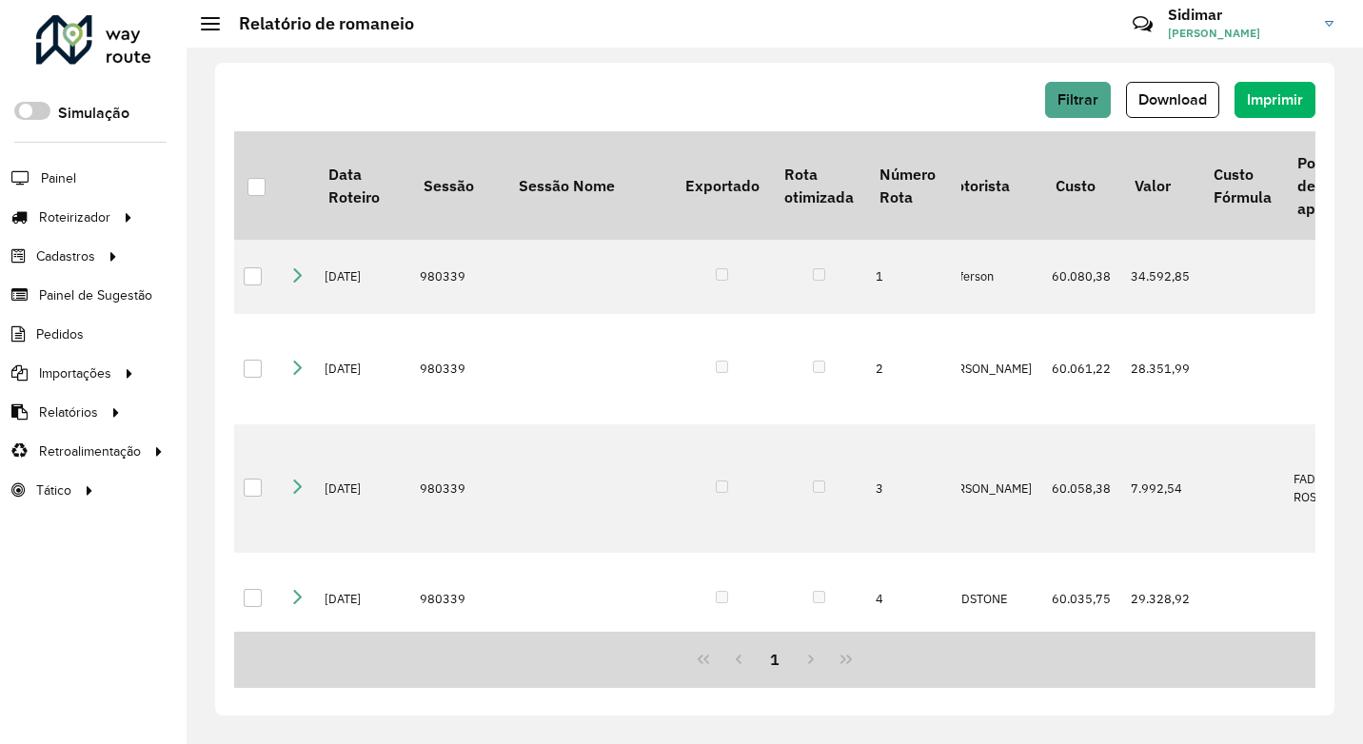
scroll to position [0, 283]
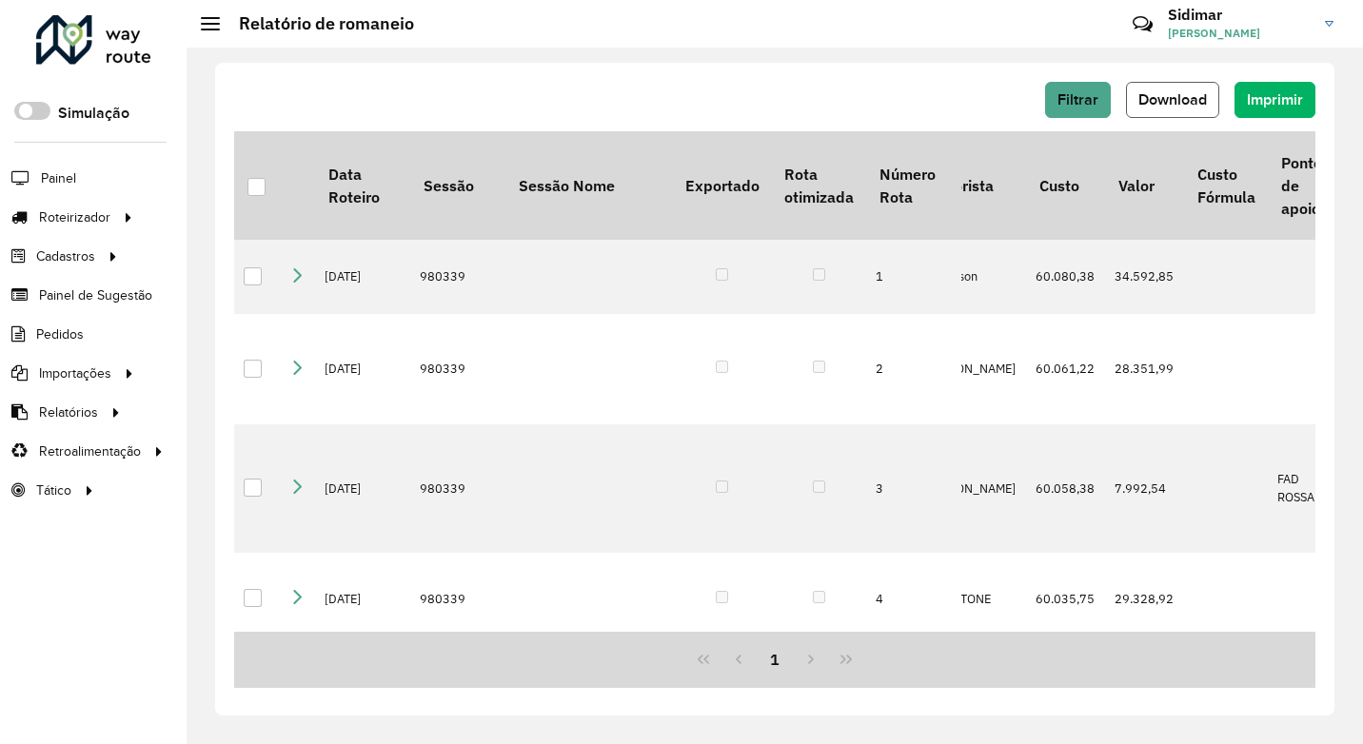
click at [1183, 99] on span "Download" at bounding box center [1172, 99] width 69 height 16
click at [714, 52] on div "Filtrar Download Imprimir Data Roteiro Sessão Sessão Nome Exportado Rota otimiz…" at bounding box center [775, 396] width 1176 height 697
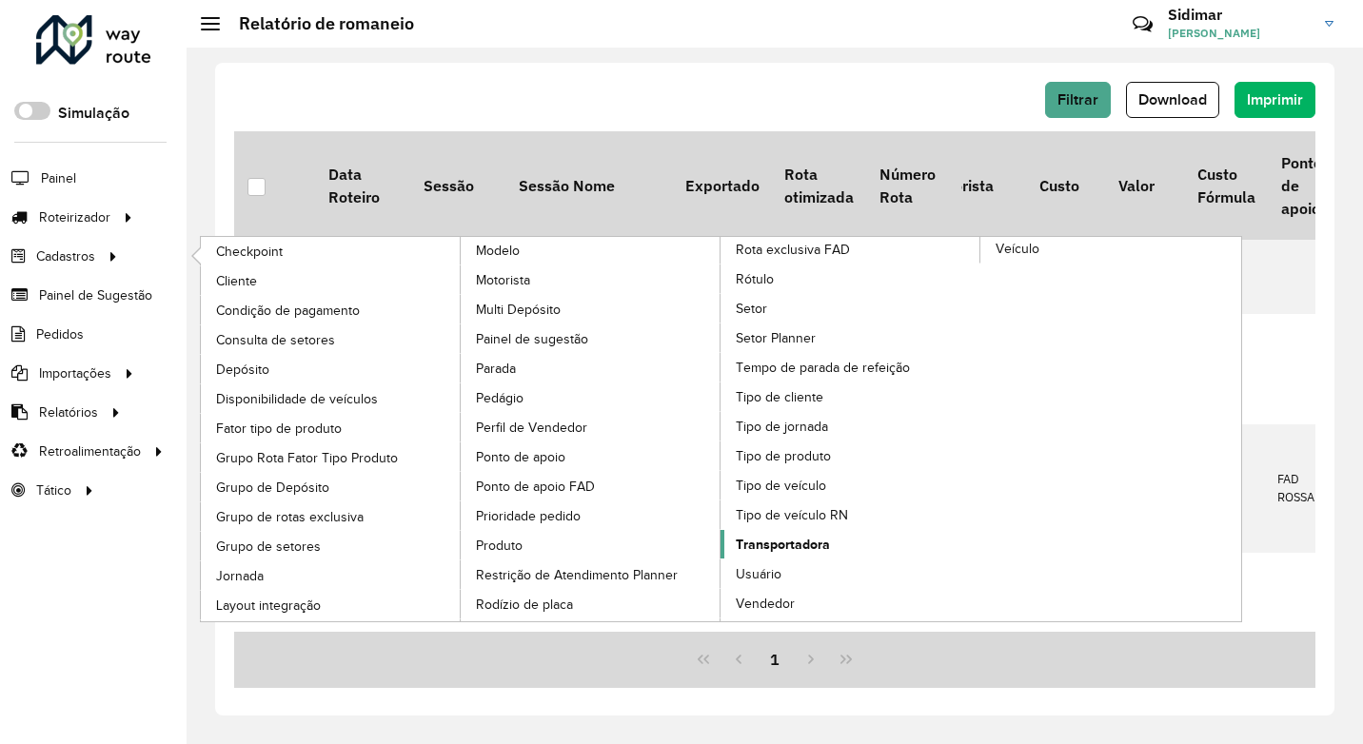
click at [786, 542] on span "Transportadora" at bounding box center [783, 545] width 94 height 20
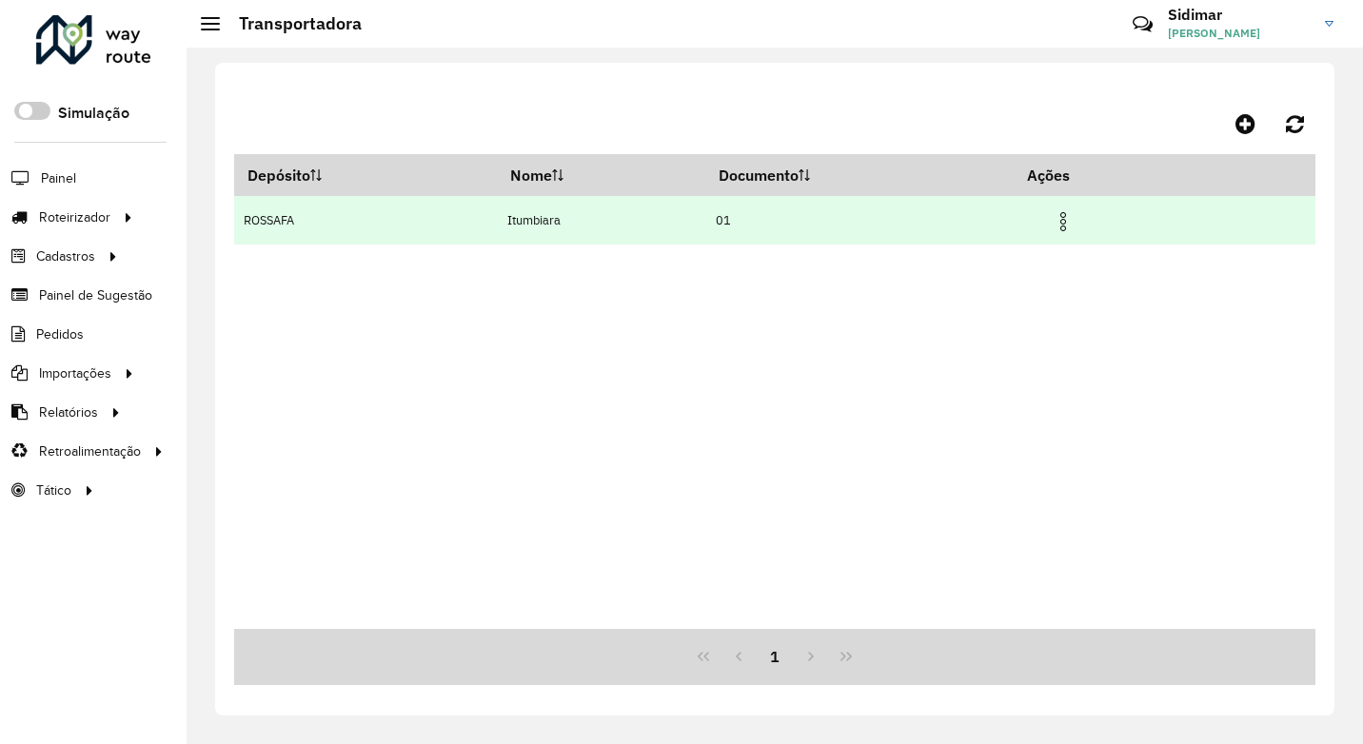
click at [1075, 210] on img at bounding box center [1063, 221] width 23 height 23
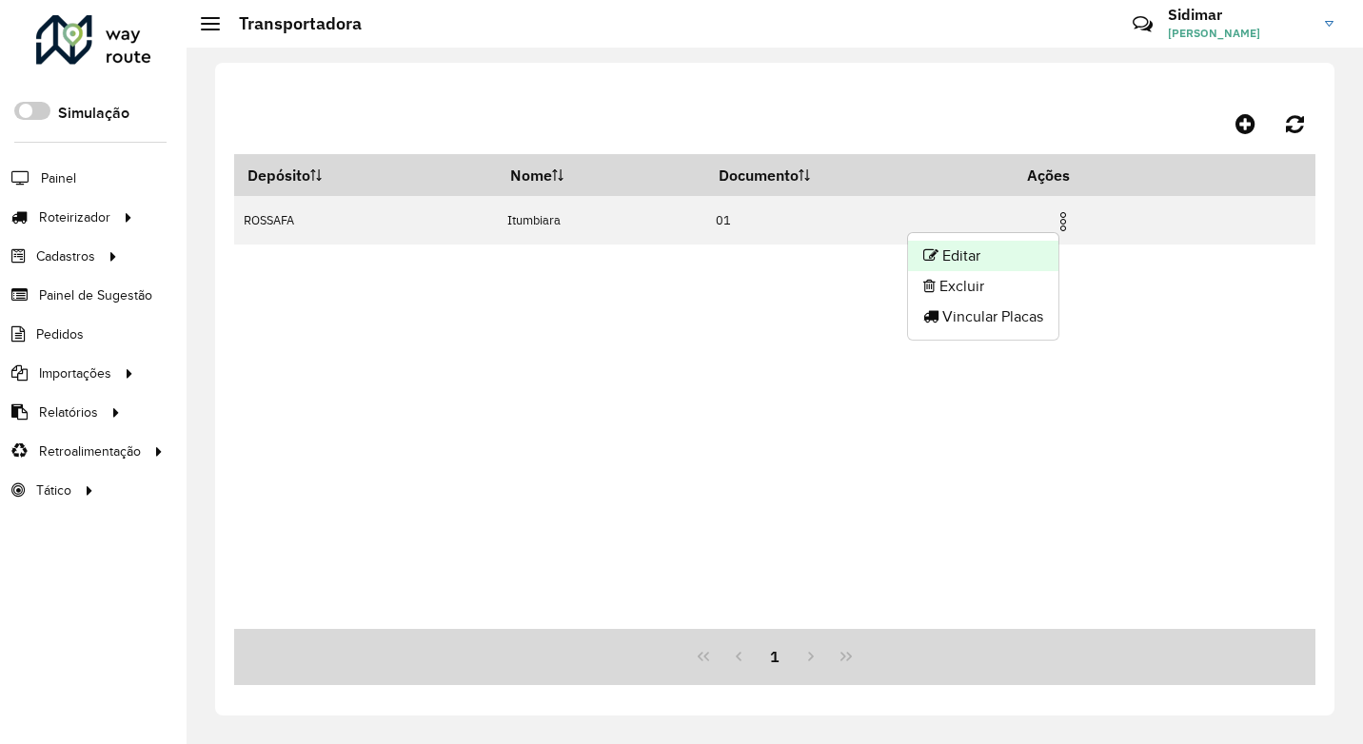
click at [998, 256] on li "Editar" at bounding box center [983, 256] width 150 height 30
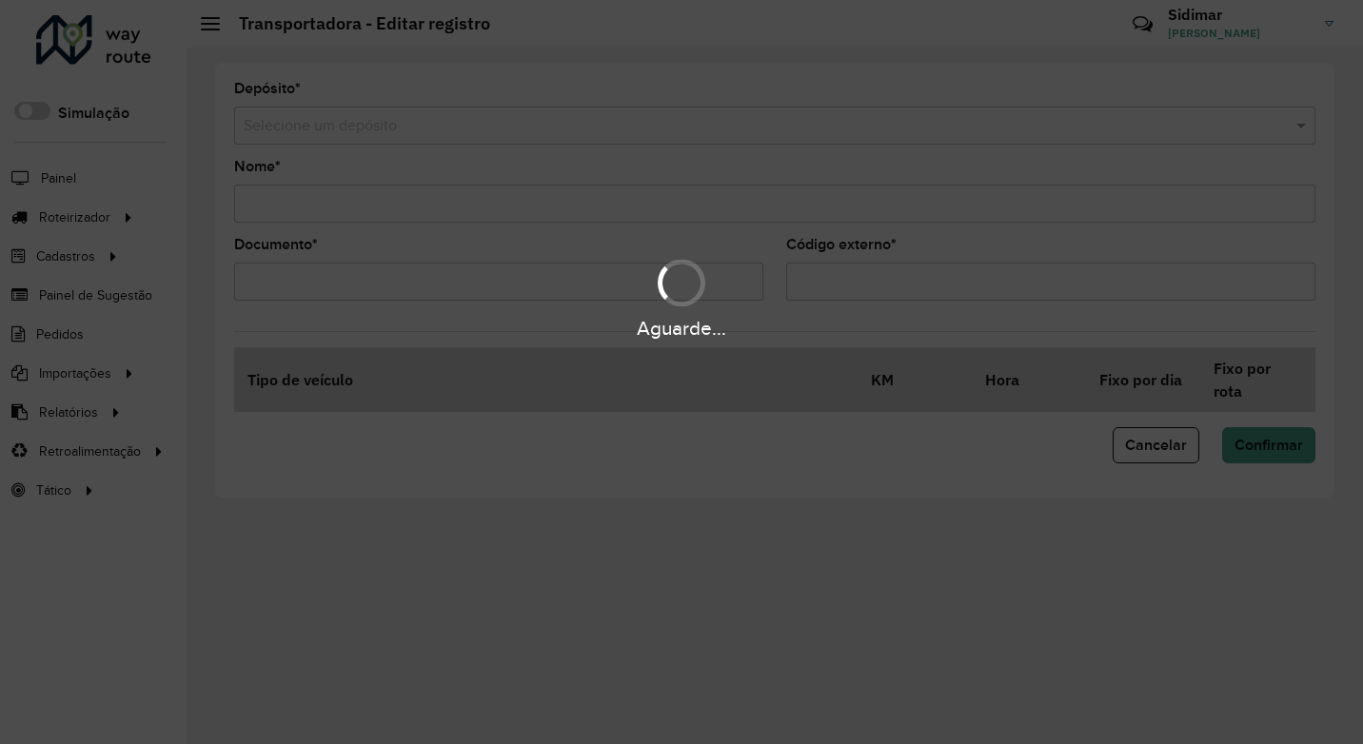
type input "*********"
type input "**"
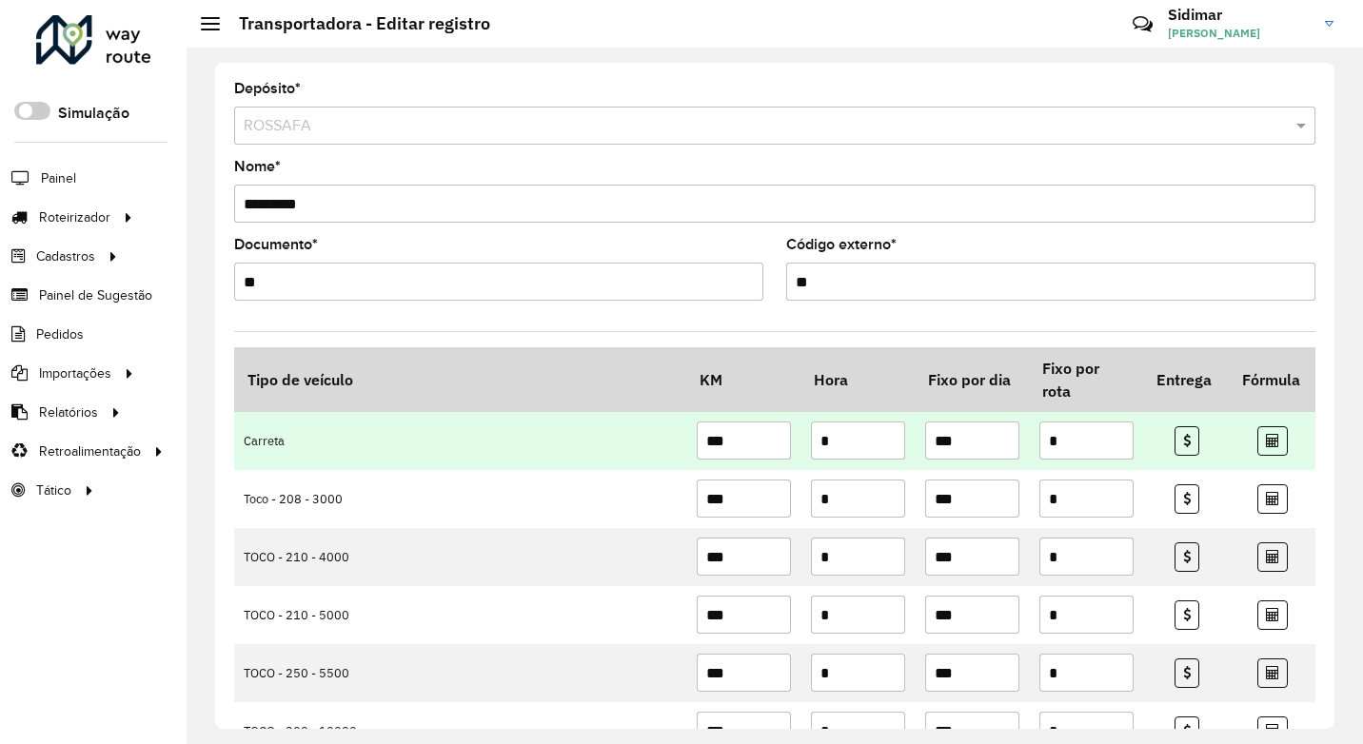
click at [749, 443] on input "***" at bounding box center [744, 441] width 94 height 38
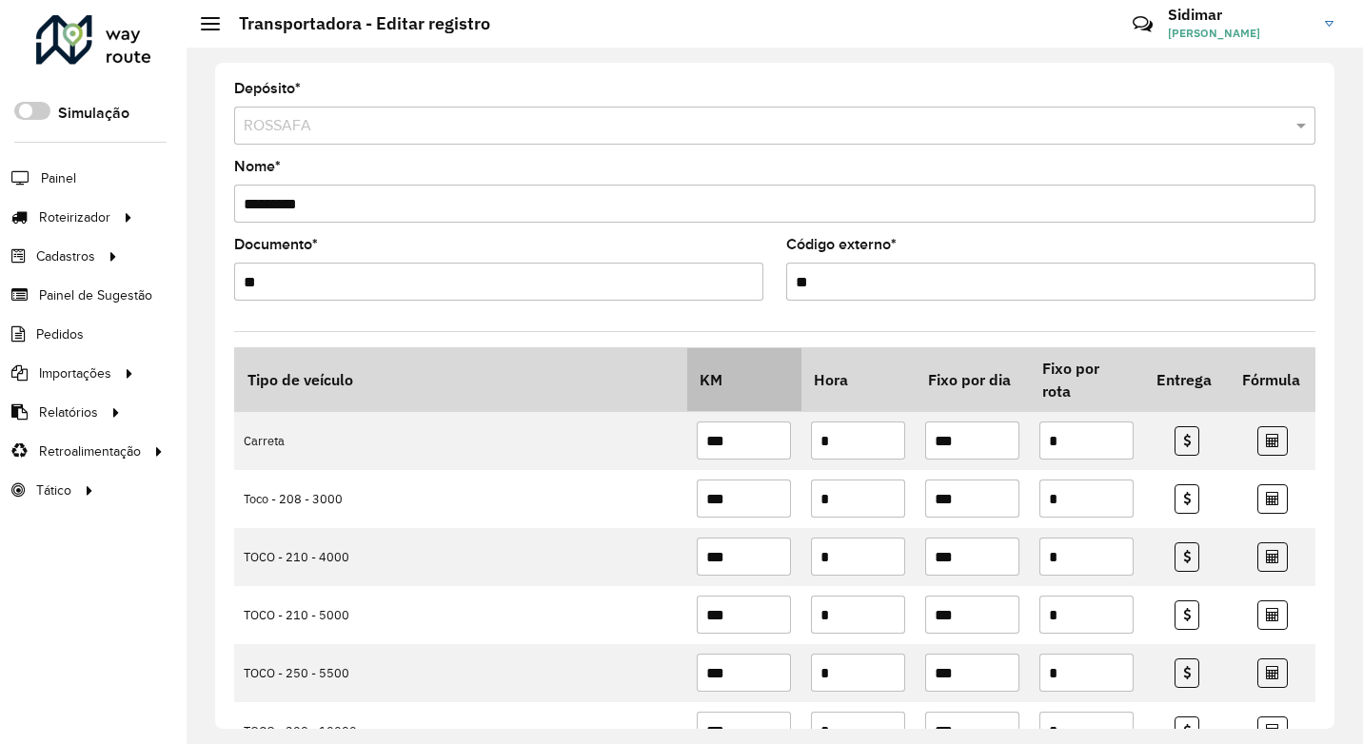
click at [735, 387] on th "KM" at bounding box center [744, 380] width 114 height 64
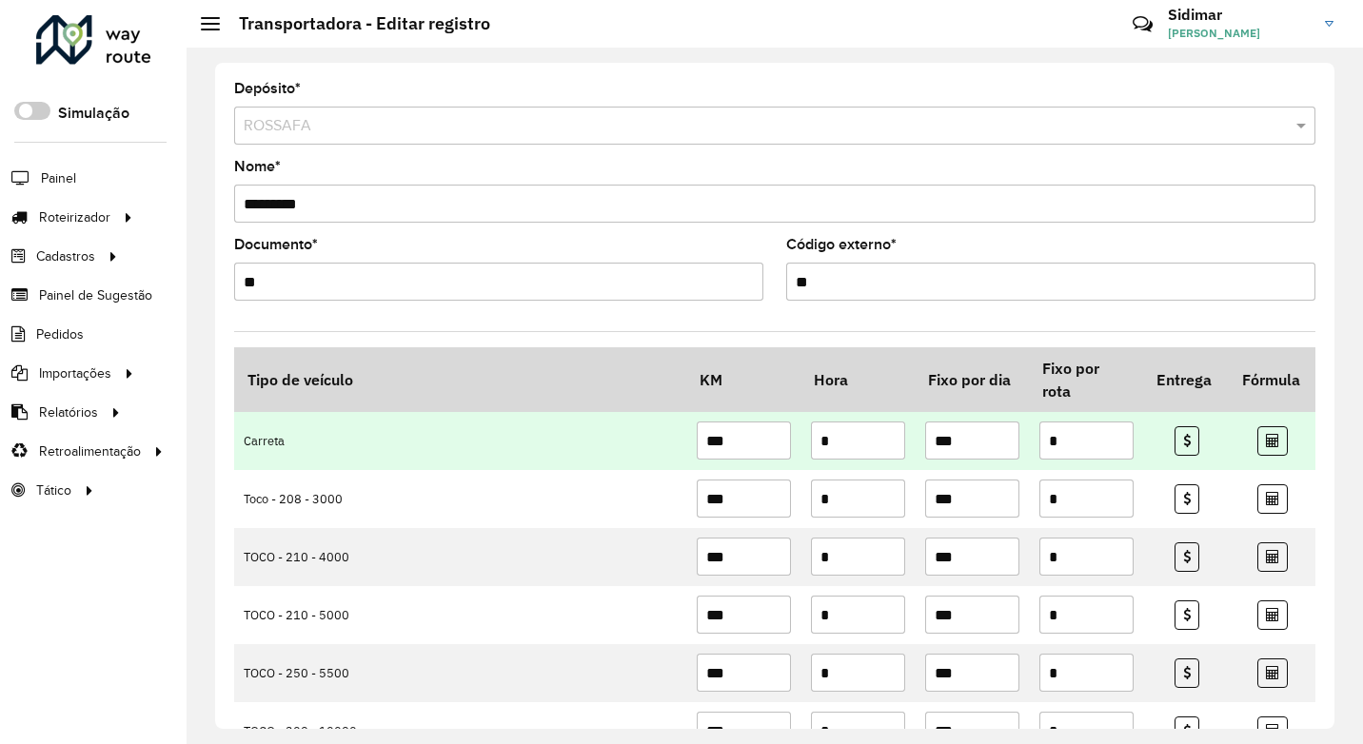
drag, startPoint x: 962, startPoint y: 439, endPoint x: 928, endPoint y: 433, distance: 34.7
click at [928, 433] on input "***" at bounding box center [972, 441] width 94 height 38
click at [1076, 447] on input "*" at bounding box center [1086, 441] width 94 height 38
click at [858, 443] on input "*" at bounding box center [858, 441] width 94 height 38
click at [1183, 436] on icon at bounding box center [1187, 440] width 8 height 13
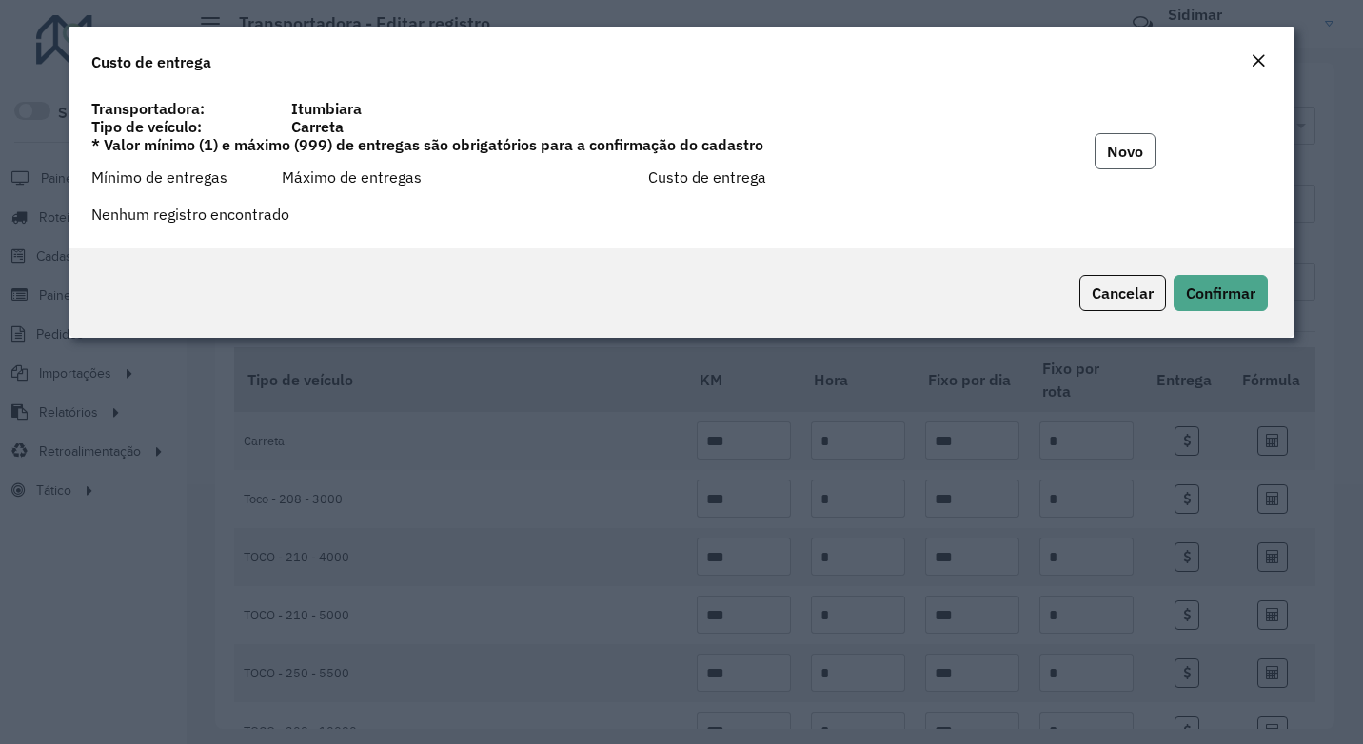
click at [1105, 154] on button "Novo" at bounding box center [1125, 151] width 61 height 36
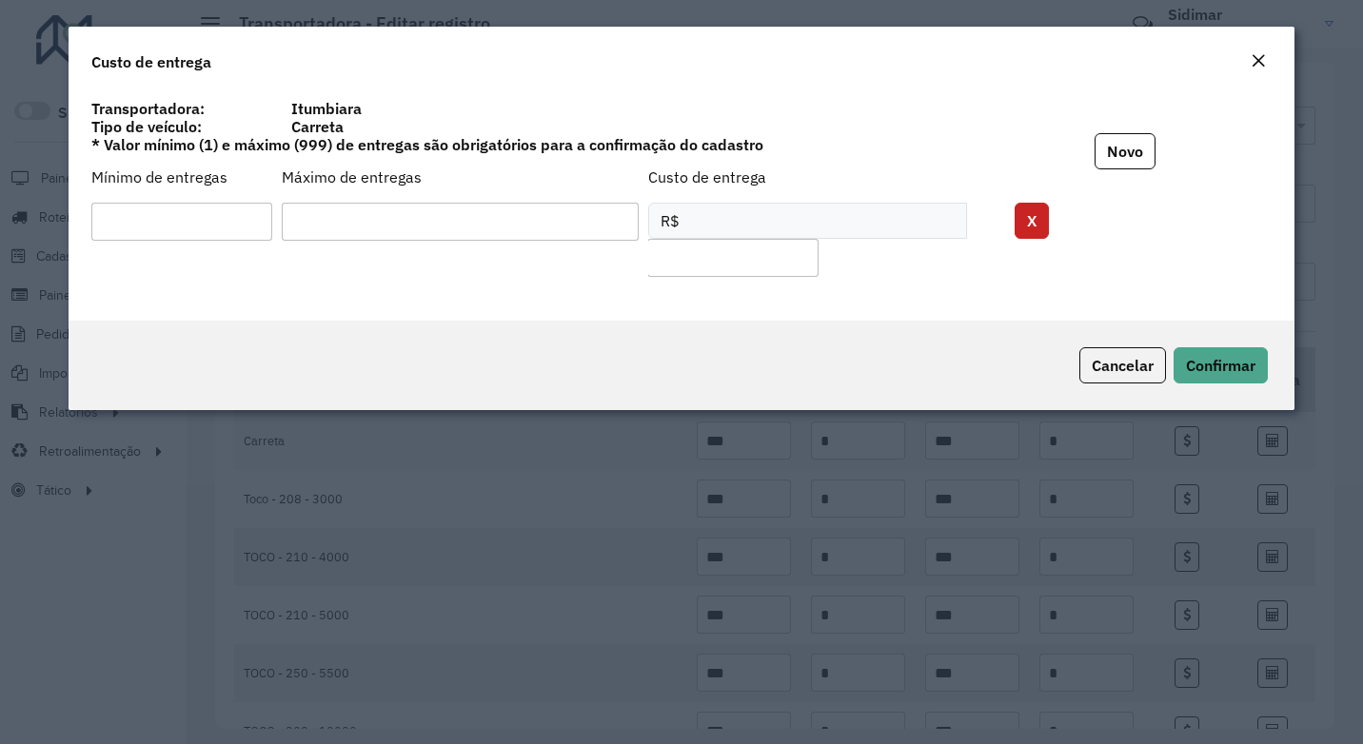
click at [192, 225] on input "number" at bounding box center [181, 222] width 181 height 38
click at [718, 224] on div "R$" at bounding box center [807, 221] width 319 height 36
click at [699, 229] on div "R$" at bounding box center [807, 221] width 319 height 36
click at [688, 253] on input "input" at bounding box center [732, 258] width 171 height 38
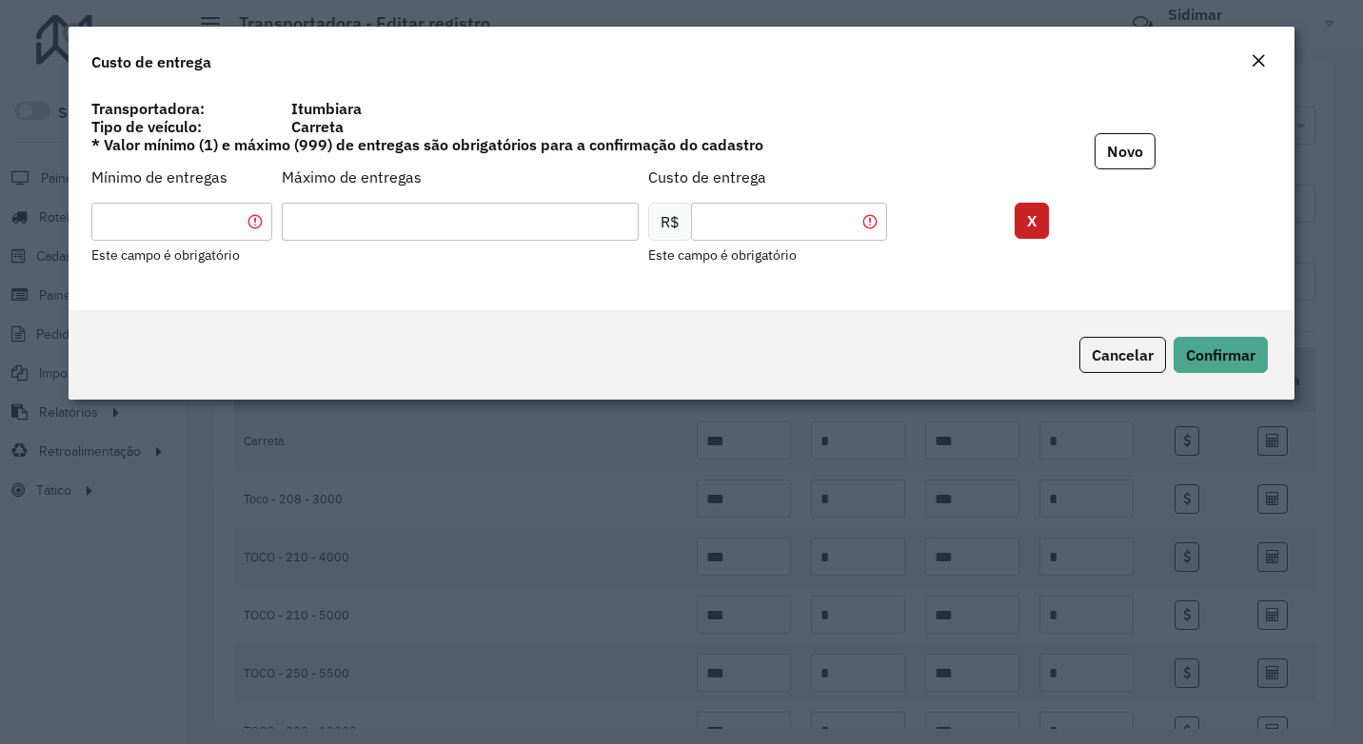
click at [257, 221] on input "number" at bounding box center [181, 222] width 181 height 38
click at [254, 221] on input "number" at bounding box center [181, 222] width 181 height 38
click at [1256, 60] on em "Close" at bounding box center [1258, 60] width 15 height 15
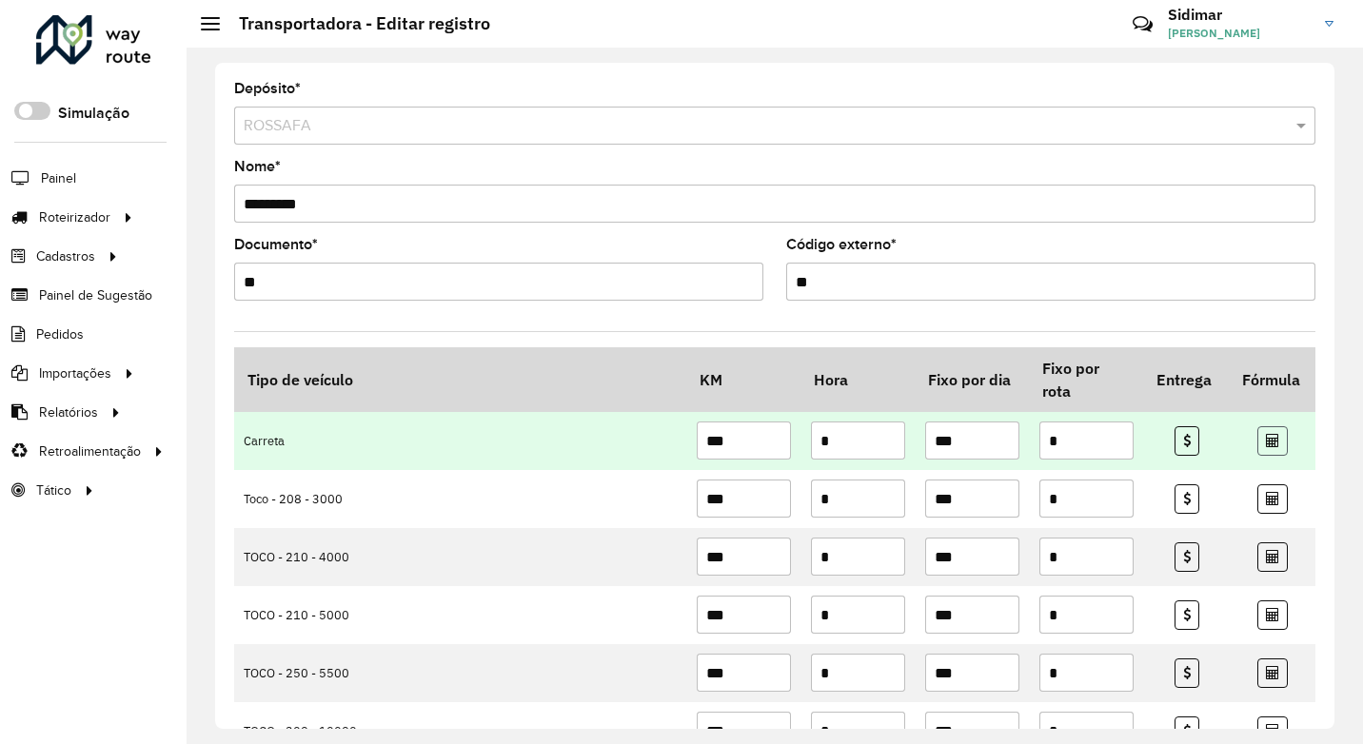
click at [1278, 445] on link at bounding box center [1272, 441] width 30 height 30
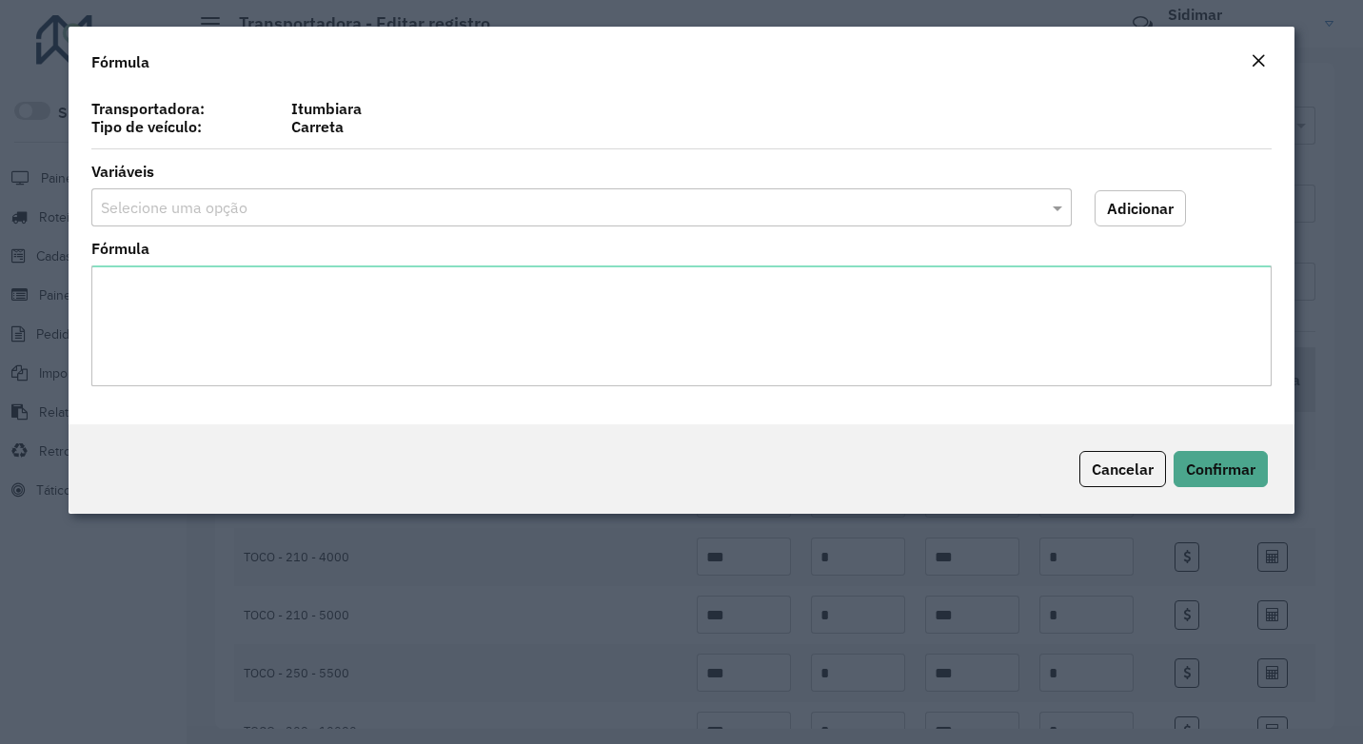
click at [226, 207] on input "text" at bounding box center [562, 208] width 923 height 23
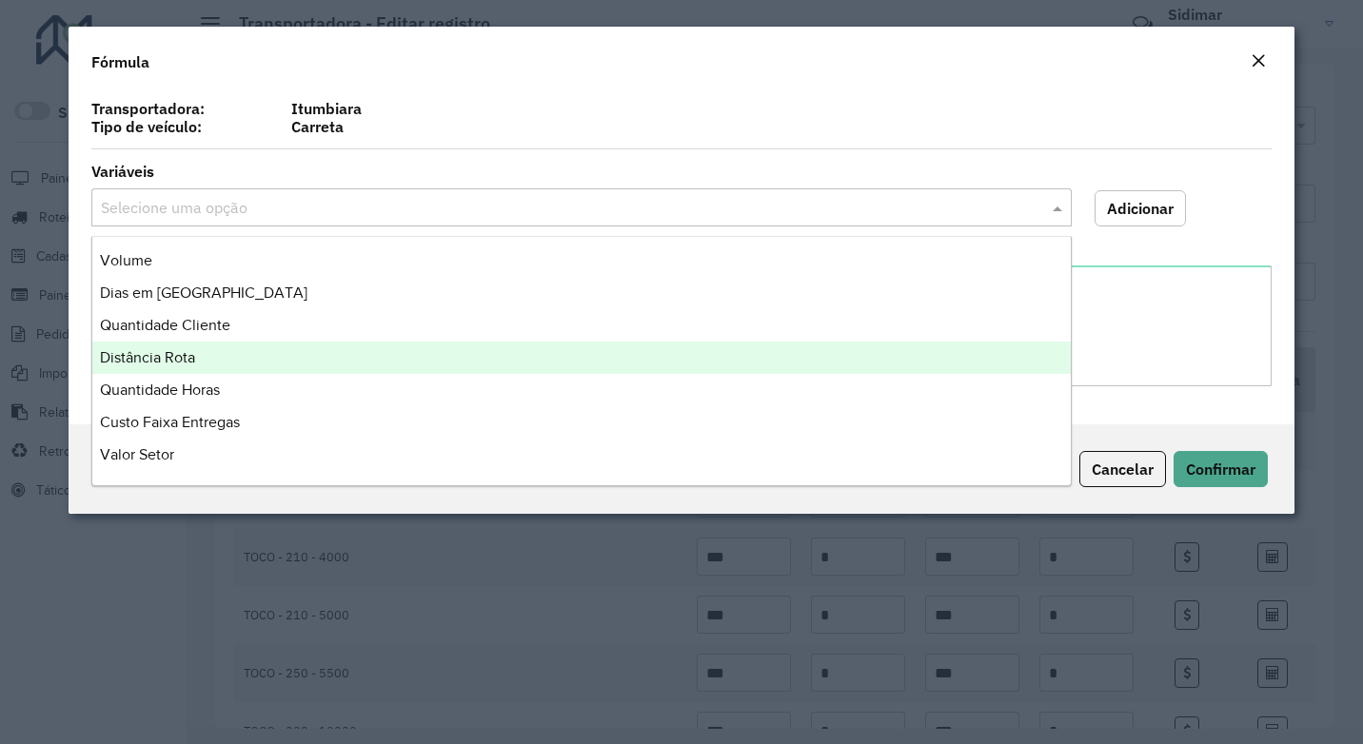
scroll to position [95, 0]
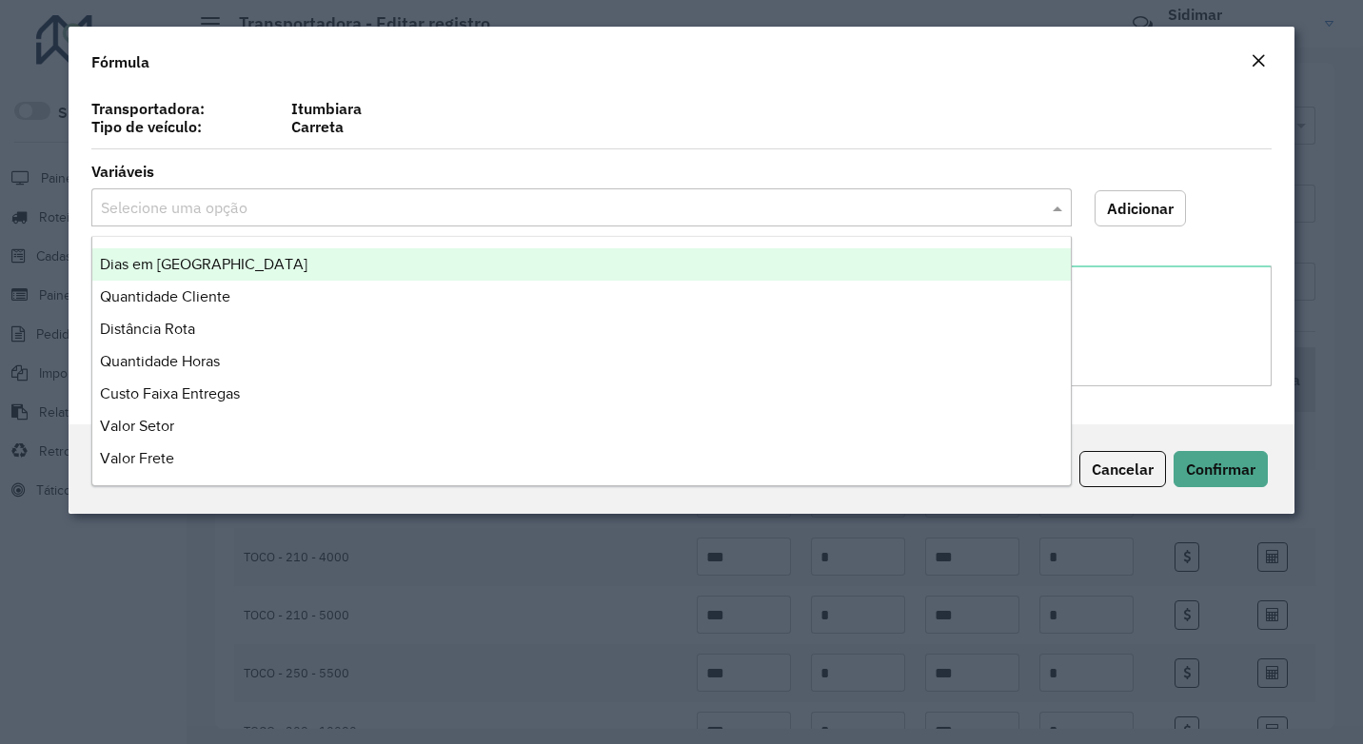
click at [1256, 54] on em "Close" at bounding box center [1258, 60] width 15 height 15
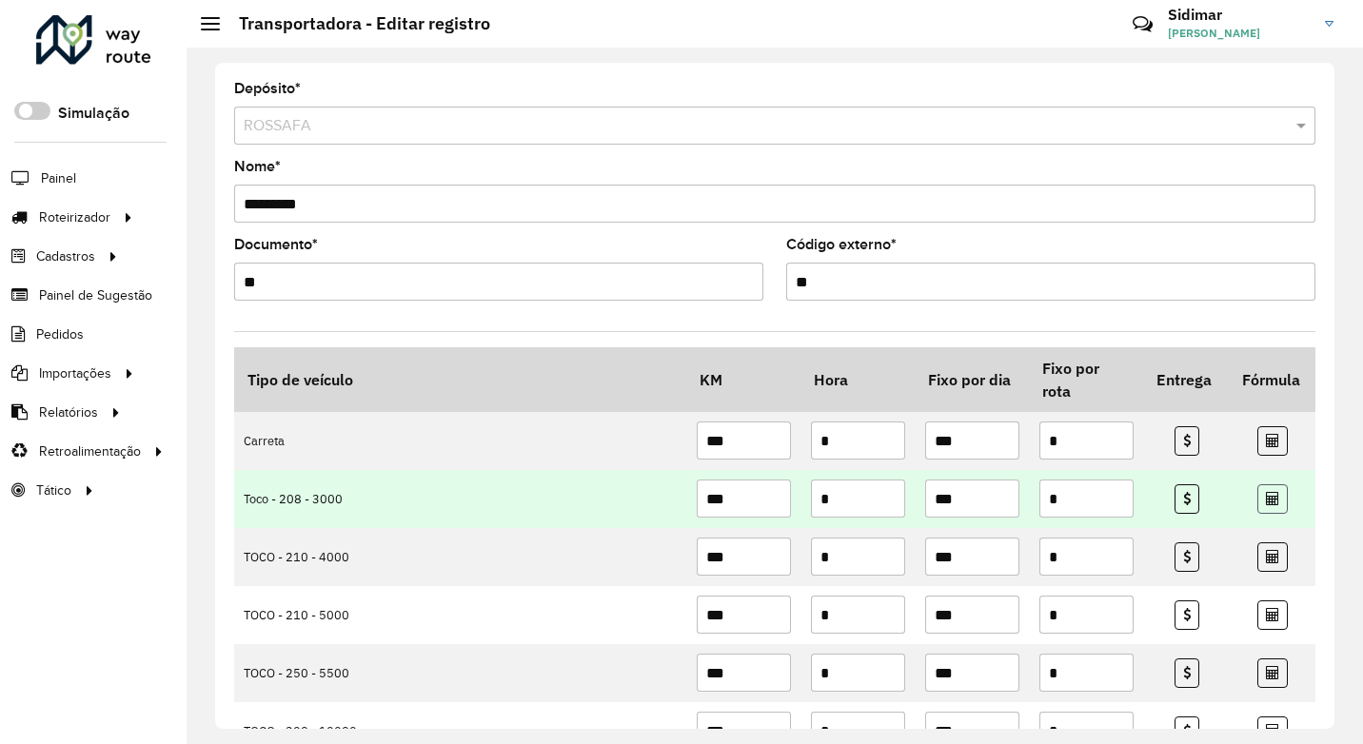
click at [1258, 506] on link at bounding box center [1272, 499] width 30 height 30
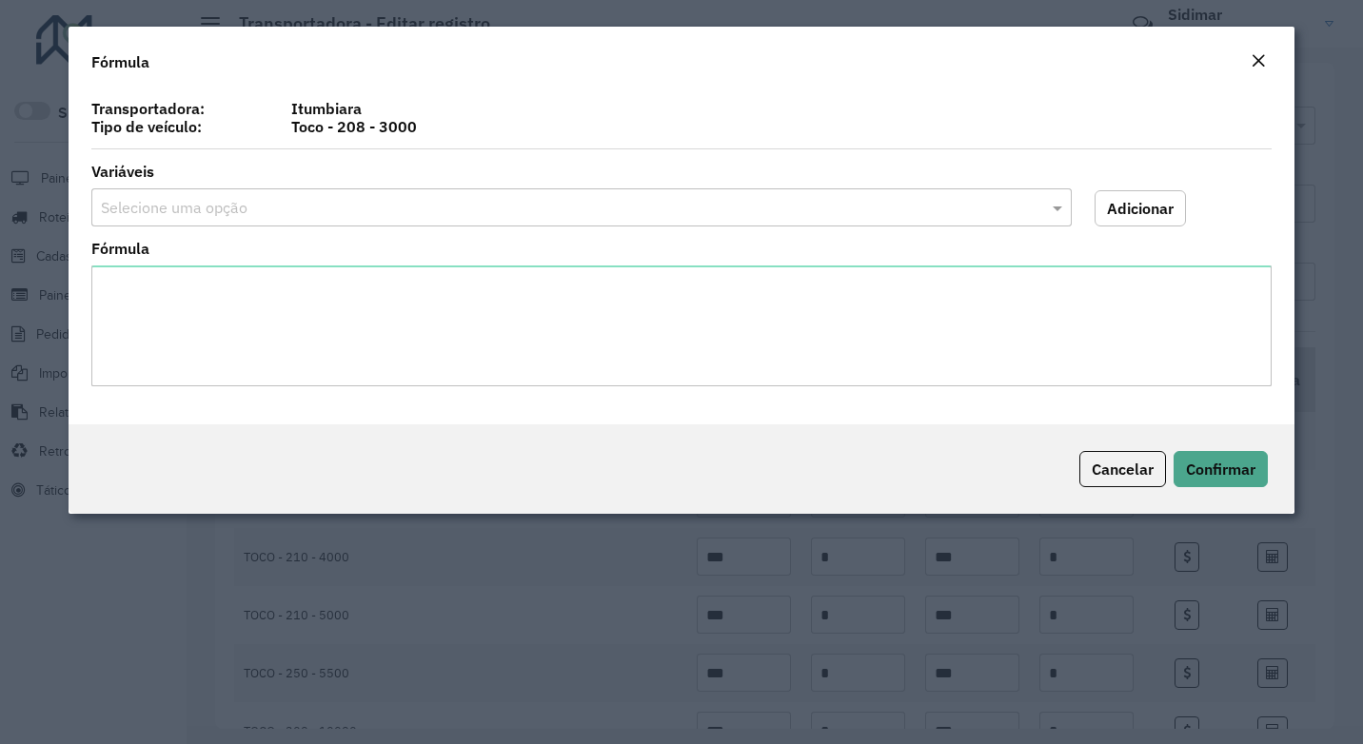
click at [190, 207] on input "text" at bounding box center [562, 208] width 923 height 23
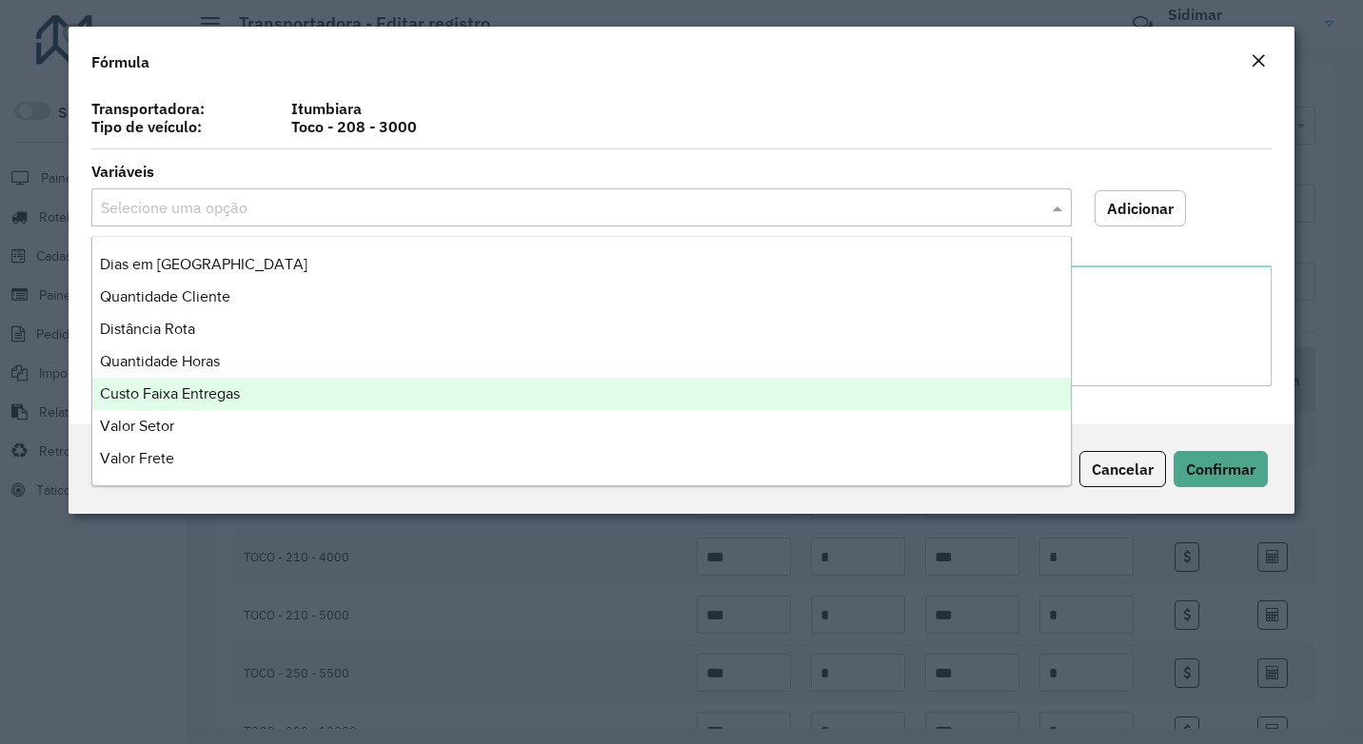
click at [218, 398] on span "Custo Faixa Entregas" at bounding box center [170, 393] width 140 height 16
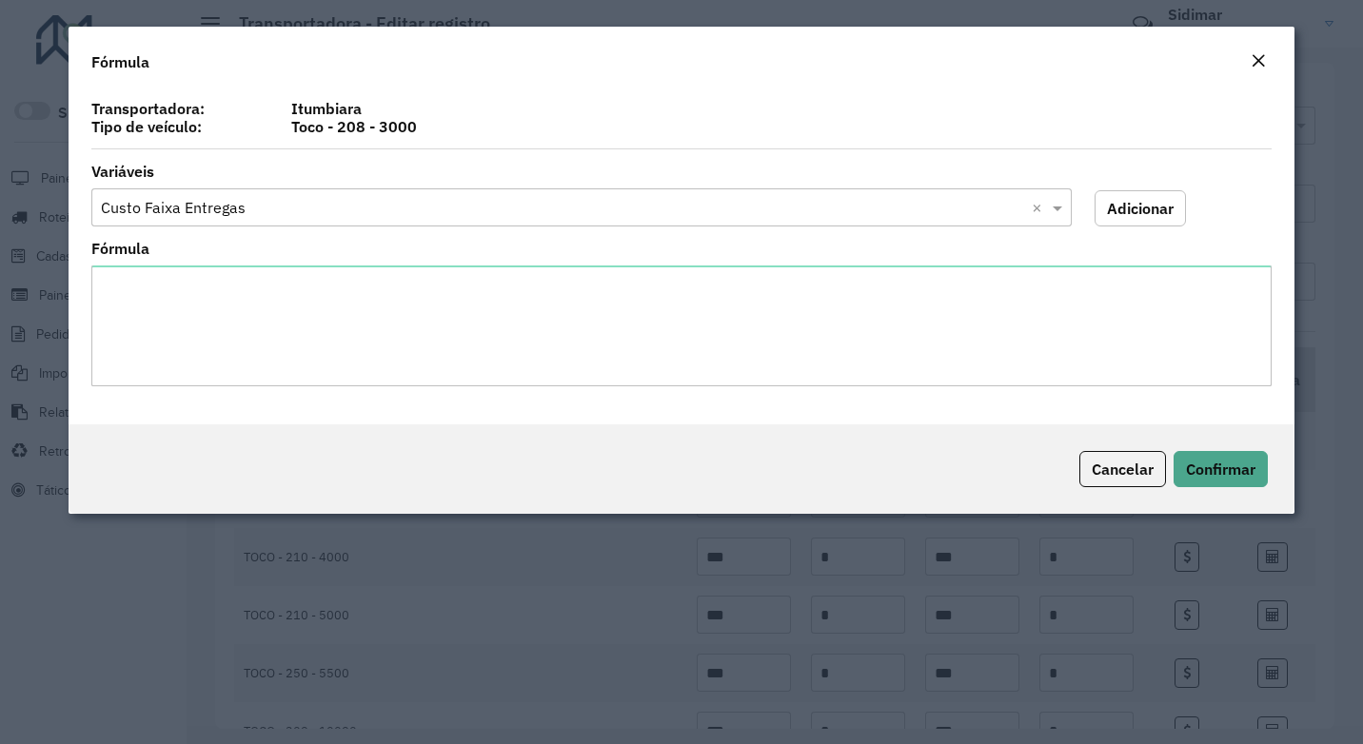
click at [1266, 39] on div "Fórmula" at bounding box center [682, 58] width 1227 height 63
click at [1262, 58] on em "Close" at bounding box center [1258, 60] width 15 height 15
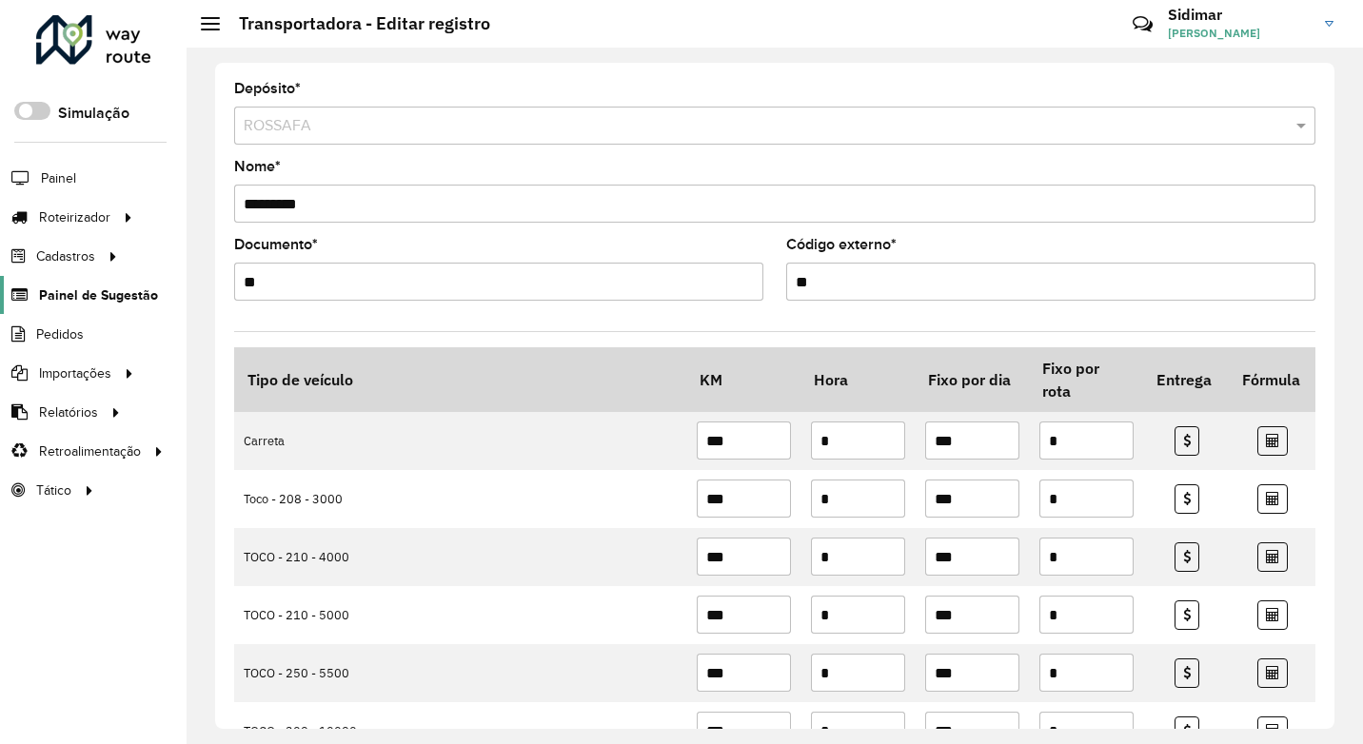
click at [92, 300] on span "Painel de Sugestão" at bounding box center [98, 296] width 119 height 20
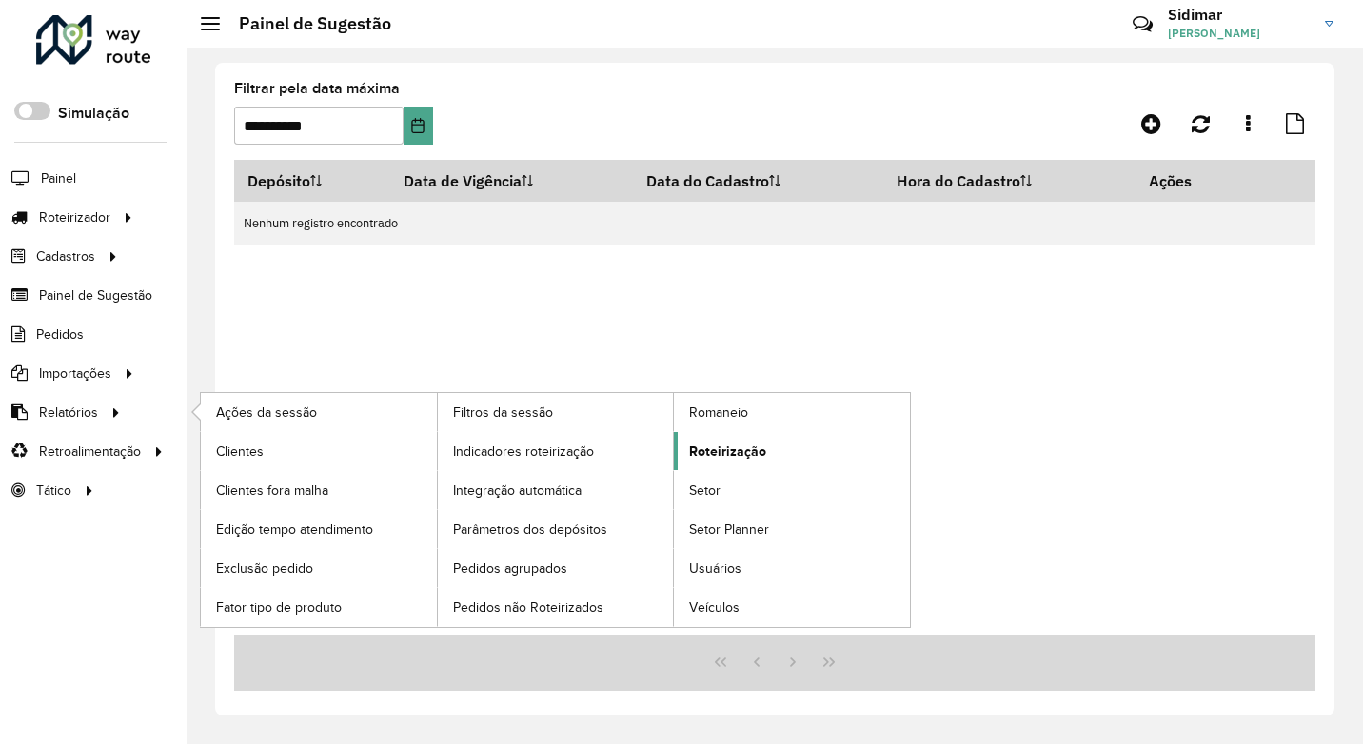
click at [710, 455] on span "Roteirização" at bounding box center [727, 452] width 77 height 20
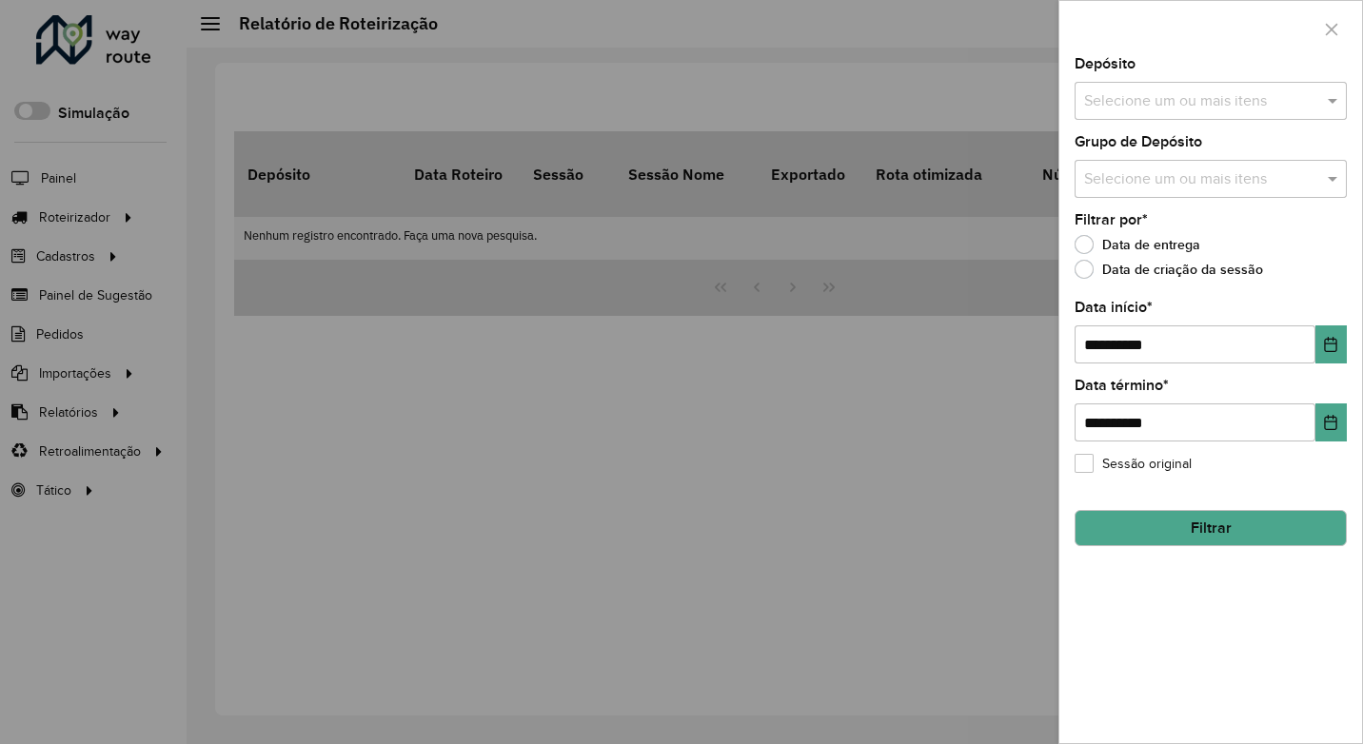
click at [1148, 103] on input "text" at bounding box center [1201, 101] width 244 height 23
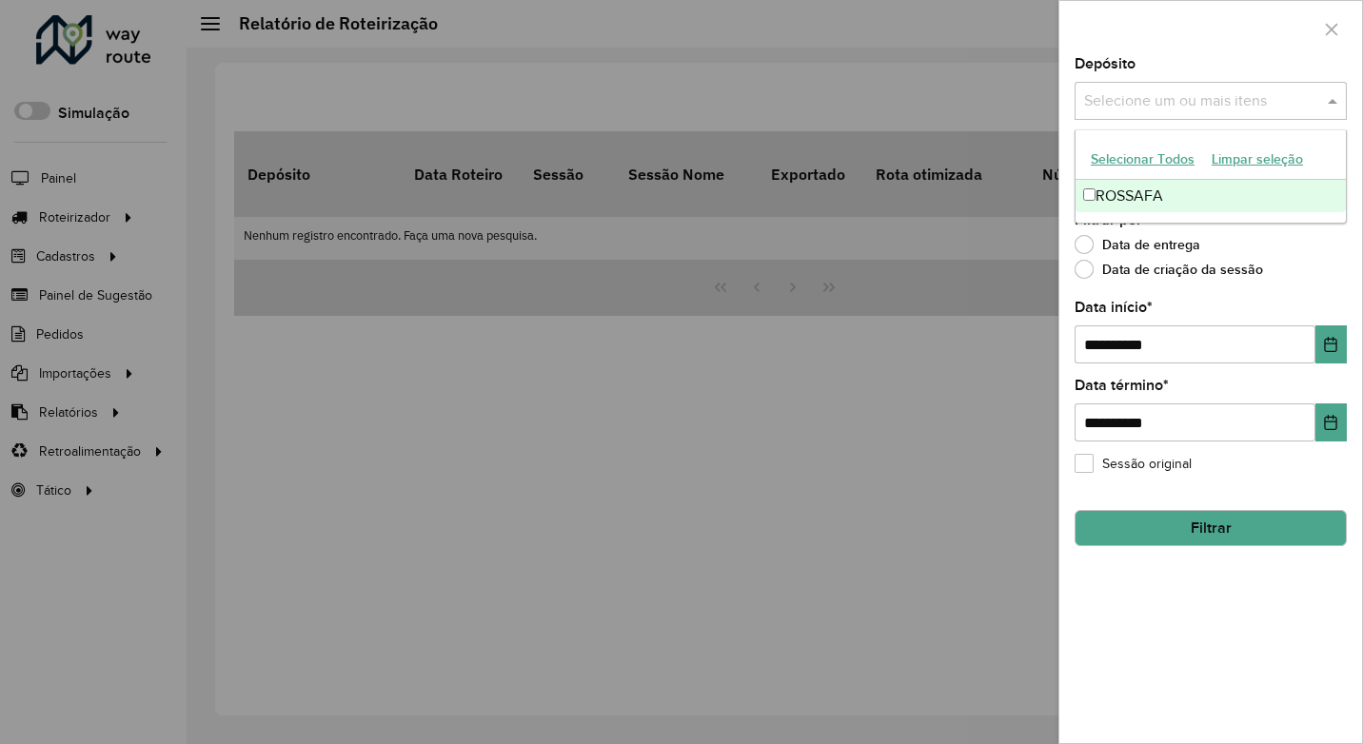
click at [1119, 188] on div "ROSSAFA" at bounding box center [1210, 196] width 270 height 32
click at [1287, 254] on div "Data de entrega" at bounding box center [1211, 249] width 272 height 23
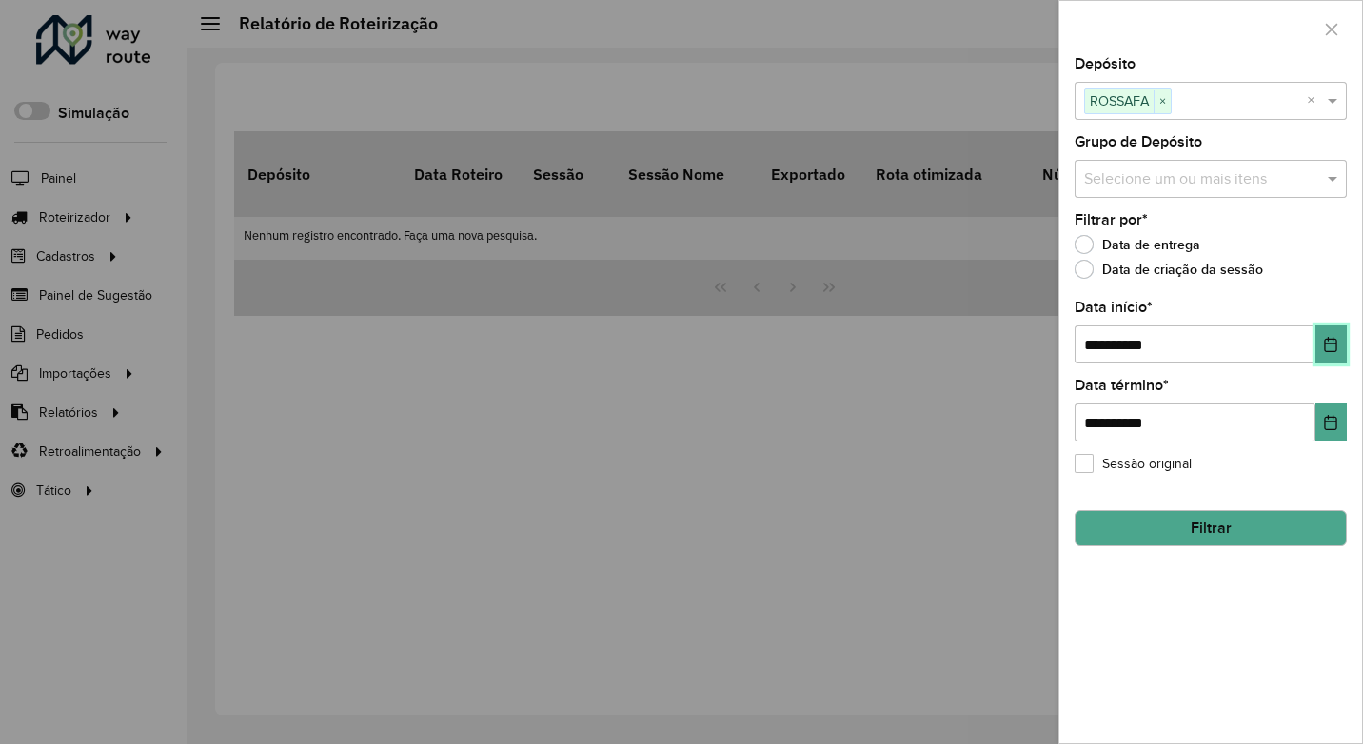
click at [1338, 347] on button "Choose Date" at bounding box center [1330, 344] width 31 height 38
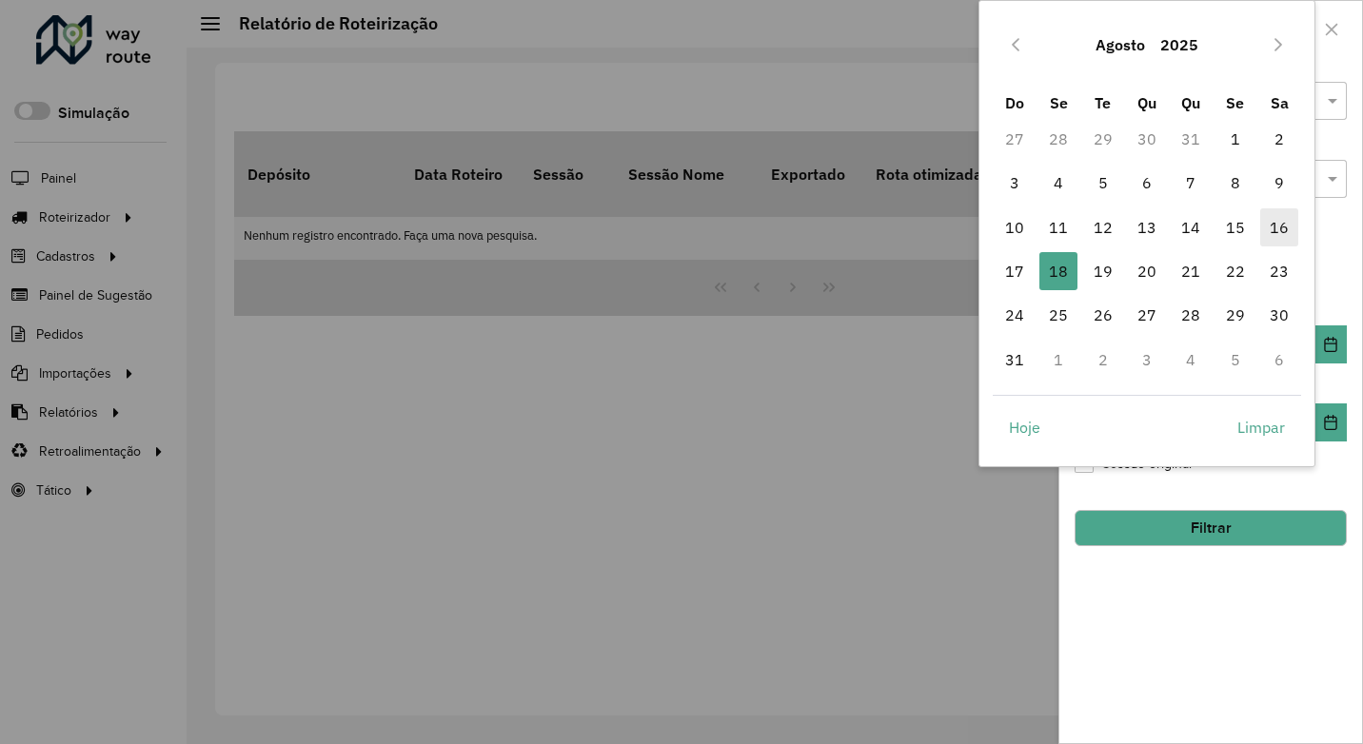
click at [1270, 241] on span "16" at bounding box center [1279, 227] width 38 height 38
type input "**********"
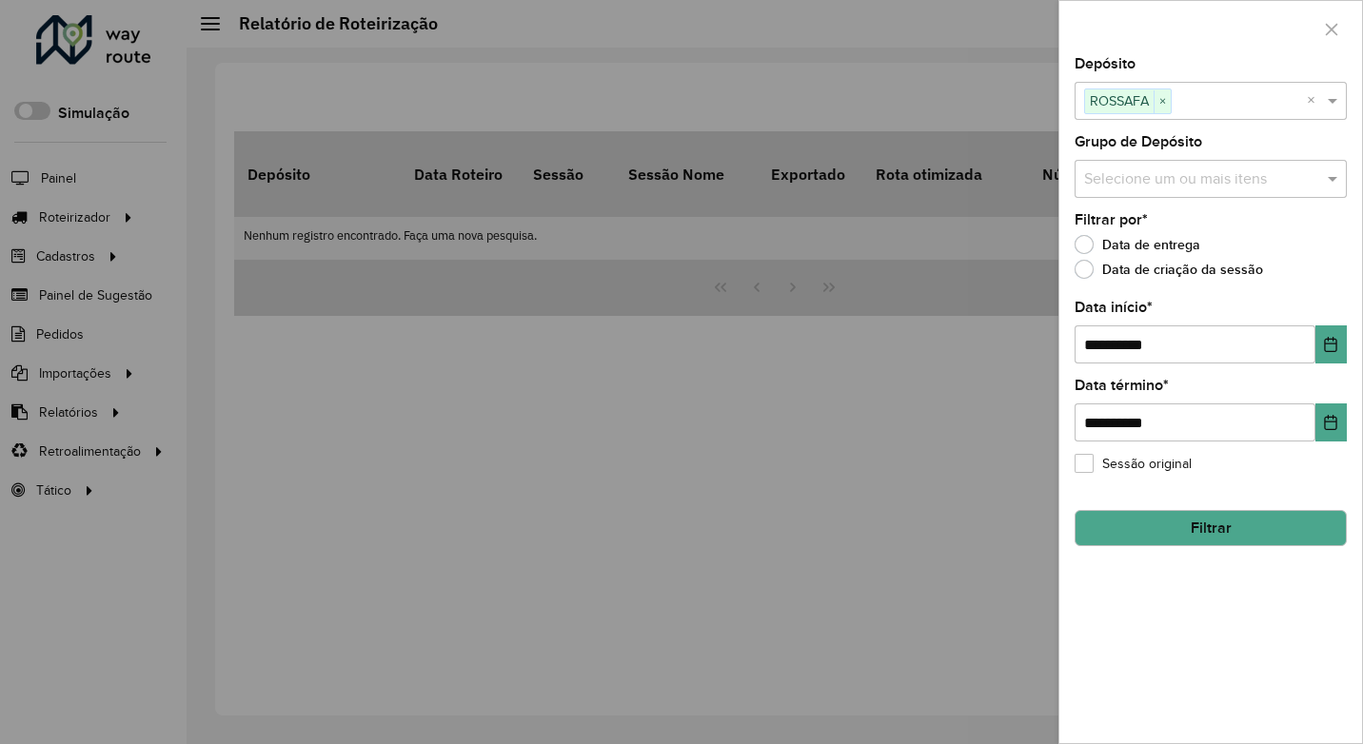
click at [1356, 266] on div "**********" at bounding box center [1210, 400] width 303 height 686
click at [1322, 414] on button "Choose Date" at bounding box center [1330, 423] width 31 height 38
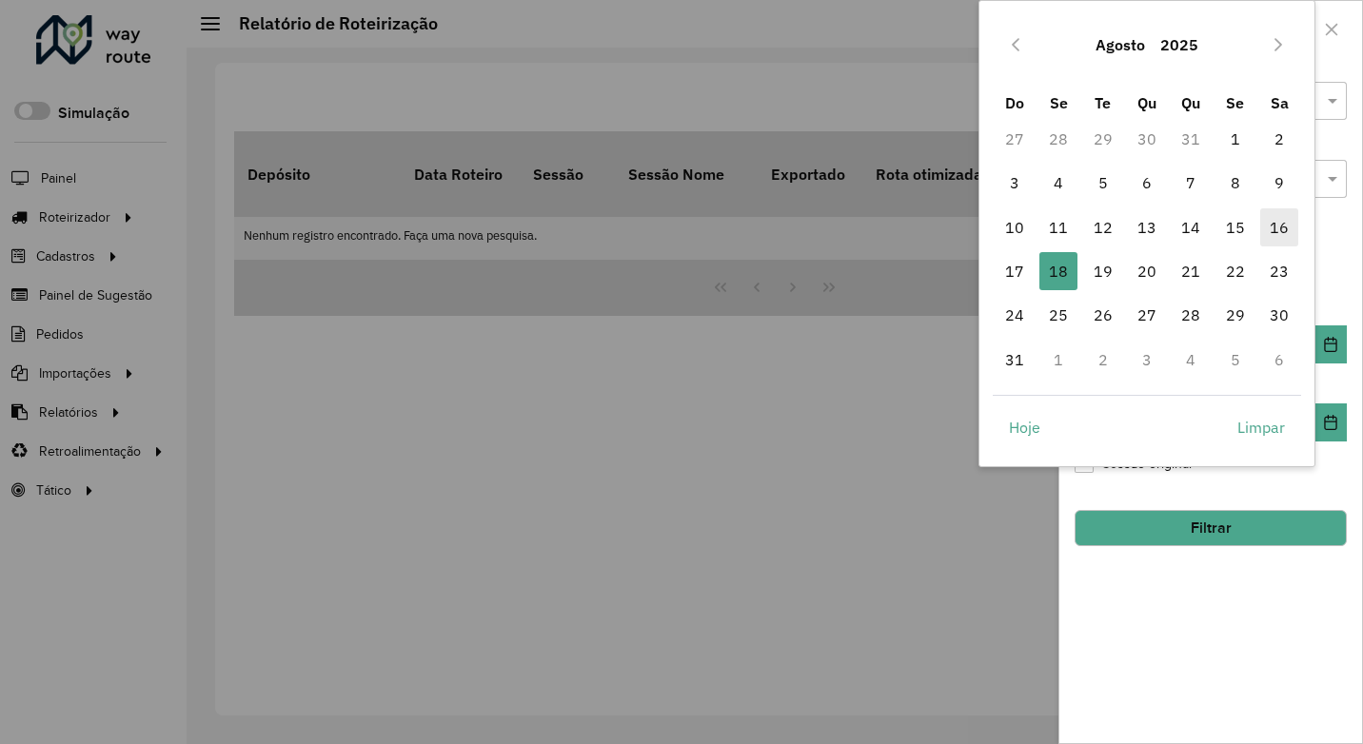
click at [1284, 226] on span "16" at bounding box center [1279, 227] width 38 height 38
type input "**********"
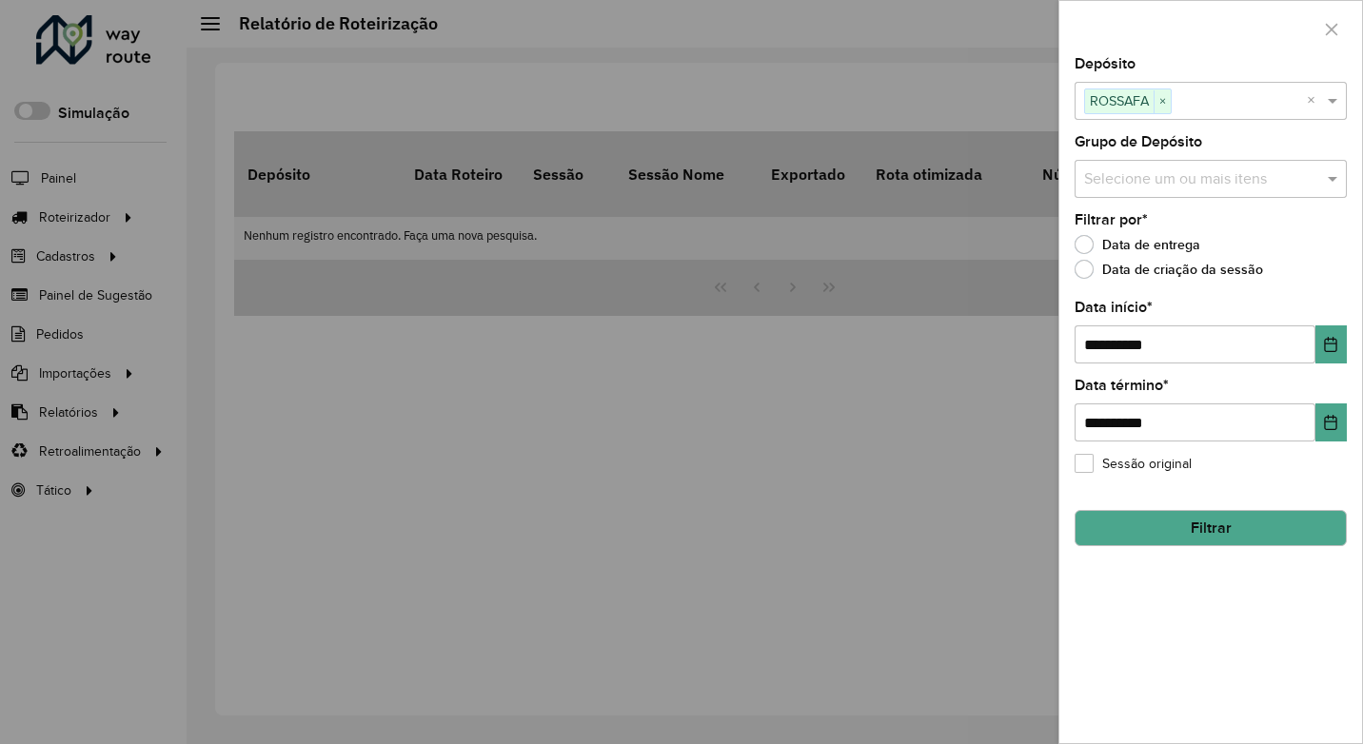
click at [1262, 526] on button "Filtrar" at bounding box center [1211, 528] width 272 height 36
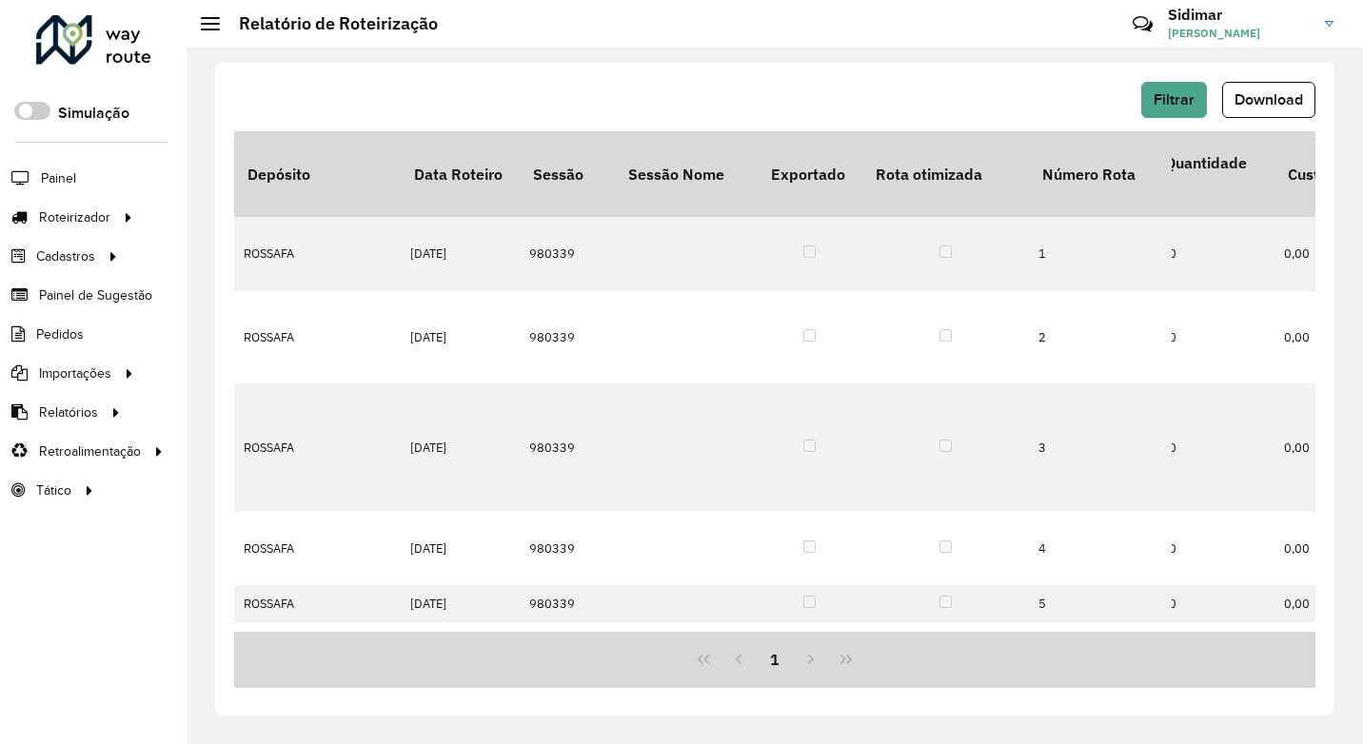
scroll to position [0, 1250]
drag, startPoint x: 1237, startPoint y: 91, endPoint x: 1251, endPoint y: 89, distance: 13.5
click at [1238, 91] on span "Download" at bounding box center [1268, 99] width 69 height 16
click at [133, 573] on div "Roteirizador AmbevTech Simulação Painel Roteirizador Entregas Vendas Cadastros …" at bounding box center [93, 372] width 187 height 744
click at [71, 171] on span "Painel" at bounding box center [60, 178] width 39 height 20
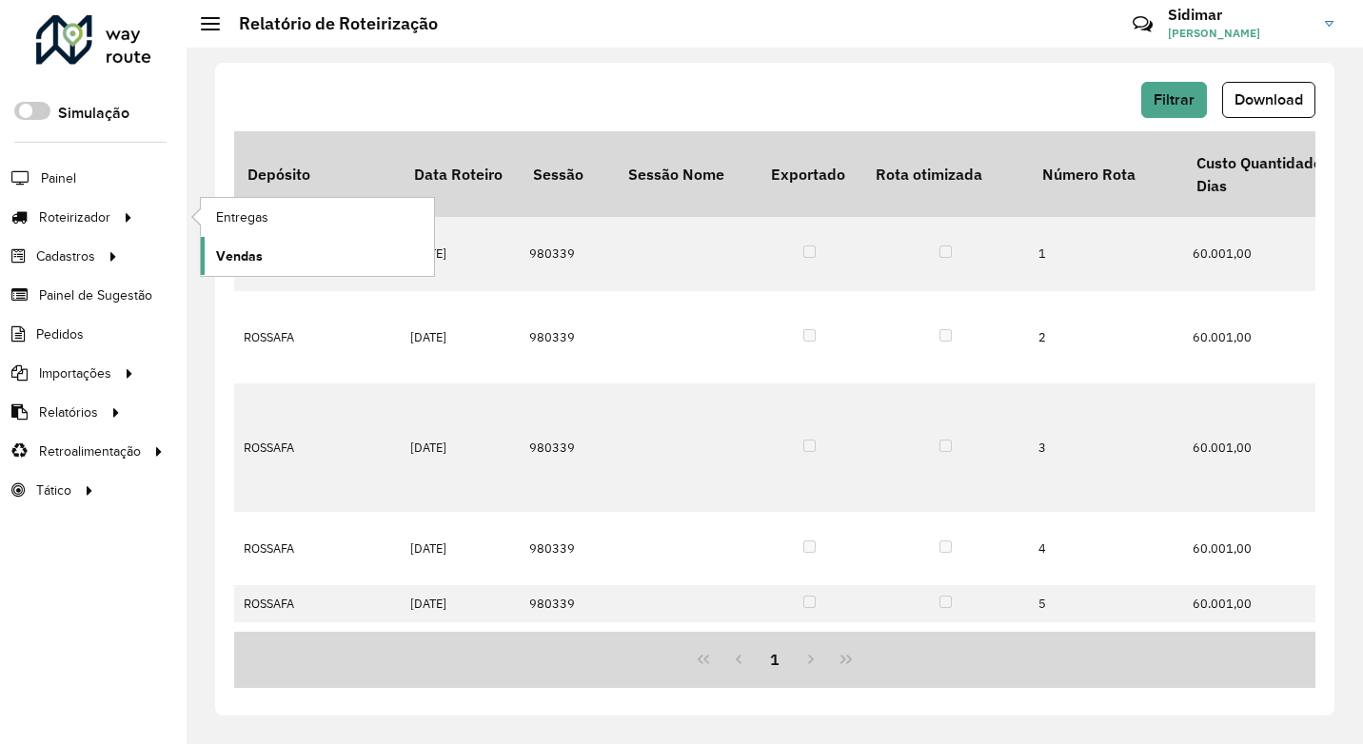
click at [222, 260] on span "Vendas" at bounding box center [239, 257] width 47 height 20
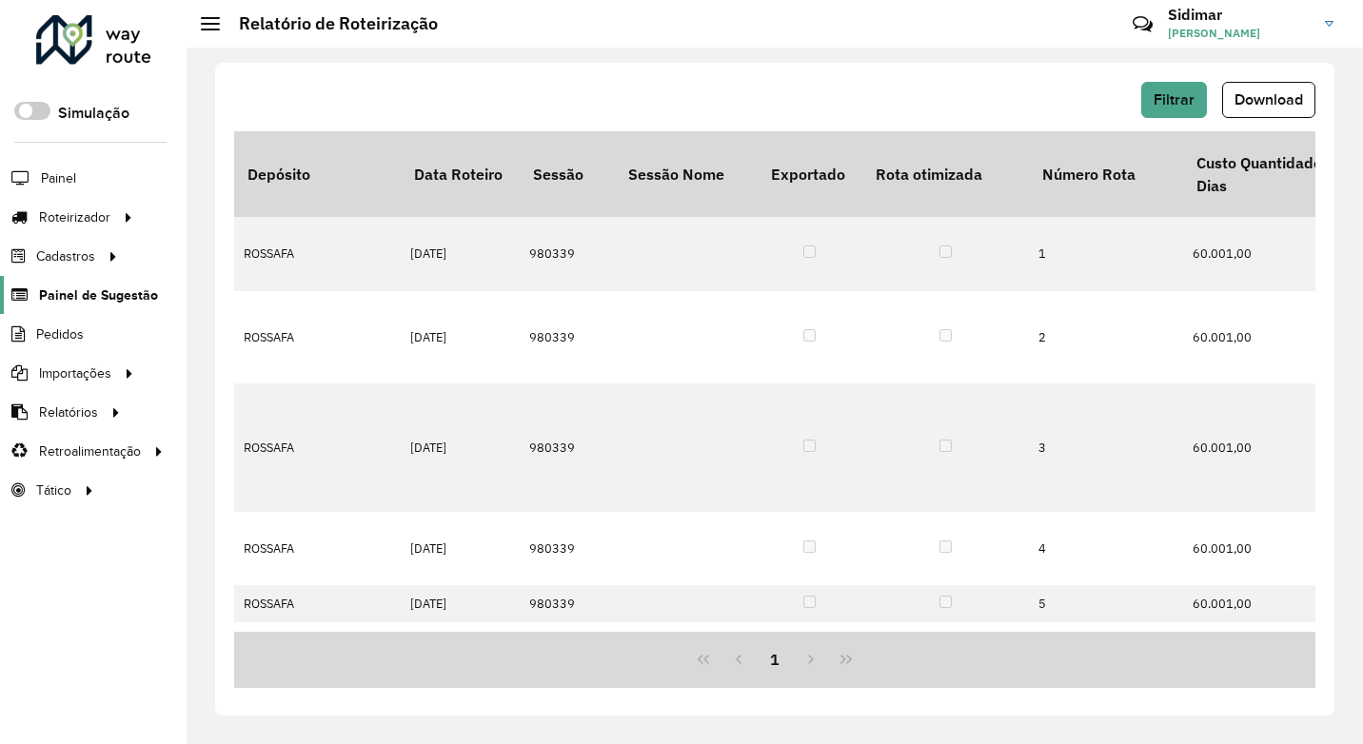
click at [137, 296] on span "Painel de Sugestão" at bounding box center [98, 296] width 119 height 20
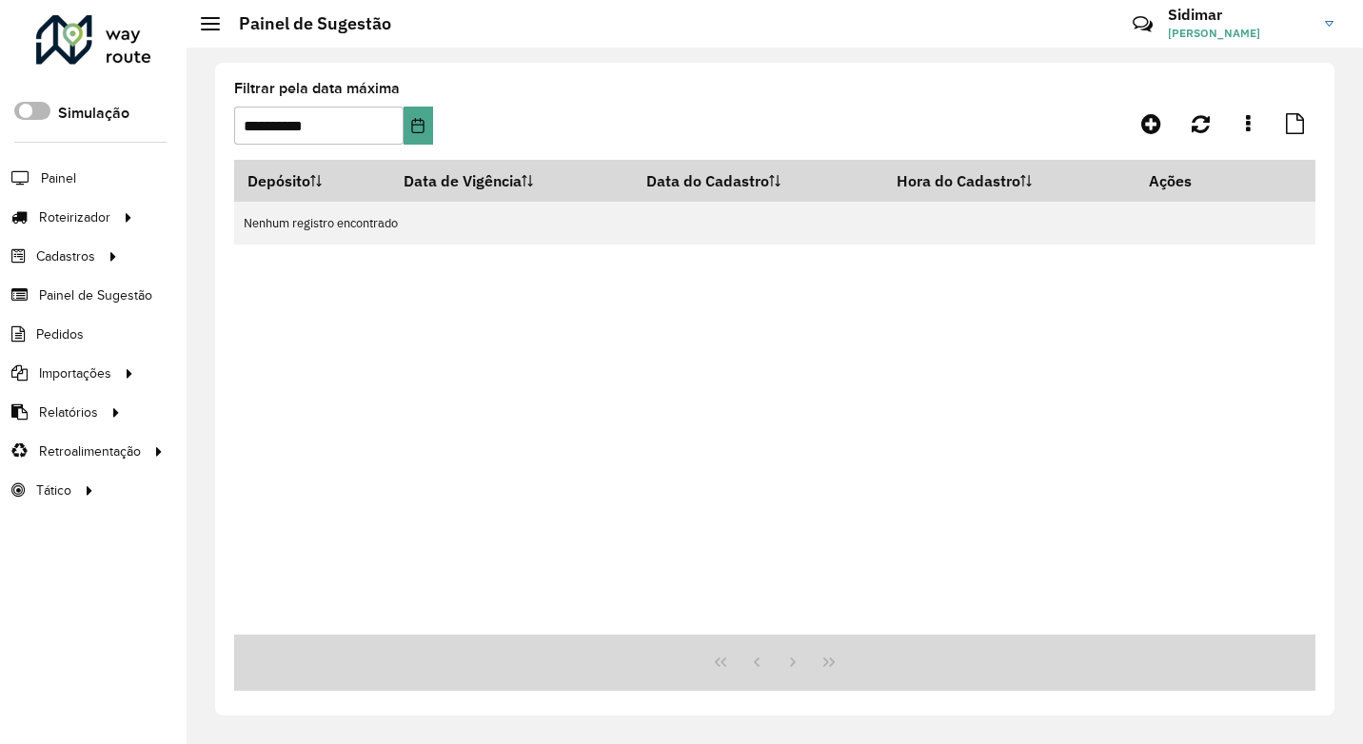
click at [33, 109] on span at bounding box center [32, 111] width 36 height 18
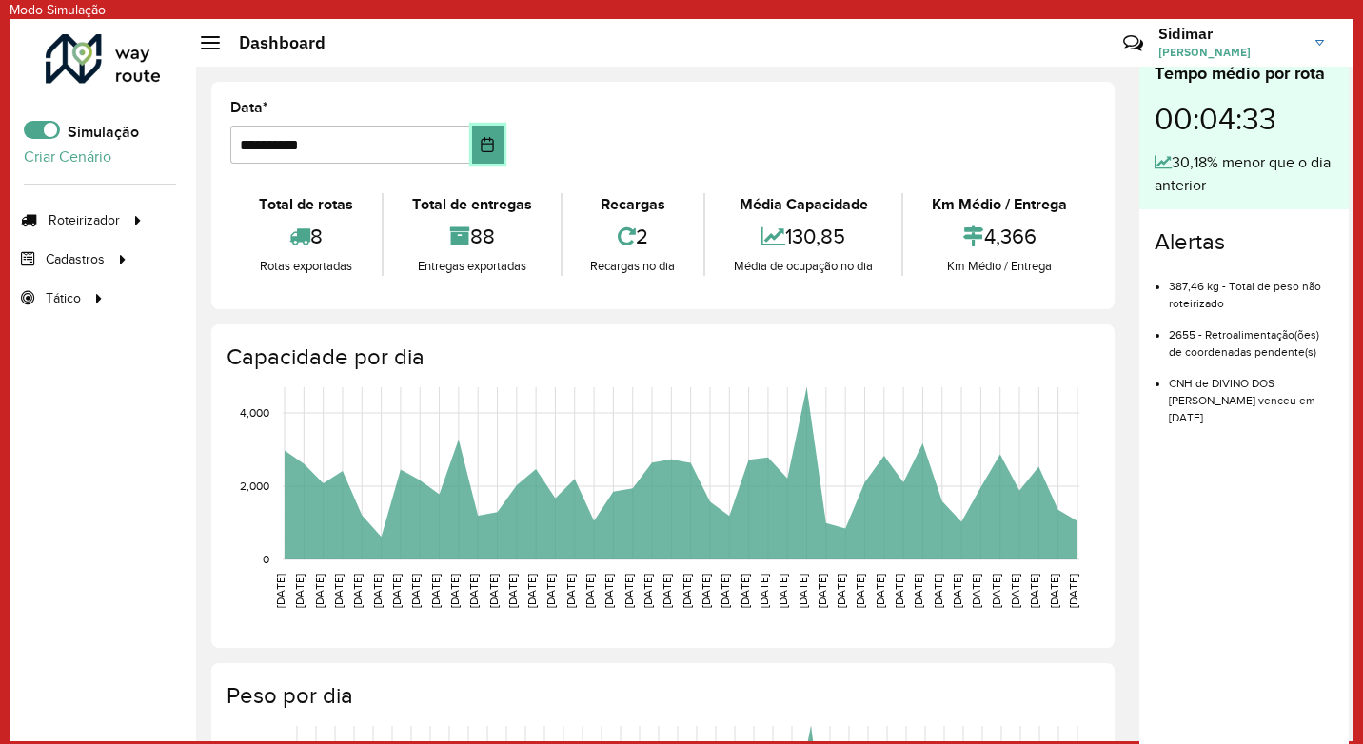
click at [495, 148] on button "Choose Date" at bounding box center [487, 145] width 31 height 38
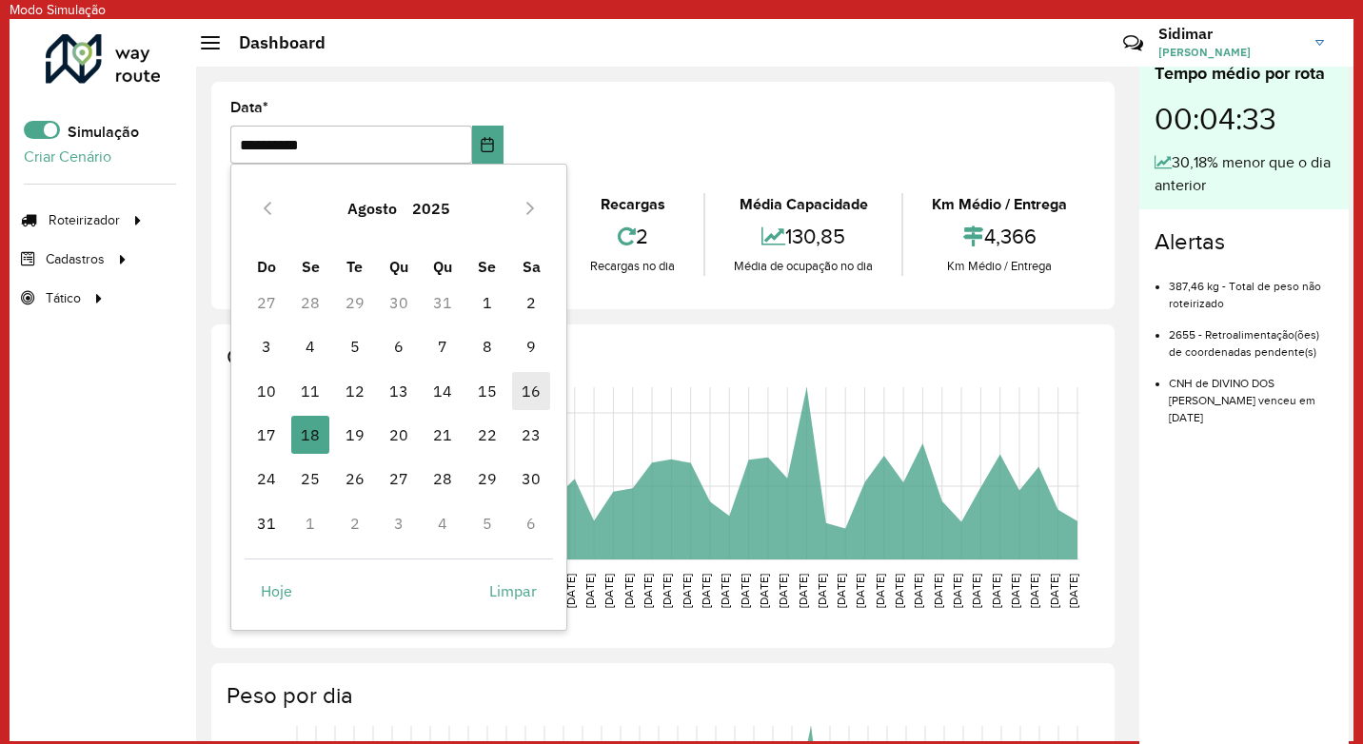
click at [515, 386] on span "16" at bounding box center [531, 391] width 38 height 38
type input "**********"
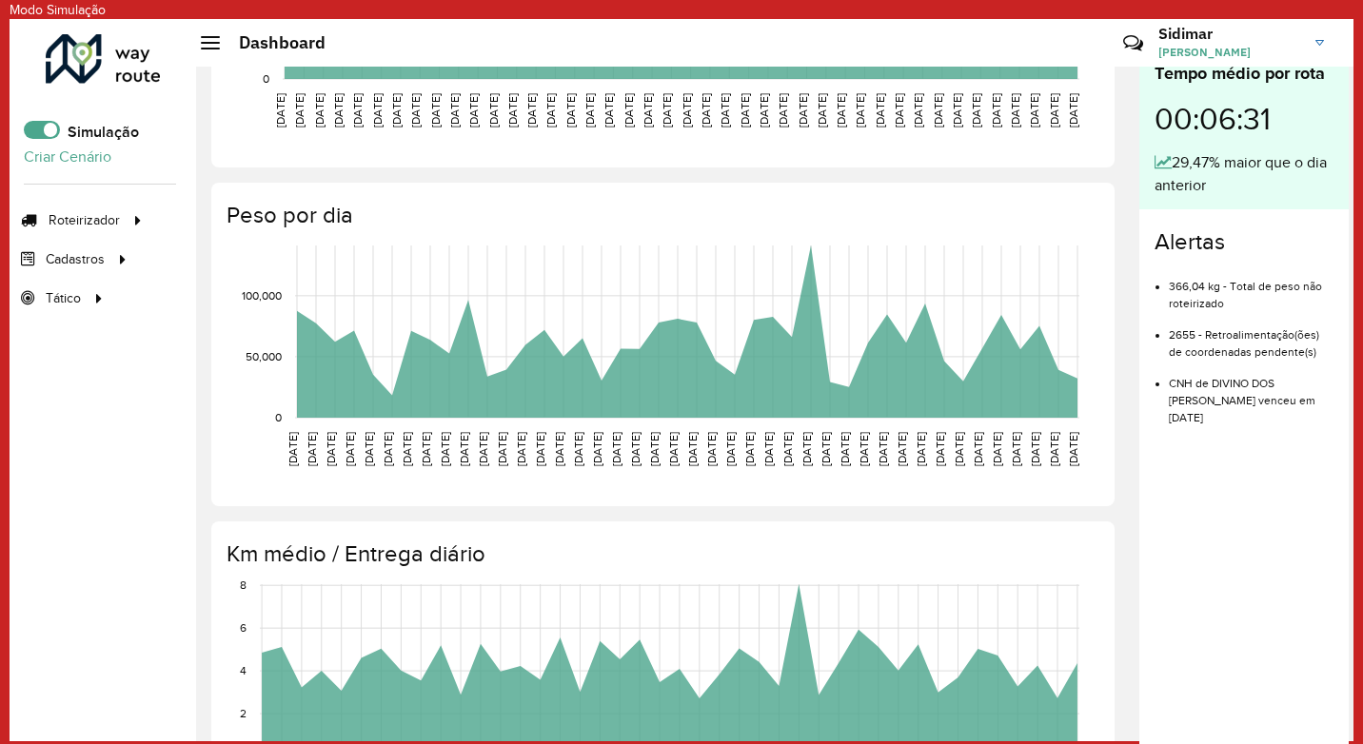
scroll to position [219, 0]
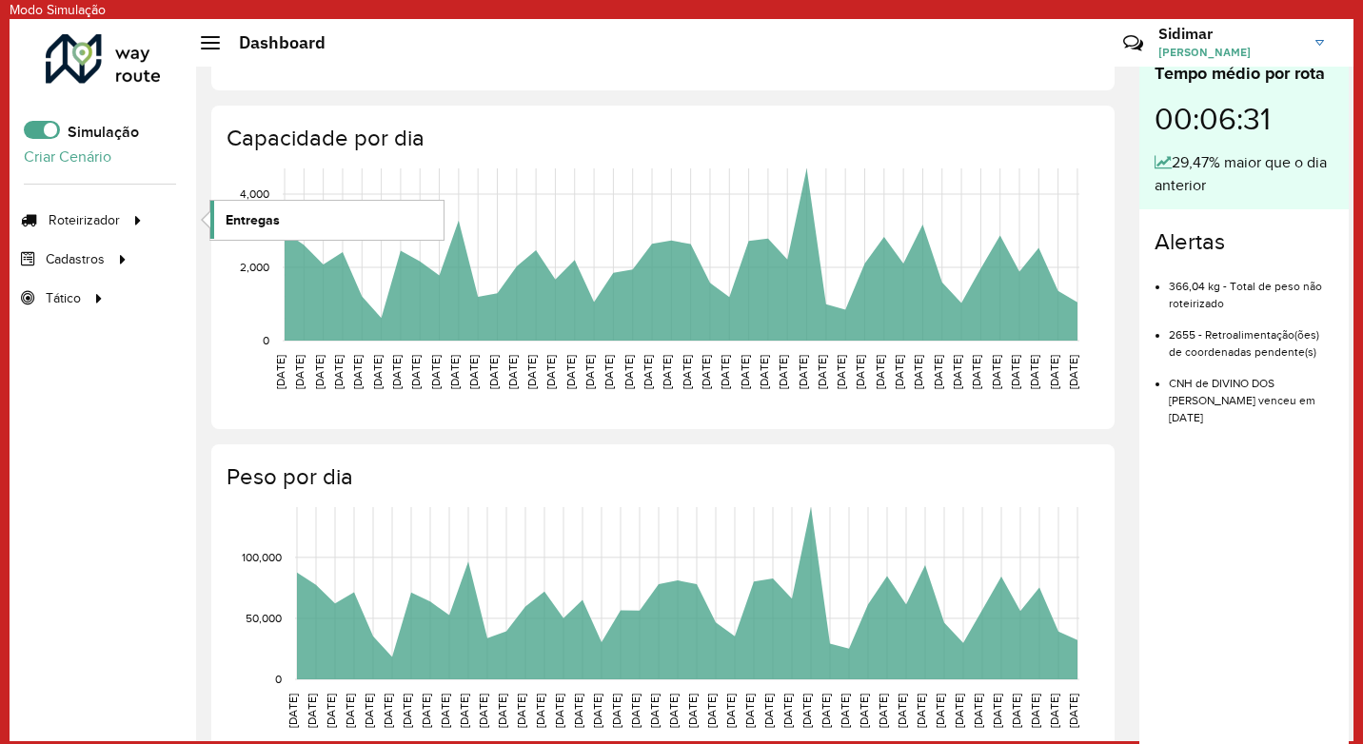
click at [250, 213] on span "Entregas" at bounding box center [253, 220] width 54 height 20
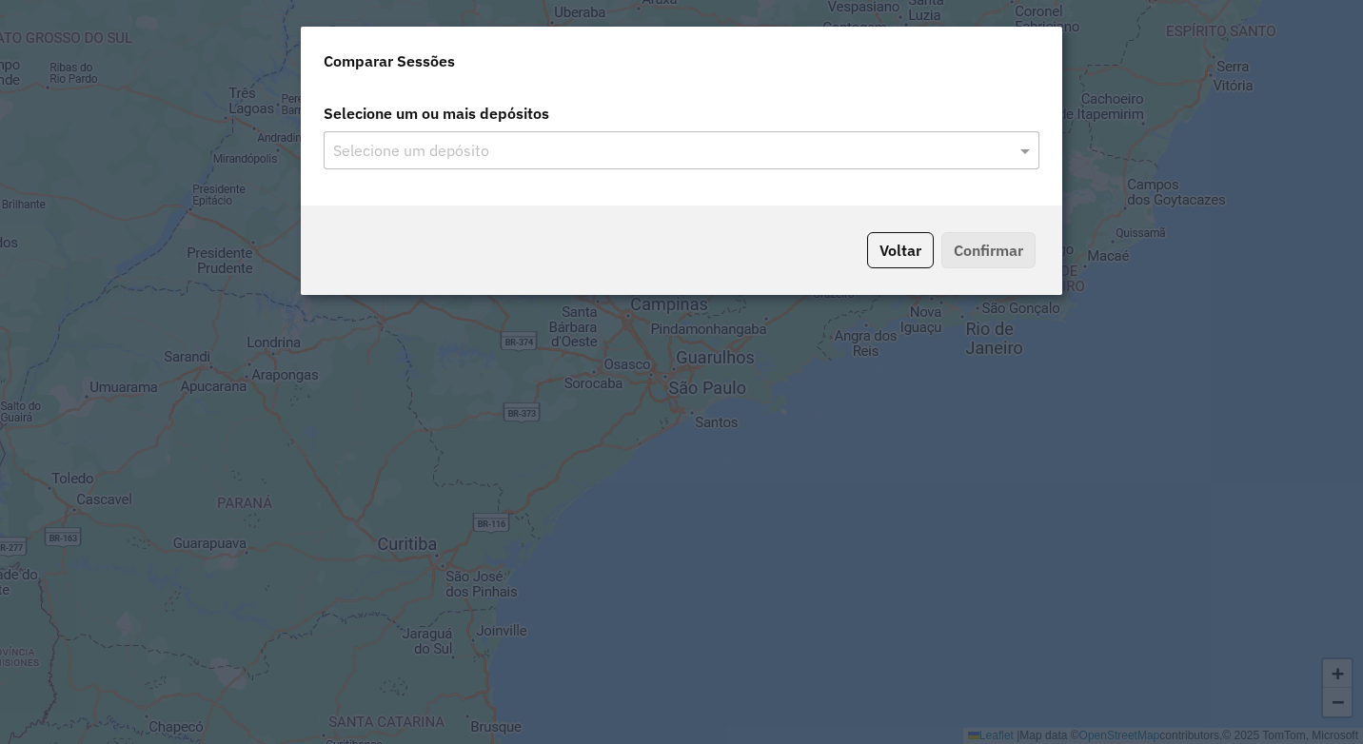
click at [446, 143] on input "text" at bounding box center [671, 151] width 687 height 23
click at [939, 148] on input "text" at bounding box center [671, 151] width 687 height 23
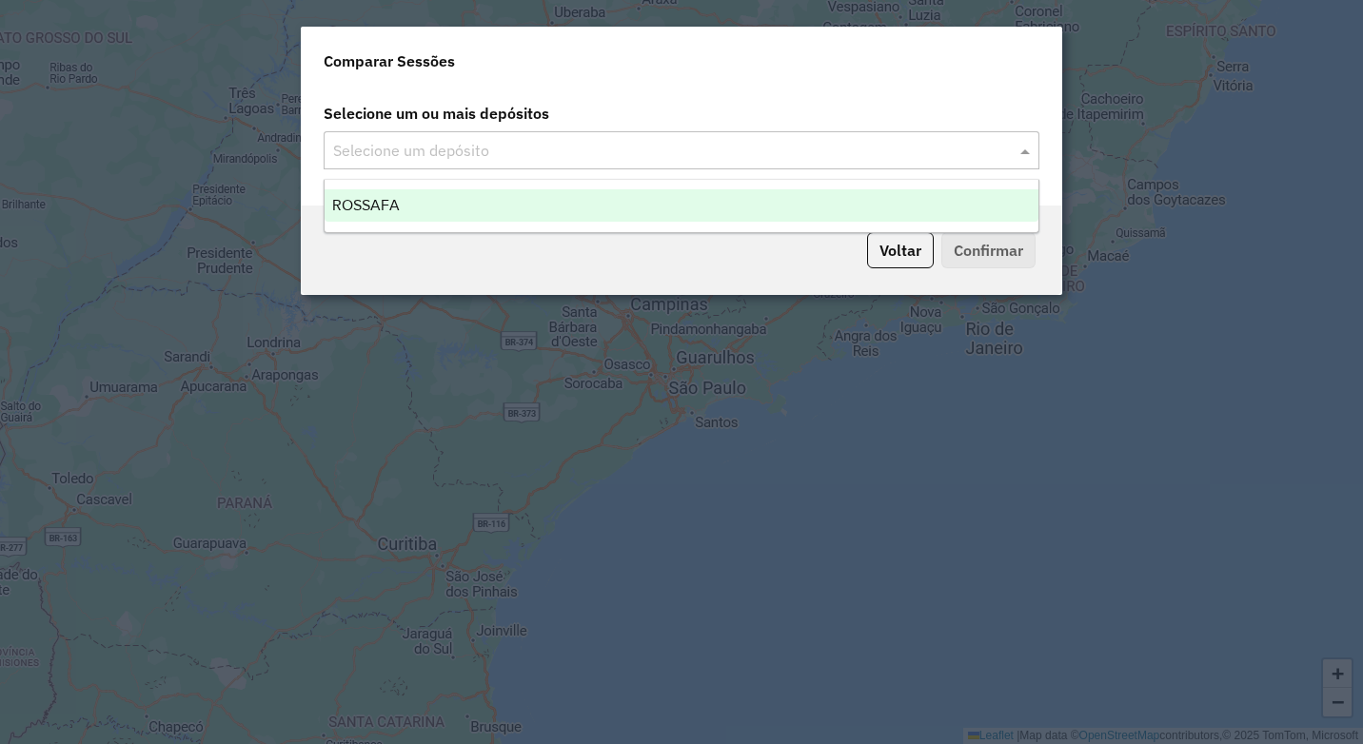
drag, startPoint x: 447, startPoint y: 216, endPoint x: 462, endPoint y: 219, distance: 14.6
click at [449, 215] on div "ROSSAFA" at bounding box center [682, 205] width 714 height 32
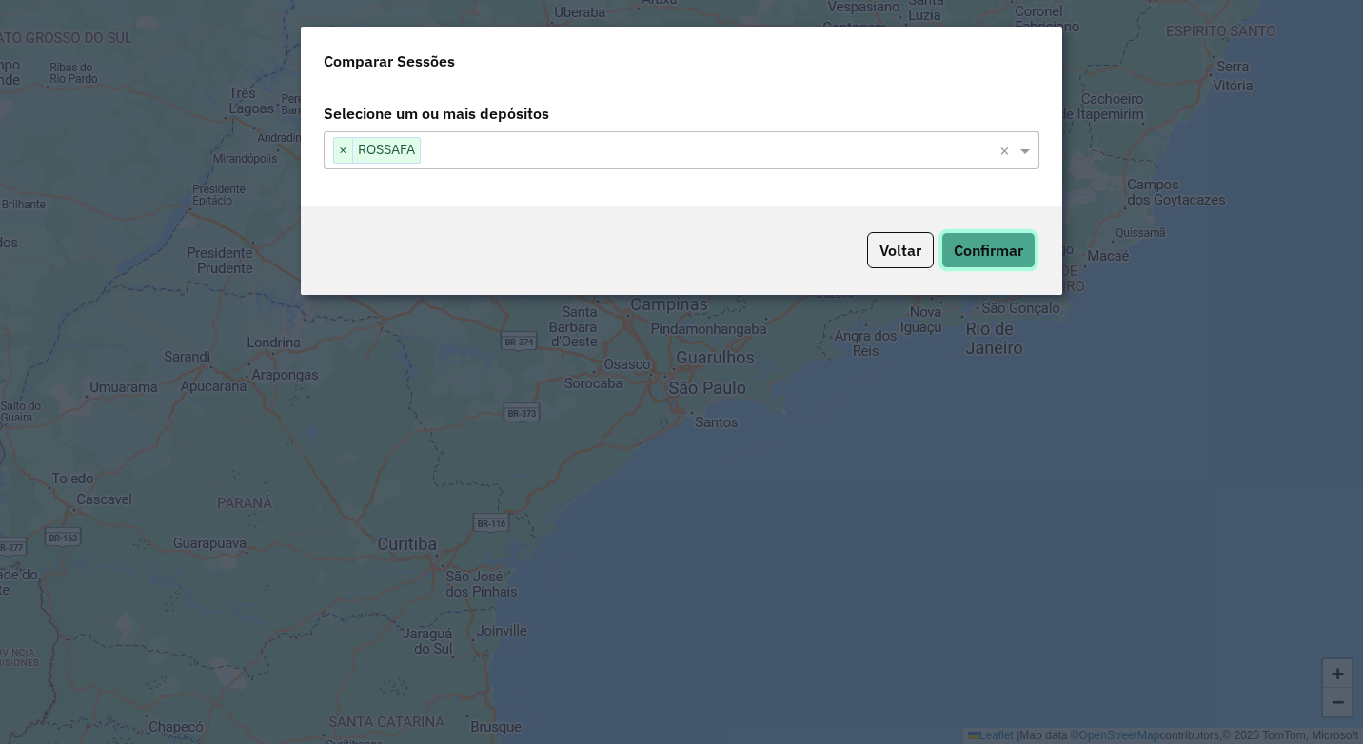
click at [971, 240] on button "Confirmar" at bounding box center [988, 250] width 94 height 36
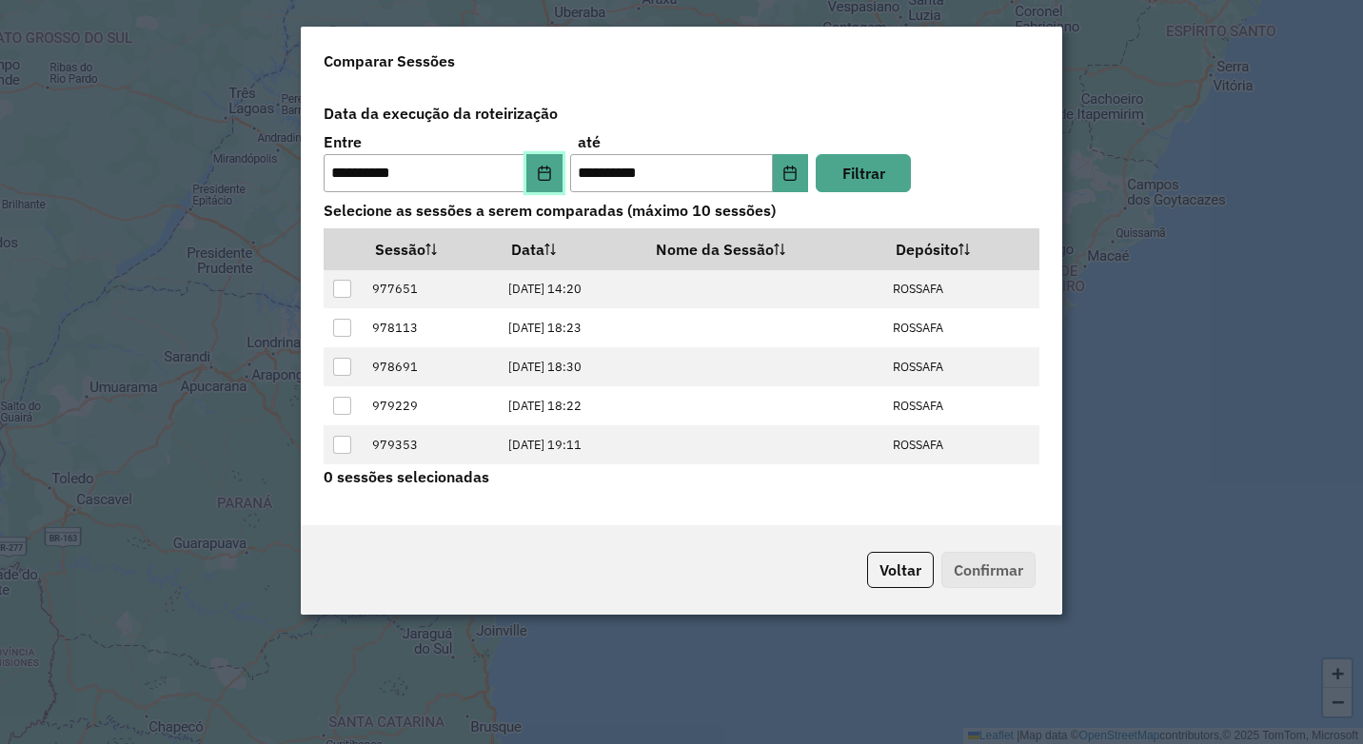
click at [538, 181] on button "Choose Date" at bounding box center [544, 173] width 36 height 38
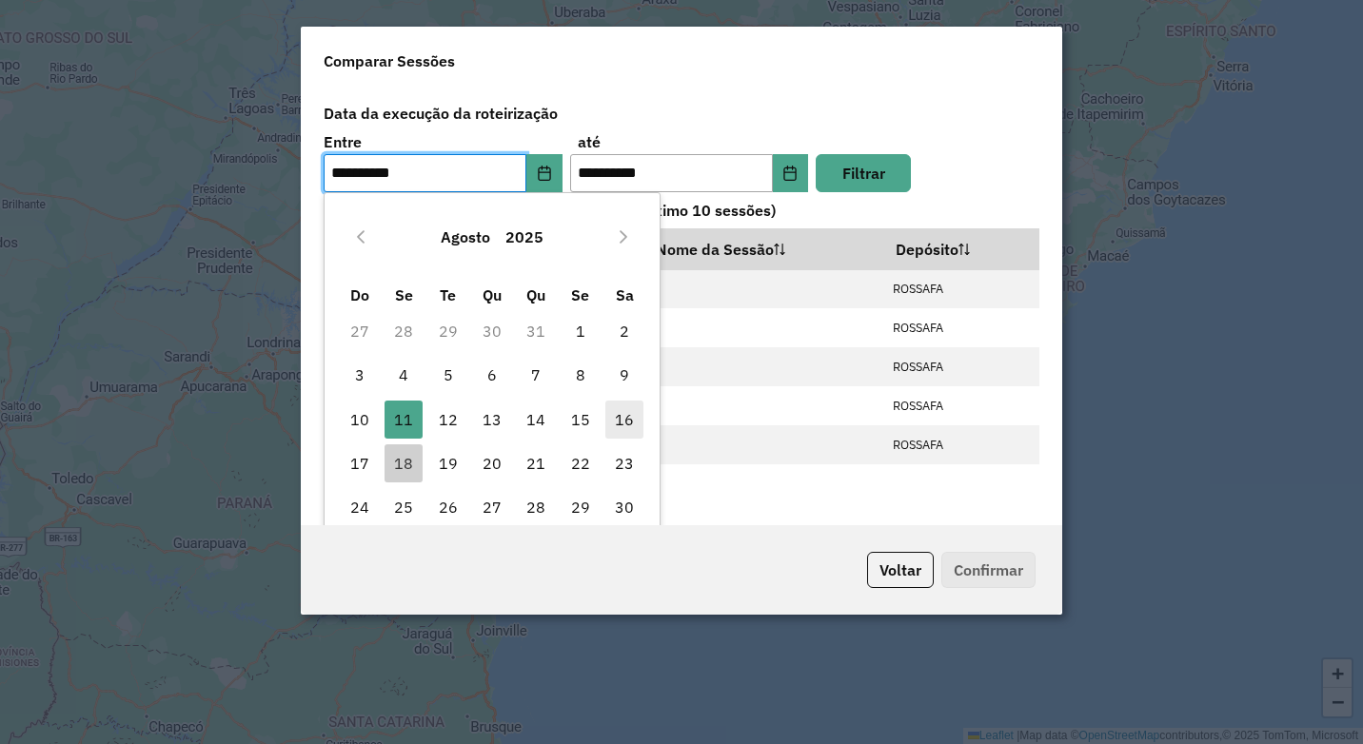
click at [622, 415] on span "16" at bounding box center [624, 420] width 38 height 38
type input "**********"
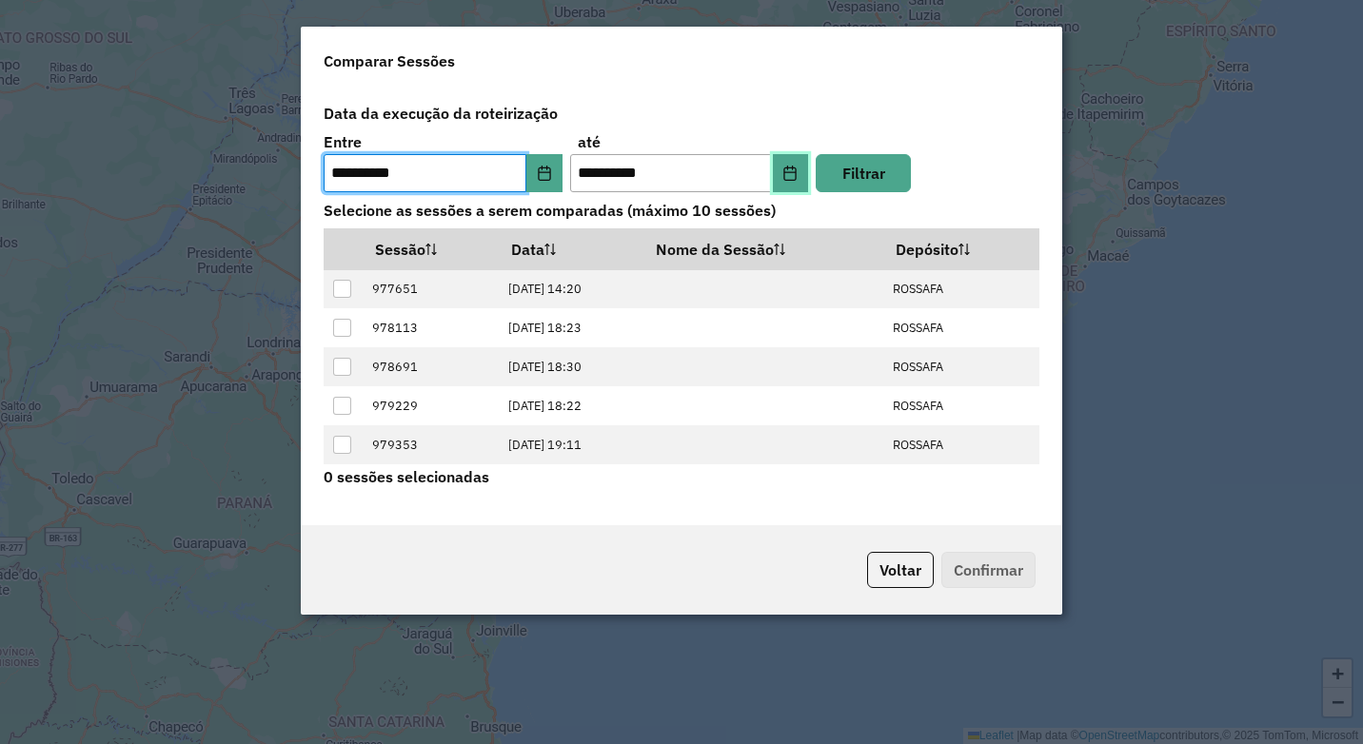
click at [773, 174] on button "Choose Date" at bounding box center [791, 173] width 36 height 38
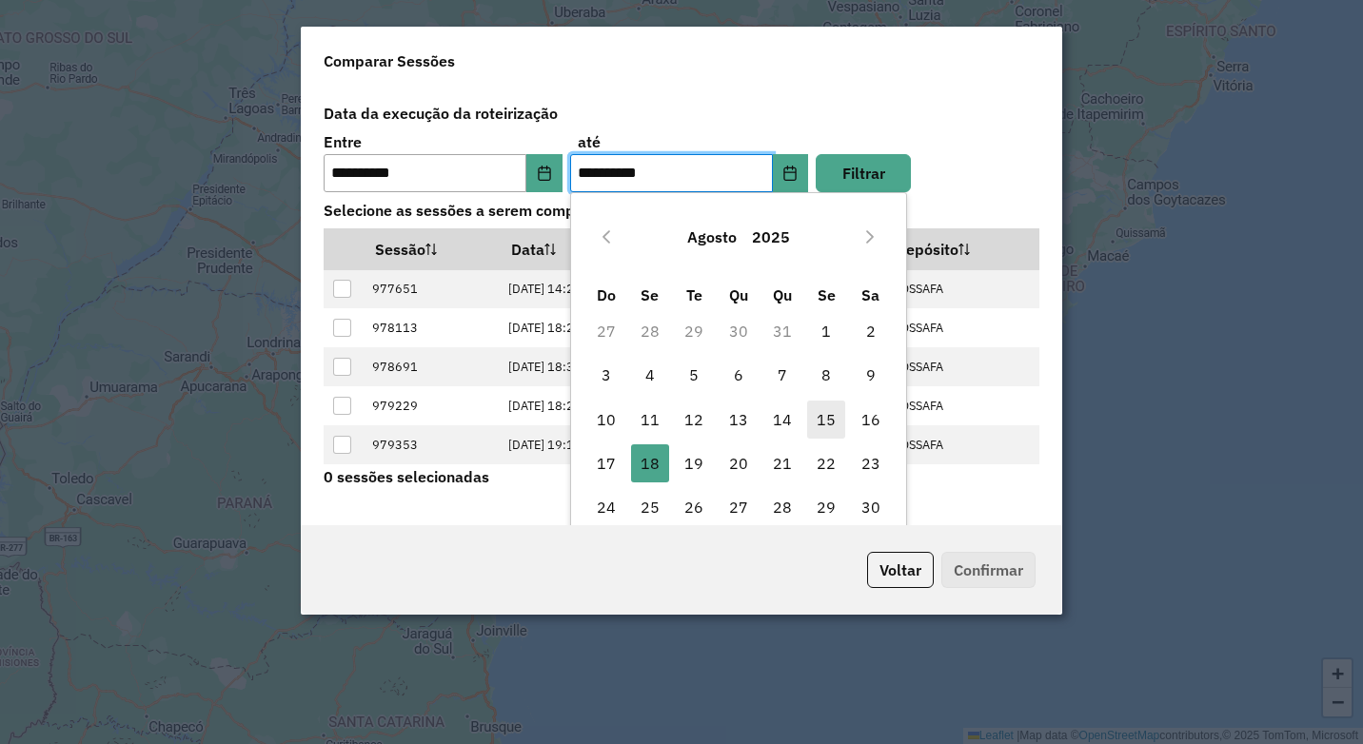
drag, startPoint x: 860, startPoint y: 417, endPoint x: 825, endPoint y: 435, distance: 39.6
click at [859, 417] on span "16" at bounding box center [871, 420] width 38 height 38
type input "**********"
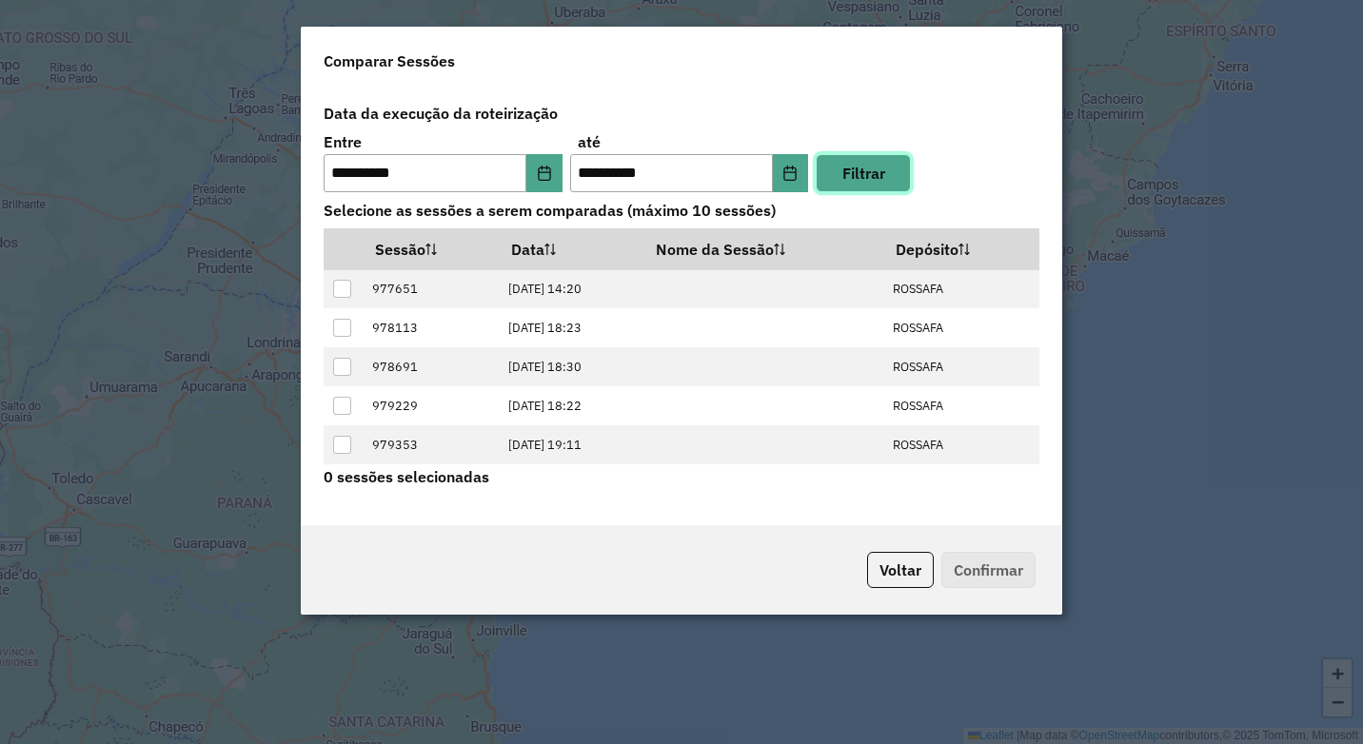
click at [844, 179] on button "Filtrar" at bounding box center [863, 173] width 95 height 38
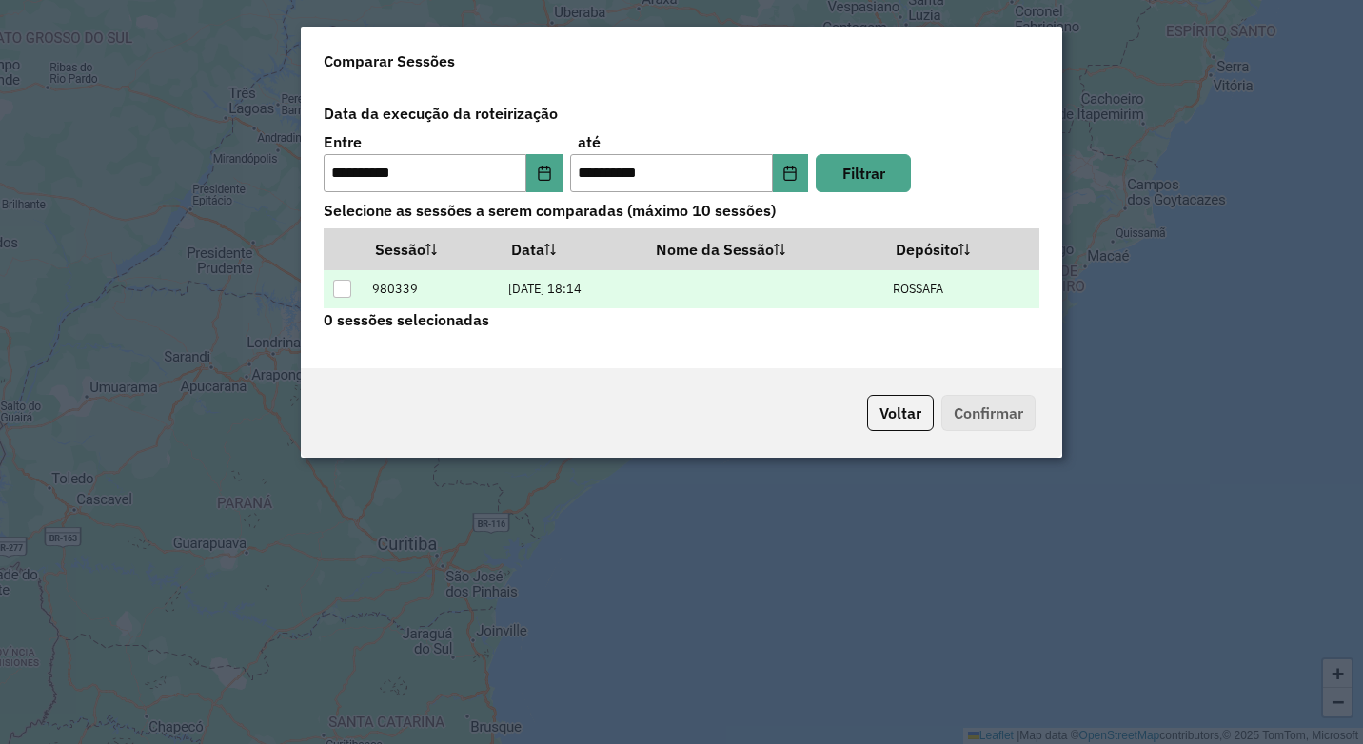
click at [345, 293] on div at bounding box center [342, 289] width 18 height 18
click at [1004, 407] on button "Confirmar" at bounding box center [988, 413] width 94 height 36
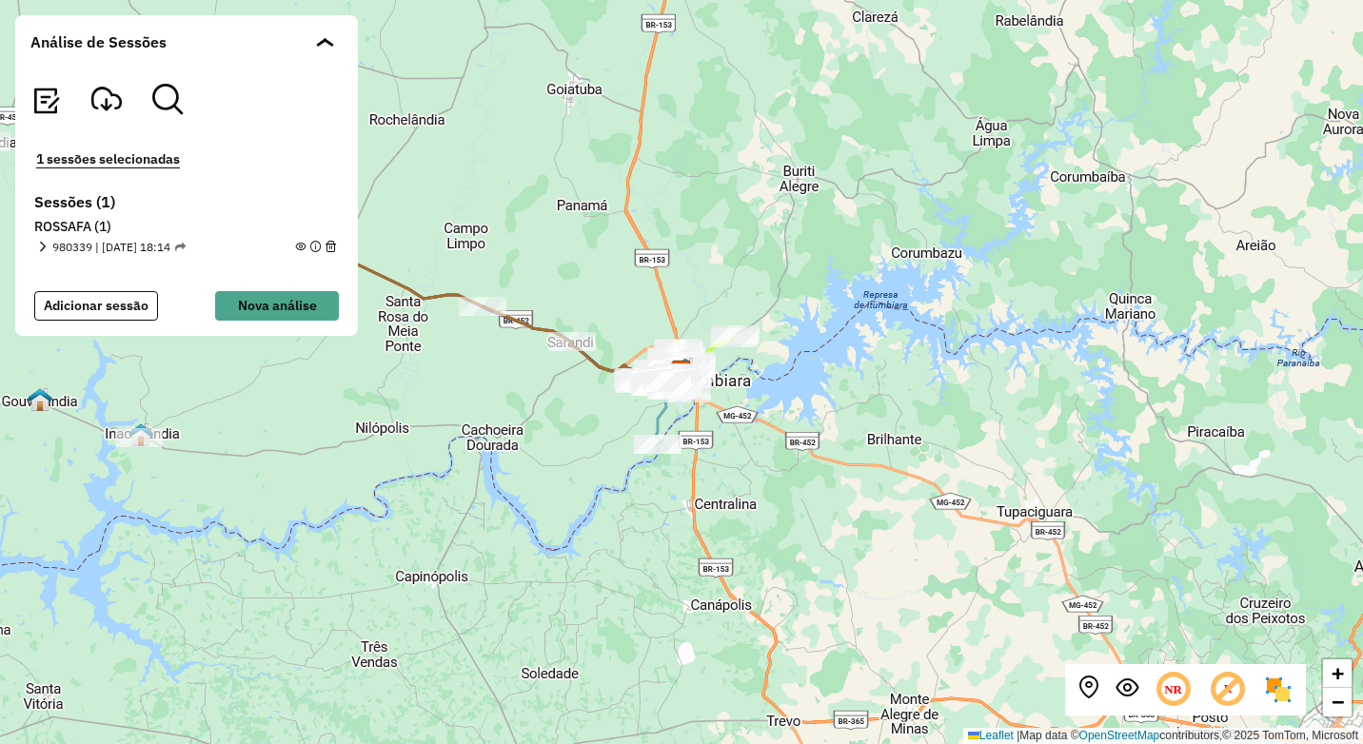
click at [48, 247] on em at bounding box center [42, 247] width 10 height 10
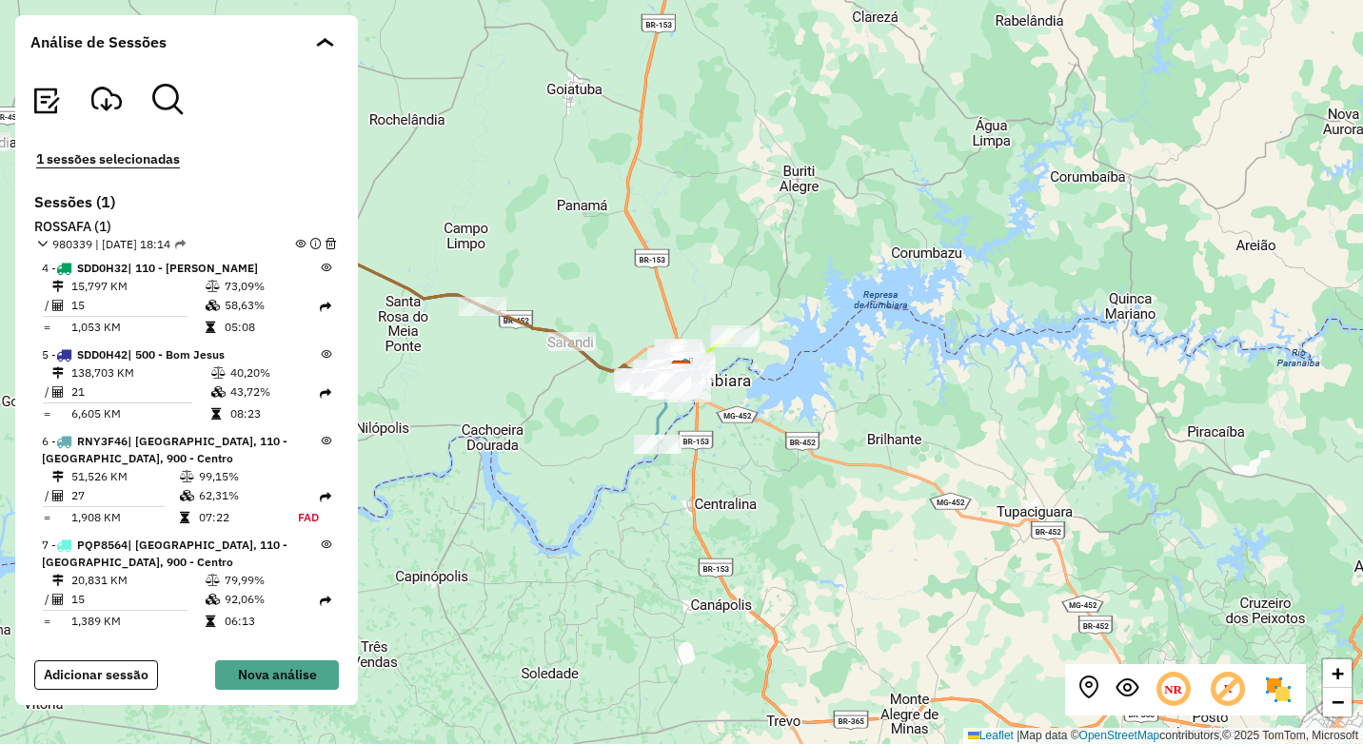
scroll to position [381, 0]
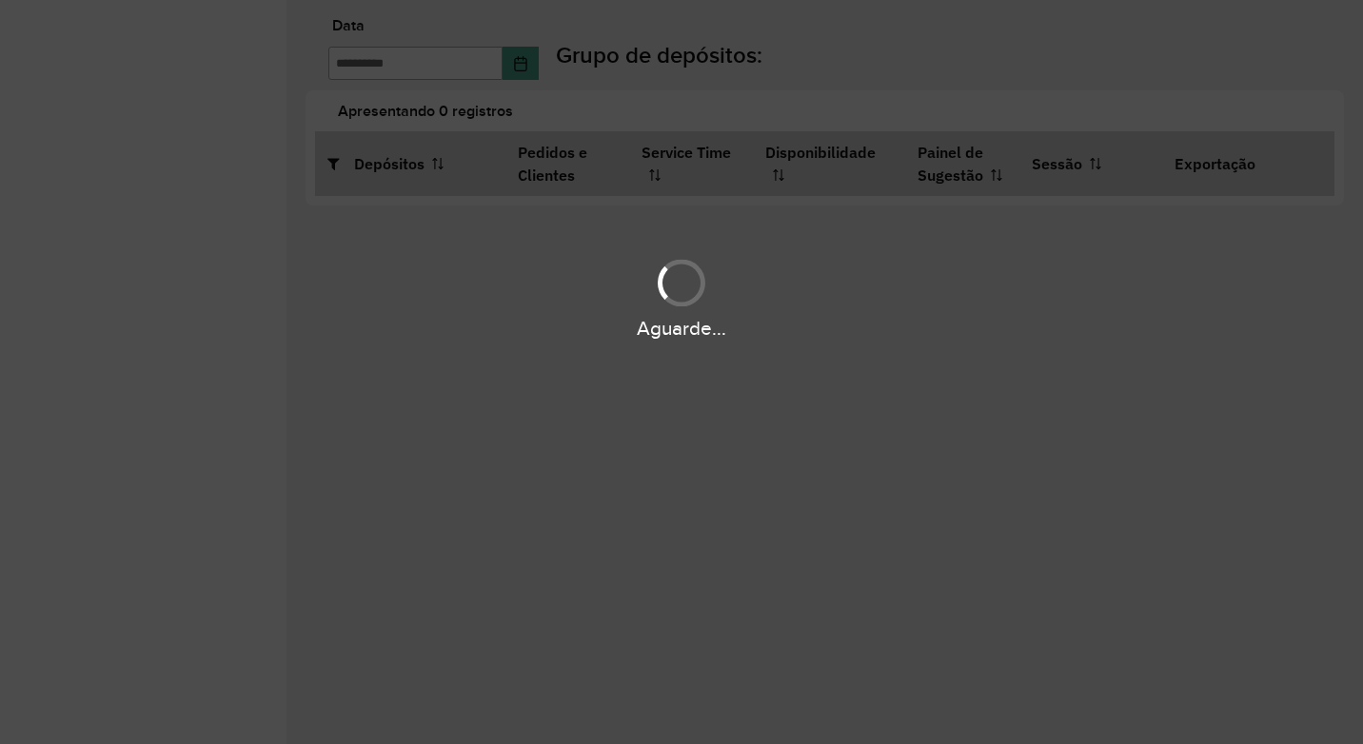
type input "**********"
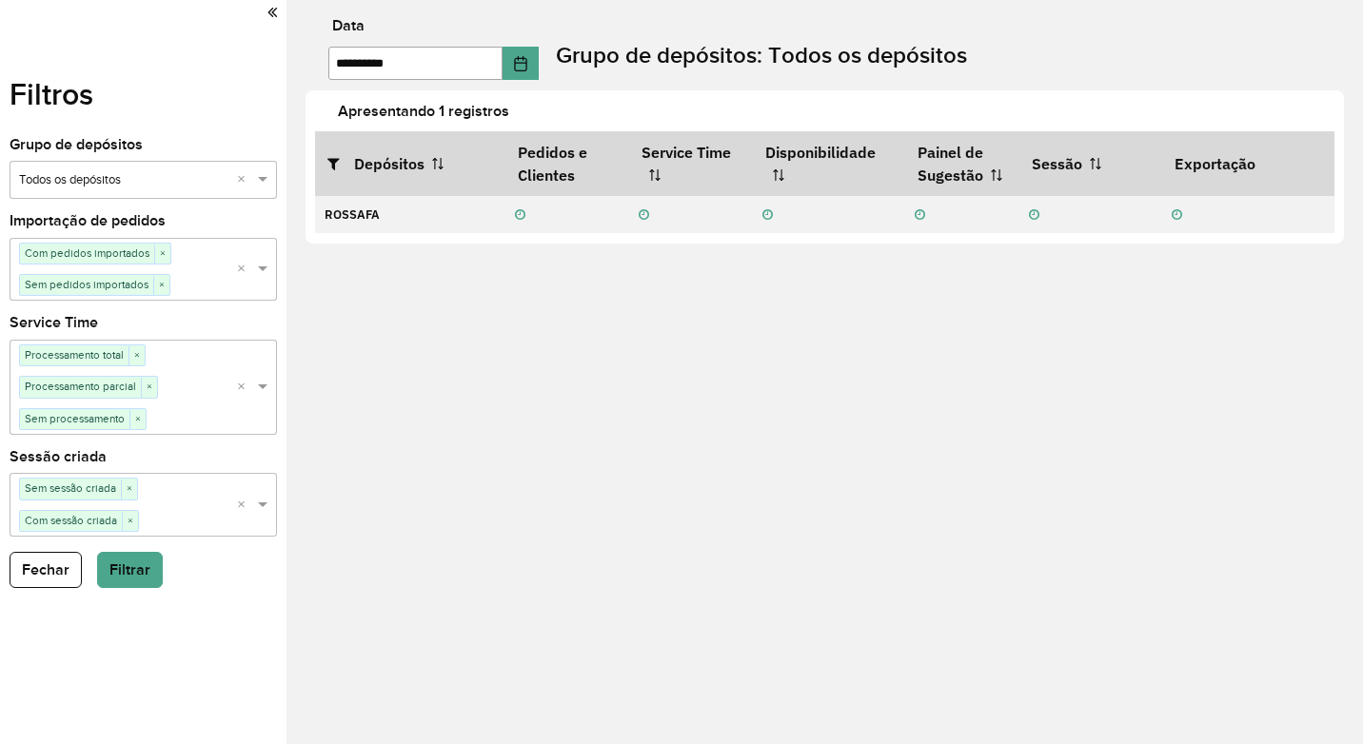
click at [276, 13] on icon at bounding box center [272, 12] width 10 height 17
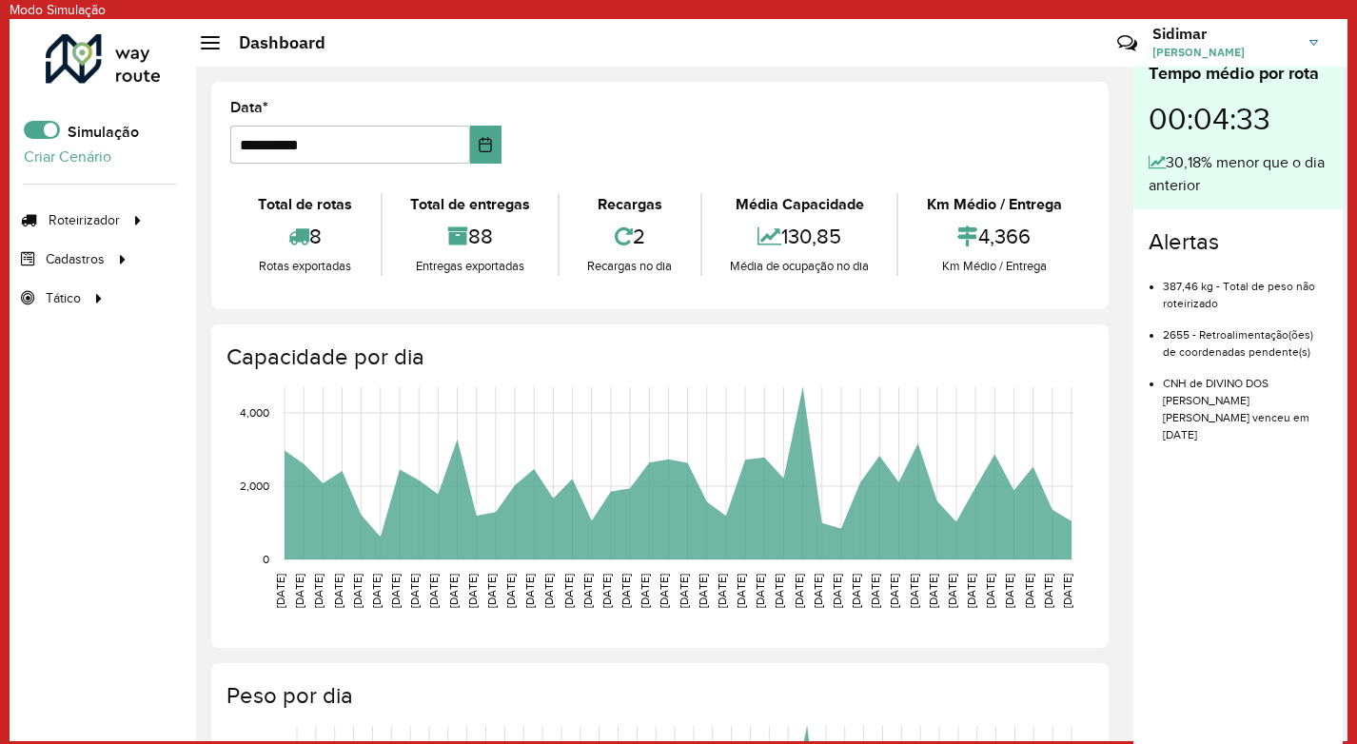
click at [78, 56] on div at bounding box center [103, 58] width 115 height 49
click at [51, 127] on span at bounding box center [42, 130] width 36 height 18
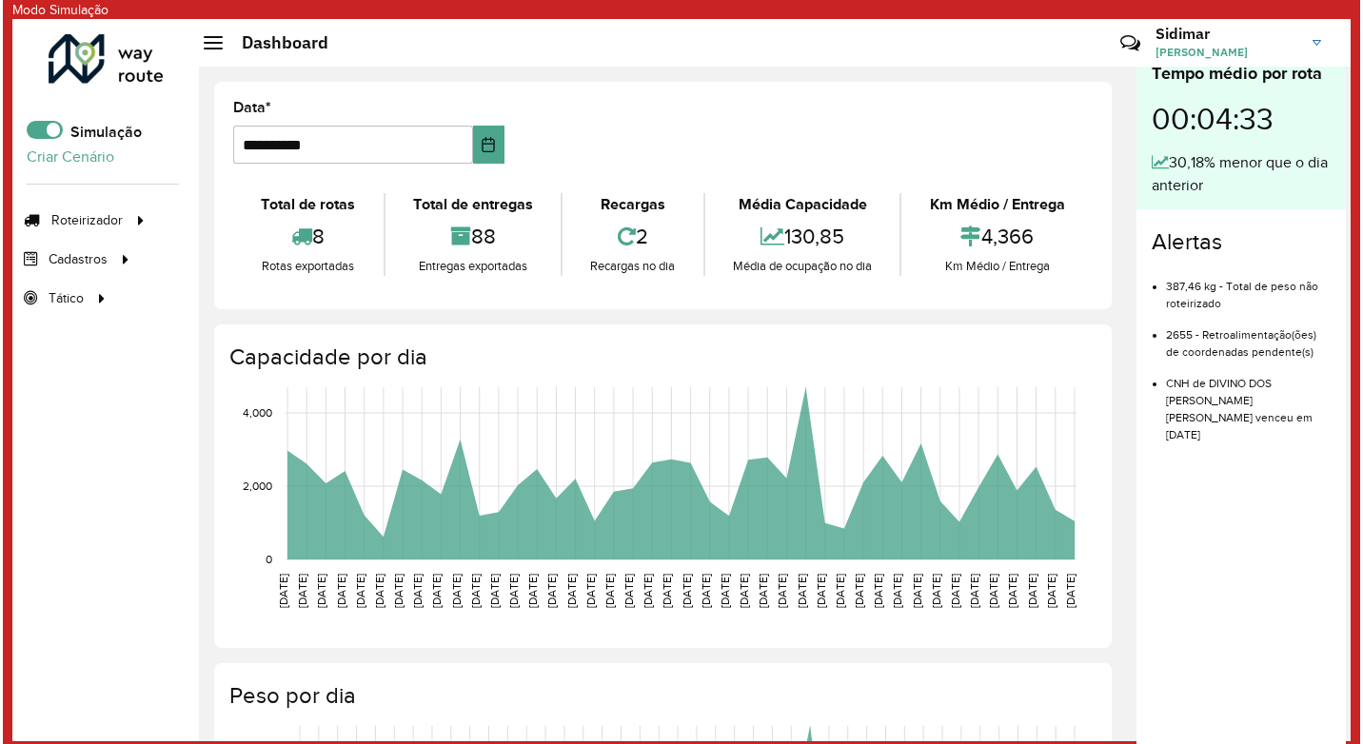
scroll to position [11, 7]
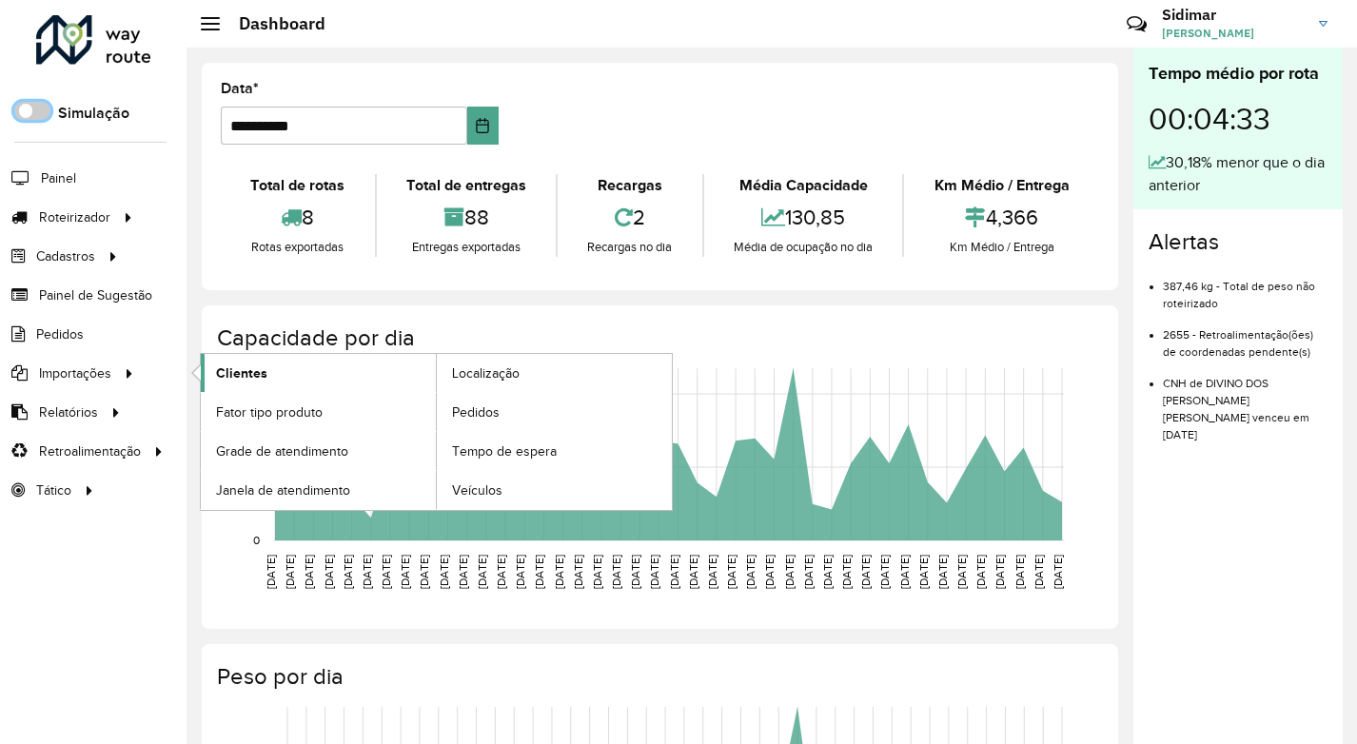
click at [272, 372] on link "Clientes" at bounding box center [318, 373] width 235 height 38
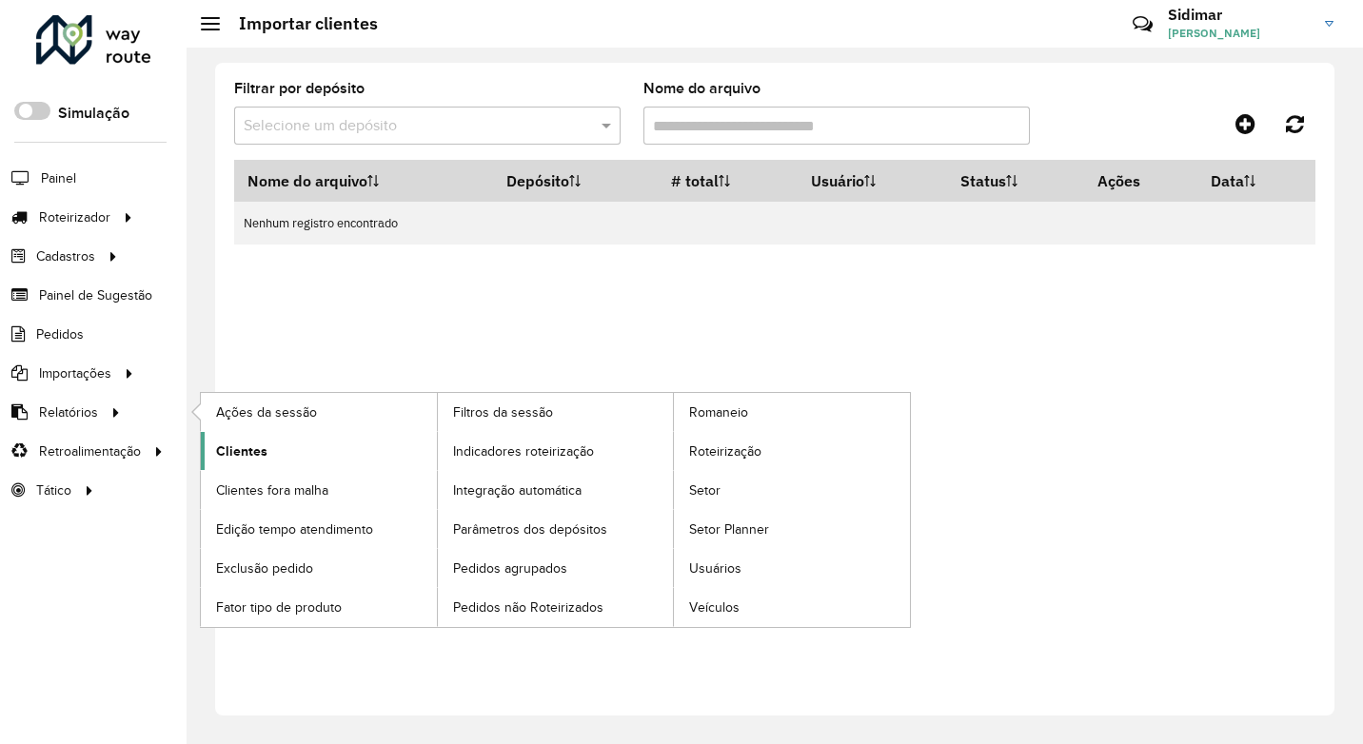
click at [241, 446] on span "Clientes" at bounding box center [241, 452] width 51 height 20
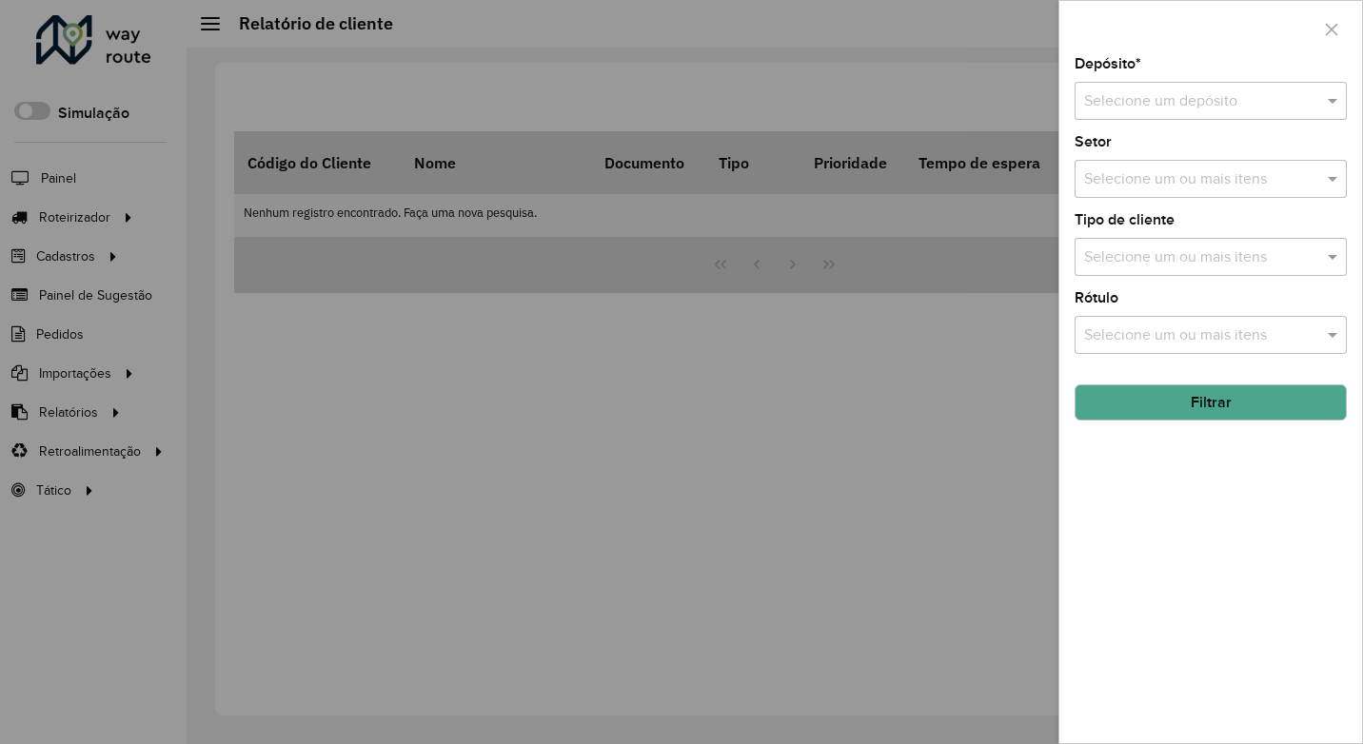
click at [1161, 110] on input "text" at bounding box center [1191, 101] width 215 height 23
click at [1147, 162] on span "ROSSAFA" at bounding box center [1117, 156] width 68 height 16
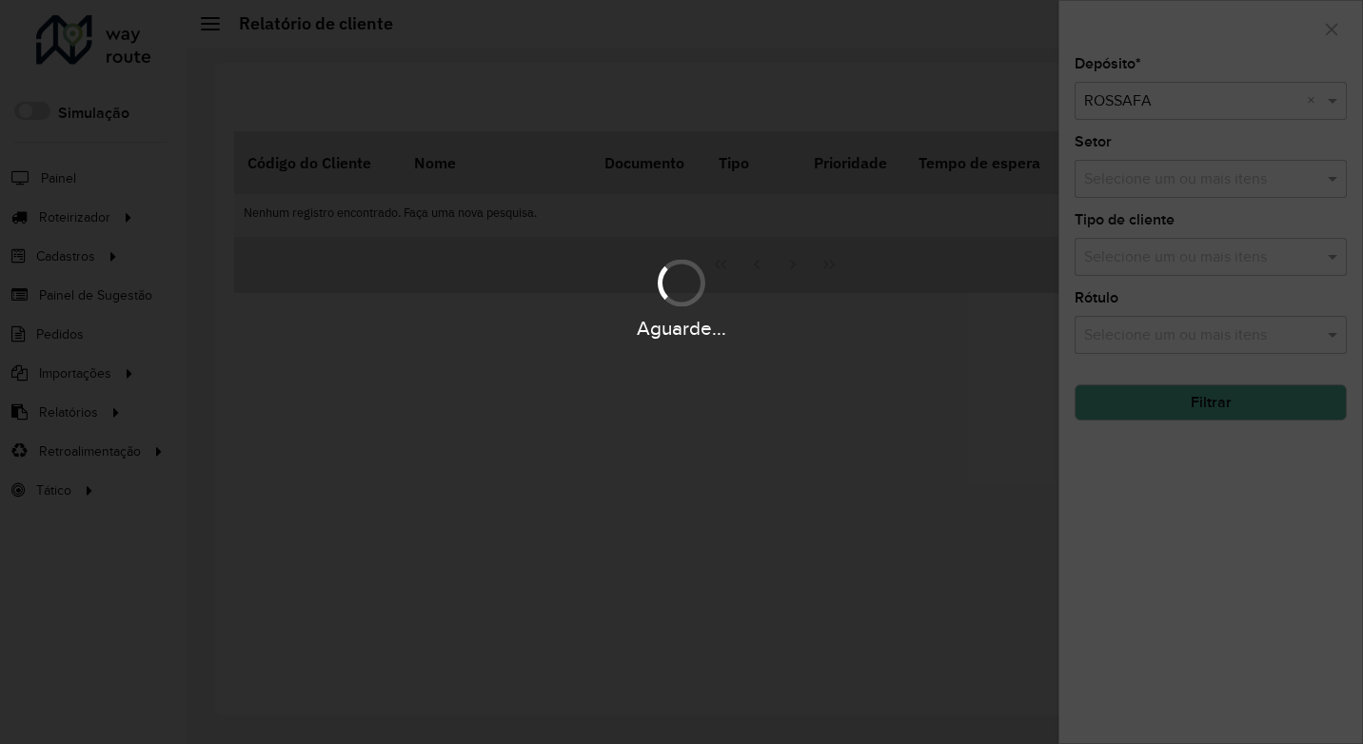
click at [1162, 175] on div "Aguarde..." at bounding box center [681, 372] width 1363 height 744
click at [1158, 183] on div "Aguarde..." at bounding box center [681, 372] width 1363 height 744
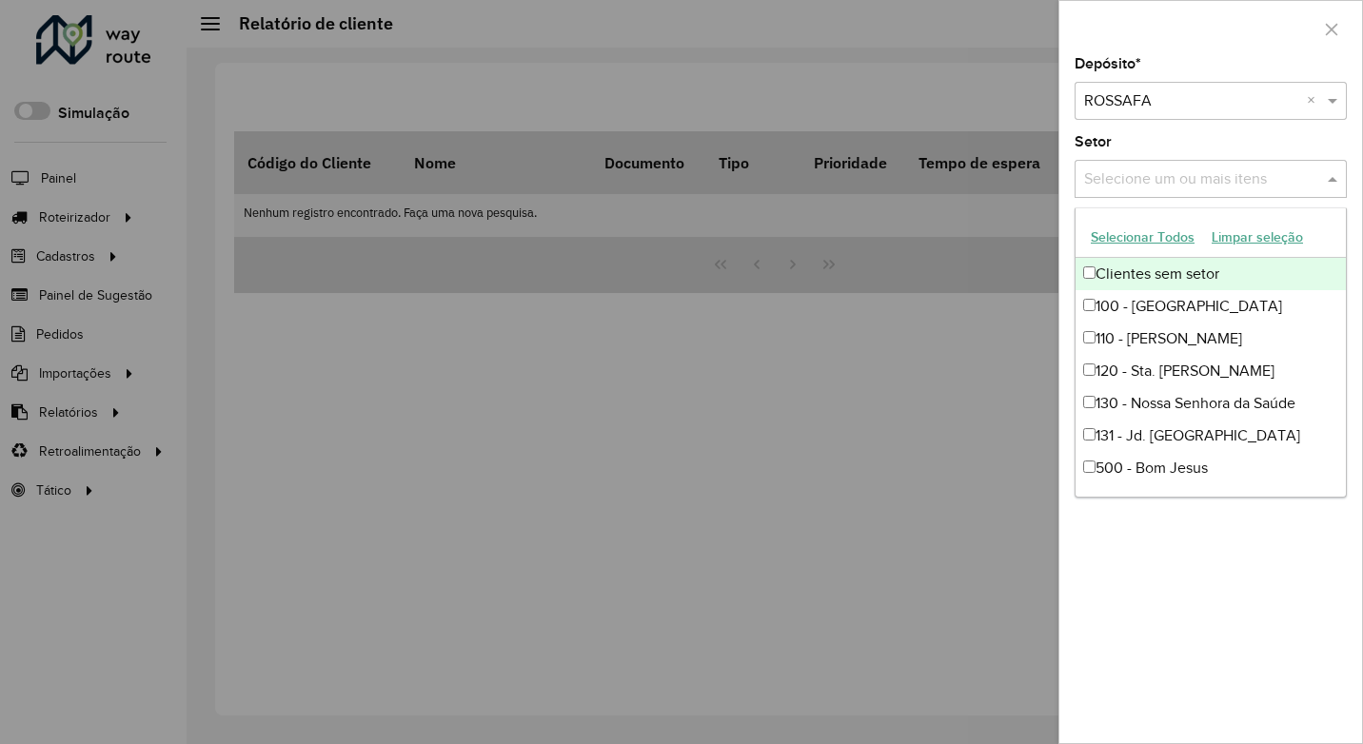
click at [1161, 178] on input "text" at bounding box center [1201, 179] width 244 height 23
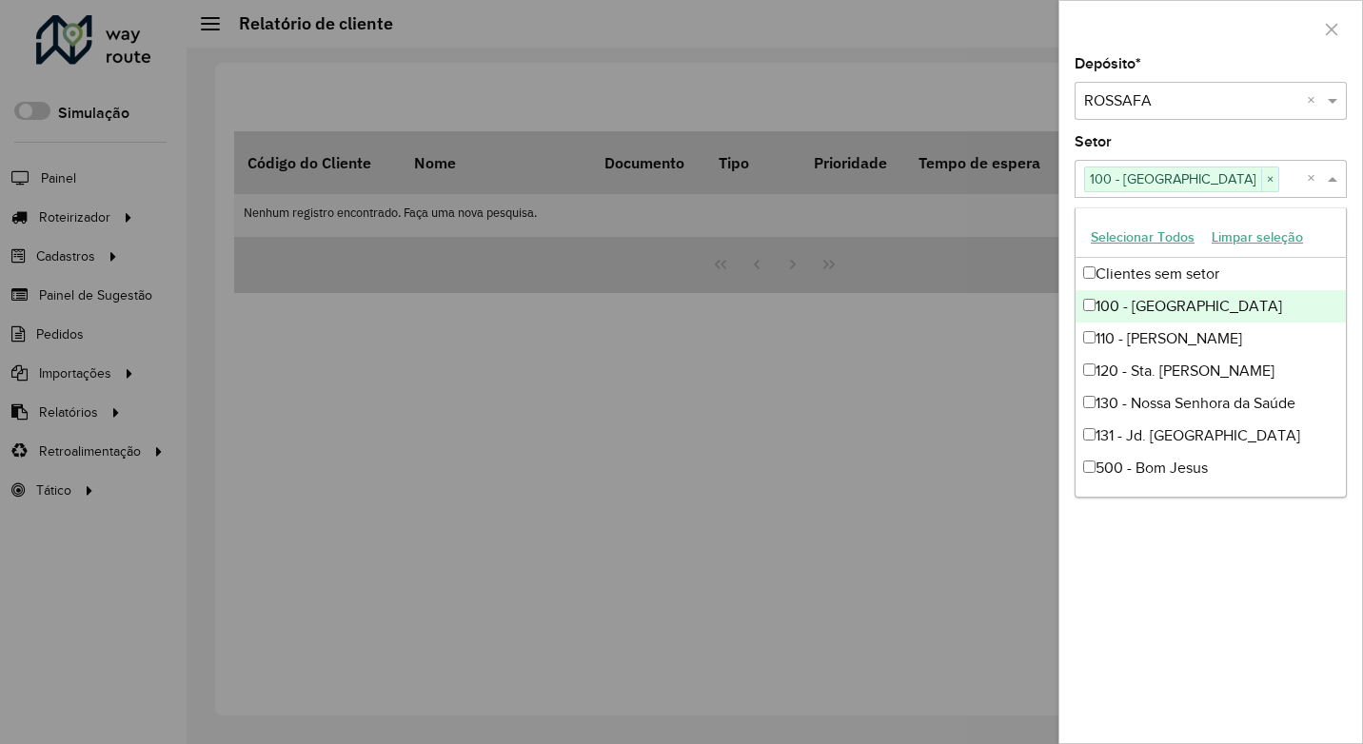
drag, startPoint x: 908, startPoint y: 357, endPoint x: 939, endPoint y: 344, distance: 34.1
click at [907, 358] on div at bounding box center [681, 372] width 1363 height 744
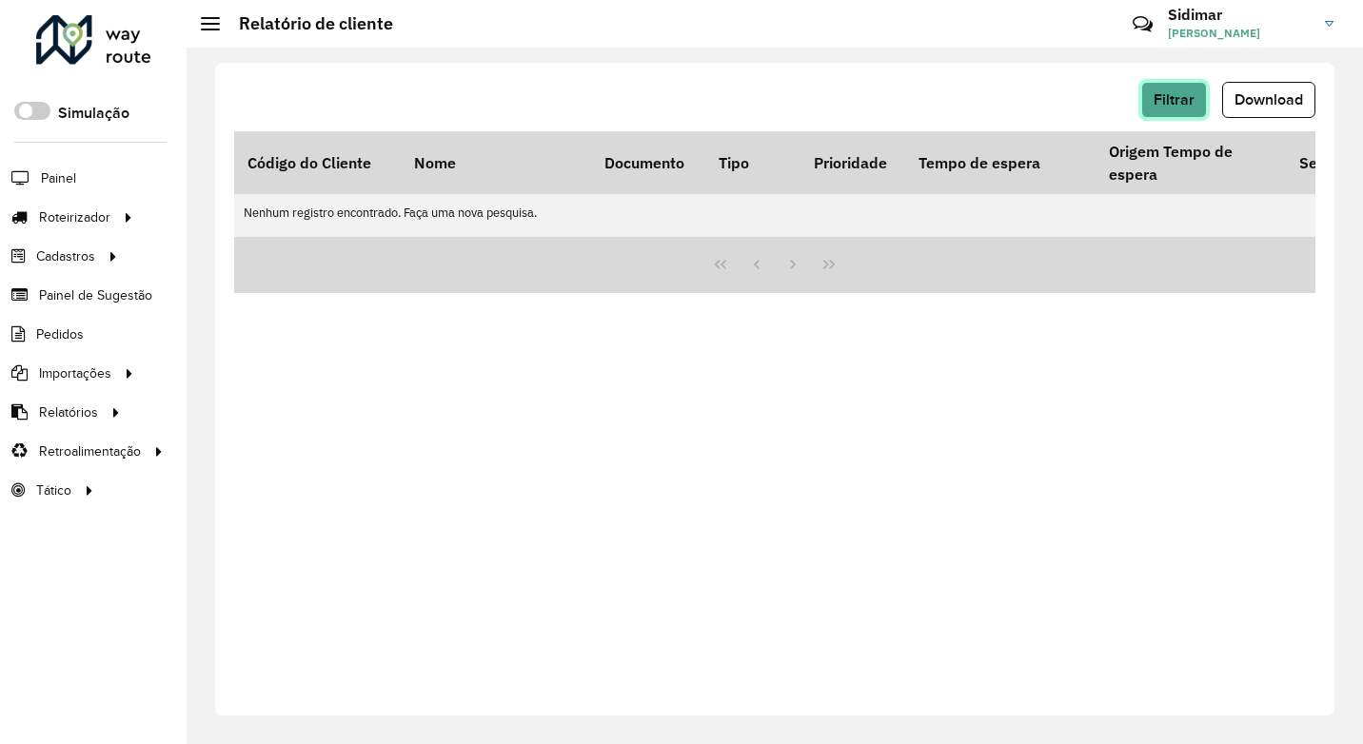
click at [1186, 104] on span "Filtrar" at bounding box center [1174, 99] width 41 height 16
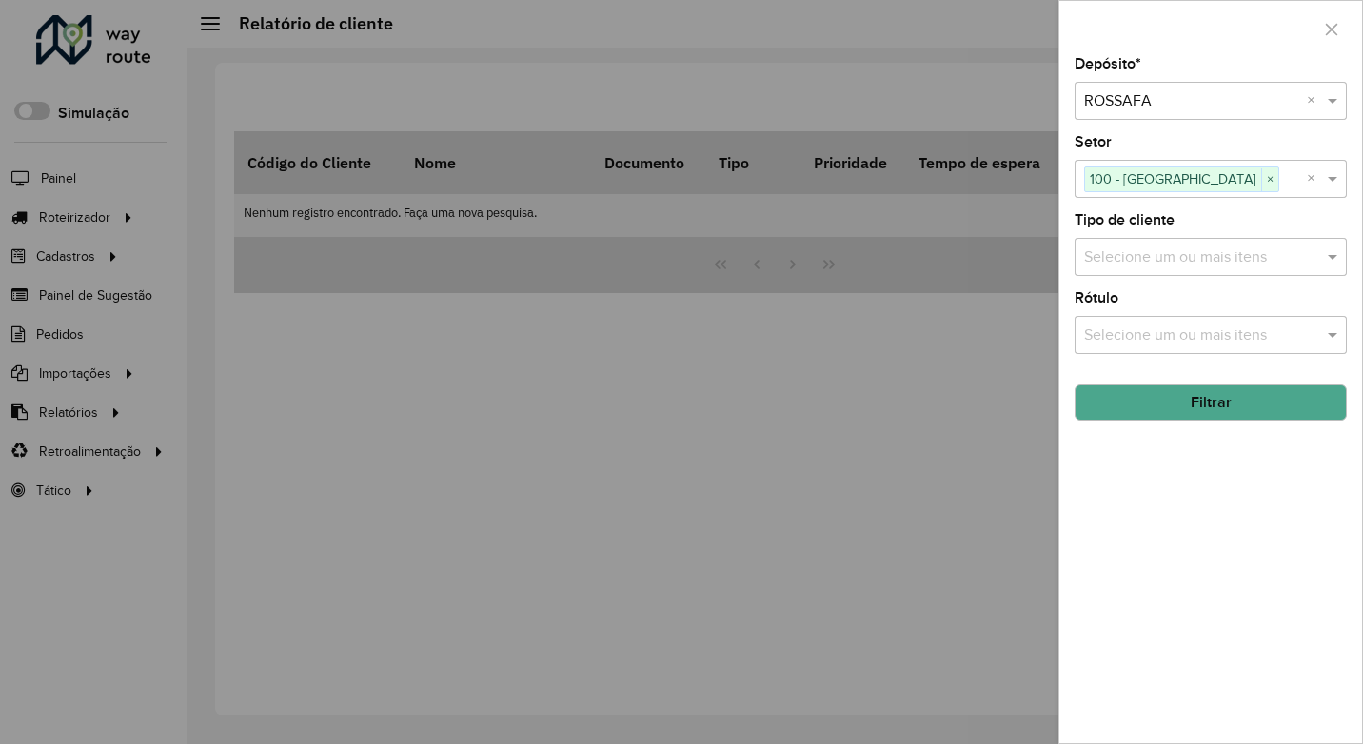
click at [1122, 264] on input "text" at bounding box center [1201, 258] width 244 height 23
click at [1119, 314] on button "Selecionar Todos" at bounding box center [1142, 316] width 121 height 30
drag, startPoint x: 1029, startPoint y: 343, endPoint x: 1043, endPoint y: 318, distance: 28.6
click at [1028, 343] on div at bounding box center [681, 372] width 1363 height 744
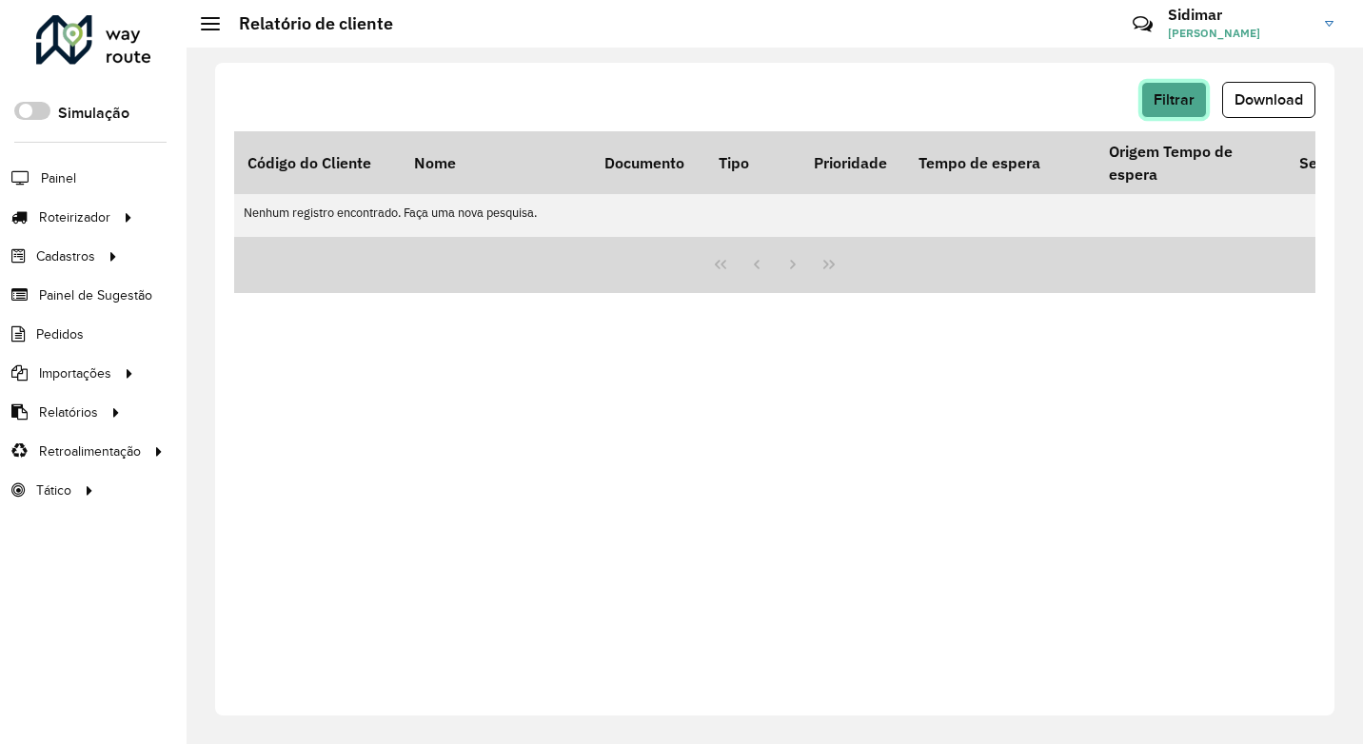
click at [1203, 89] on button "Filtrar" at bounding box center [1174, 100] width 66 height 36
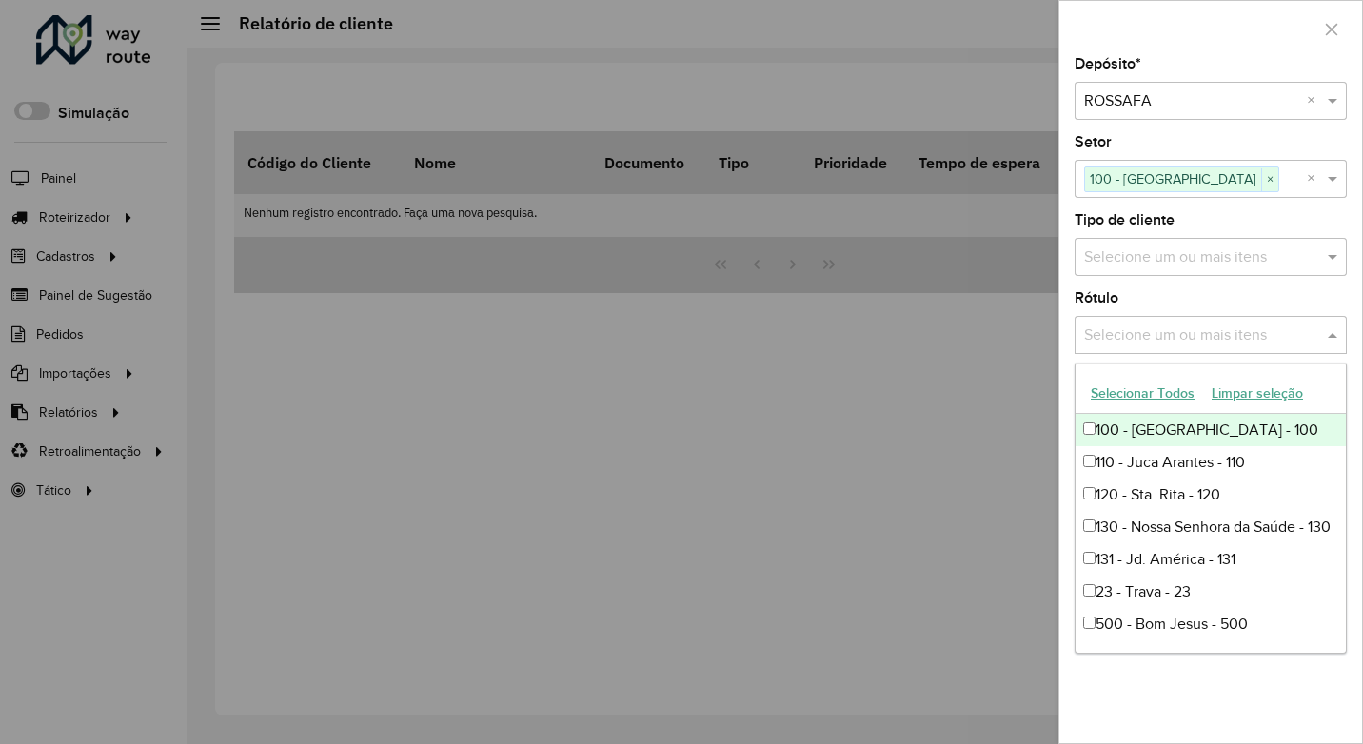
click at [1160, 331] on input "text" at bounding box center [1201, 336] width 244 height 23
click at [1153, 394] on button "Selecionar Todos" at bounding box center [1142, 394] width 121 height 30
click at [1182, 678] on div "Depósito * Selecione um depósito × ROSSAFA × Setor Selecione um ou mais itens 1…" at bounding box center [1210, 400] width 303 height 686
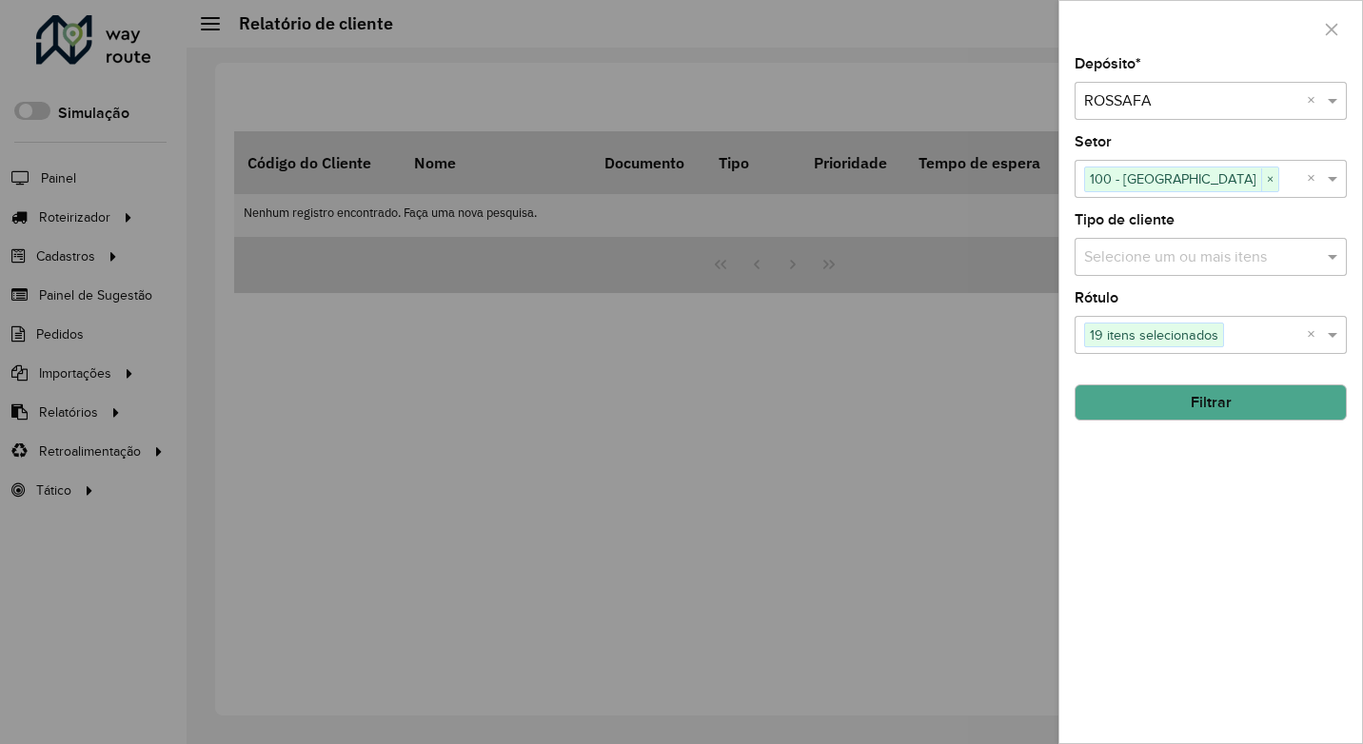
click at [1183, 403] on button "Filtrar" at bounding box center [1211, 403] width 272 height 36
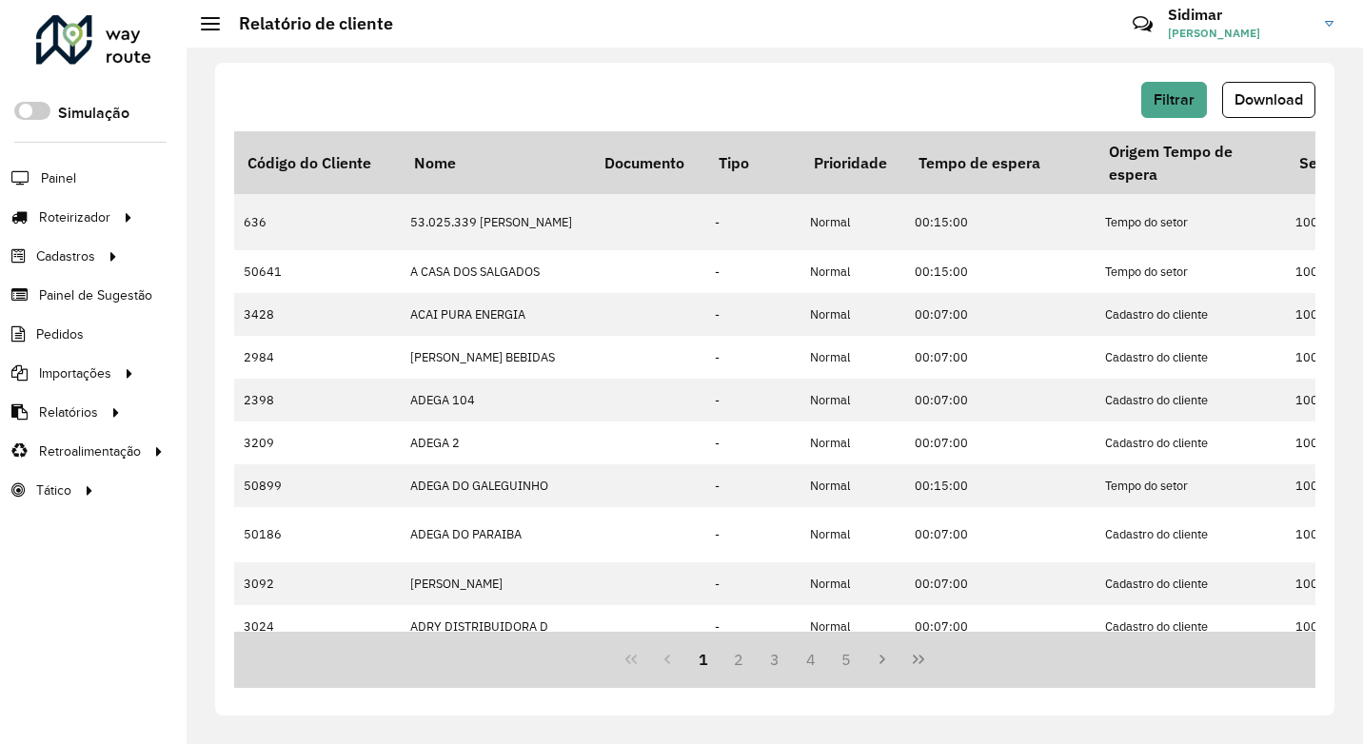
click at [444, 627] on div "Código do Cliente Nome Documento Tipo Prioridade Tempo de espera Origem Tempo d…" at bounding box center [774, 381] width 1081 height 501
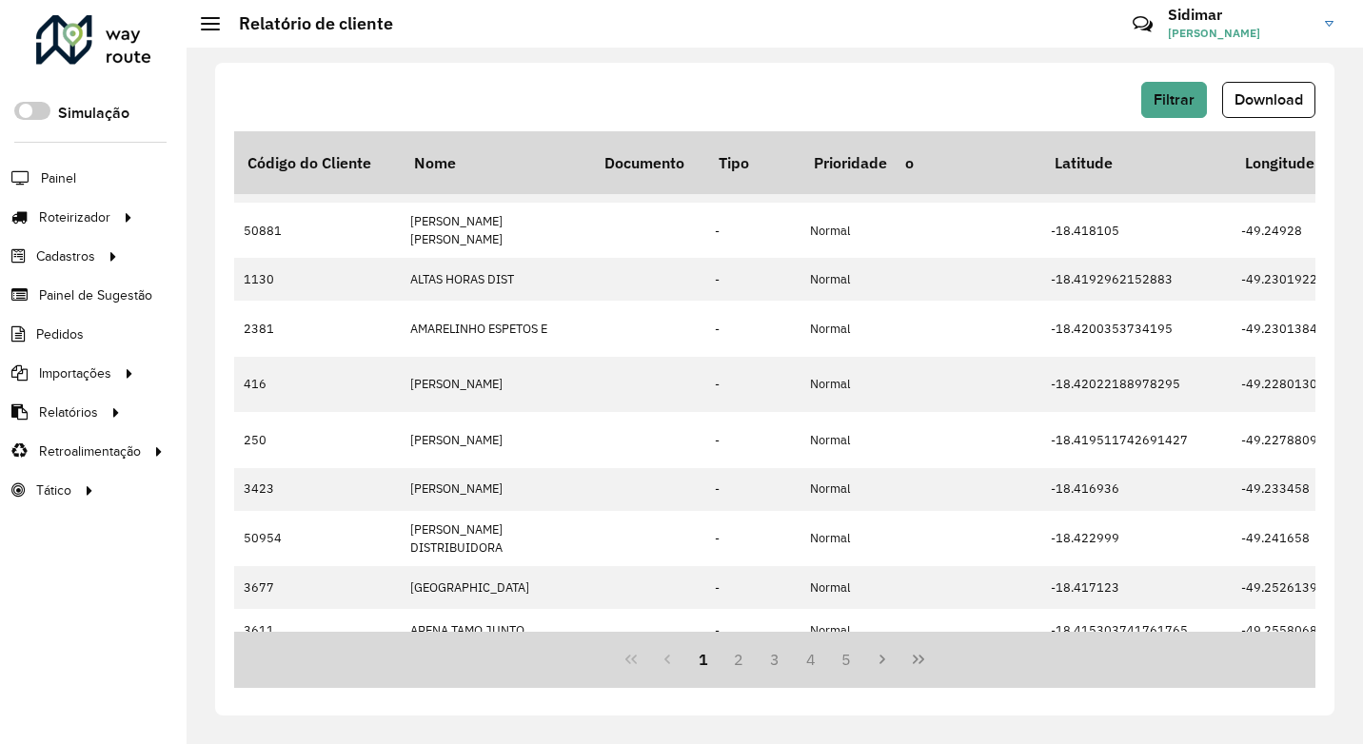
scroll to position [488, 0]
